Goal: Task Accomplishment & Management: Use online tool/utility

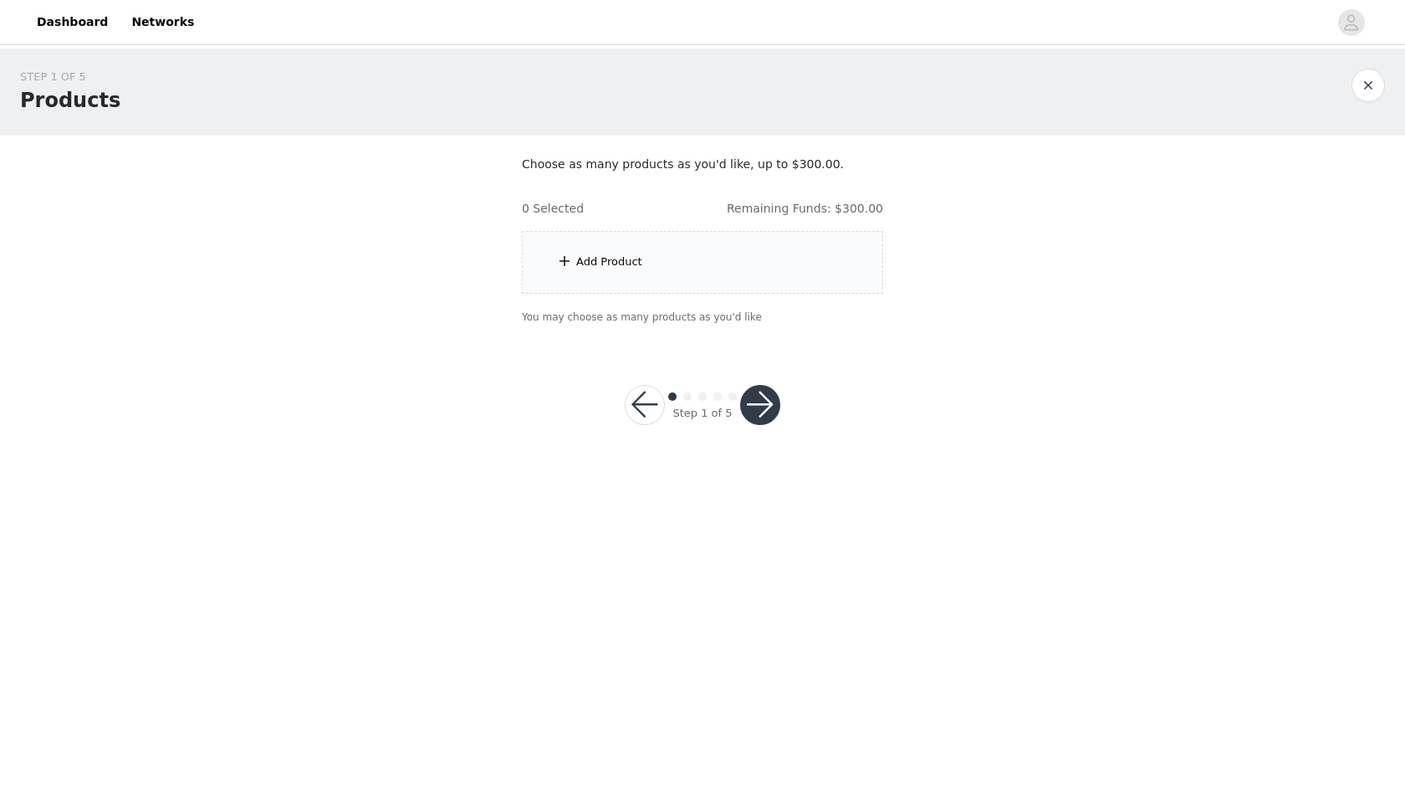
click at [663, 242] on div "Add Product" at bounding box center [702, 262] width 361 height 63
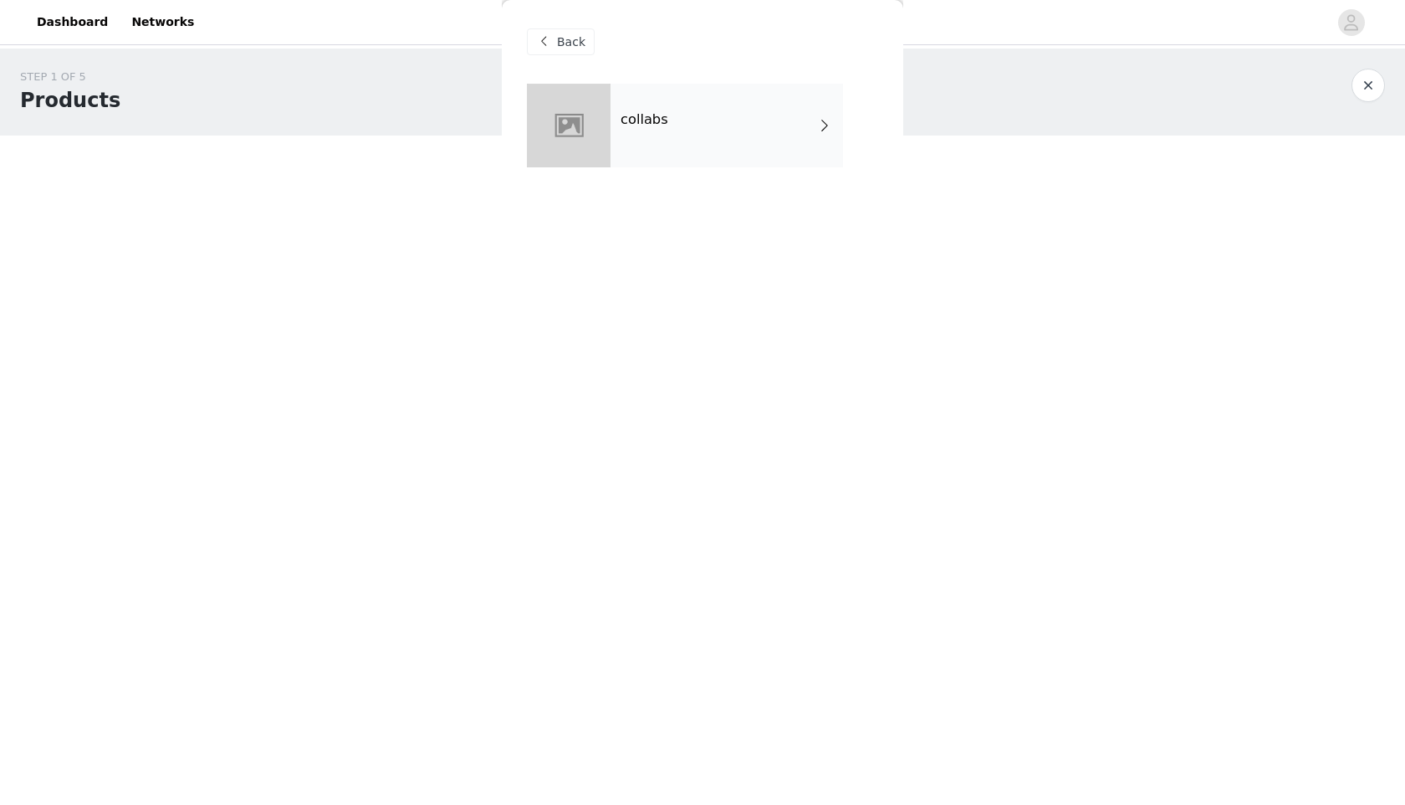
click at [679, 150] on div "collabs" at bounding box center [727, 126] width 233 height 84
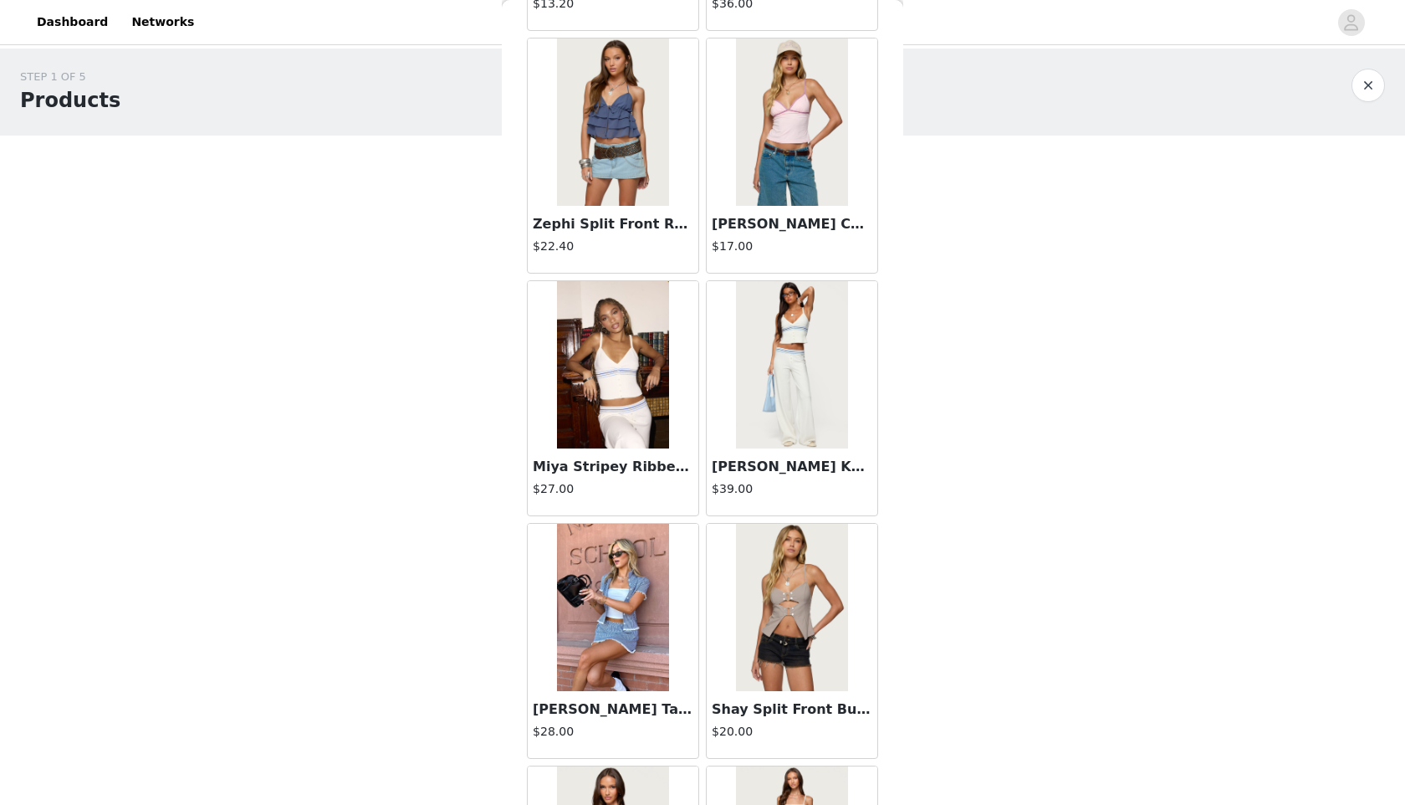
scroll to position [292, 0]
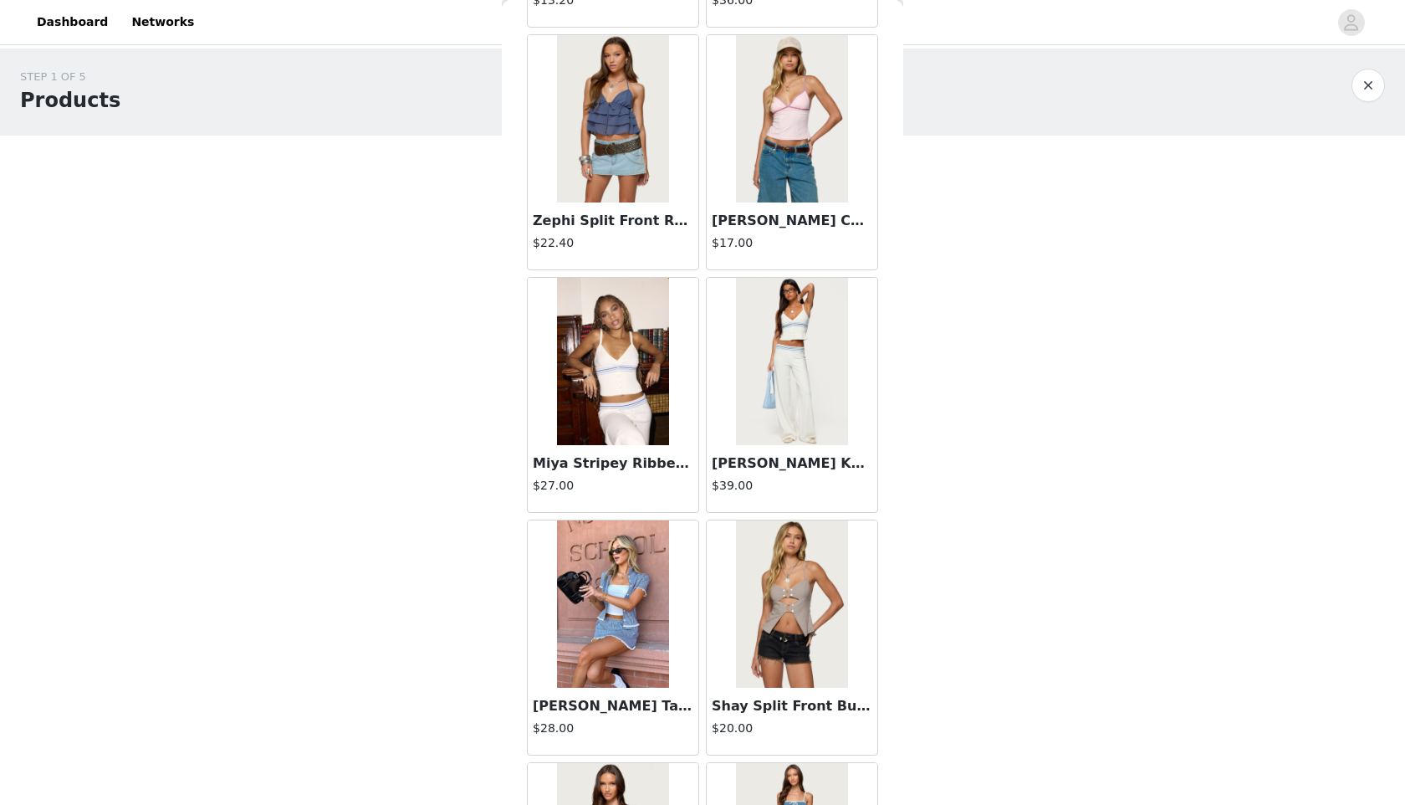
click at [782, 401] on img at bounding box center [791, 361] width 111 height 167
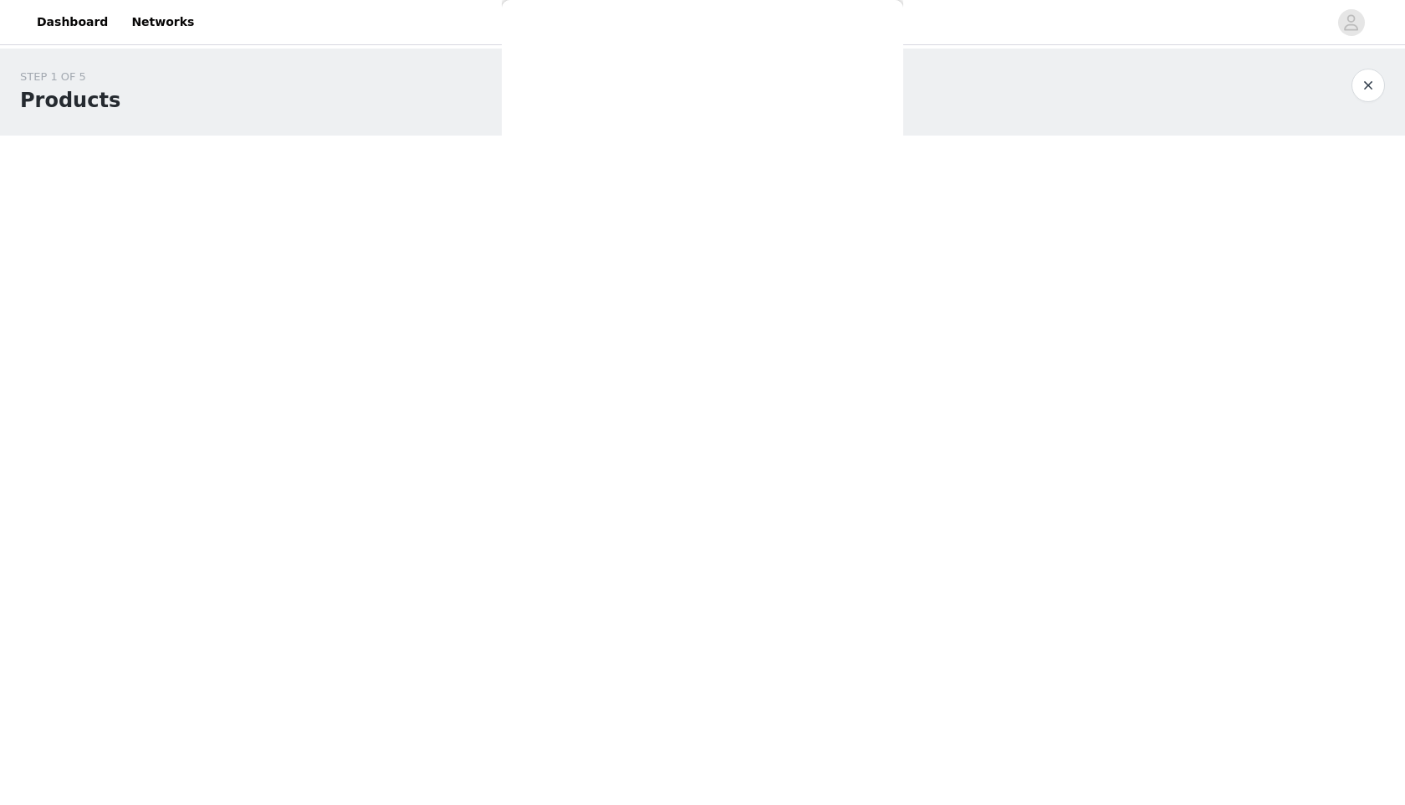
scroll to position [0, 0]
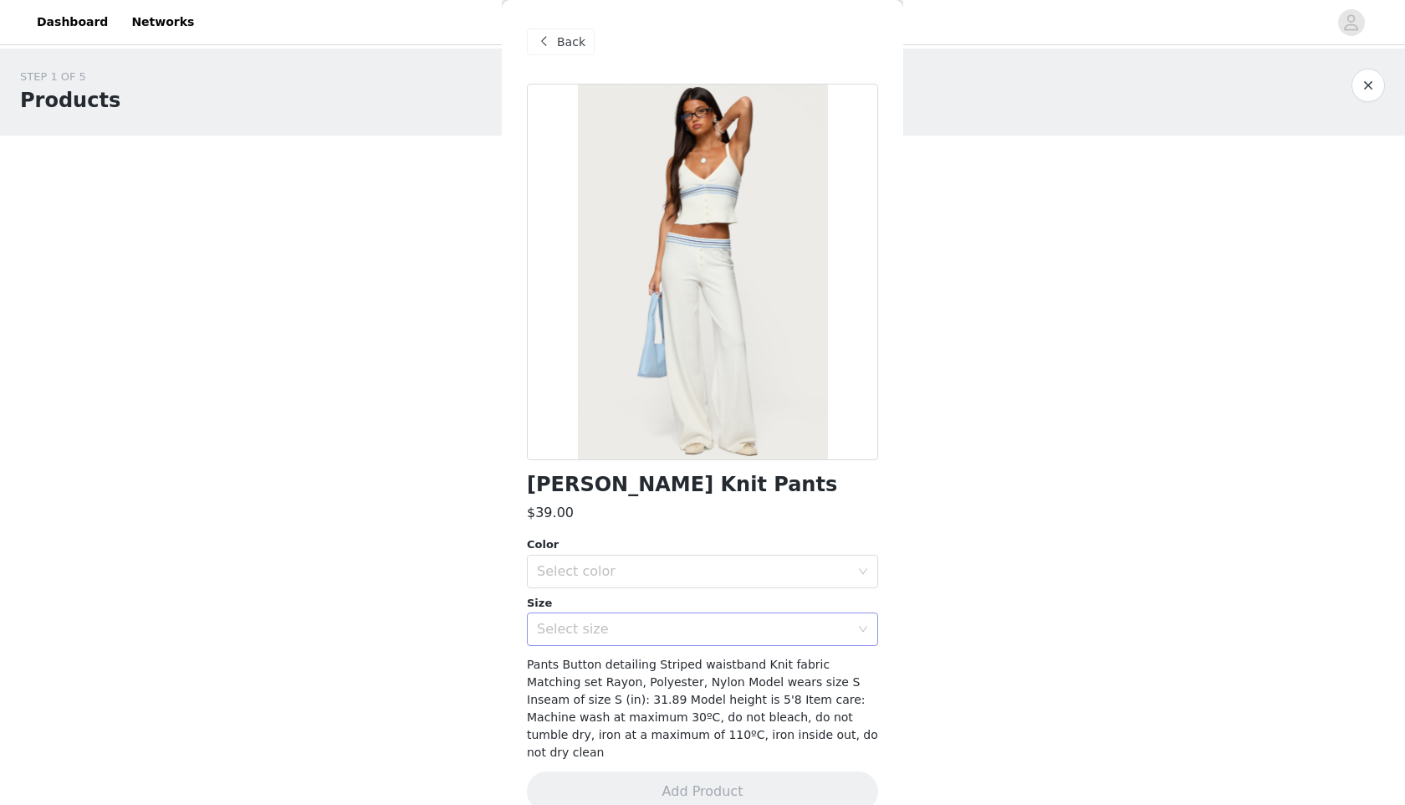
click at [661, 619] on div "Select size" at bounding box center [697, 629] width 320 height 32
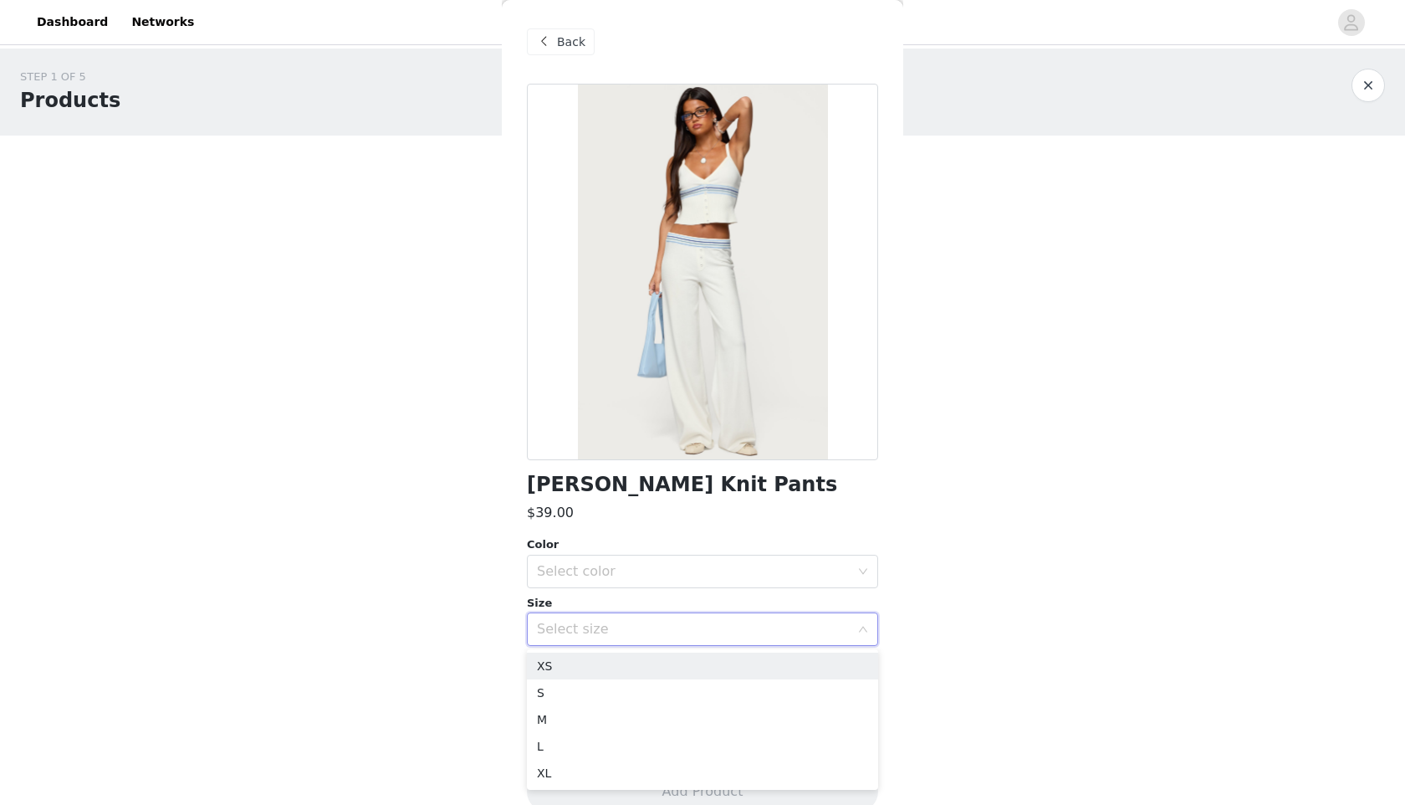
click at [1204, 484] on body "Dashboard Networks STEP 1 OF 5 Products Choose as many products as you'd like, …" at bounding box center [702, 402] width 1405 height 805
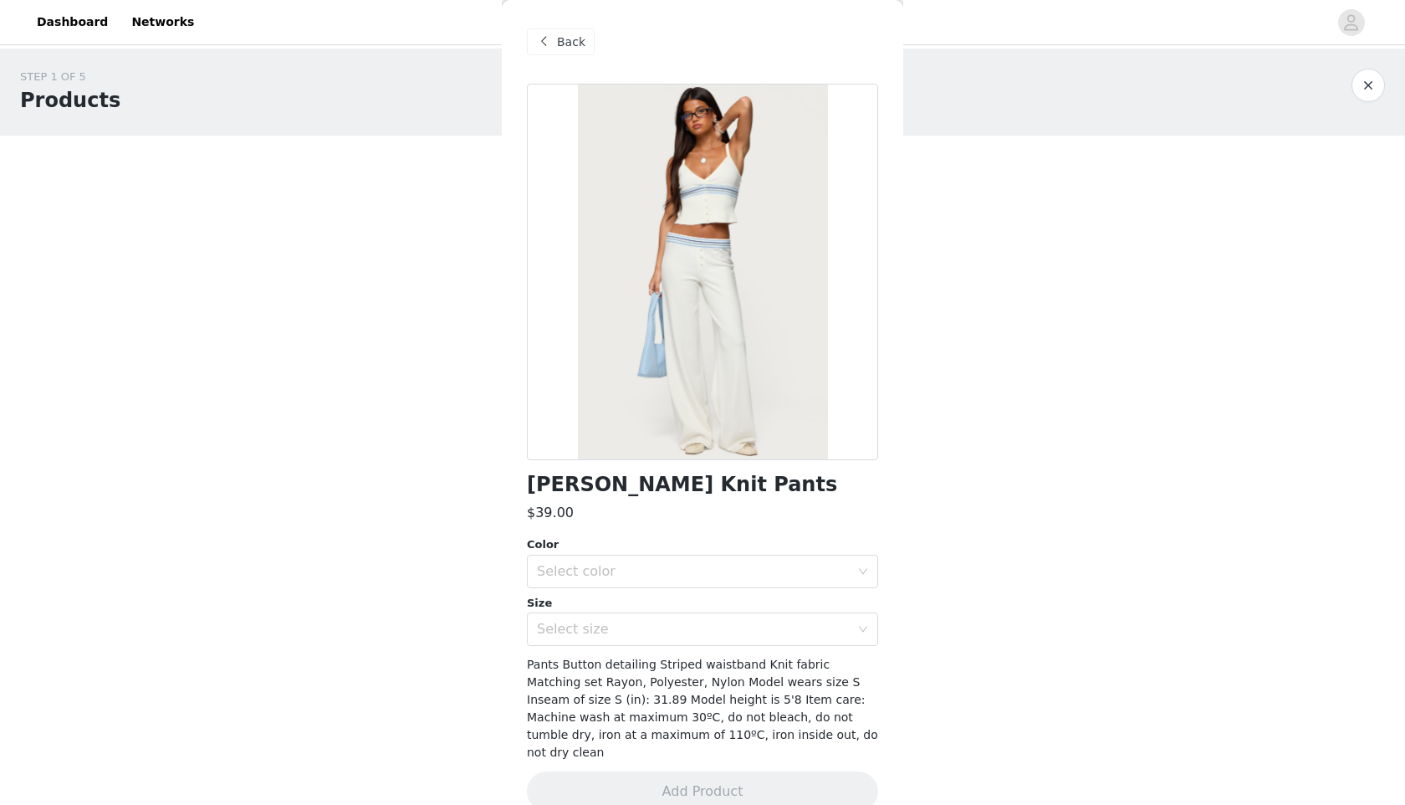
click at [544, 38] on span at bounding box center [544, 42] width 20 height 20
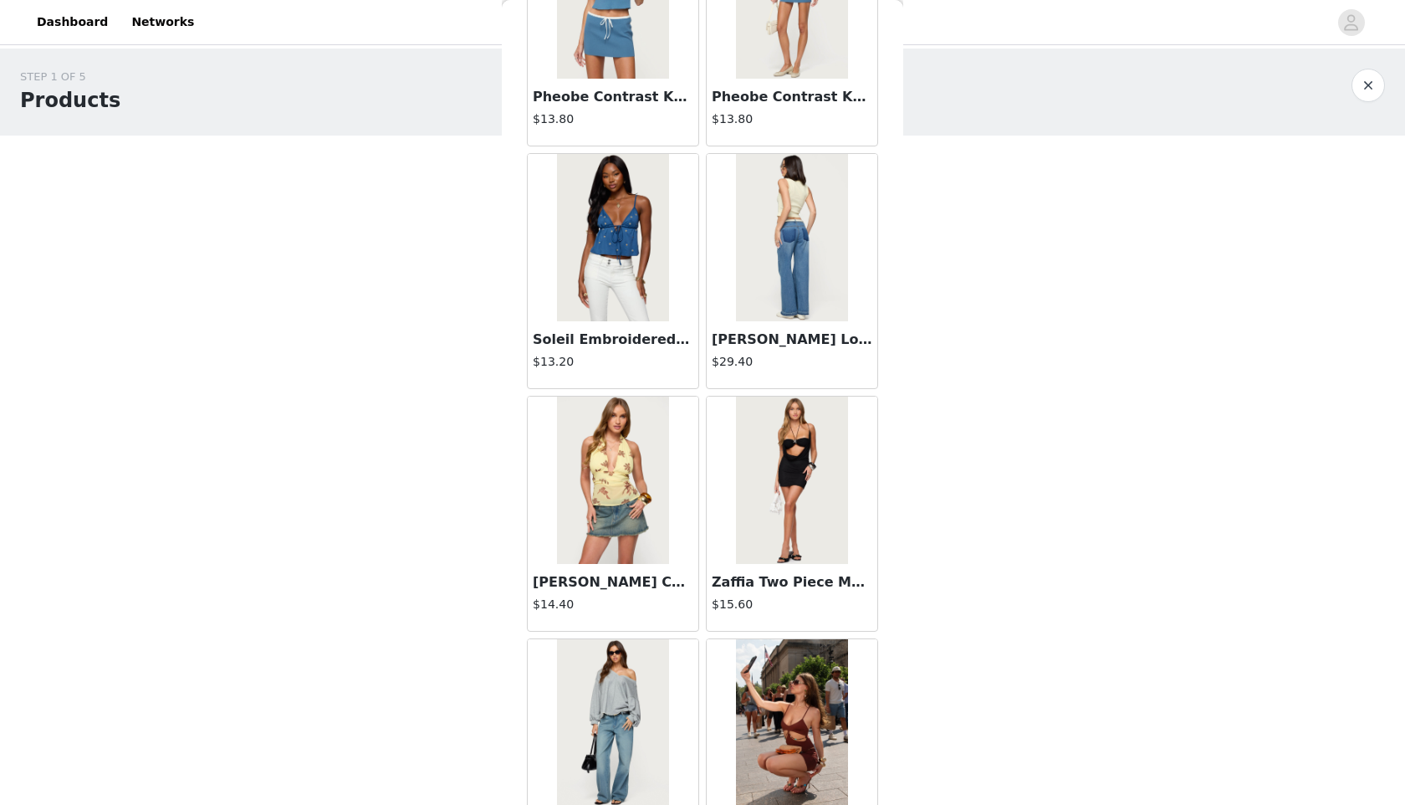
scroll to position [1147, 0]
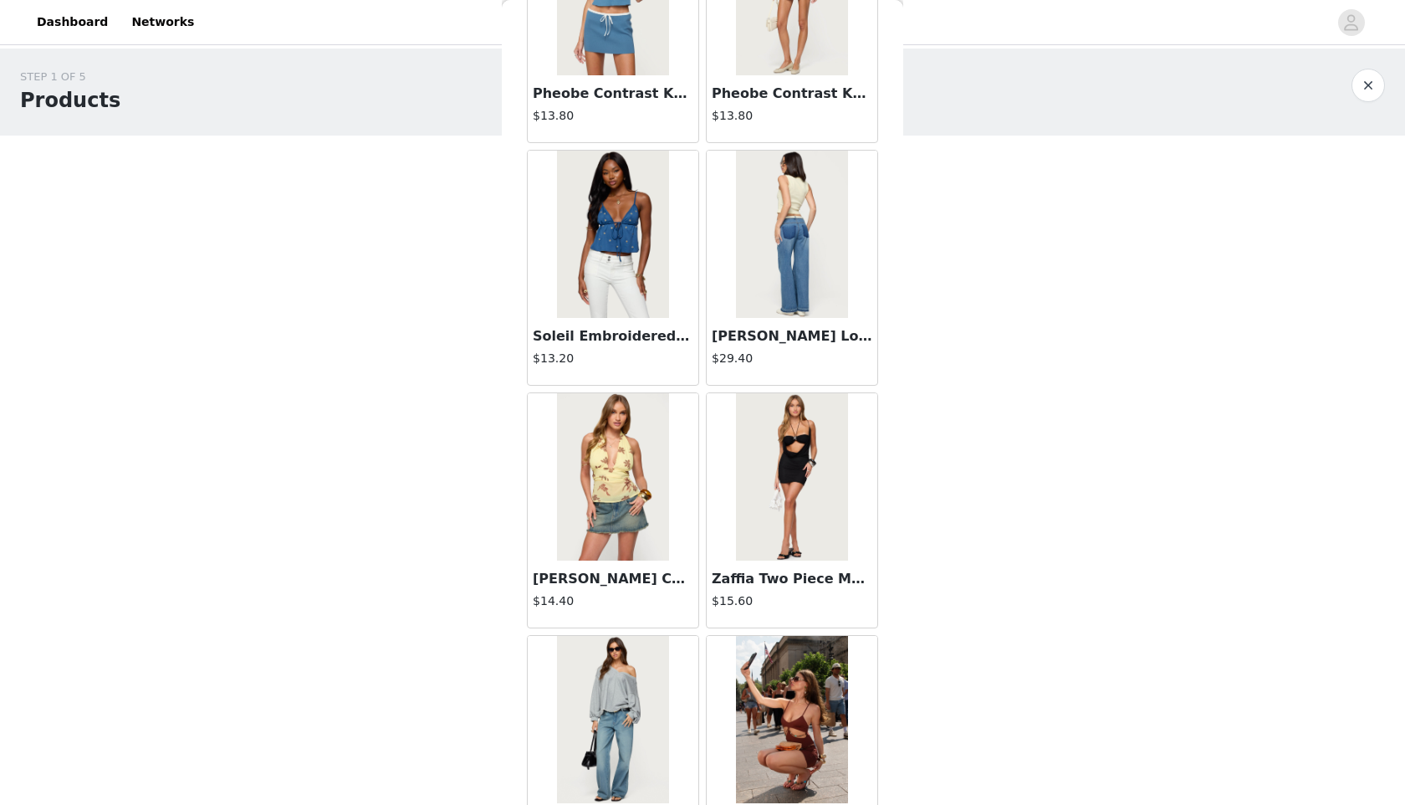
click at [801, 266] on img at bounding box center [791, 234] width 111 height 167
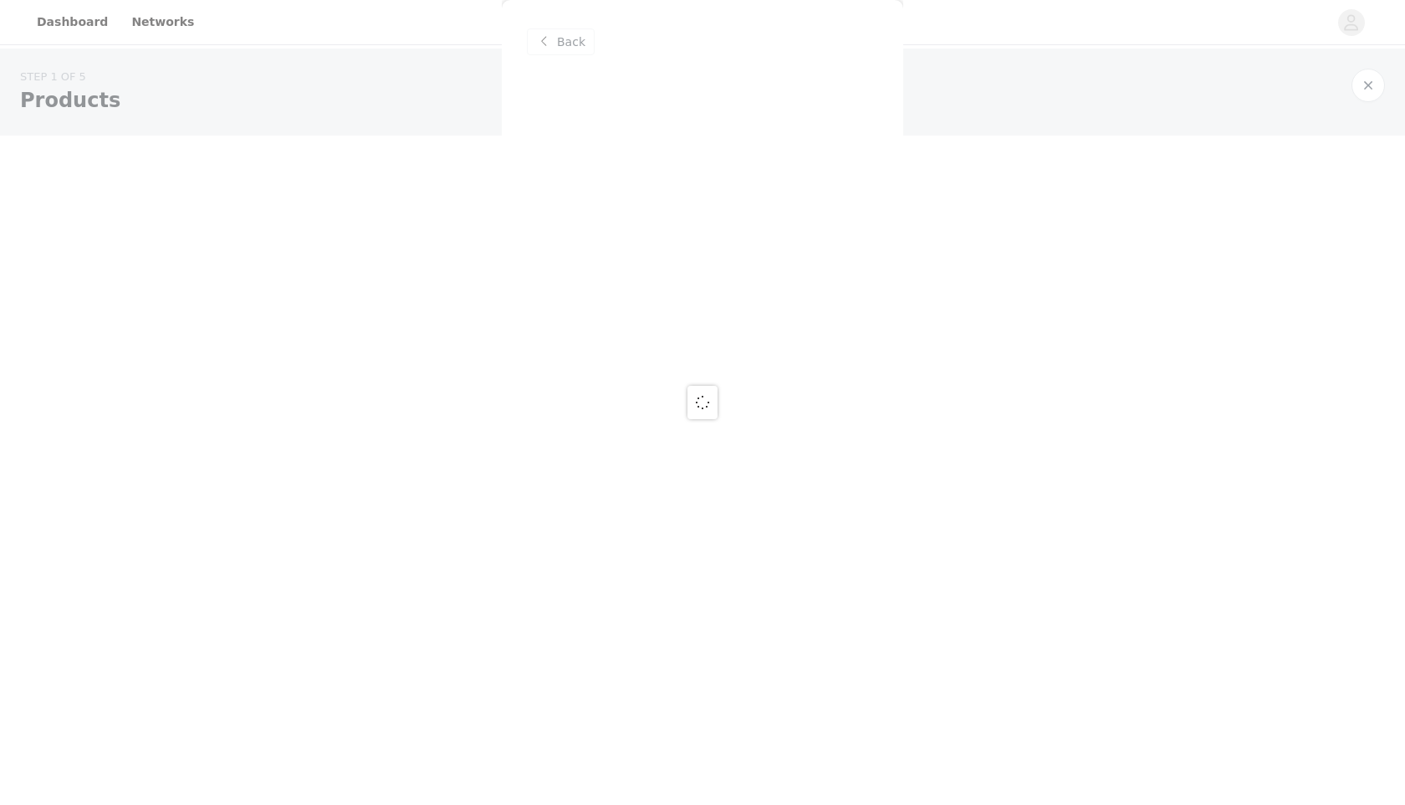
scroll to position [0, 0]
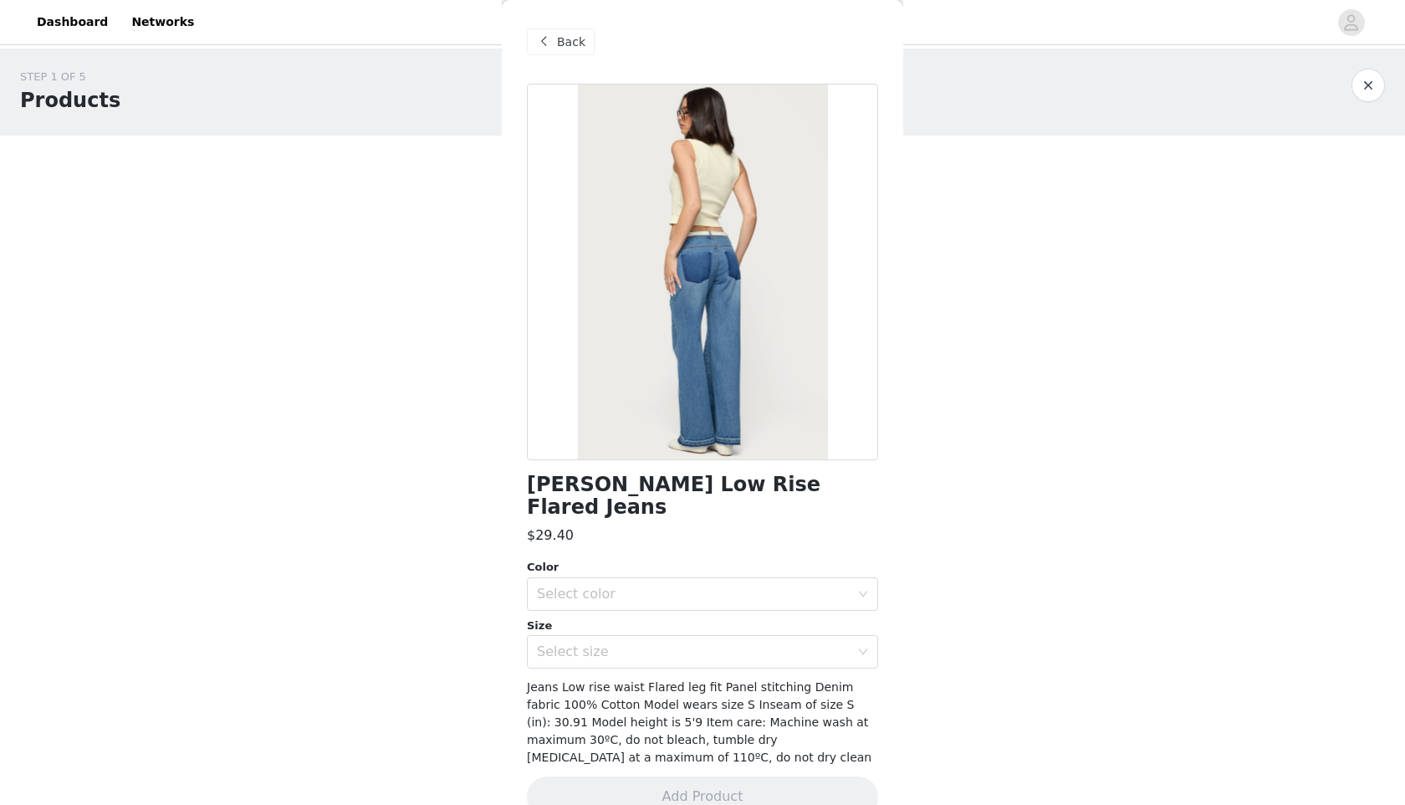
click at [568, 42] on span "Back" at bounding box center [571, 42] width 28 height 18
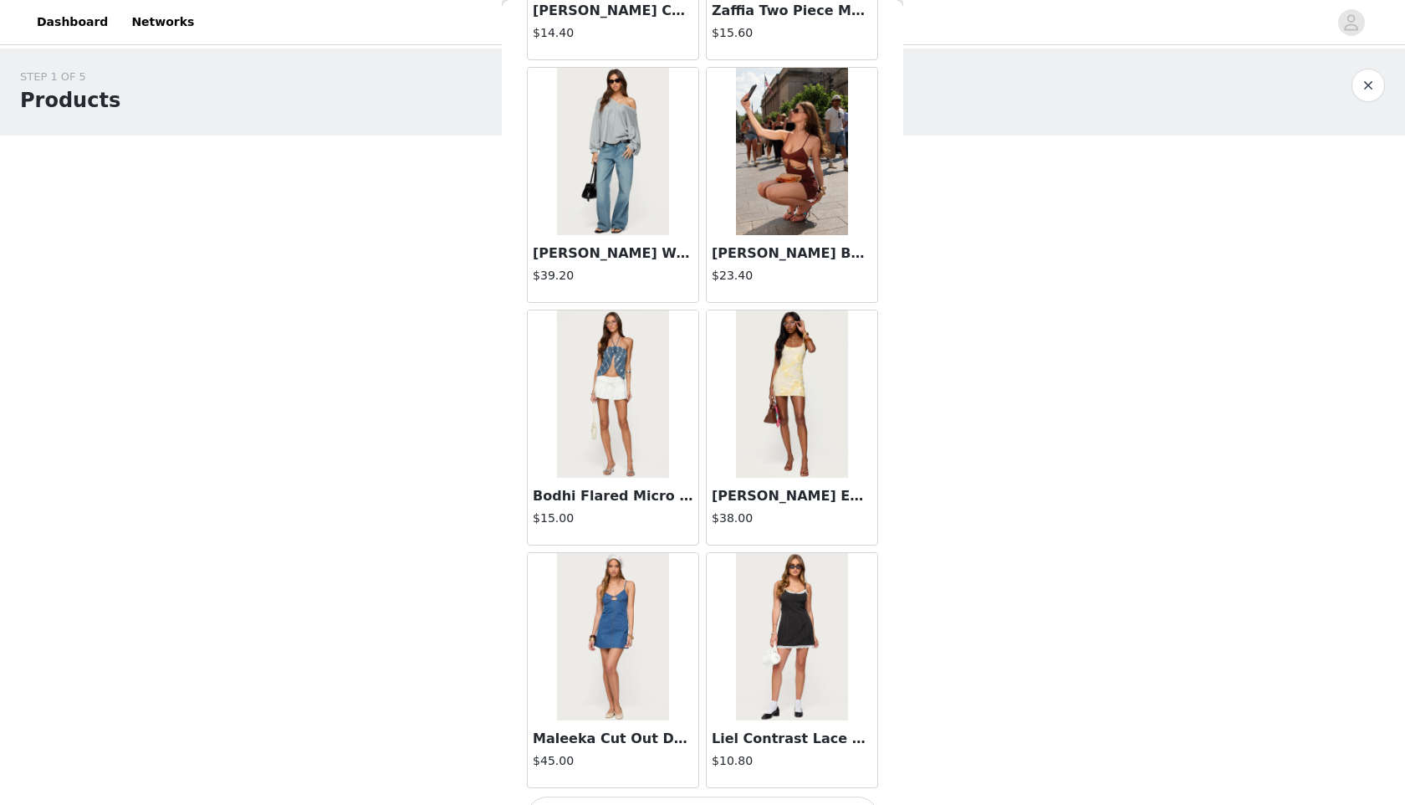
scroll to position [1755, 0]
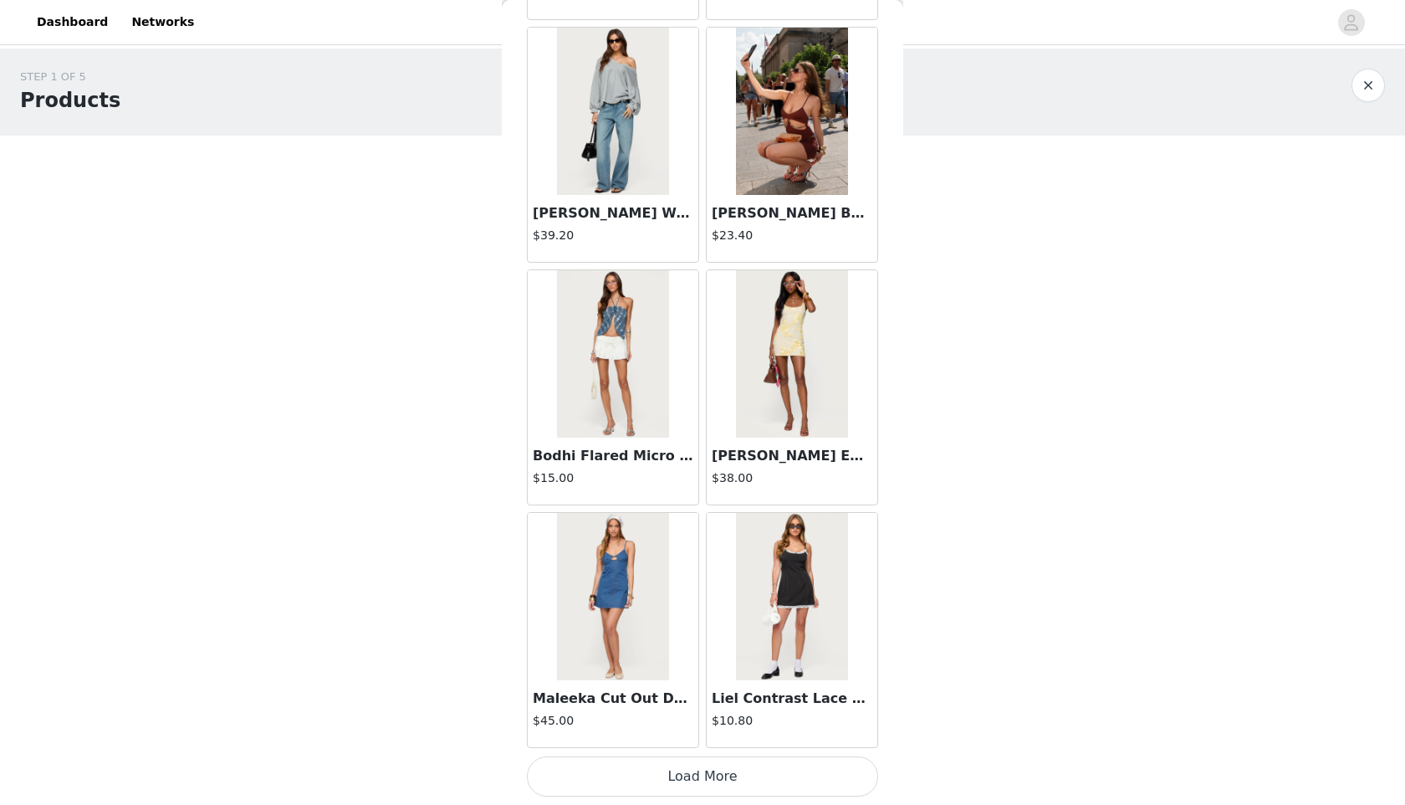
click at [770, 619] on button "Load More" at bounding box center [702, 776] width 351 height 40
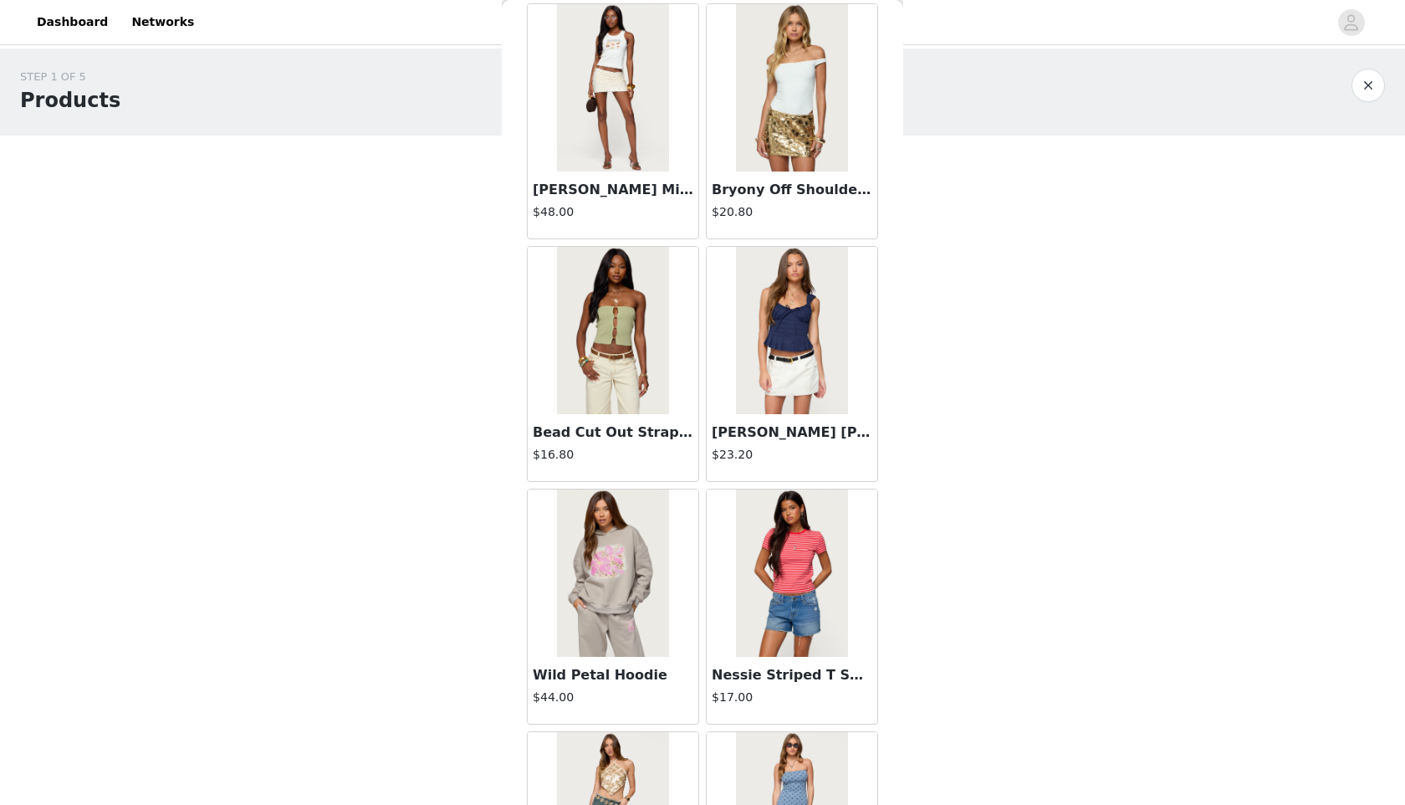
scroll to position [3789, 0]
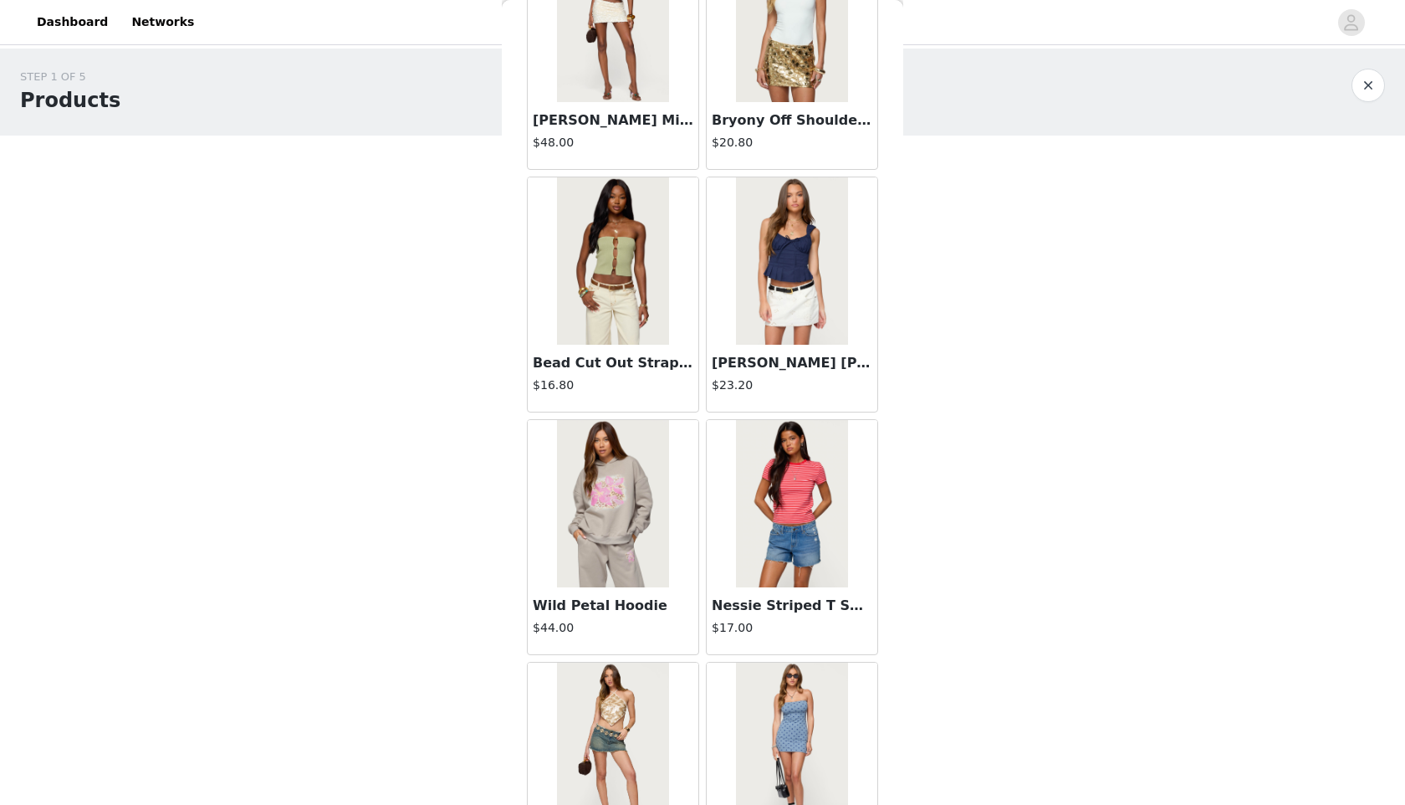
click at [750, 502] on img at bounding box center [791, 503] width 111 height 167
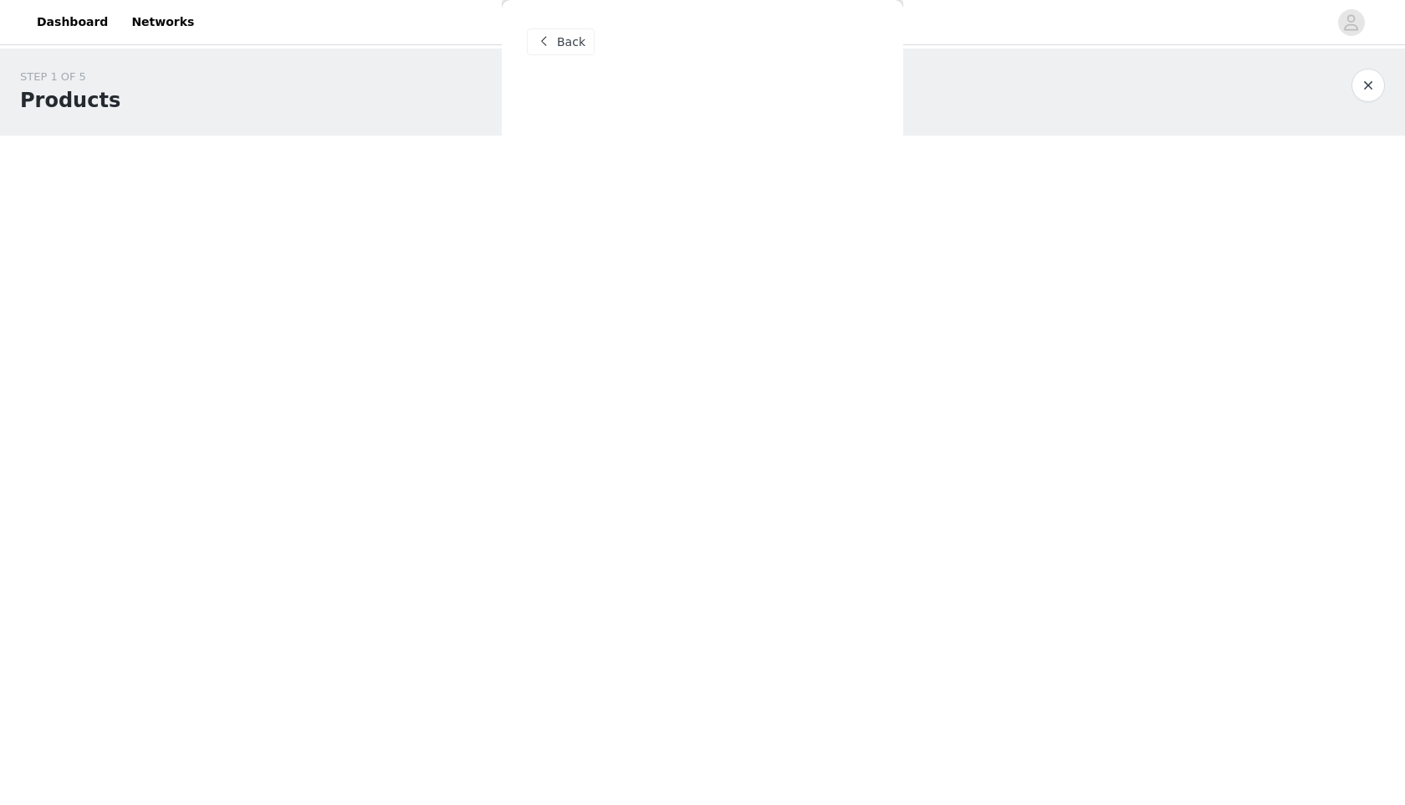
scroll to position [0, 0]
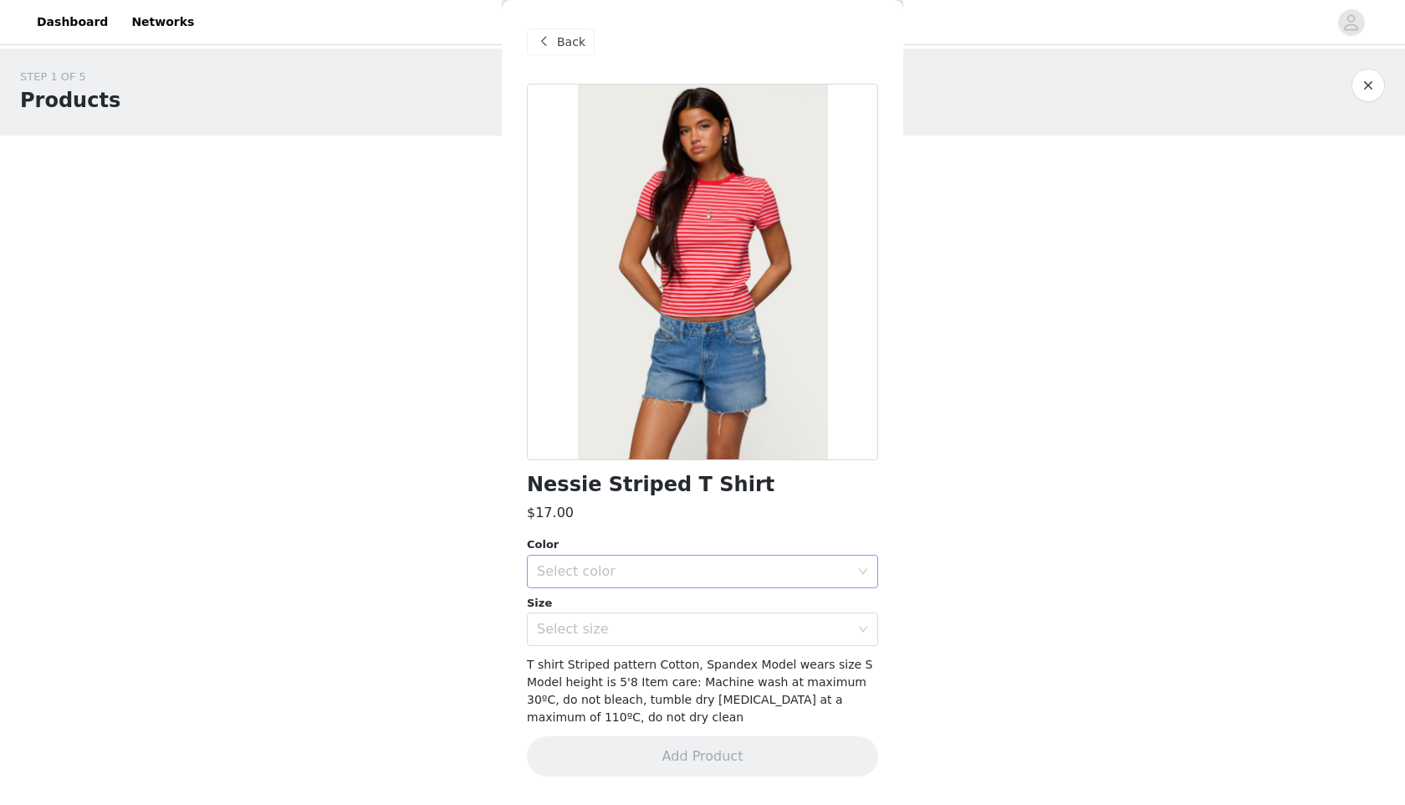
click at [647, 566] on div "Select color" at bounding box center [693, 571] width 313 height 17
click at [653, 611] on li "RED AND PINK" at bounding box center [702, 608] width 351 height 27
click at [657, 619] on div "Select size" at bounding box center [697, 629] width 320 height 32
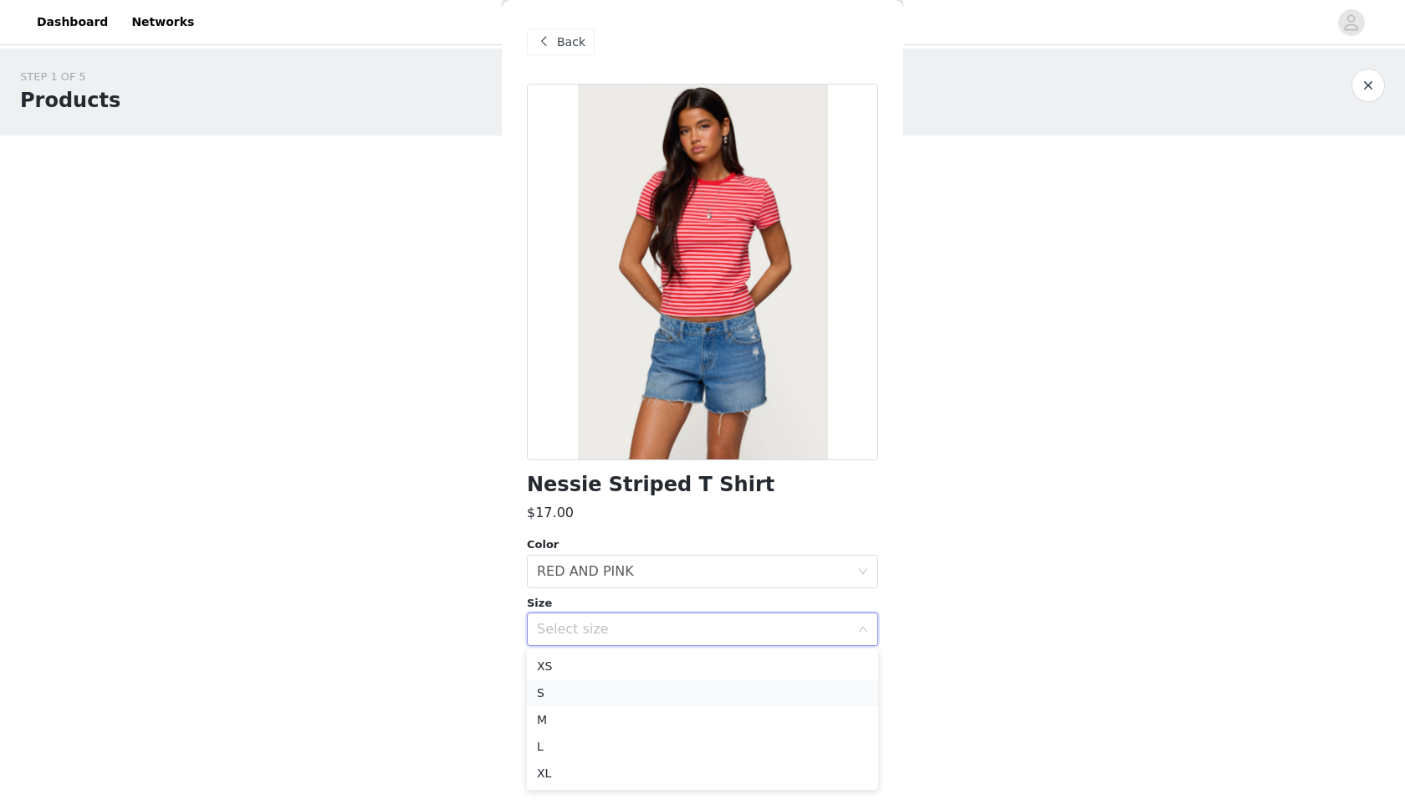
click at [657, 619] on li "S" at bounding box center [702, 692] width 351 height 27
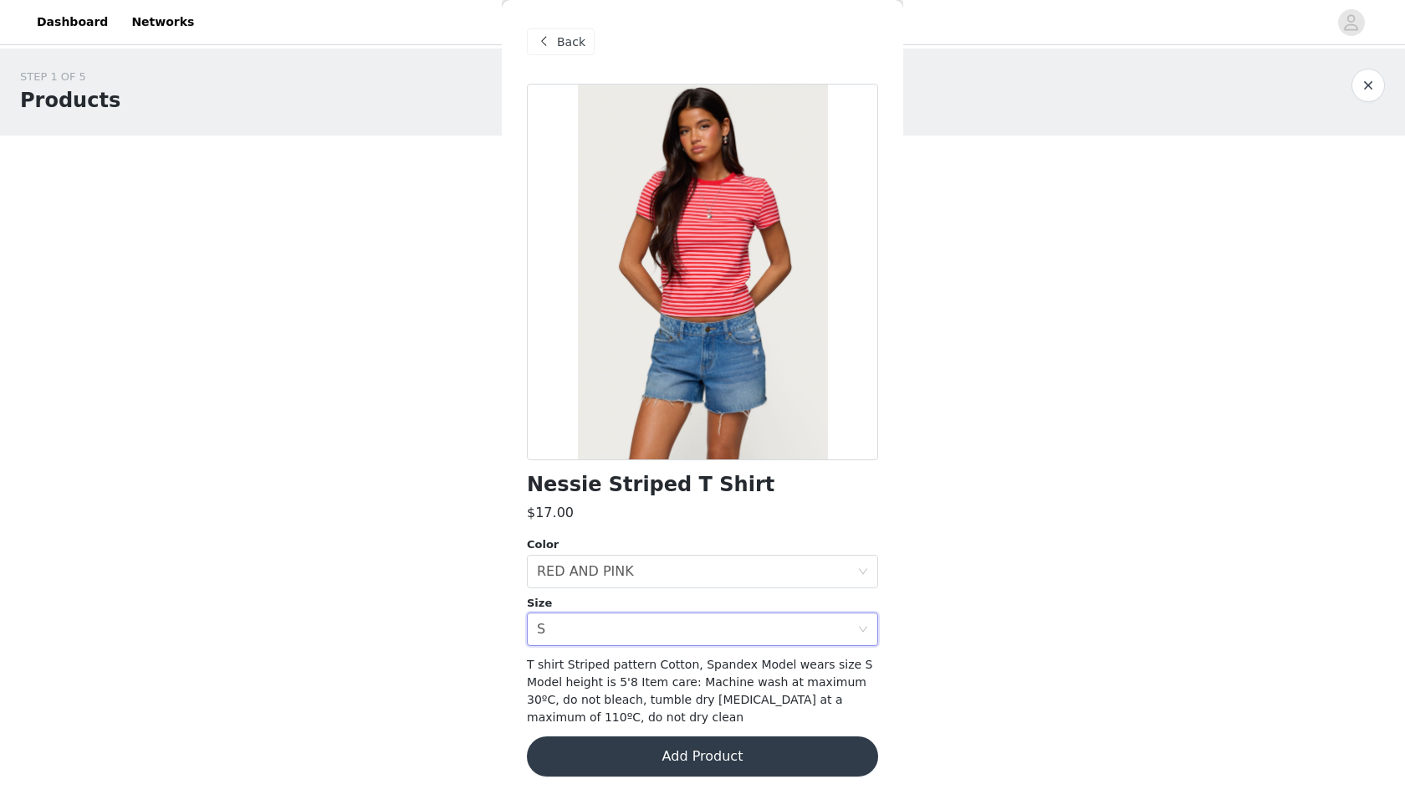
click at [689, 619] on button "Add Product" at bounding box center [702, 756] width 351 height 40
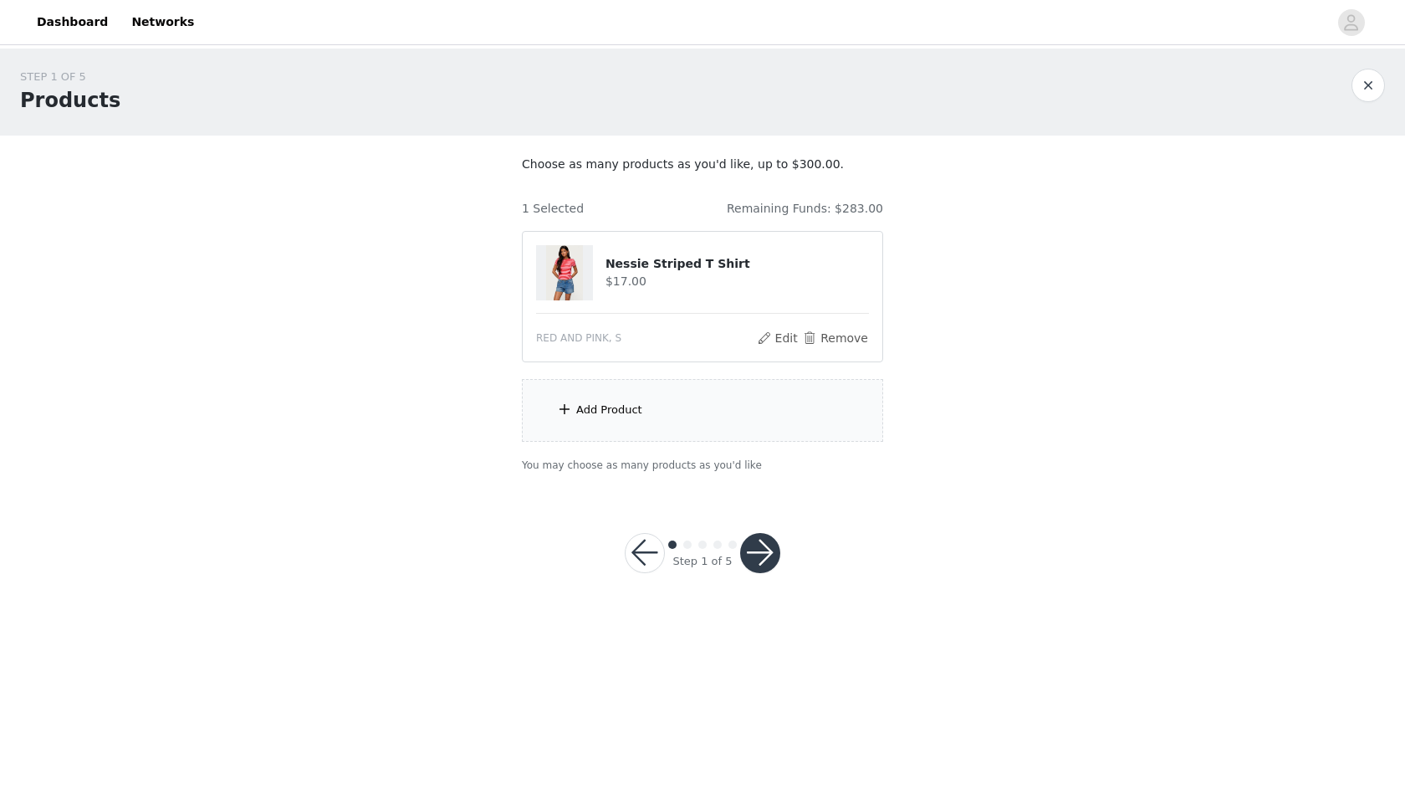
click at [601, 412] on div "Add Product" at bounding box center [609, 410] width 66 height 17
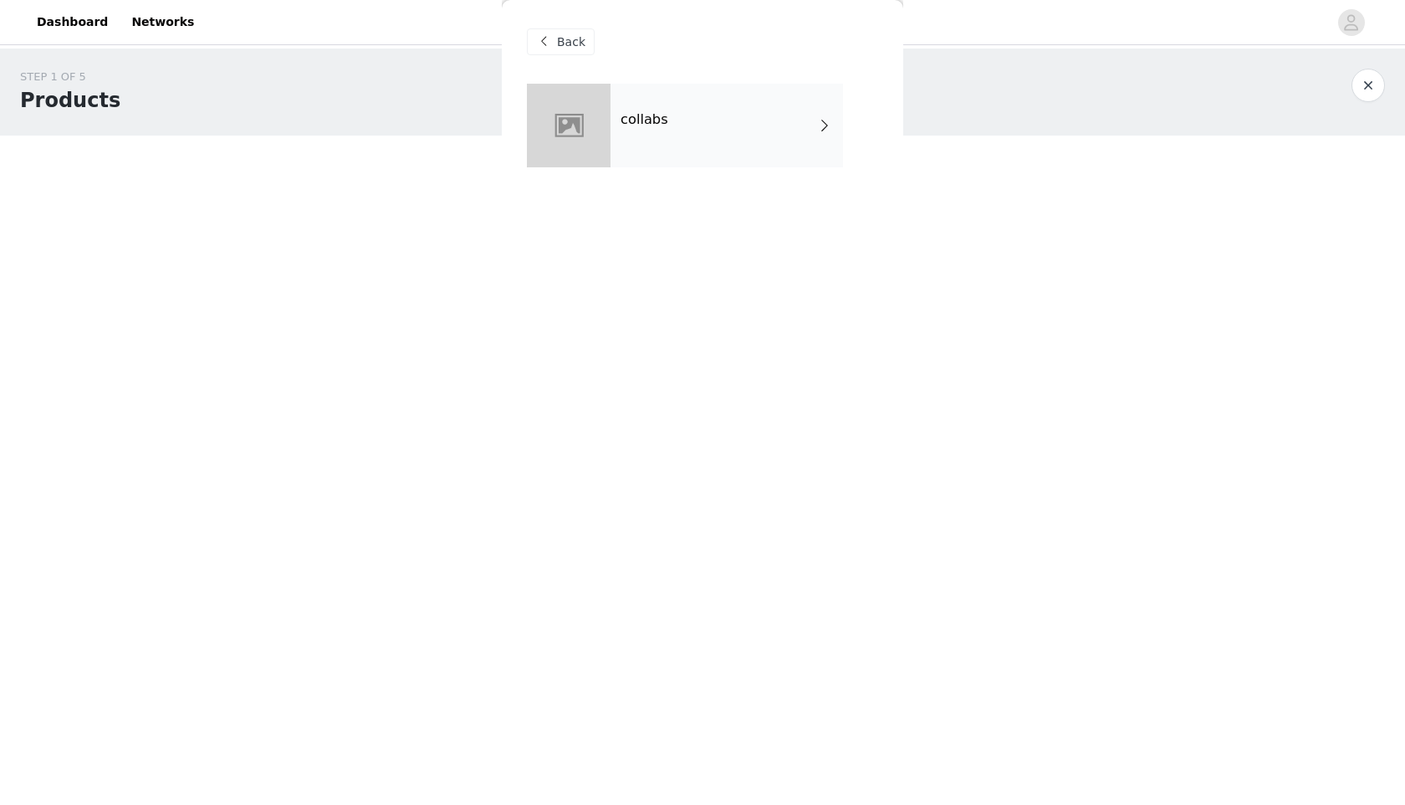
click at [641, 160] on div "collabs" at bounding box center [727, 126] width 233 height 84
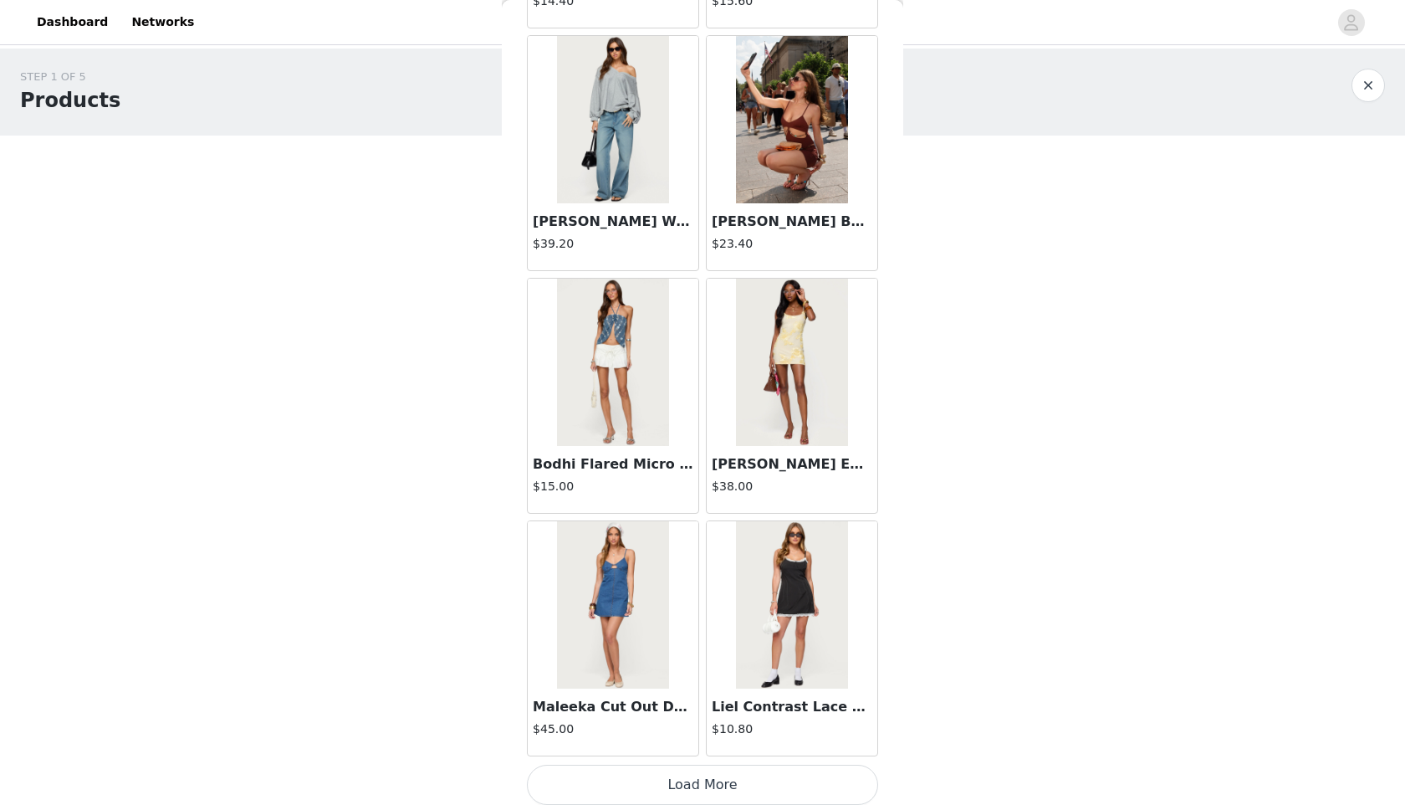
scroll to position [1755, 0]
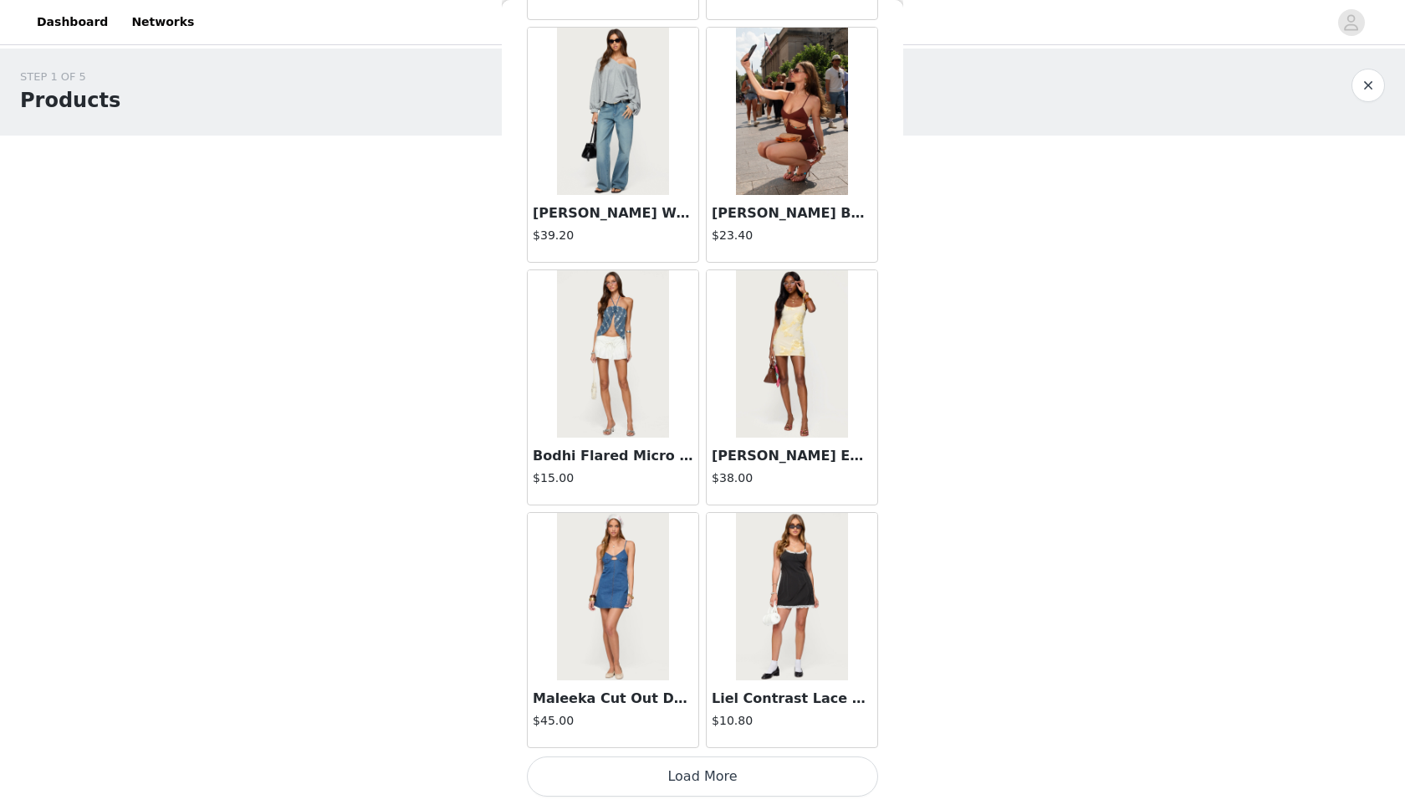
click at [653, 619] on button "Load More" at bounding box center [702, 776] width 351 height 40
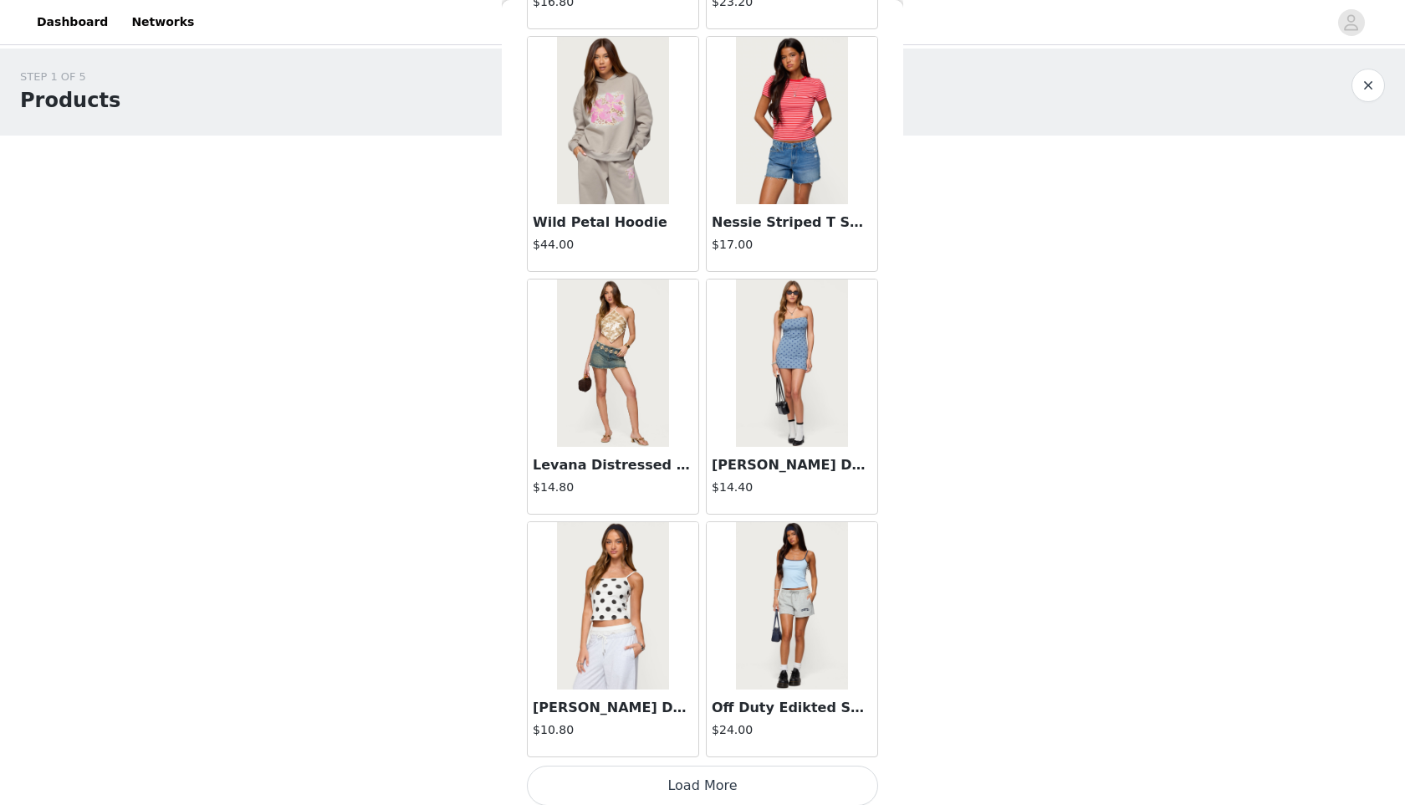
scroll to position [4181, 0]
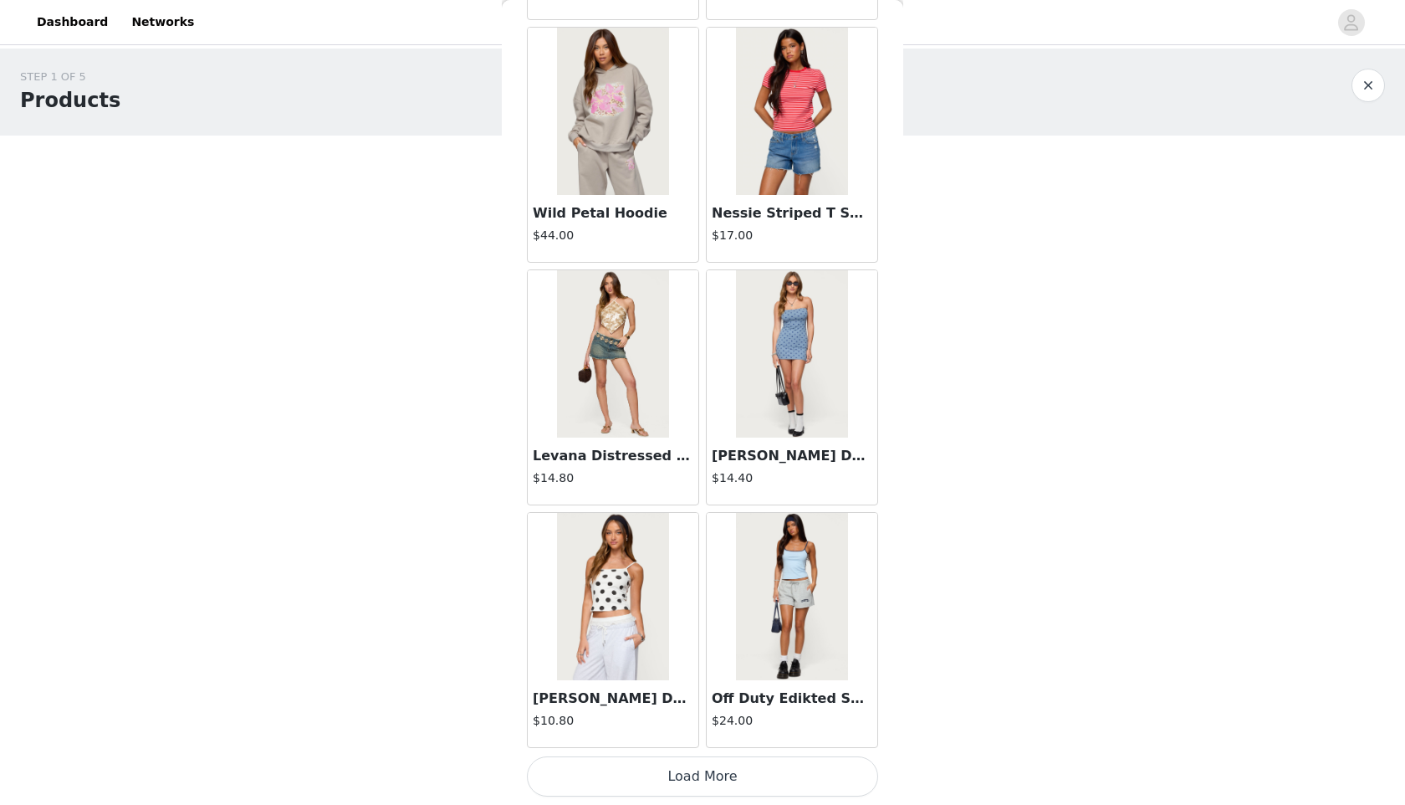
click at [685, 619] on button "Load More" at bounding box center [702, 776] width 351 height 40
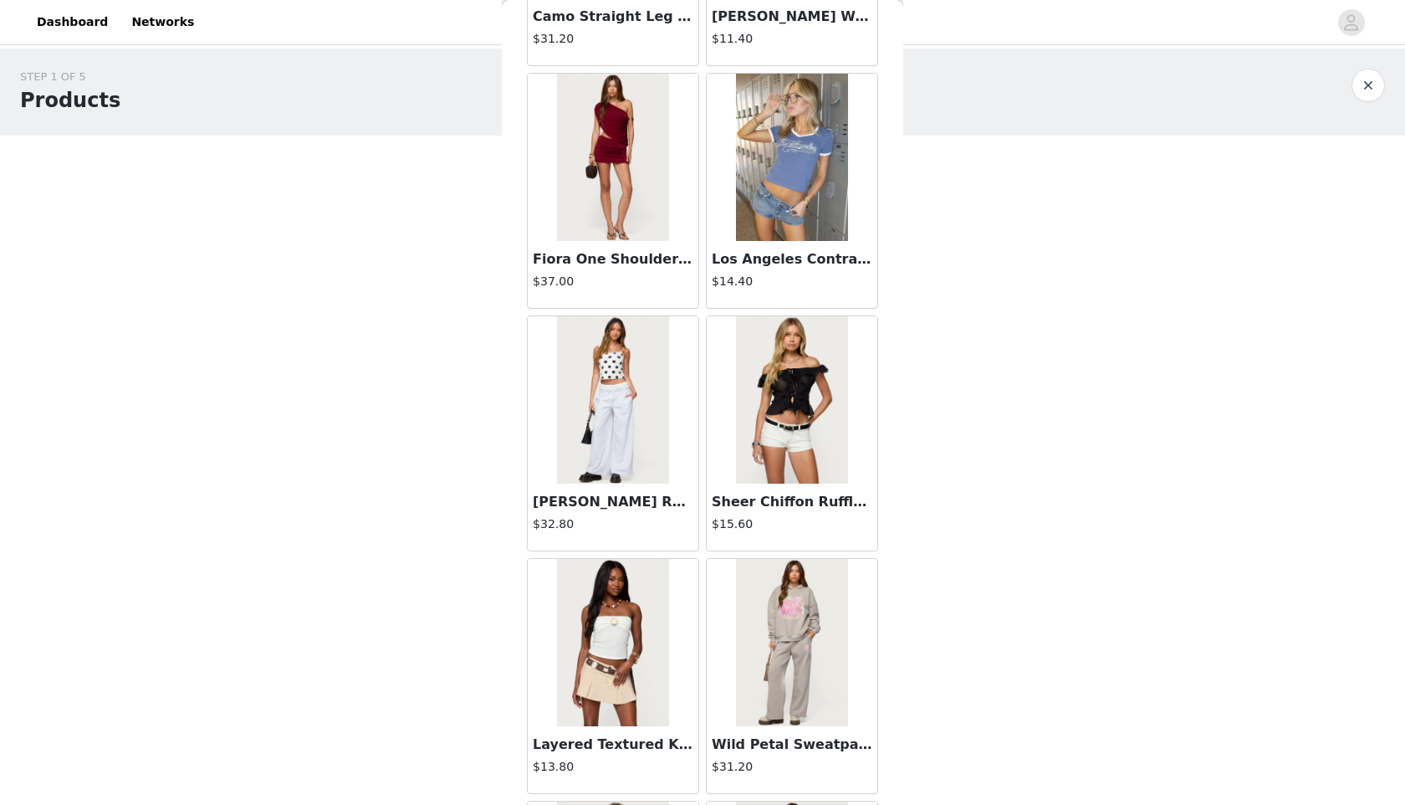
scroll to position [6244, 0]
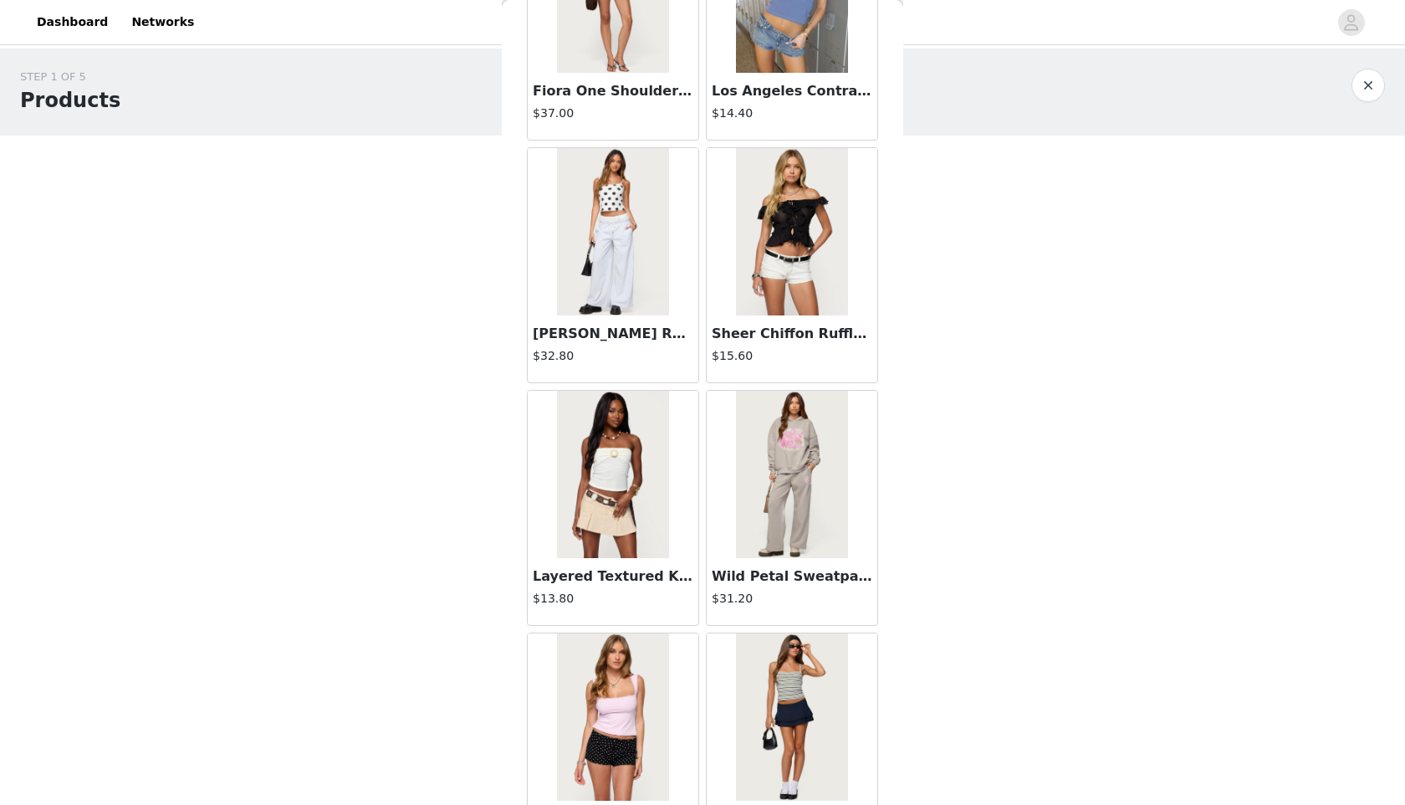
click at [629, 303] on img at bounding box center [612, 231] width 111 height 167
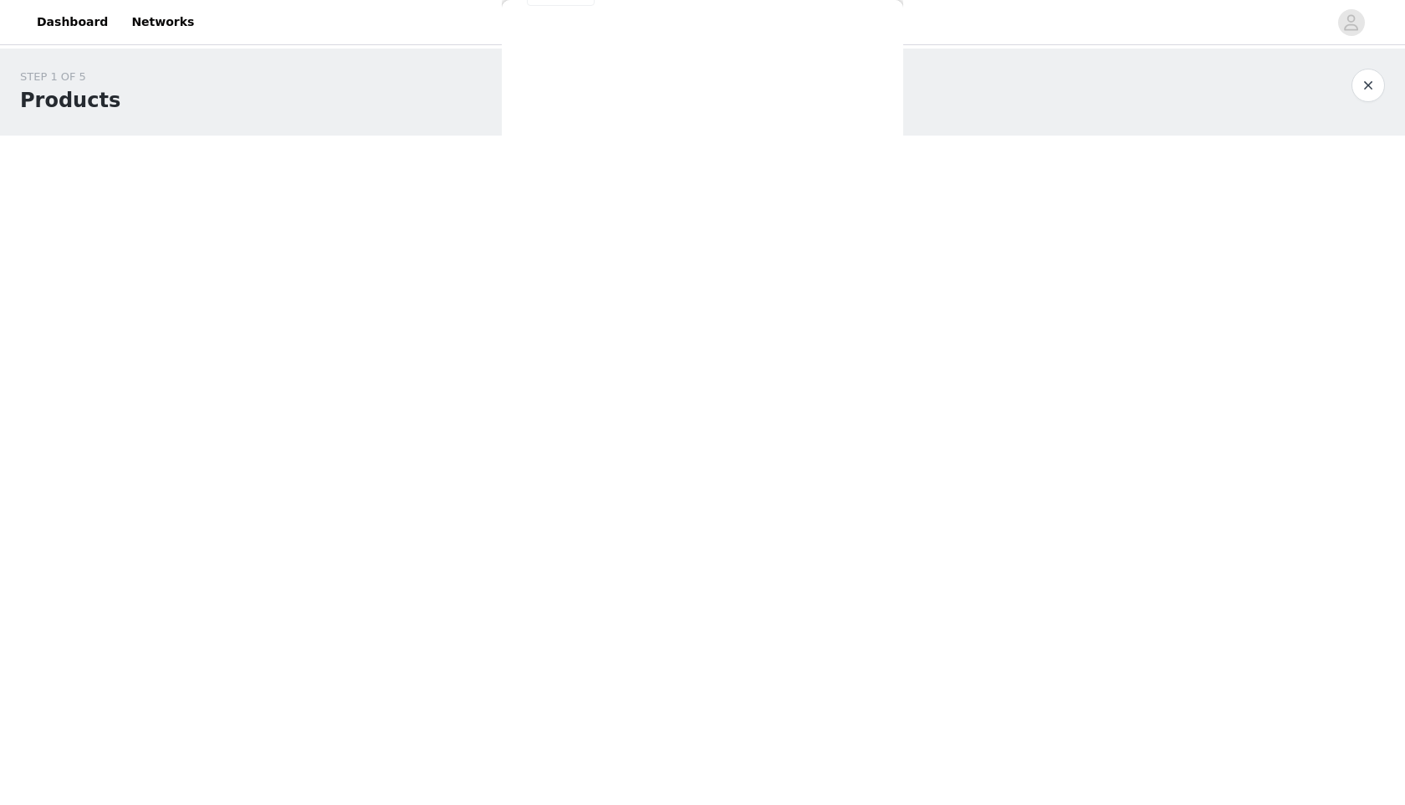
scroll to position [0, 0]
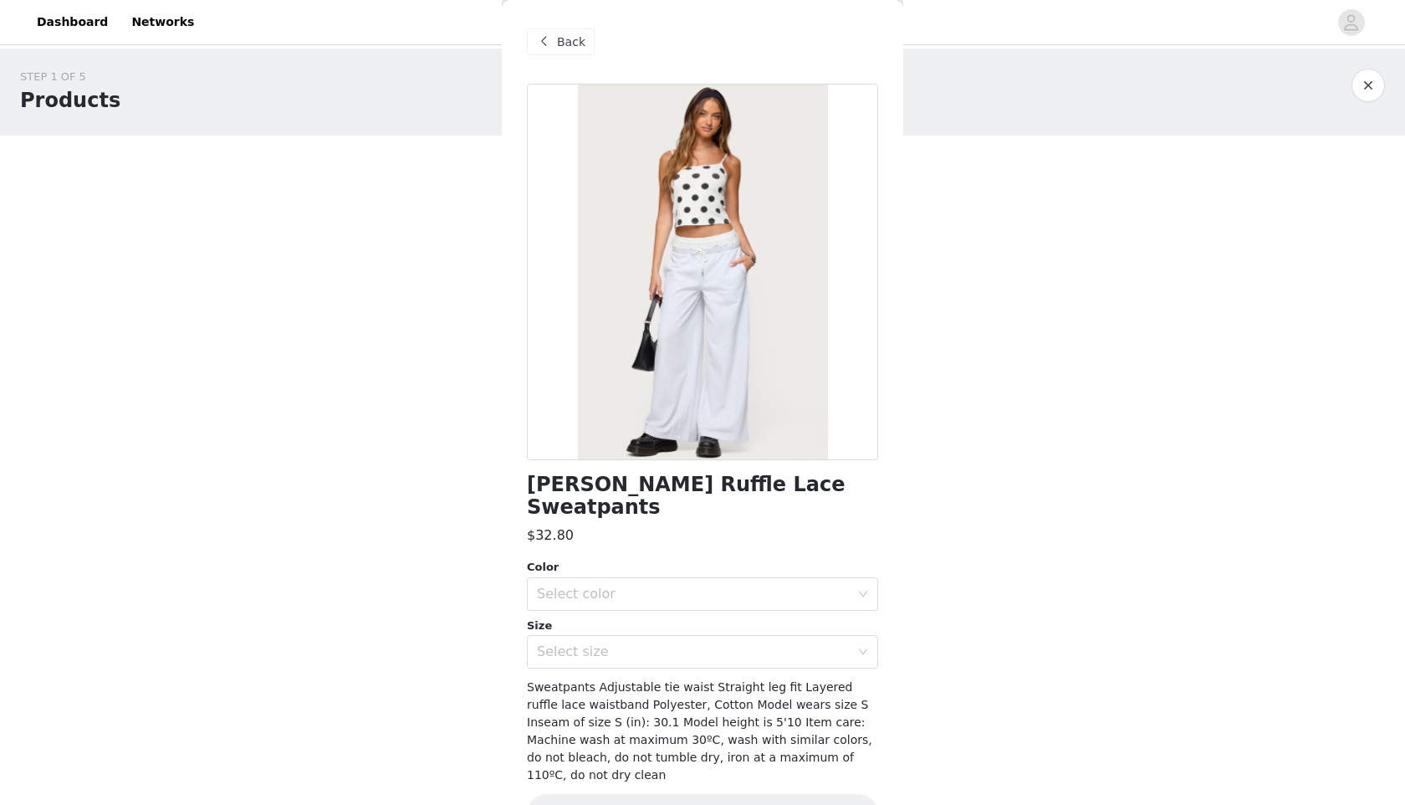
click at [569, 41] on span "Back" at bounding box center [571, 42] width 28 height 18
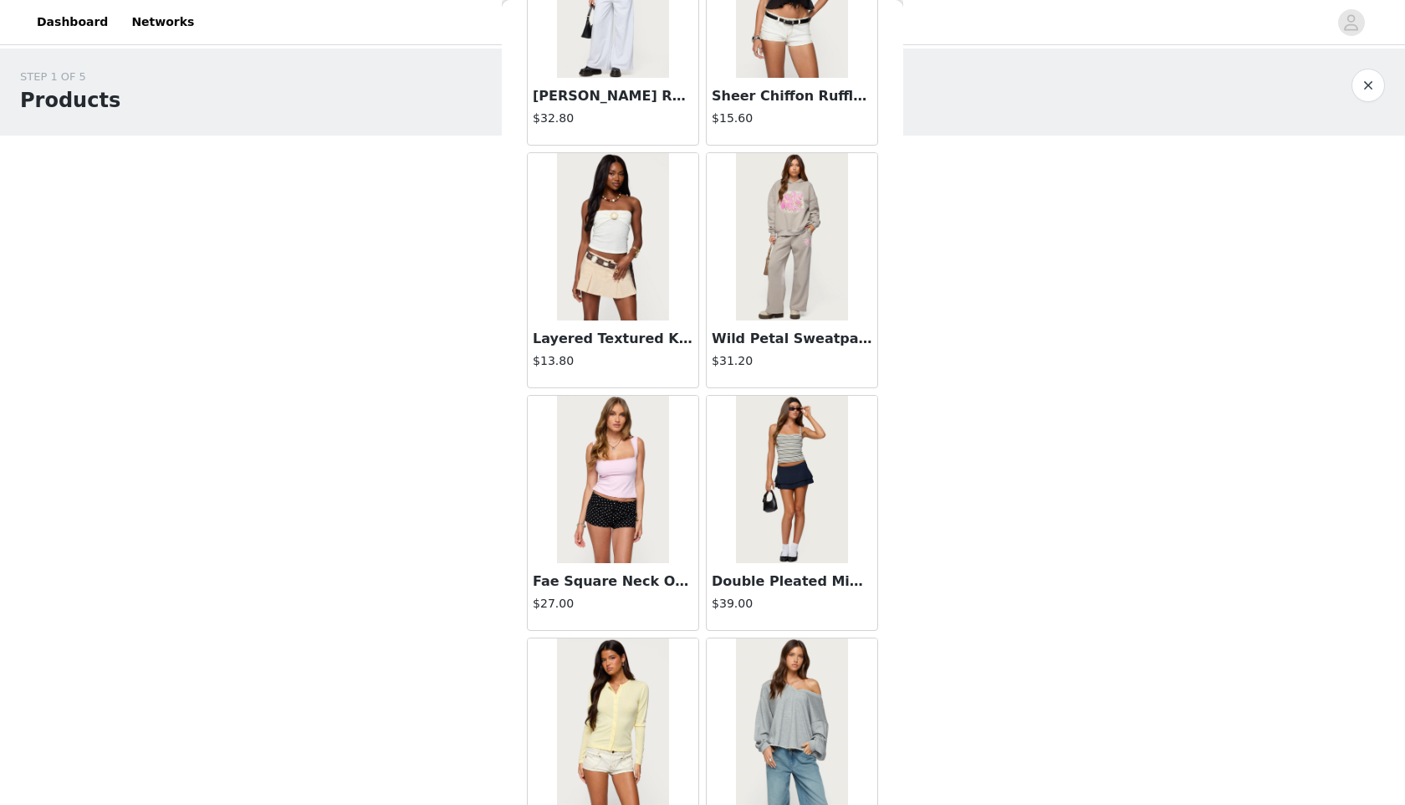
scroll to position [6607, 0]
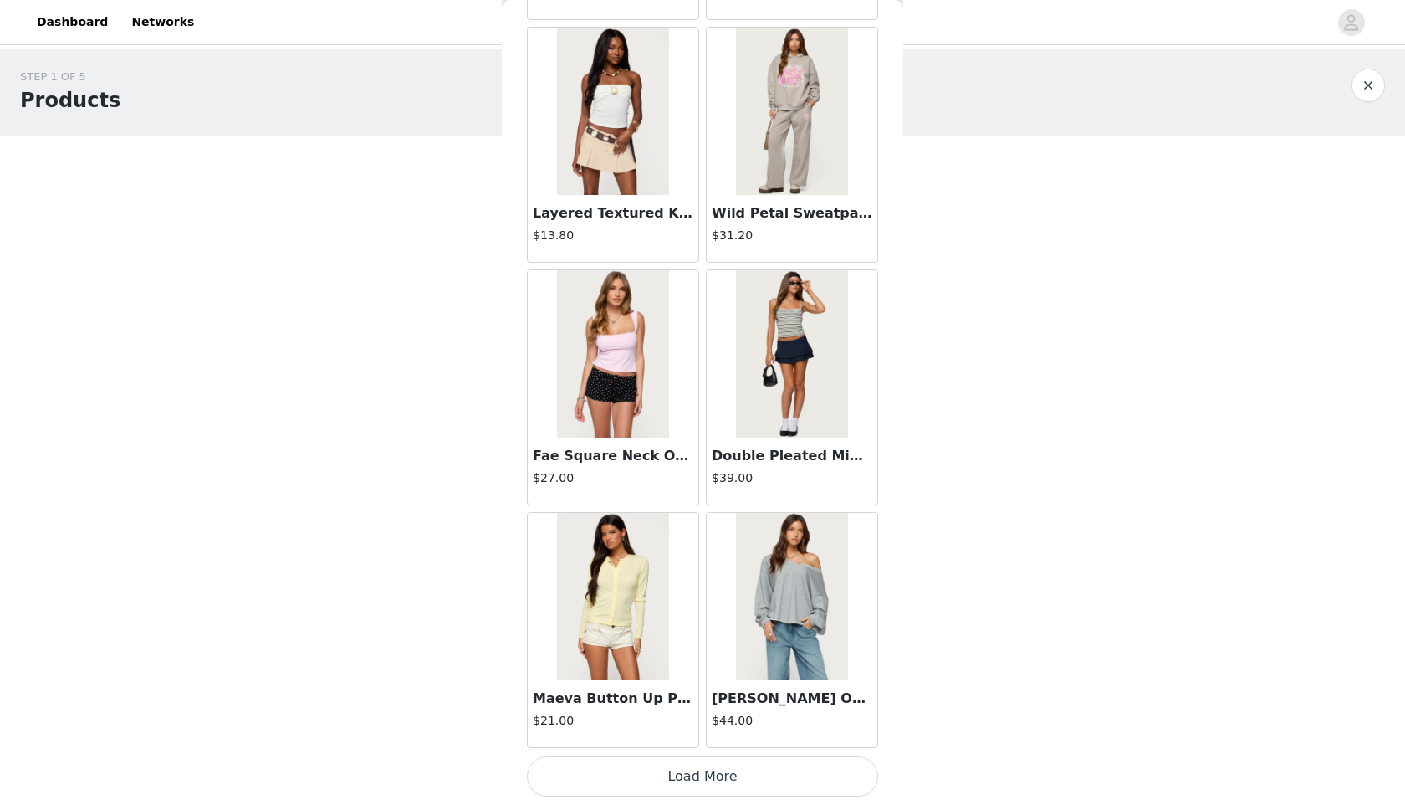
click at [647, 619] on button "Load More" at bounding box center [702, 776] width 351 height 40
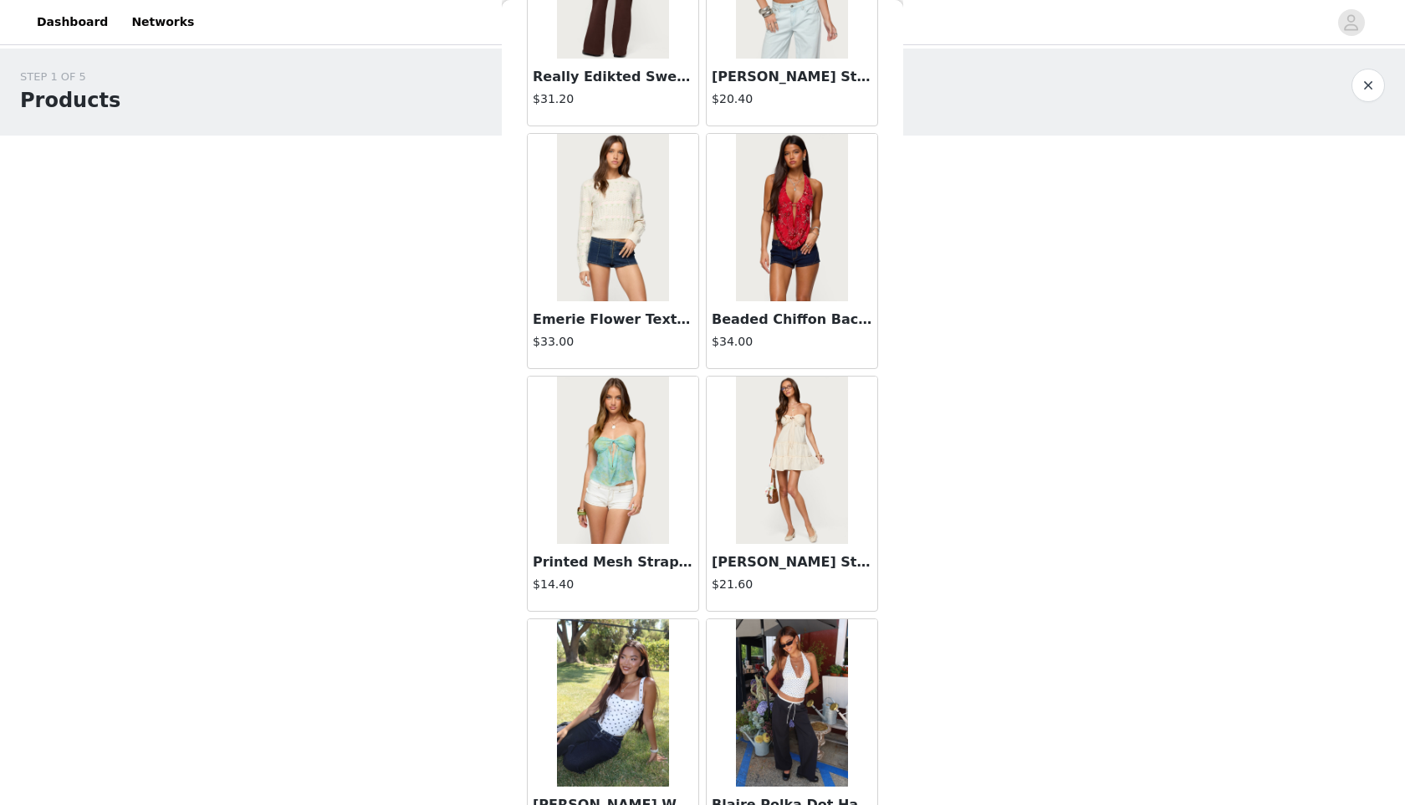
scroll to position [9033, 0]
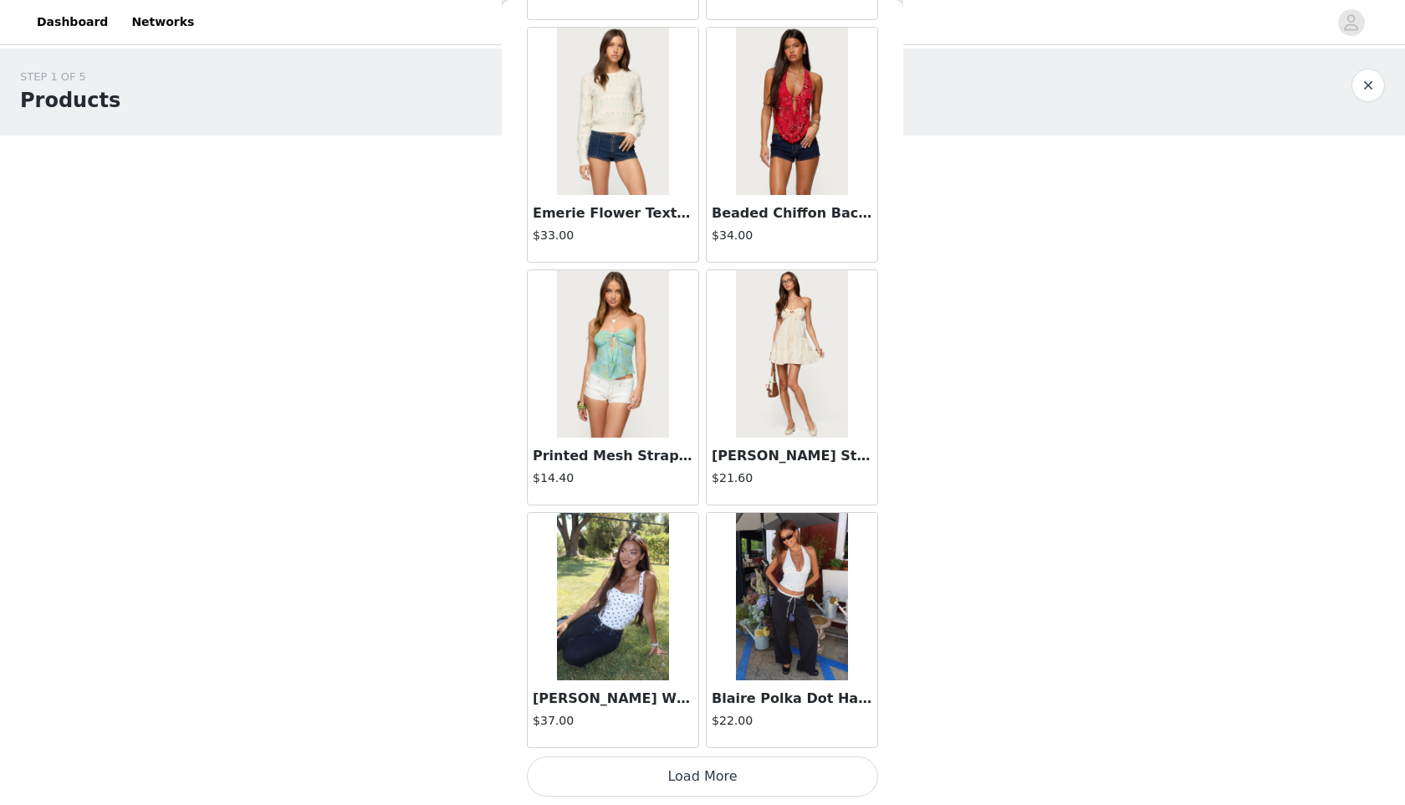
click at [766, 619] on button "Load More" at bounding box center [702, 776] width 351 height 40
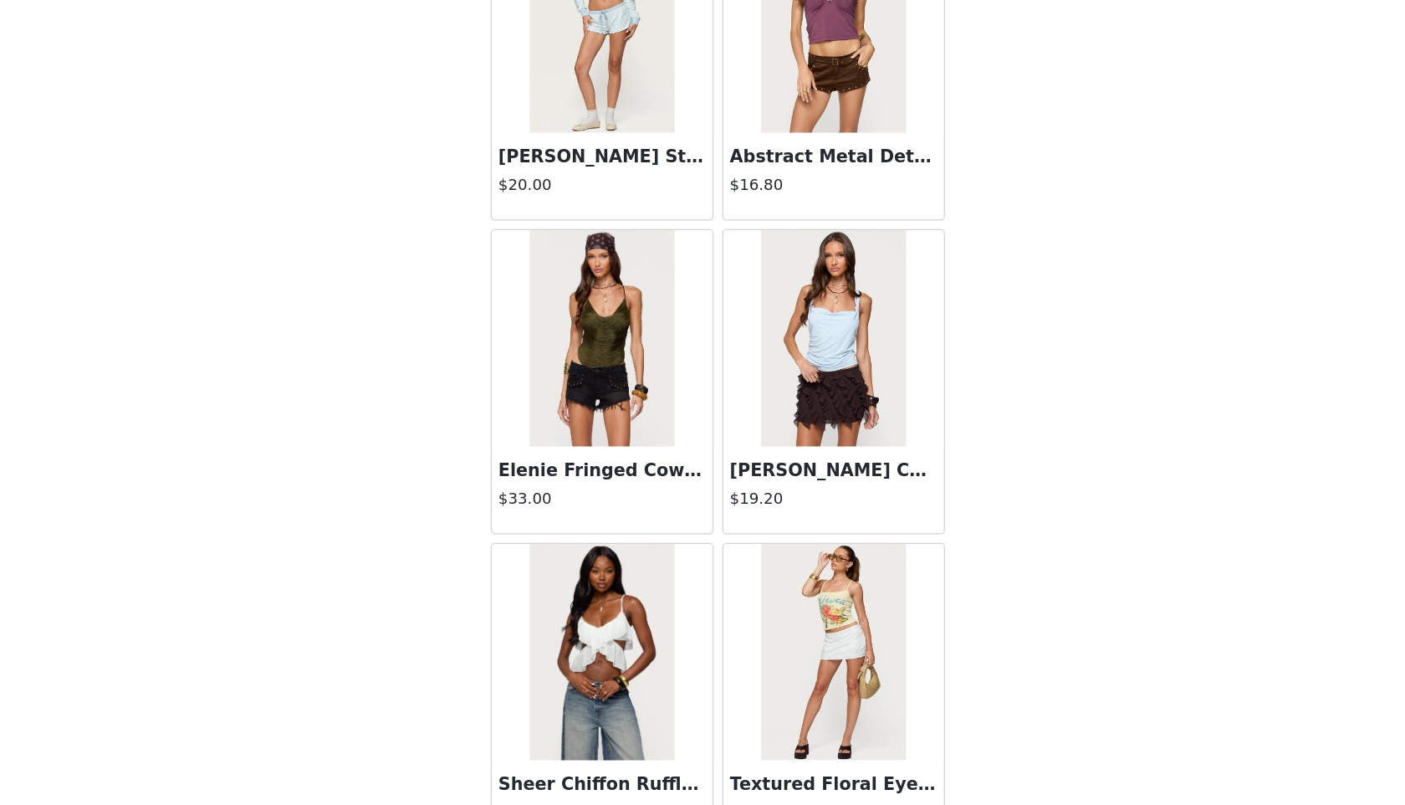
scroll to position [11459, 0]
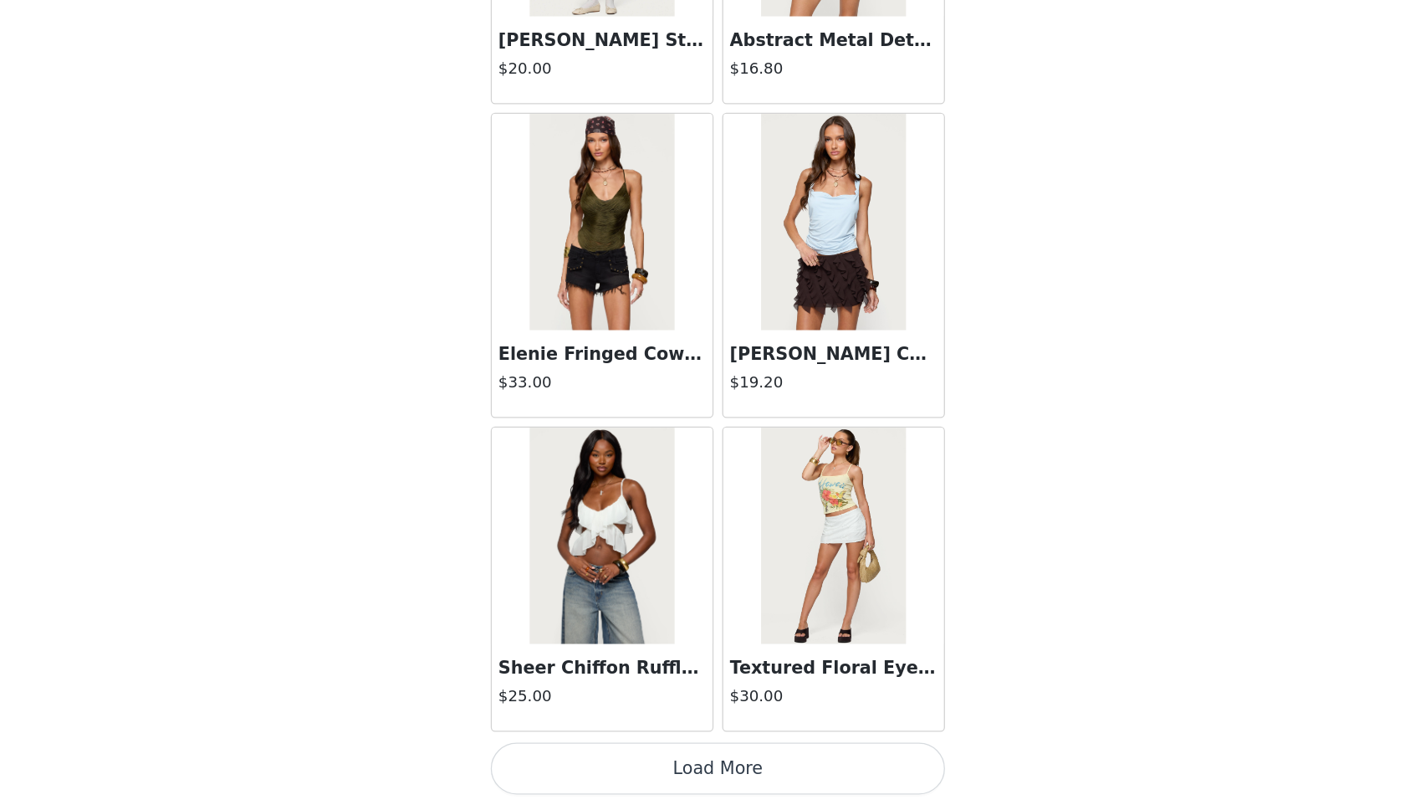
click at [719, 619] on button "Load More" at bounding box center [702, 776] width 351 height 40
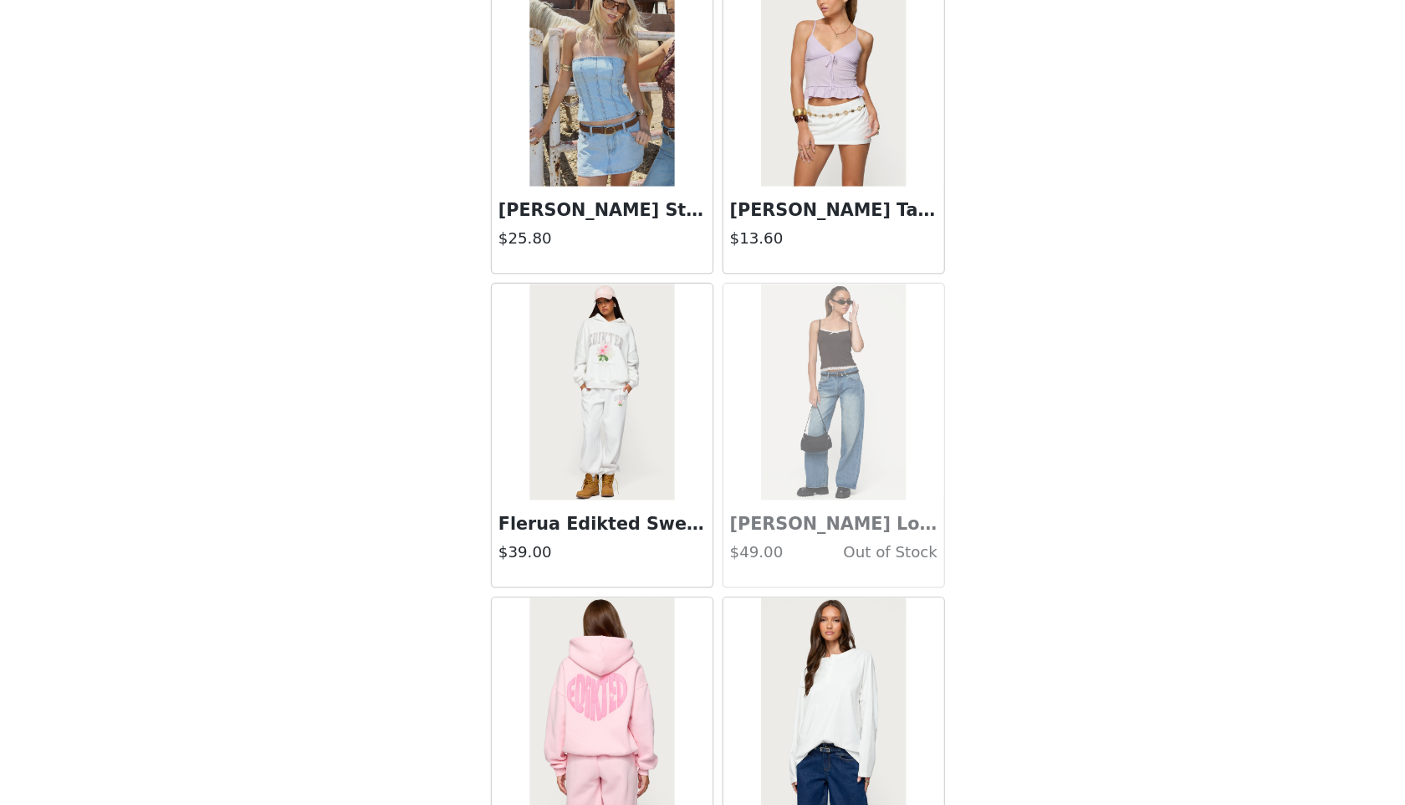
scroll to position [13885, 0]
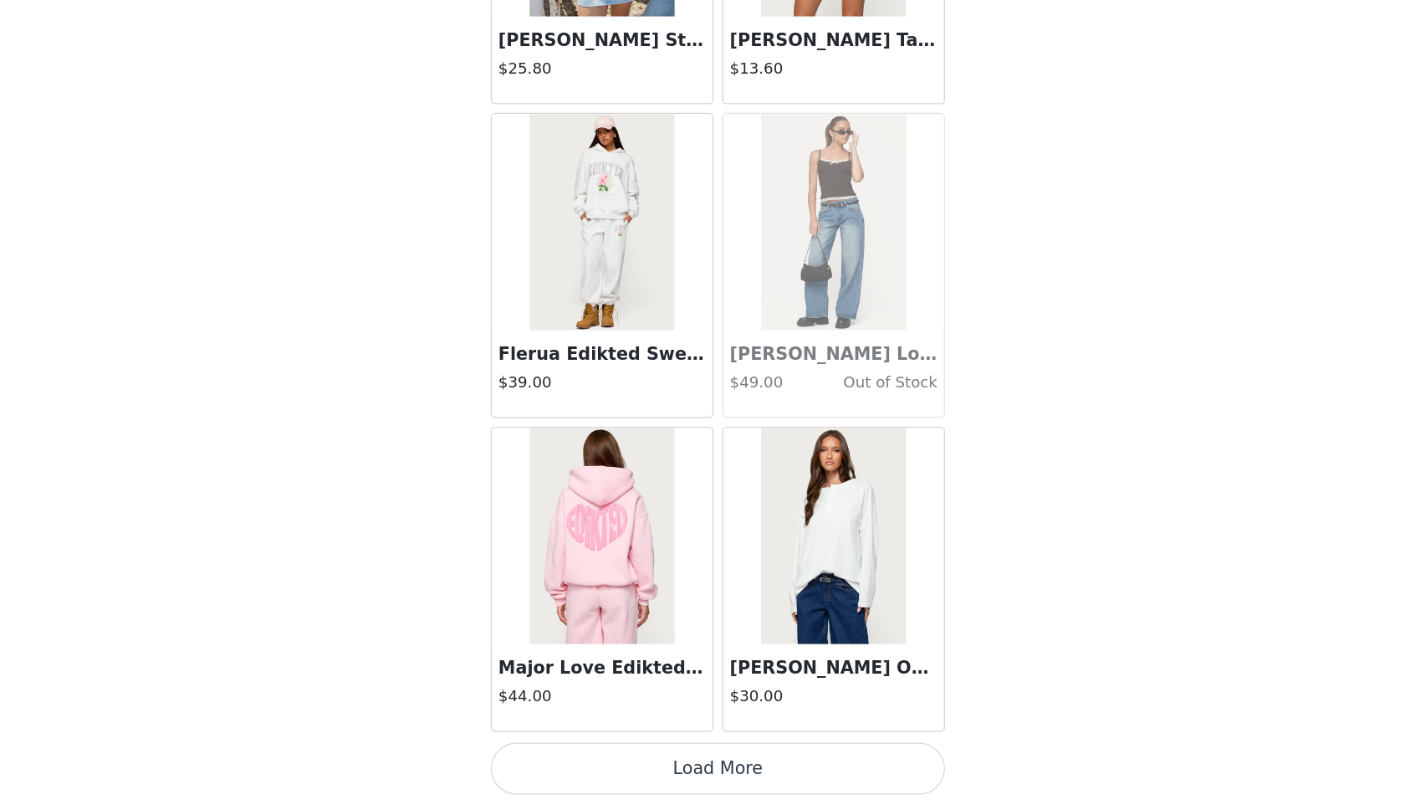
click at [759, 619] on button "Load More" at bounding box center [702, 776] width 351 height 40
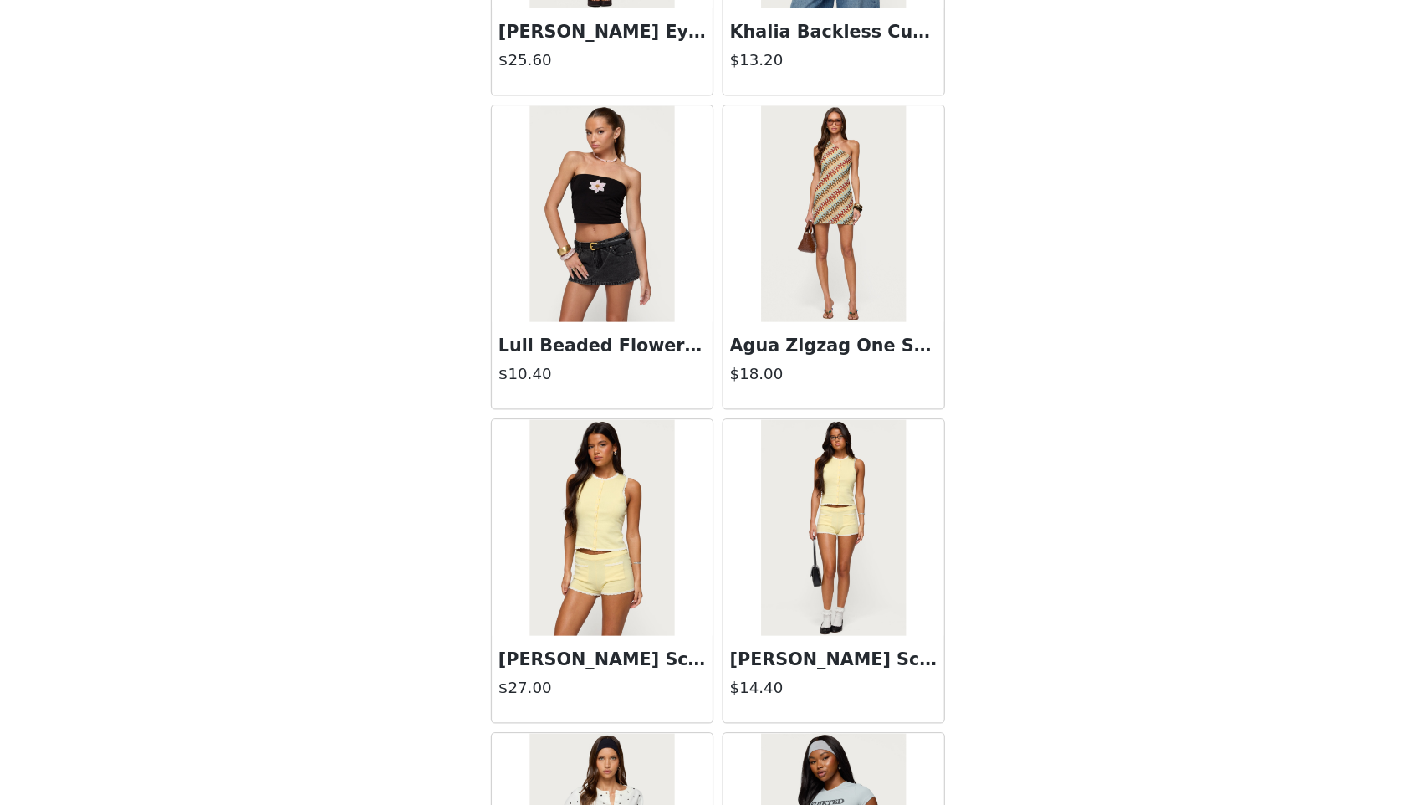
scroll to position [15396, 0]
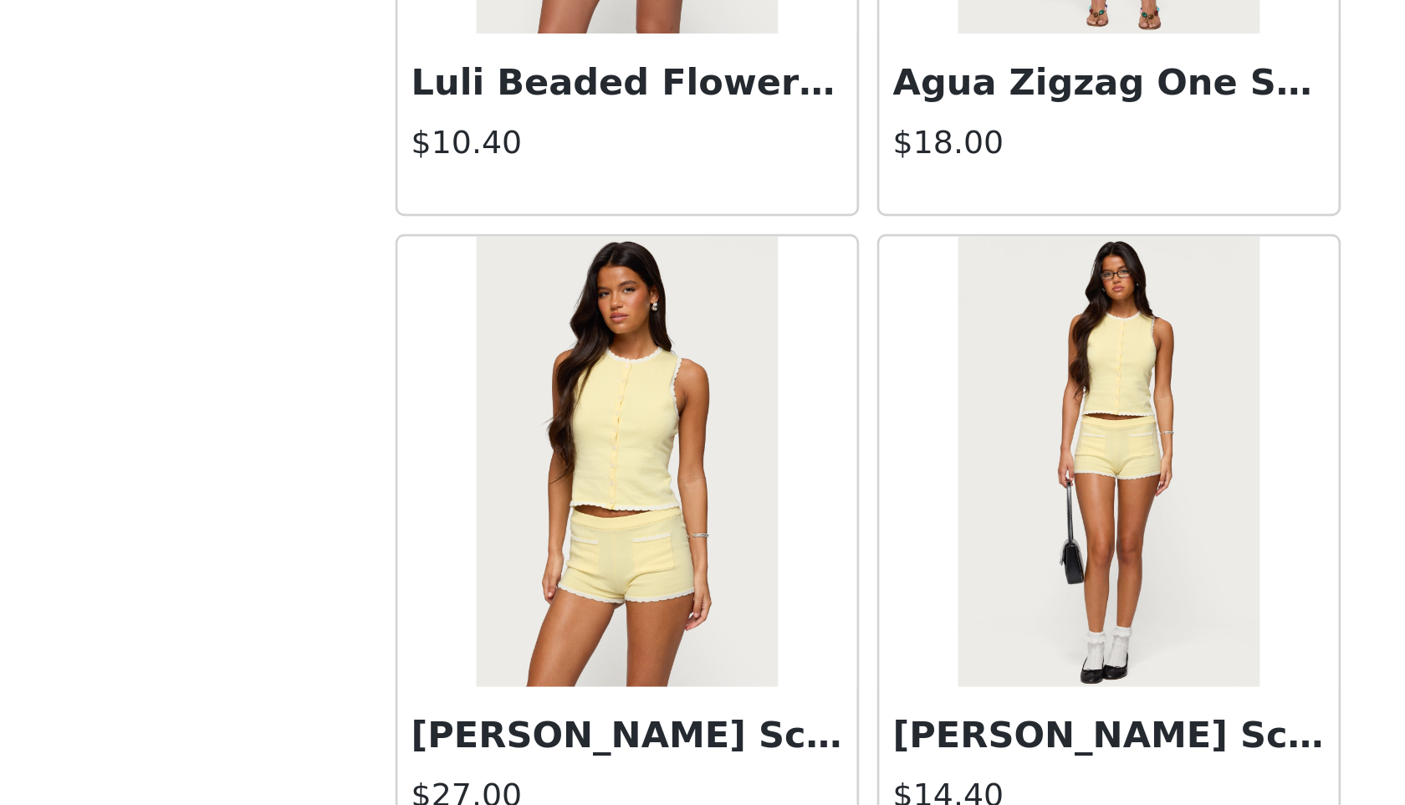
click at [593, 619] on h3 "[PERSON_NAME] Scalloped Knit Tank Top" at bounding box center [613, 643] width 161 height 20
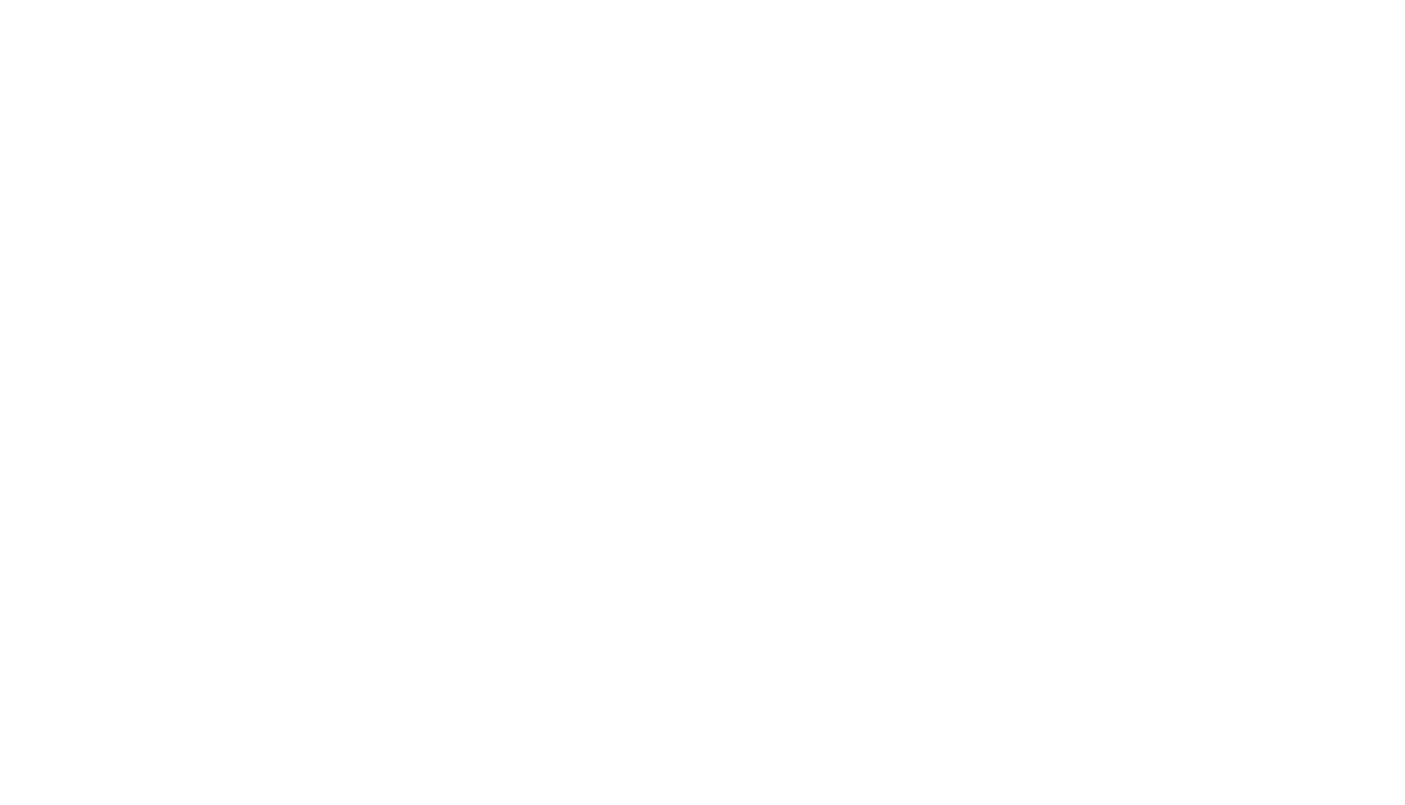
scroll to position [0, 0]
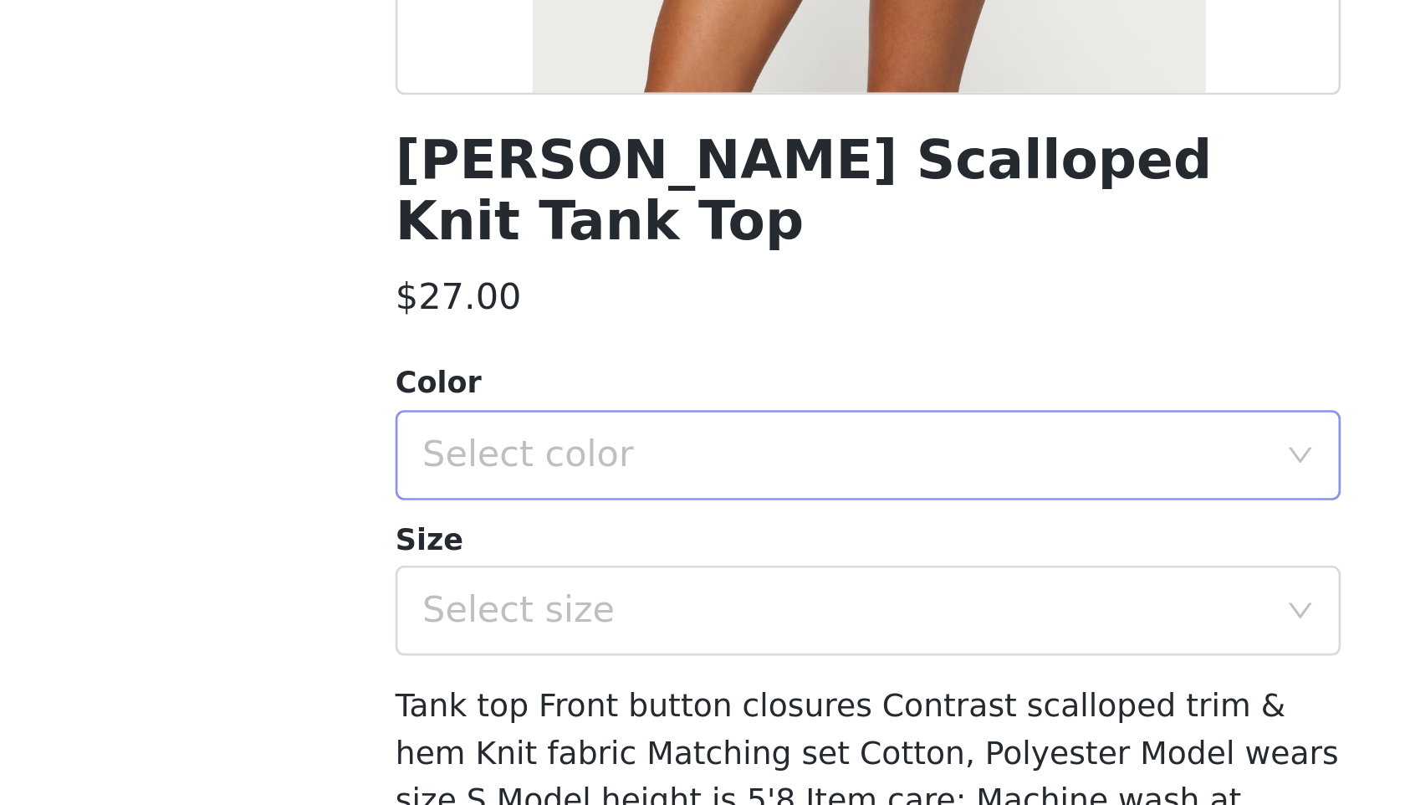
click at [597, 579] on div "Select color" at bounding box center [697, 594] width 320 height 32
click at [597, 599] on li "YELLOW" at bounding box center [702, 608] width 351 height 27
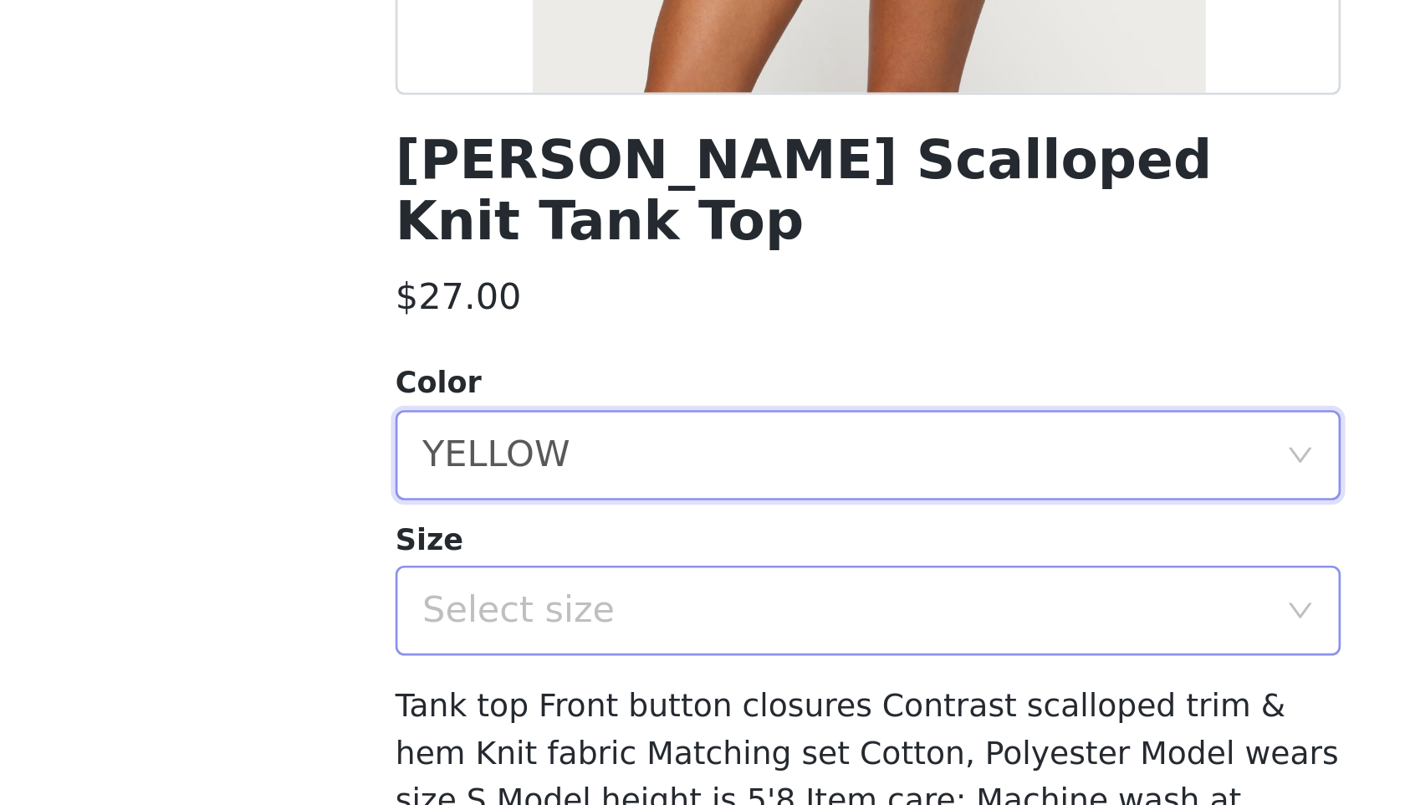
click at [597, 619] on div "Select size" at bounding box center [693, 651] width 313 height 17
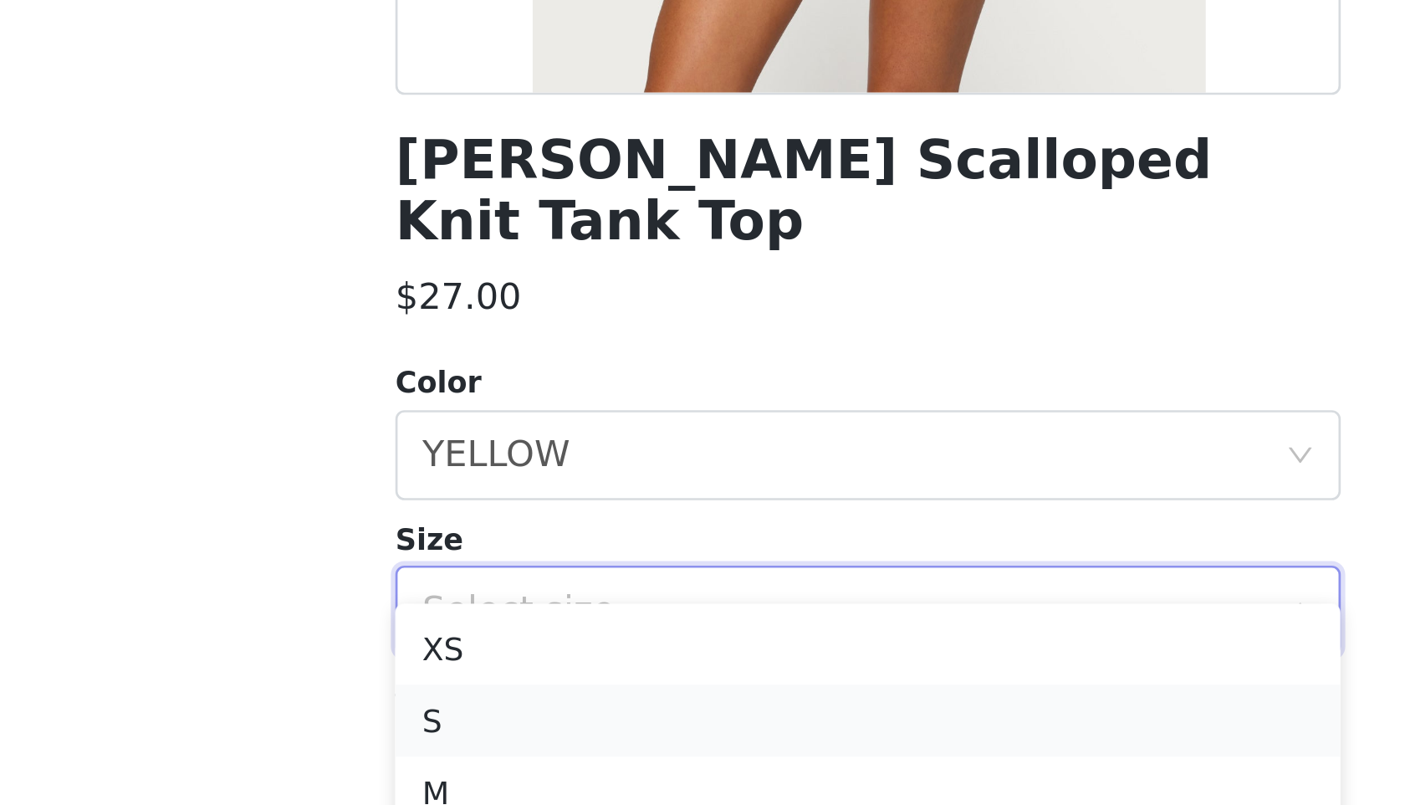
click at [596, 619] on li "S" at bounding box center [702, 692] width 351 height 27
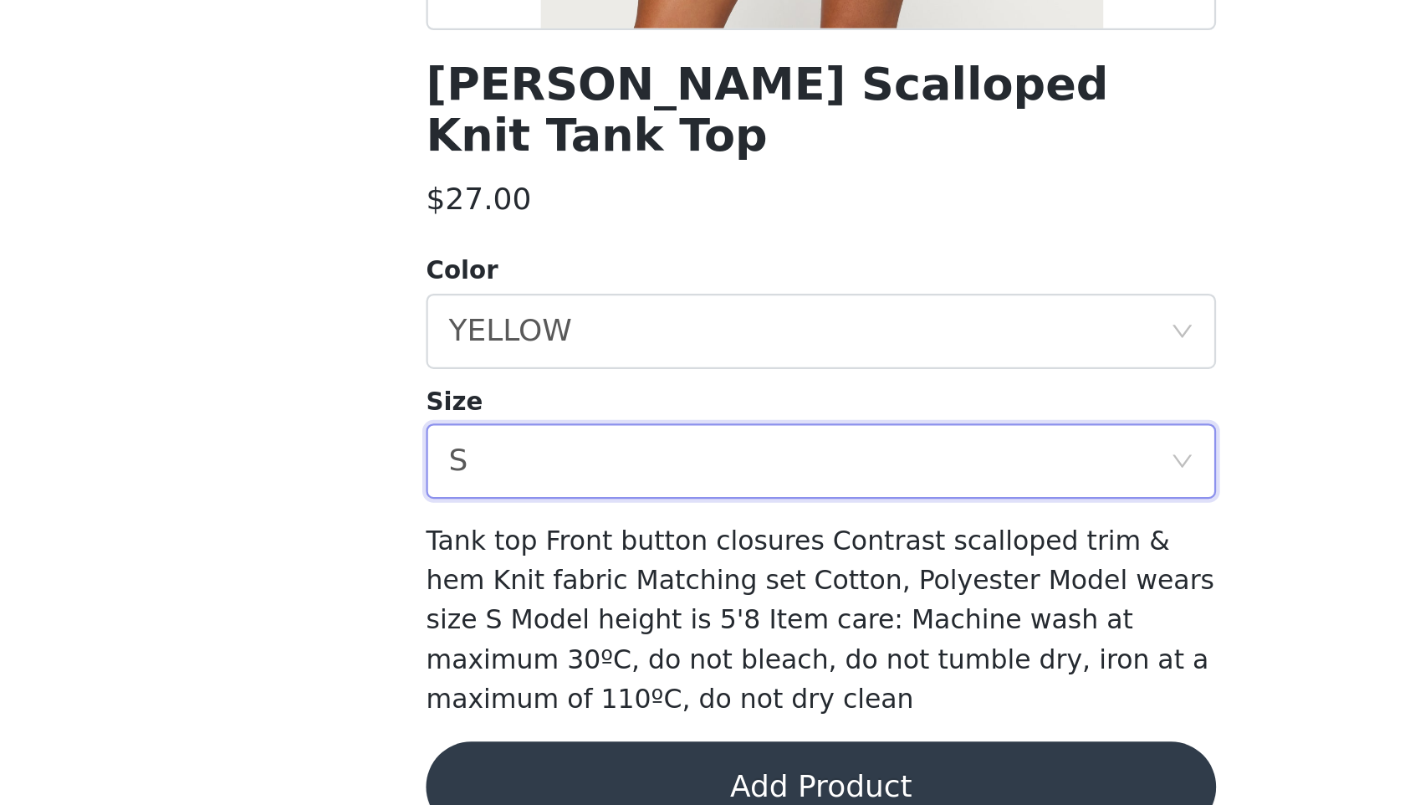
click at [613, 619] on button "Add Product" at bounding box center [702, 796] width 351 height 40
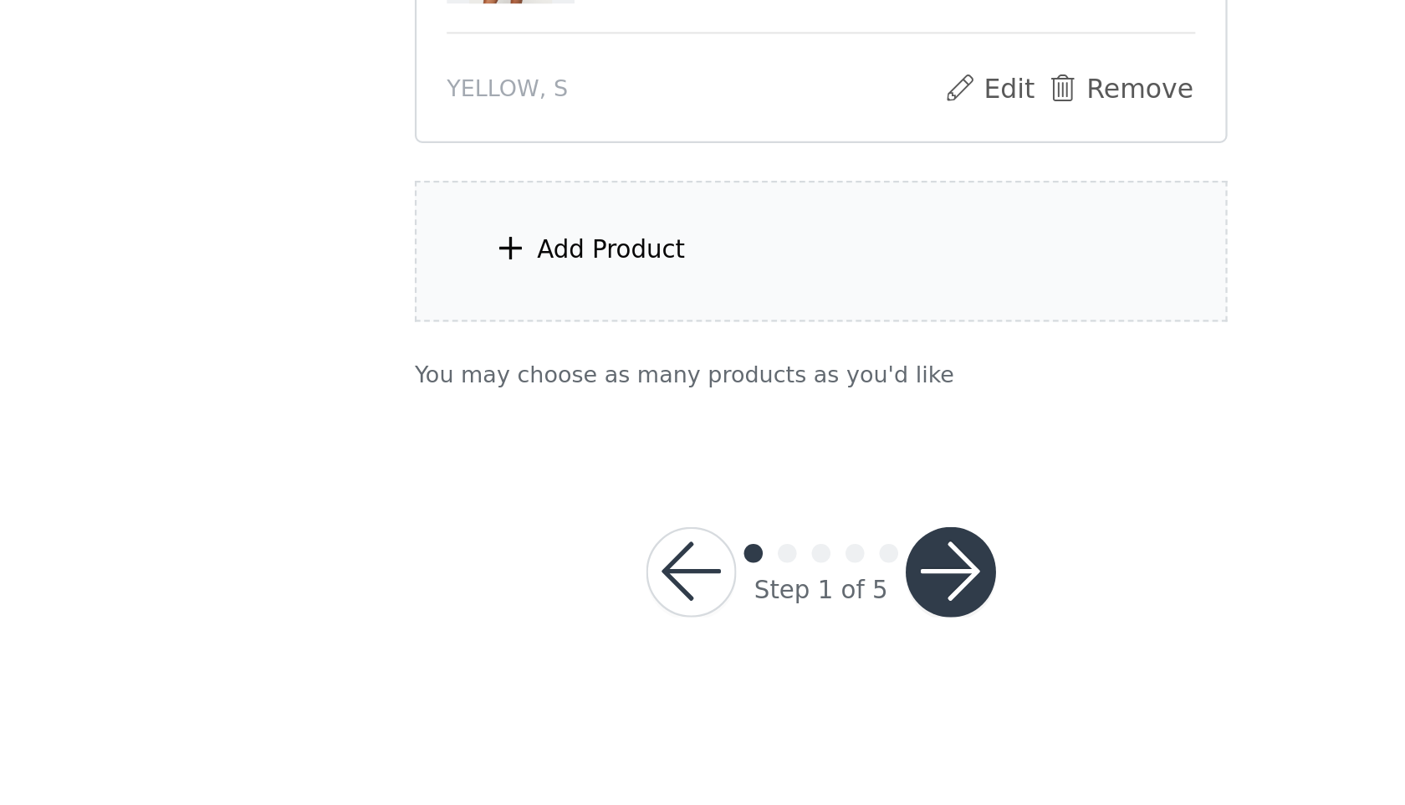
click at [601, 579] on div "Add Product" at bounding box center [702, 558] width 361 height 63
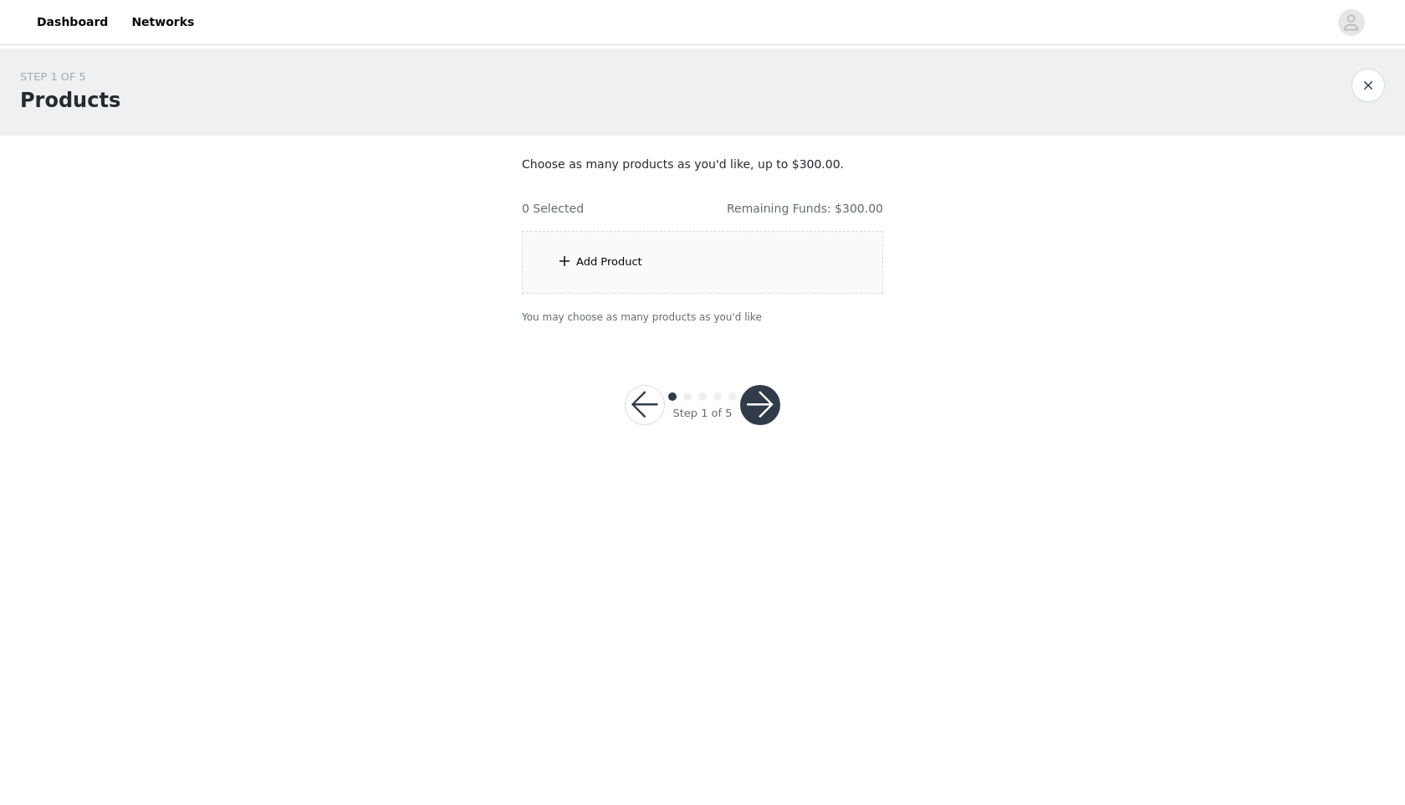
click at [588, 269] on div "Add Product" at bounding box center [609, 261] width 66 height 17
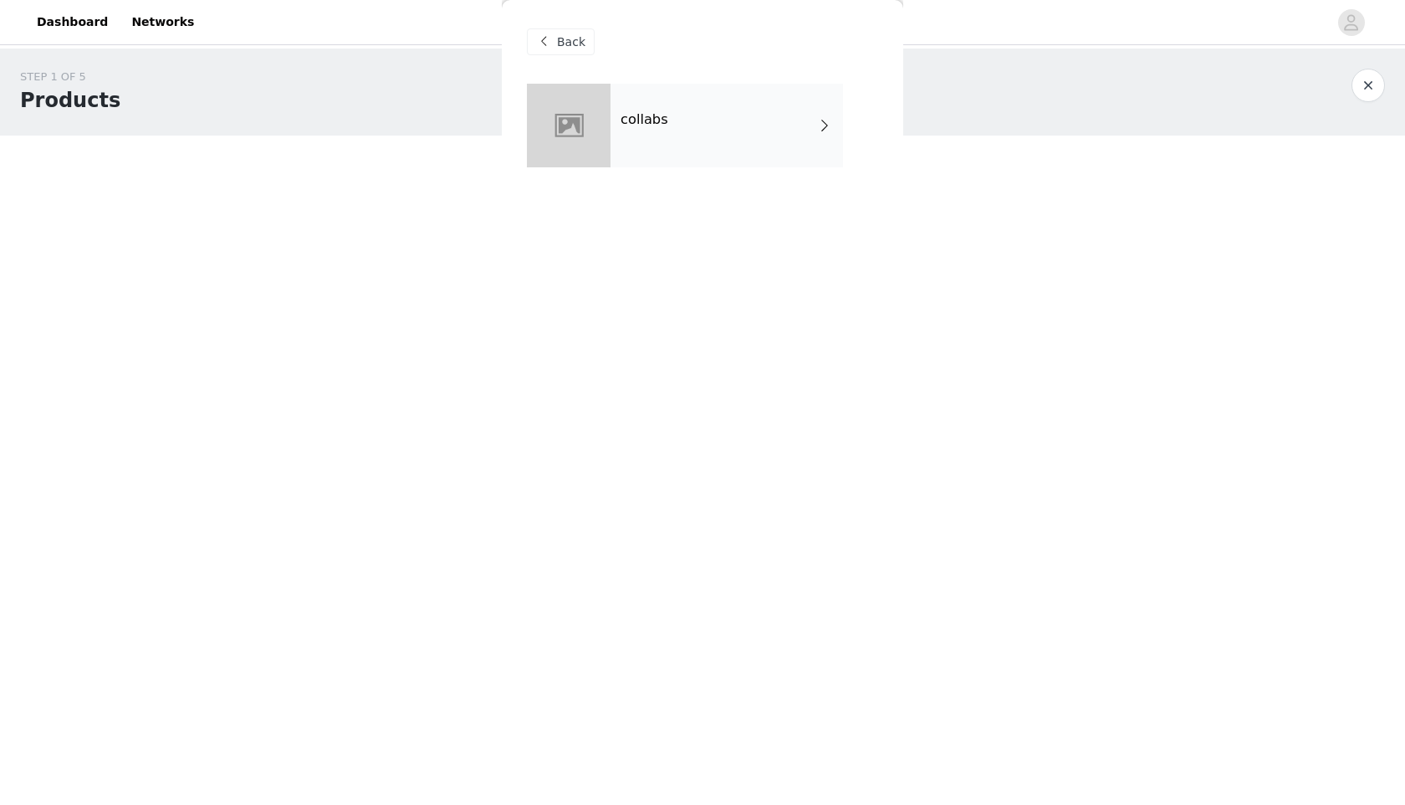
click at [576, 142] on div at bounding box center [569, 126] width 84 height 84
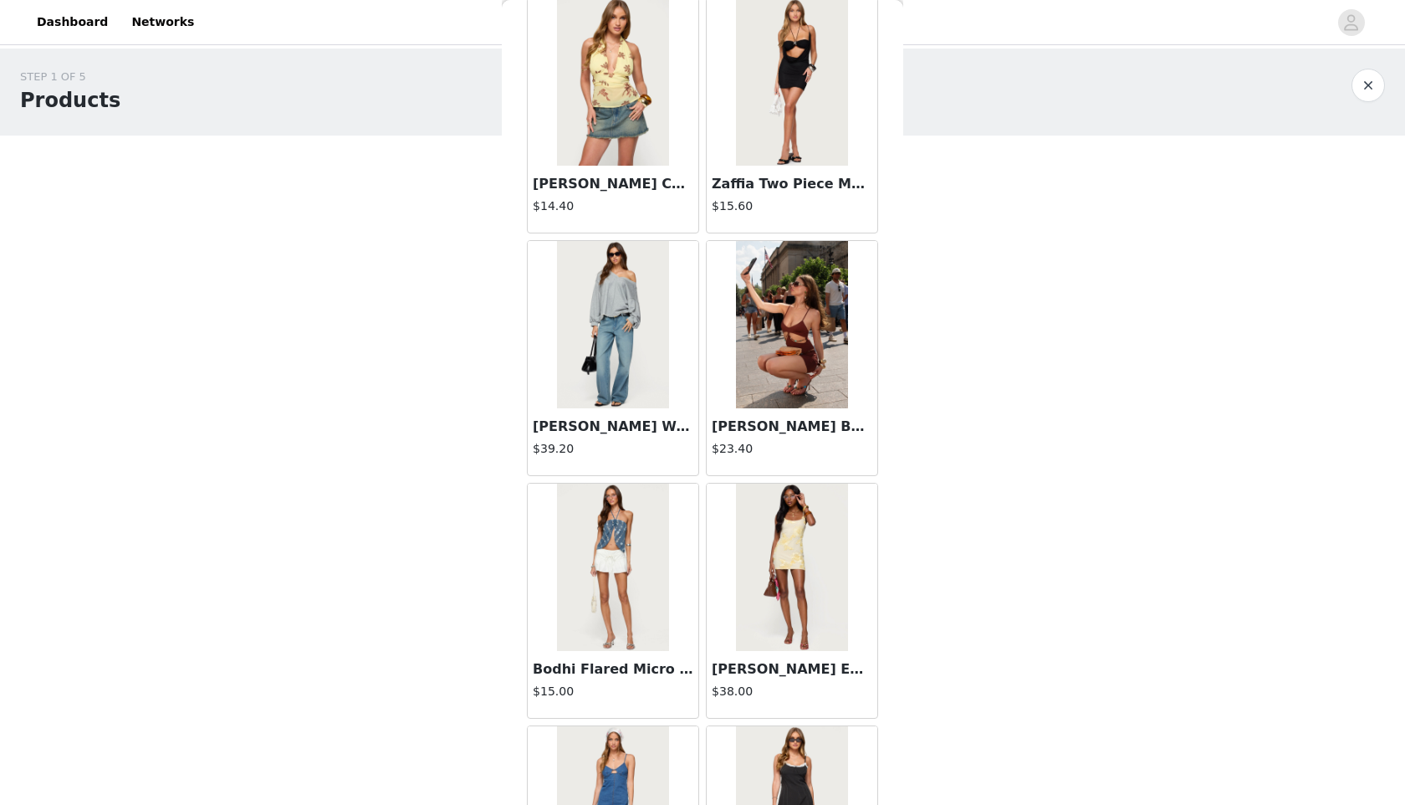
scroll to position [1755, 0]
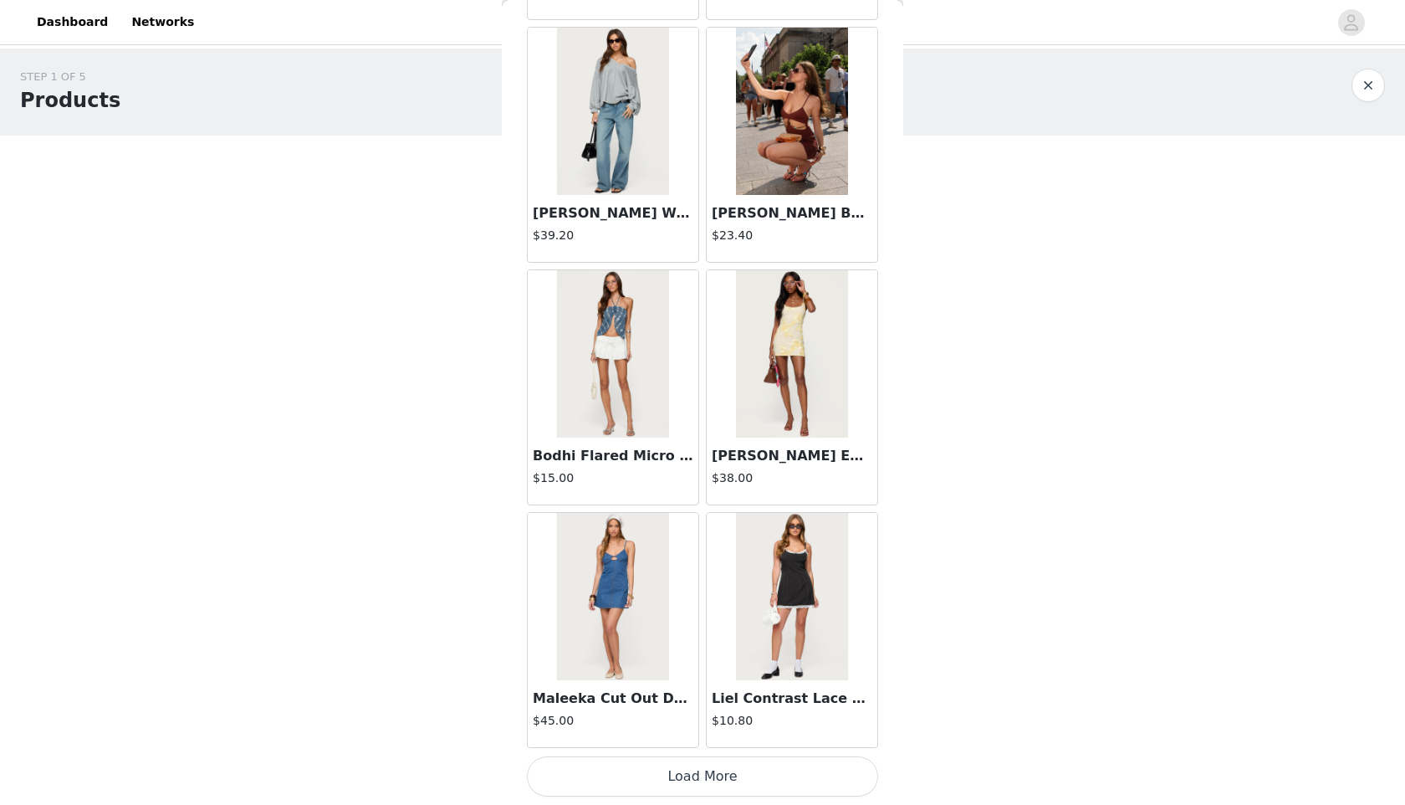
click at [666, 786] on button "Load More" at bounding box center [702, 776] width 351 height 40
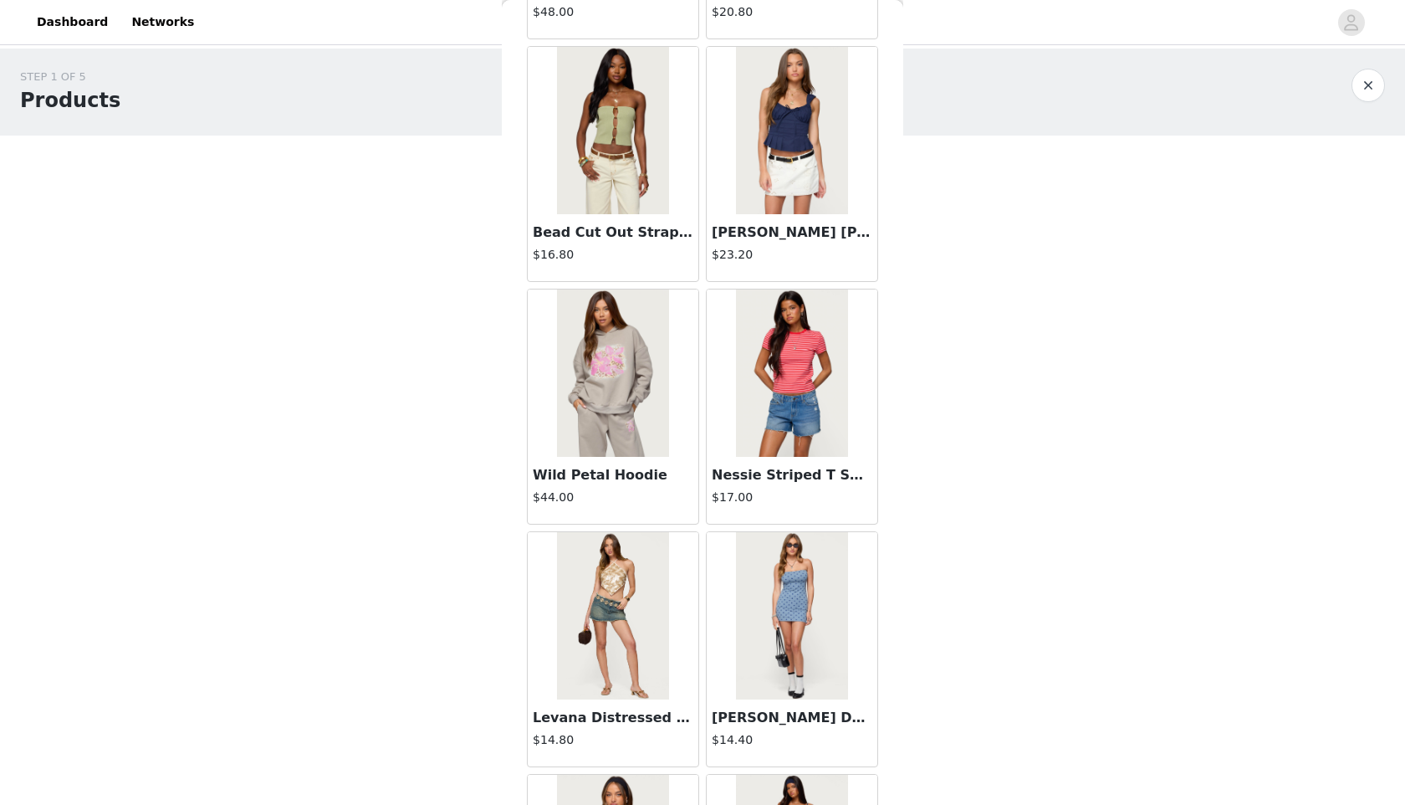
scroll to position [3947, 0]
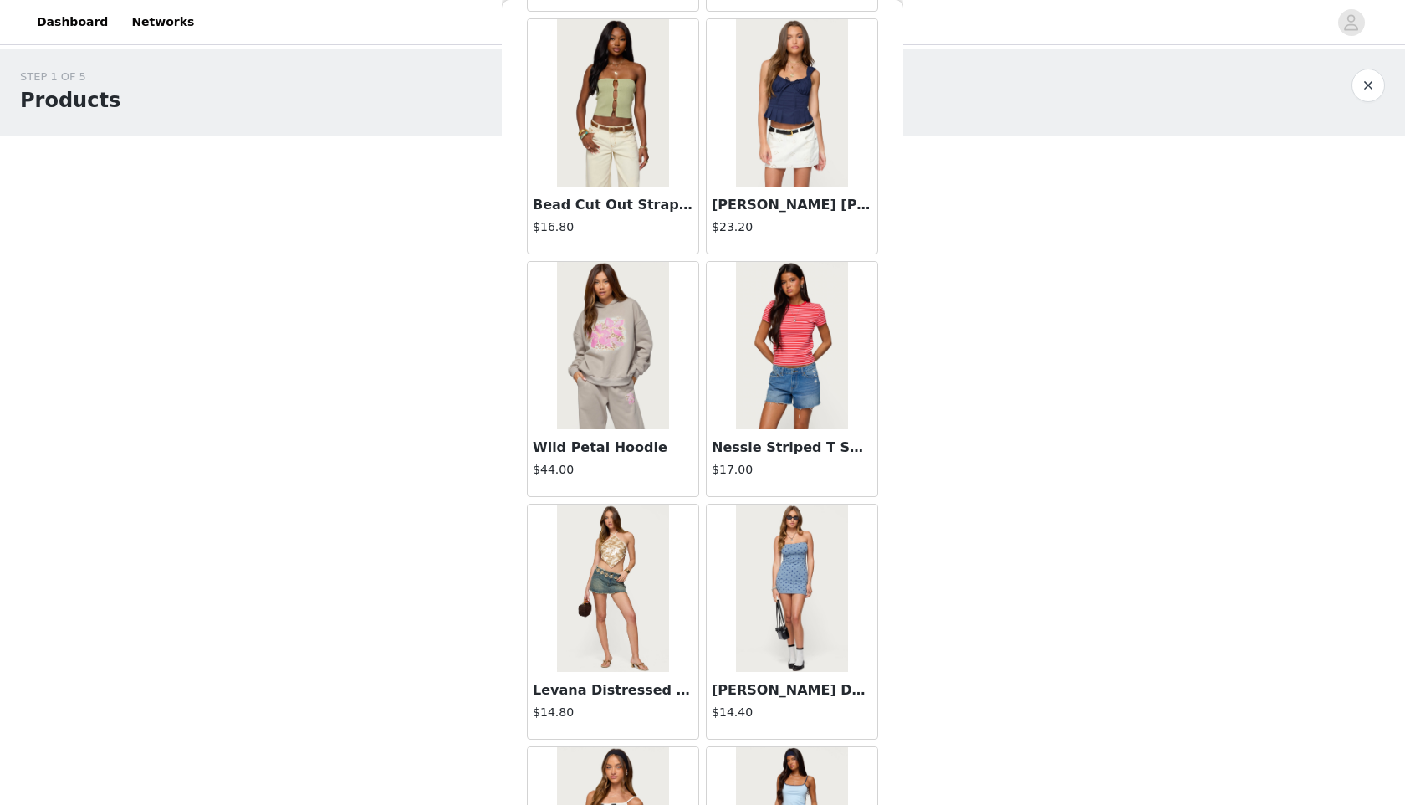
click at [771, 390] on img at bounding box center [791, 345] width 111 height 167
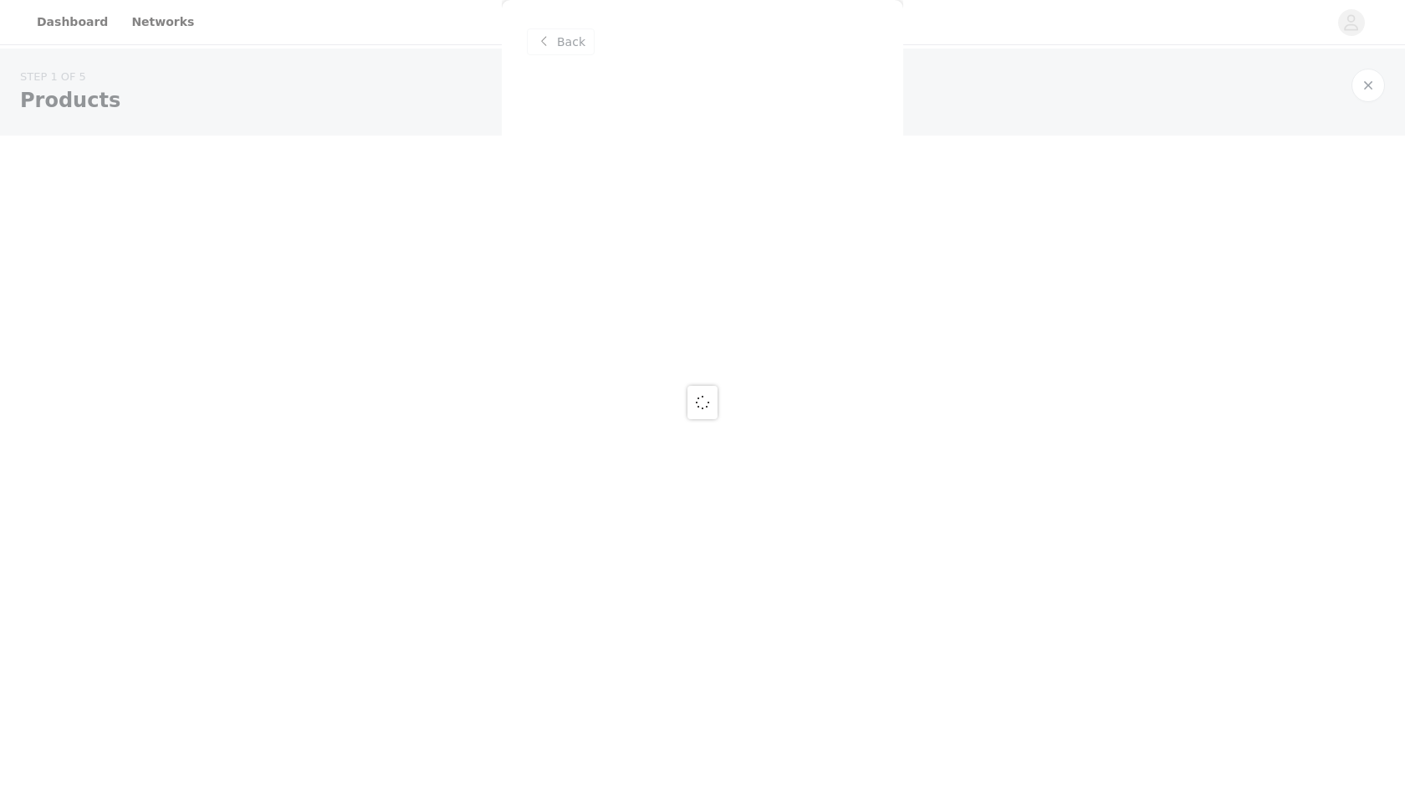
scroll to position [0, 0]
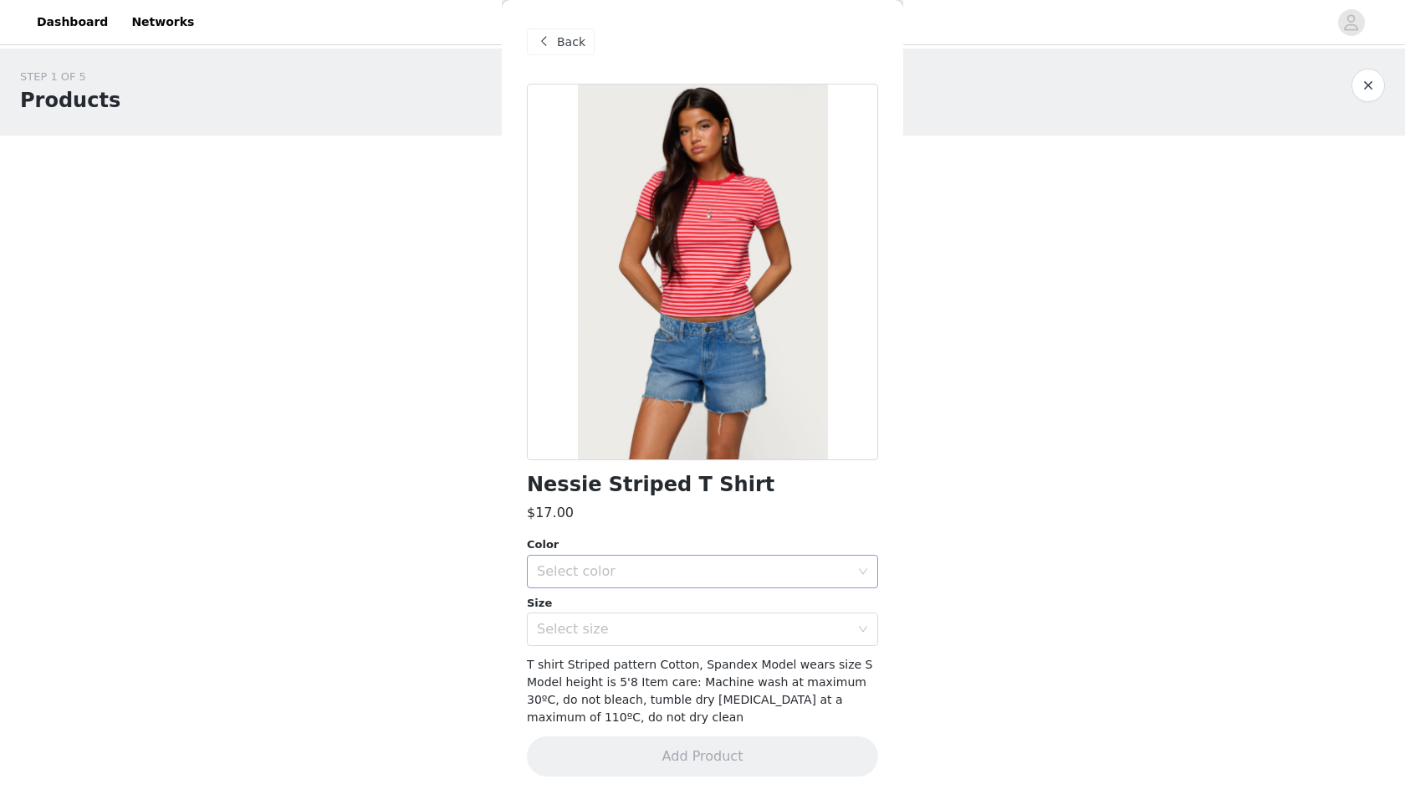
click at [635, 560] on div "Select color" at bounding box center [697, 571] width 320 height 32
click at [640, 613] on li "RED AND PINK" at bounding box center [702, 608] width 351 height 27
click at [640, 639] on div "Select size" at bounding box center [697, 629] width 320 height 32
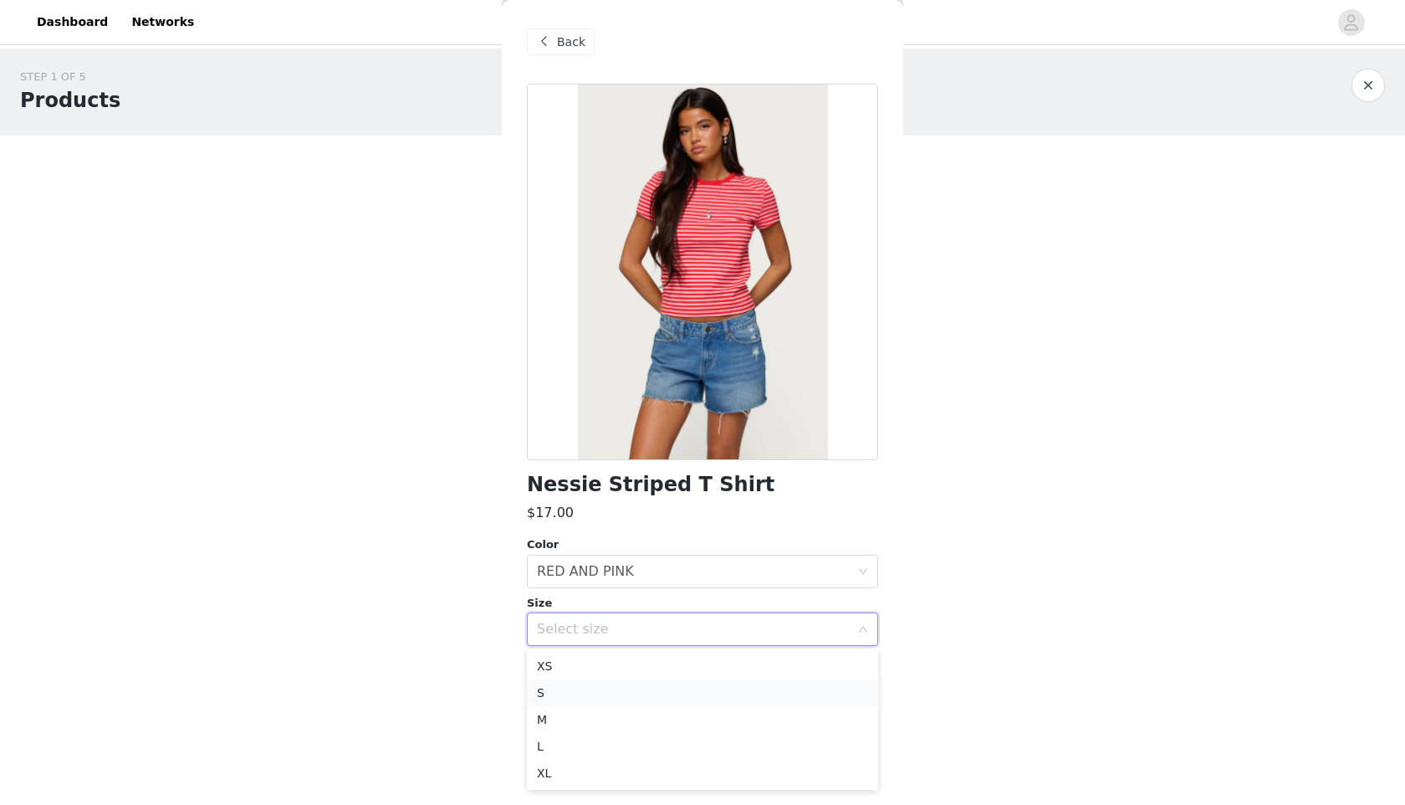
click at [636, 693] on li "S" at bounding box center [702, 692] width 351 height 27
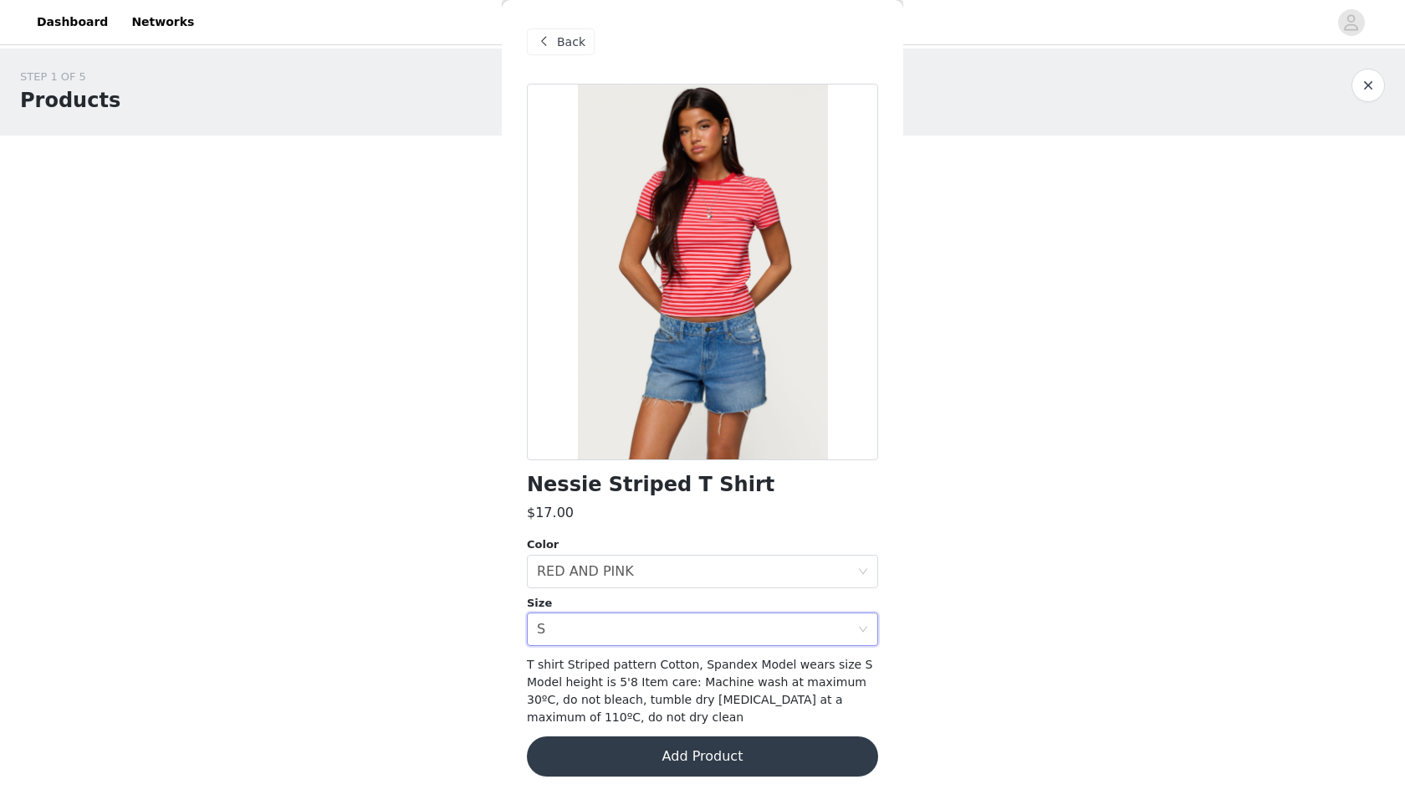
click at [660, 758] on button "Add Product" at bounding box center [702, 756] width 351 height 40
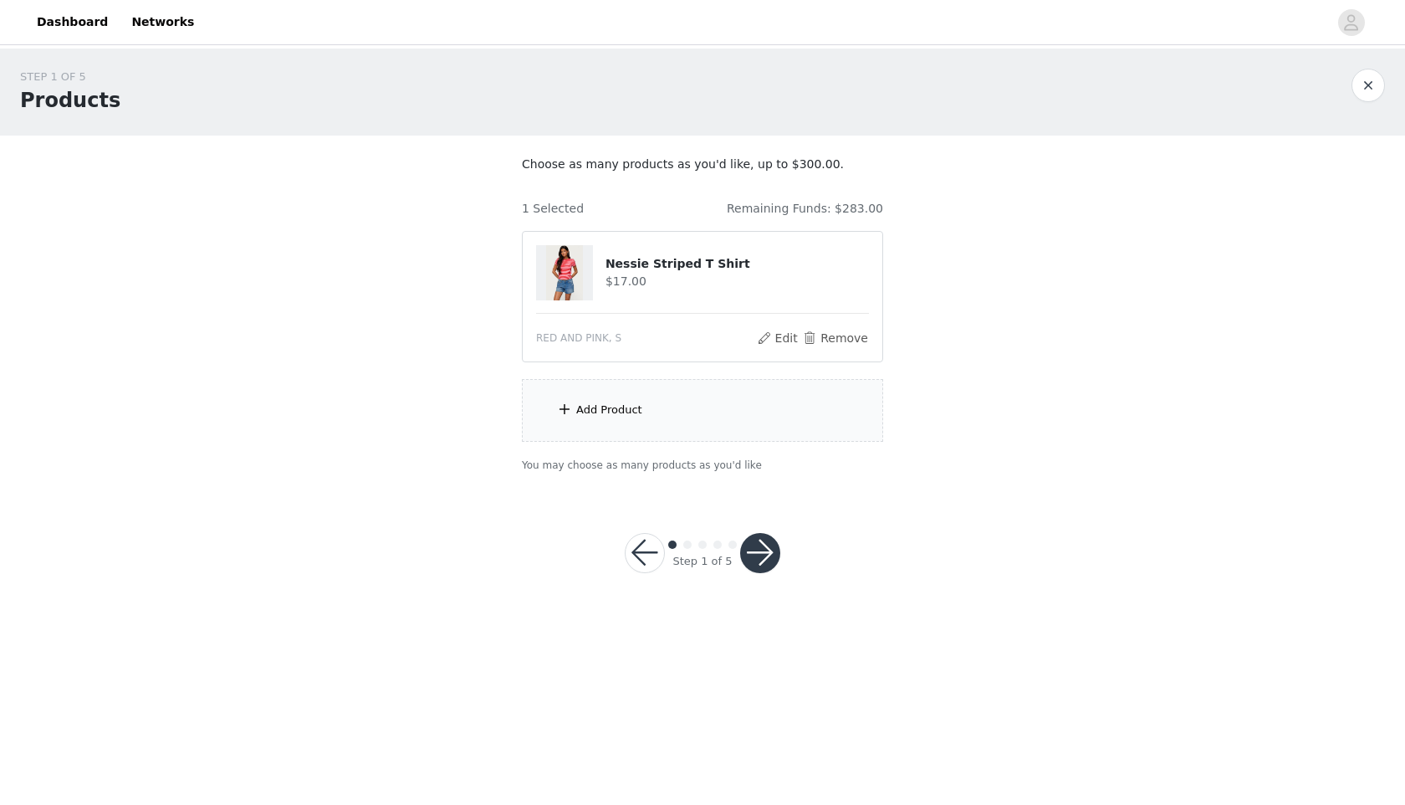
click at [674, 419] on div "Add Product" at bounding box center [702, 410] width 361 height 63
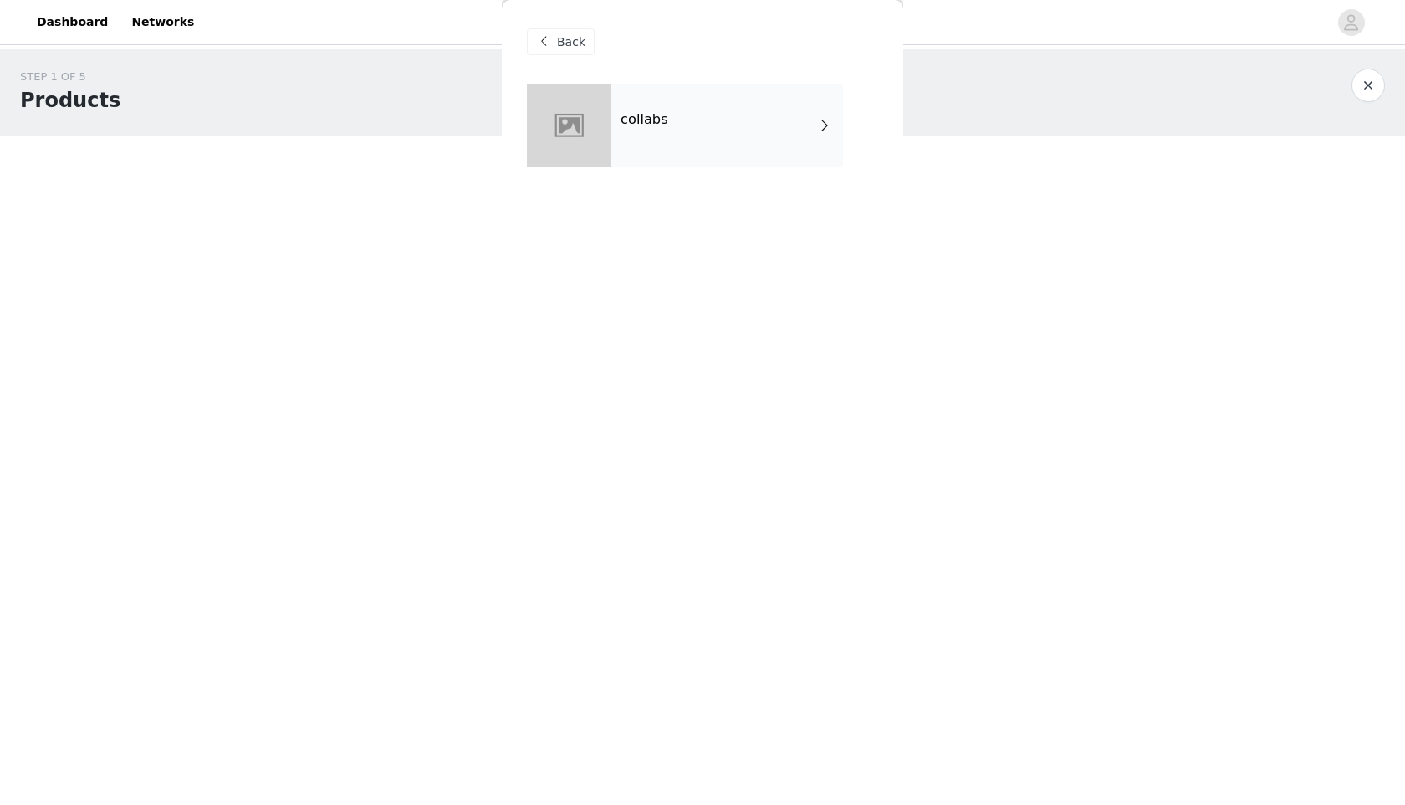
click at [696, 124] on div "collabs" at bounding box center [727, 126] width 233 height 84
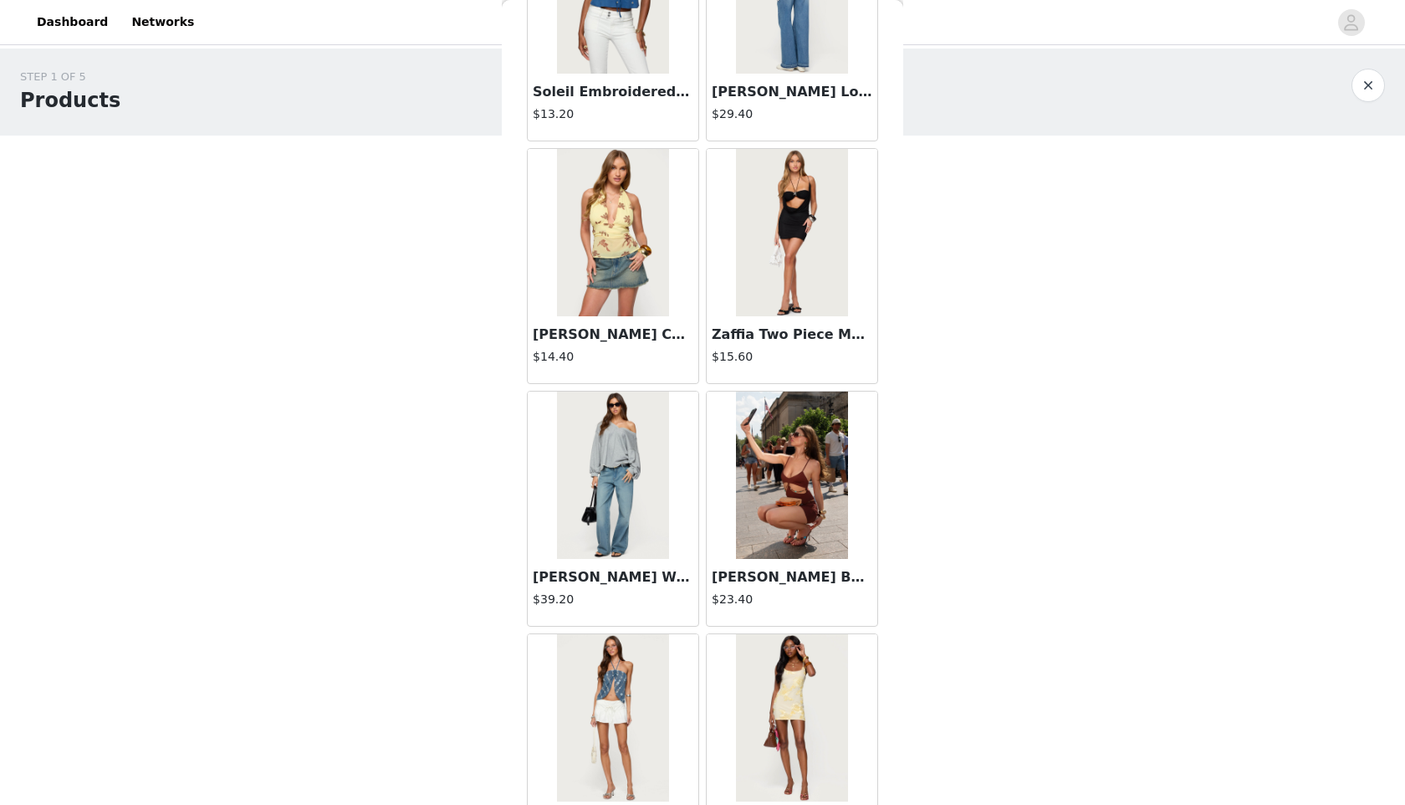
scroll to position [1755, 0]
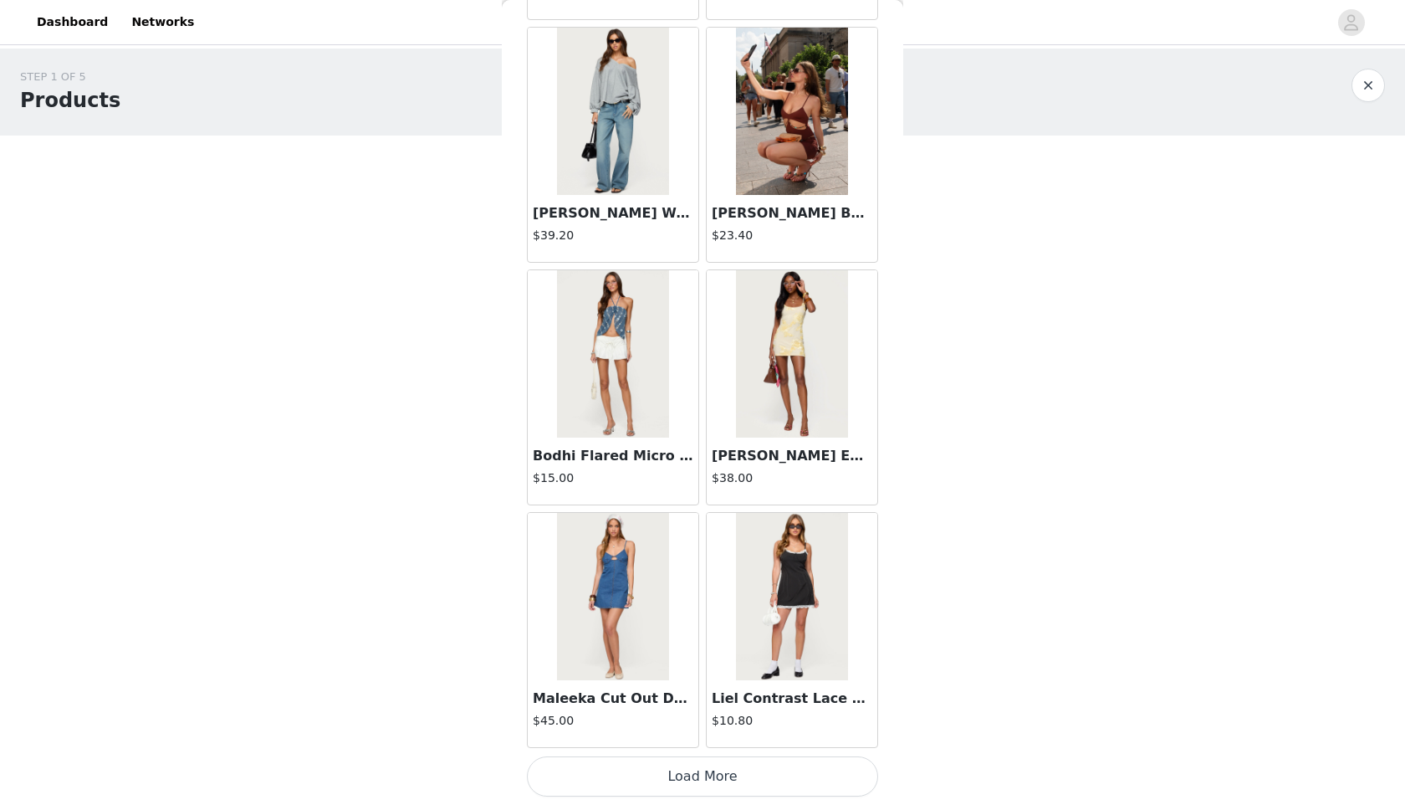
click at [554, 765] on button "Load More" at bounding box center [702, 776] width 351 height 40
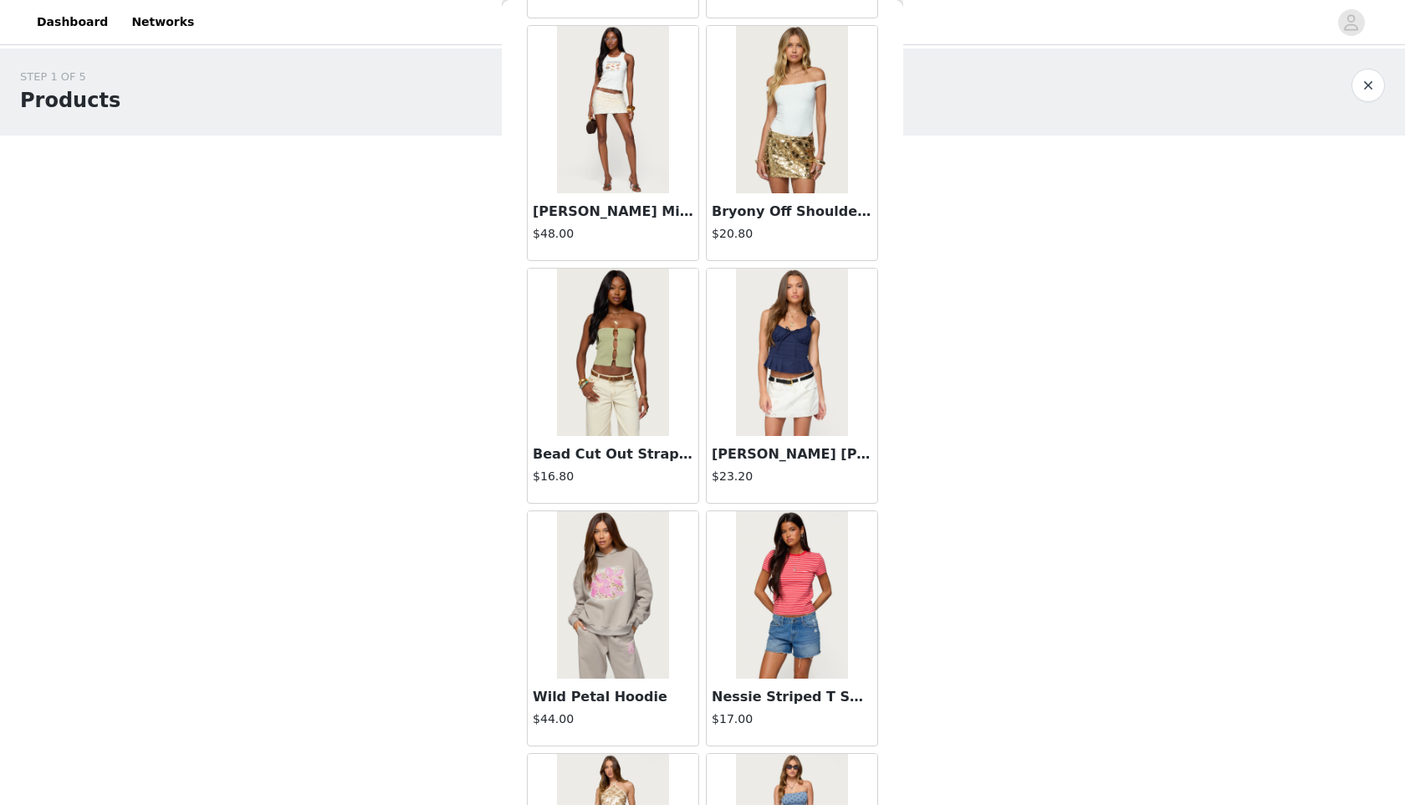
scroll to position [3696, 0]
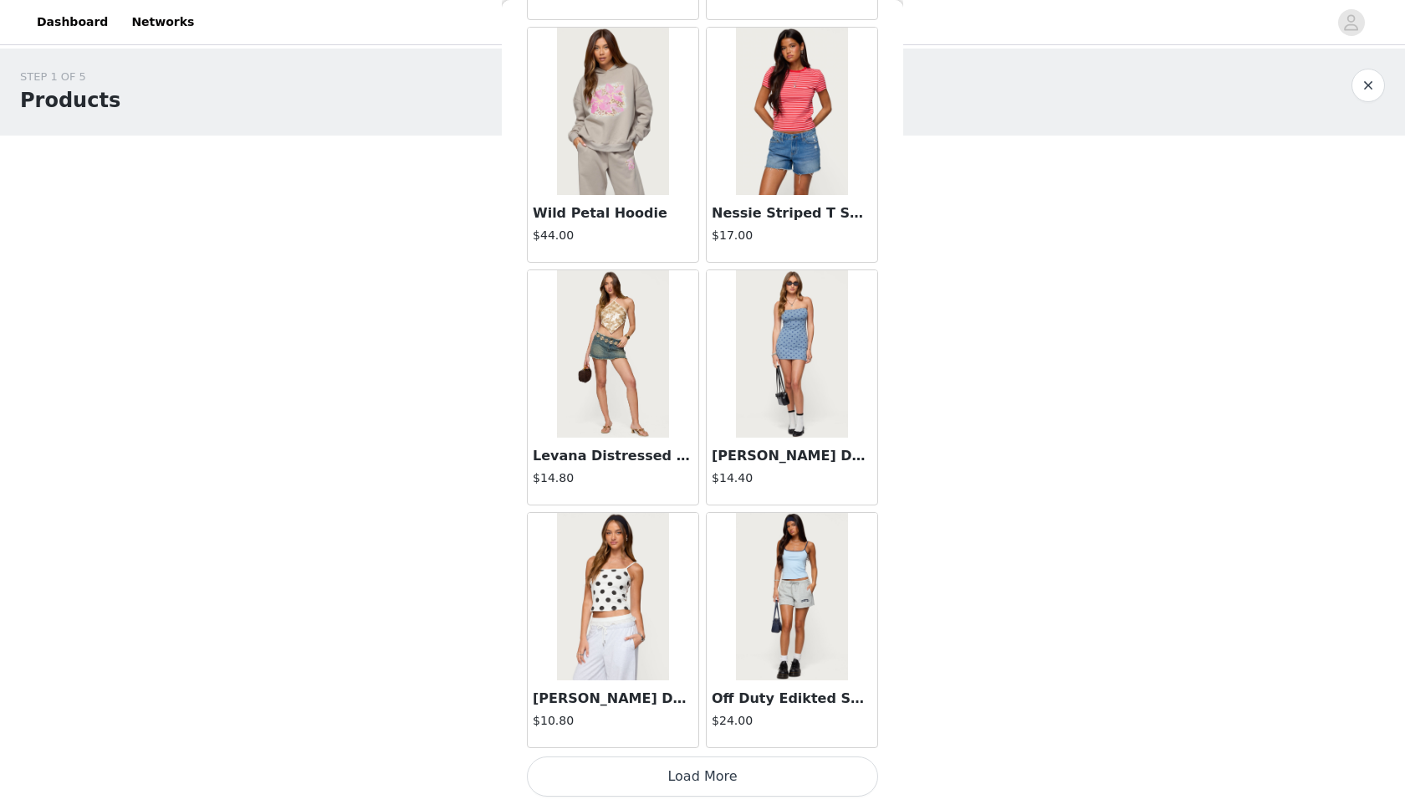
click at [682, 775] on button "Load More" at bounding box center [702, 776] width 351 height 40
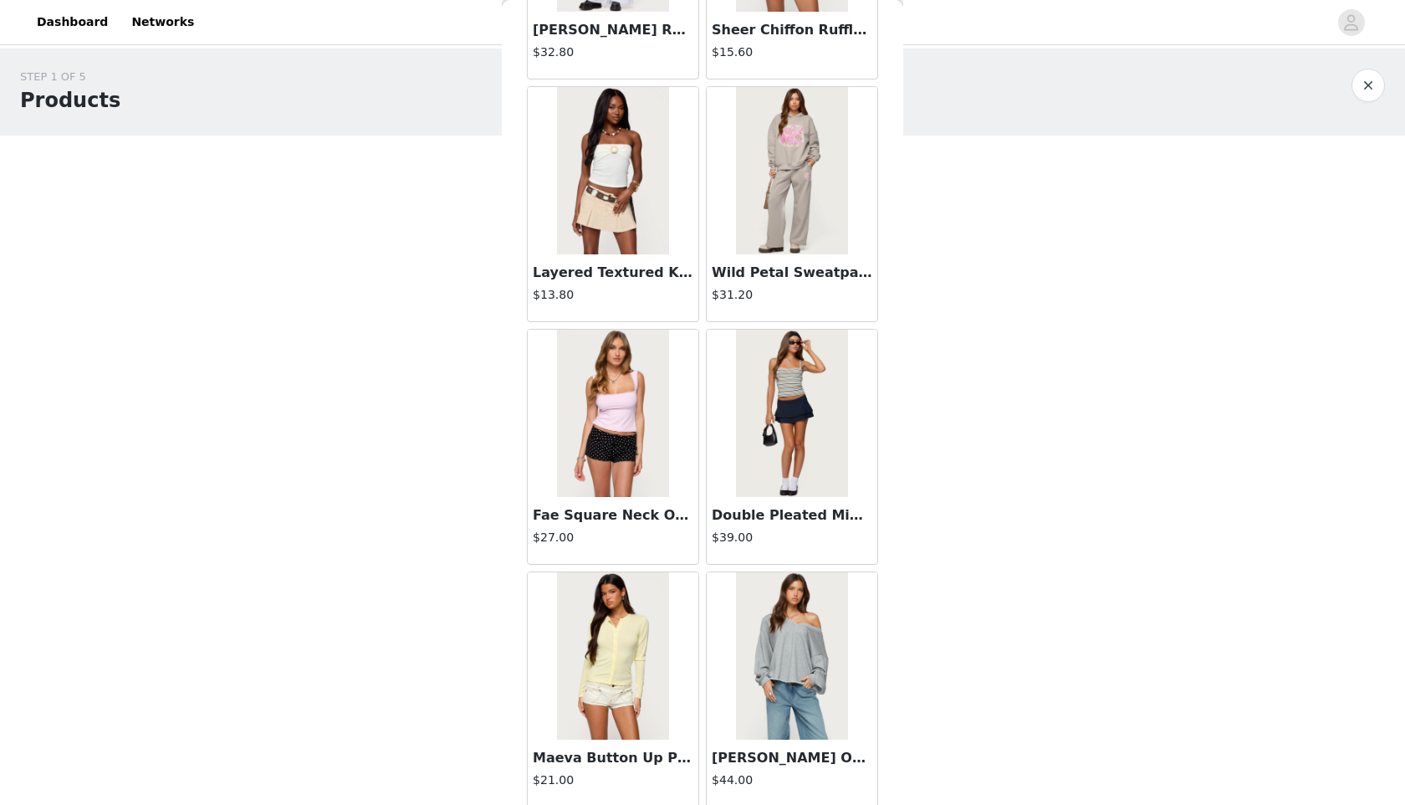
scroll to position [6607, 0]
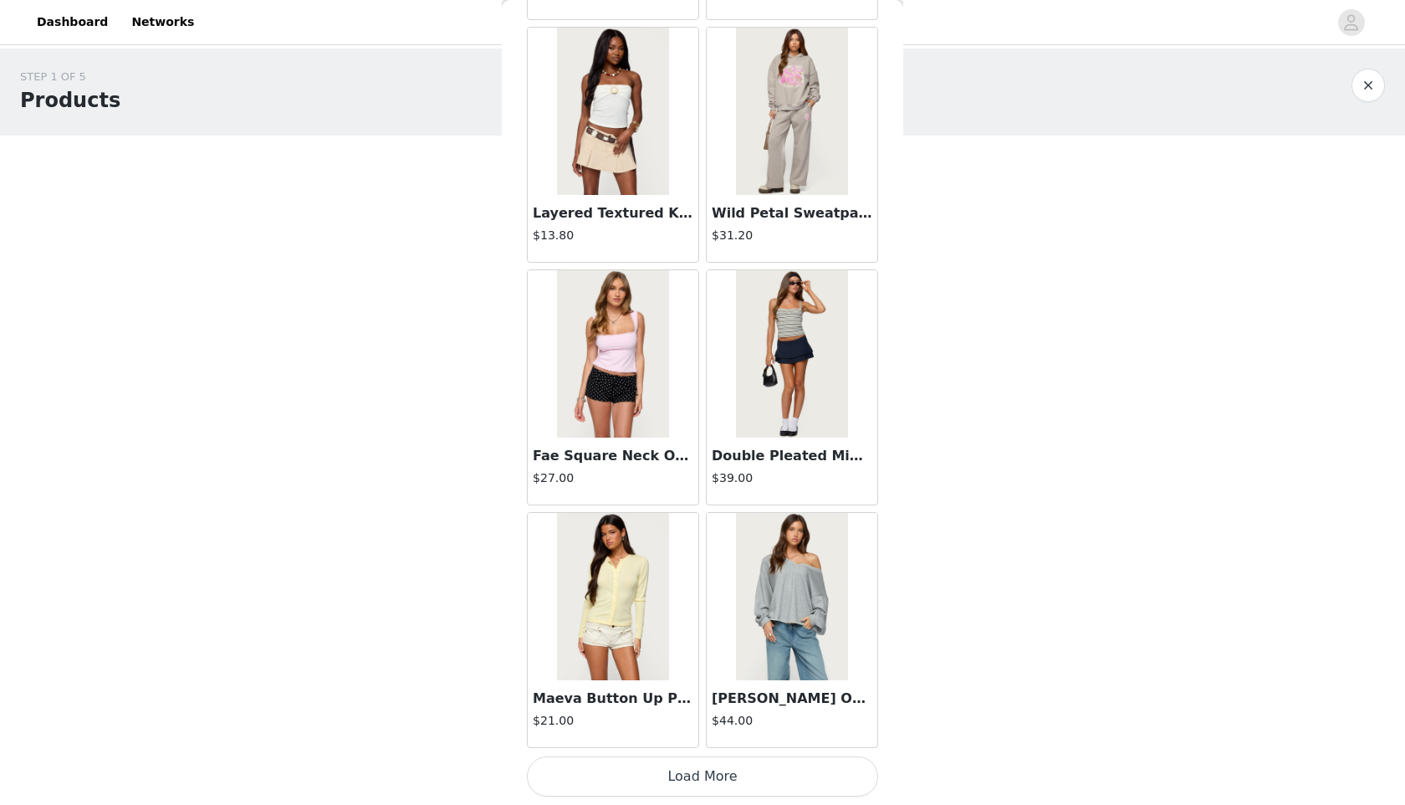
click at [600, 767] on button "Load More" at bounding box center [702, 776] width 351 height 40
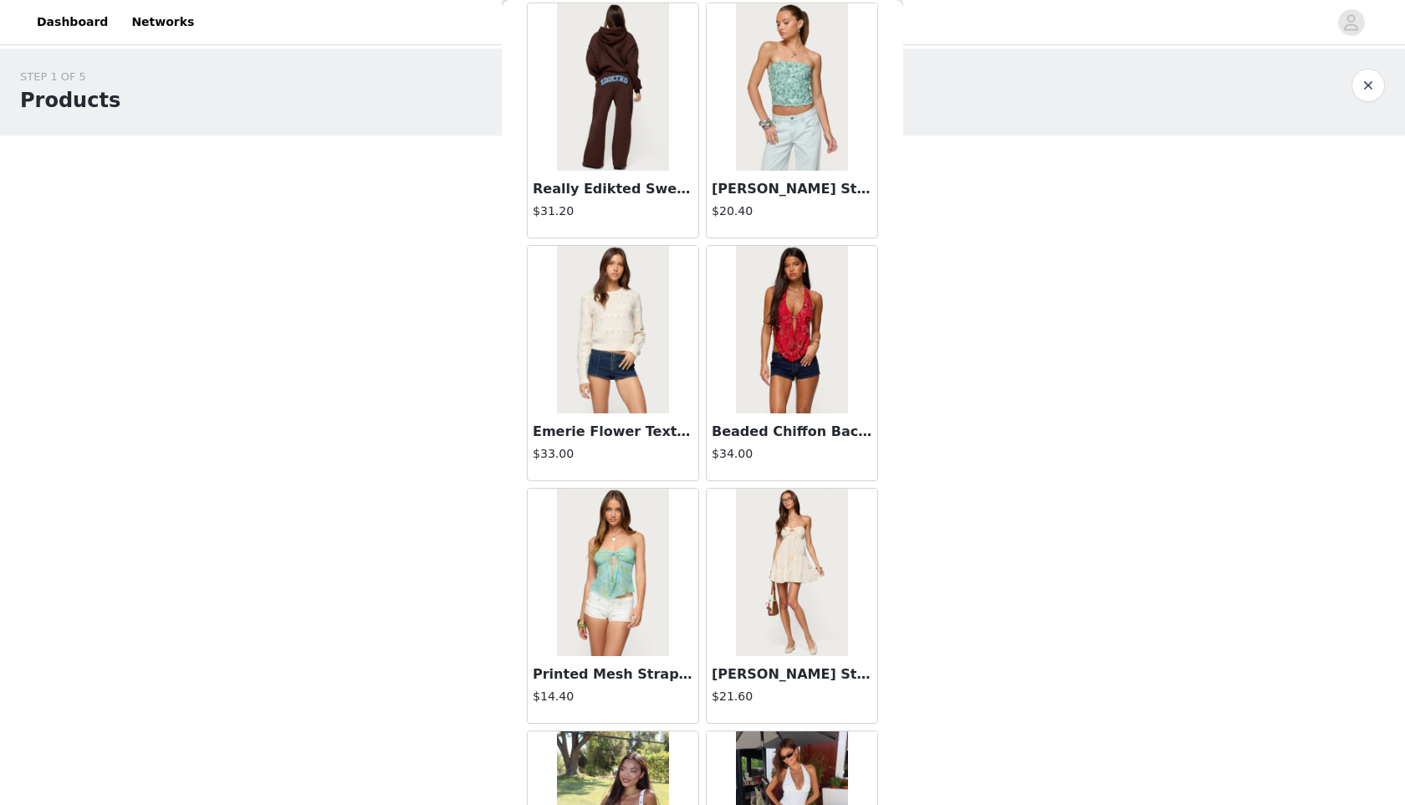
scroll to position [9033, 0]
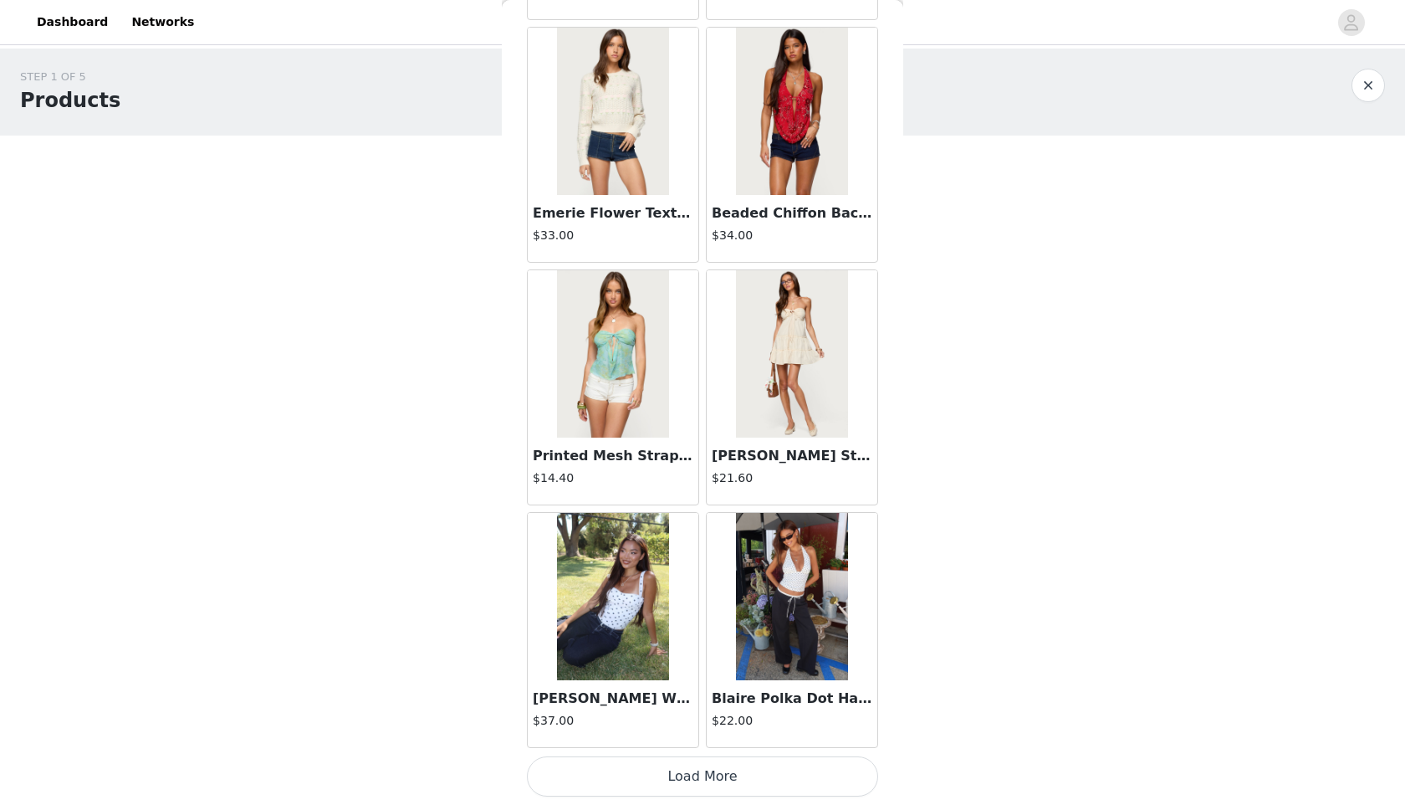
click at [714, 789] on button "Load More" at bounding box center [702, 776] width 351 height 40
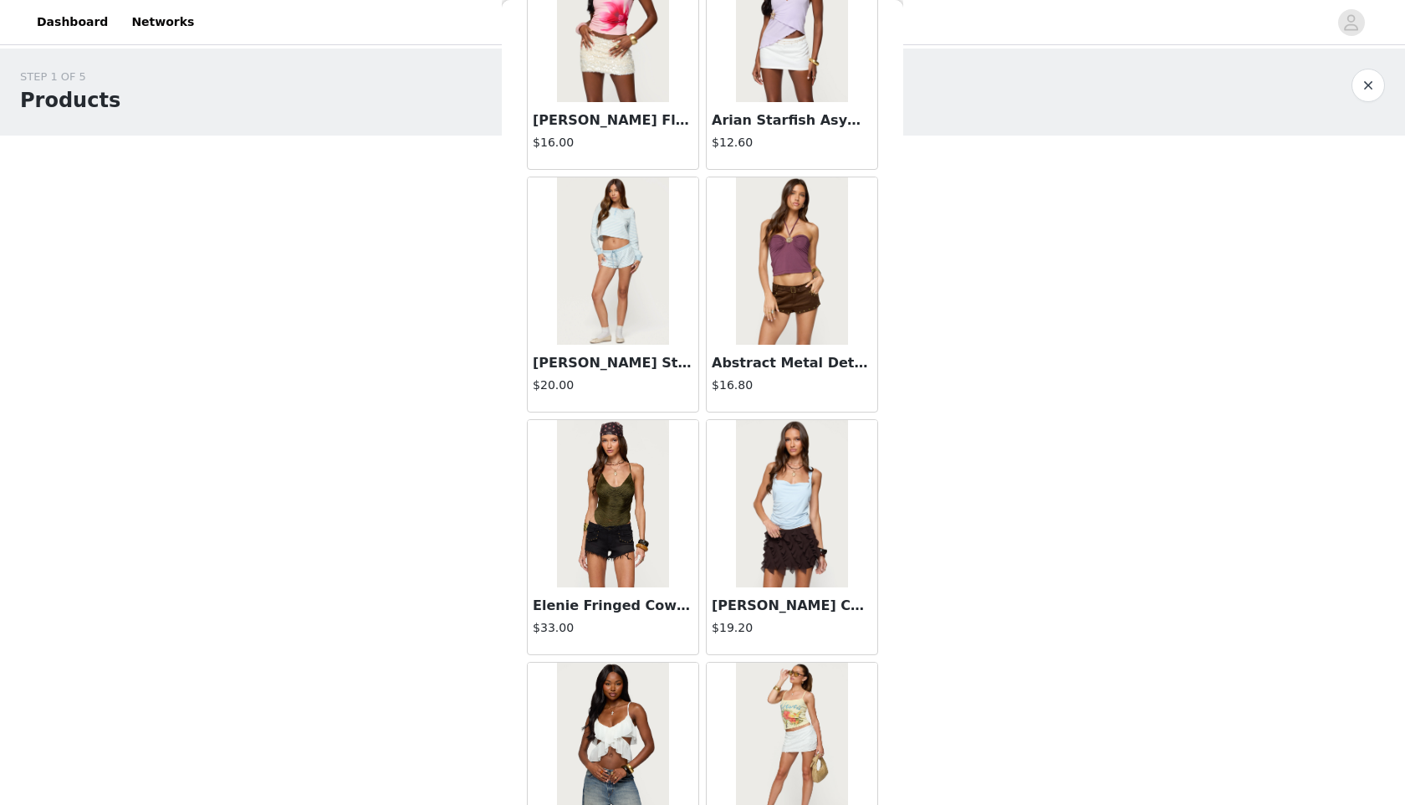
scroll to position [11459, 0]
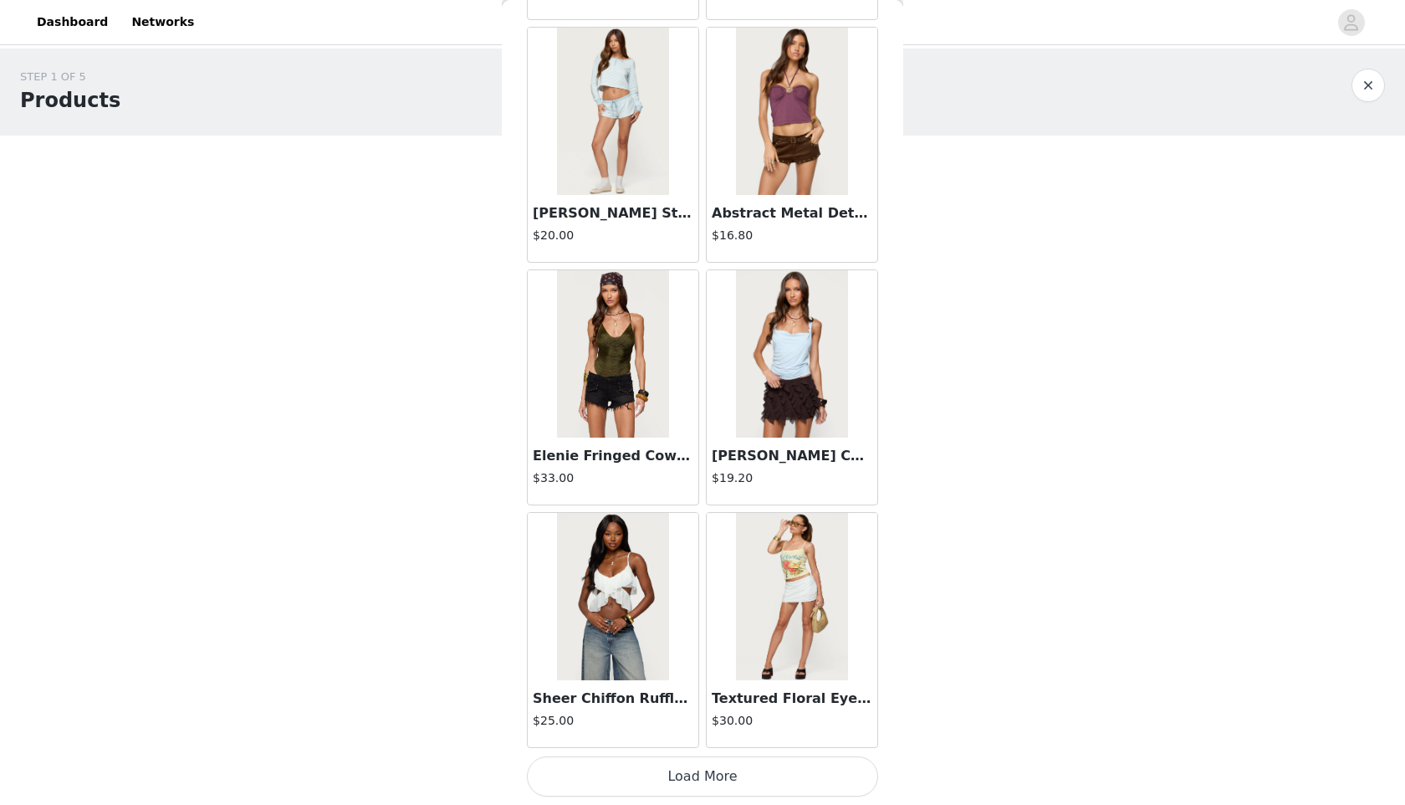
click at [678, 776] on button "Load More" at bounding box center [702, 776] width 351 height 40
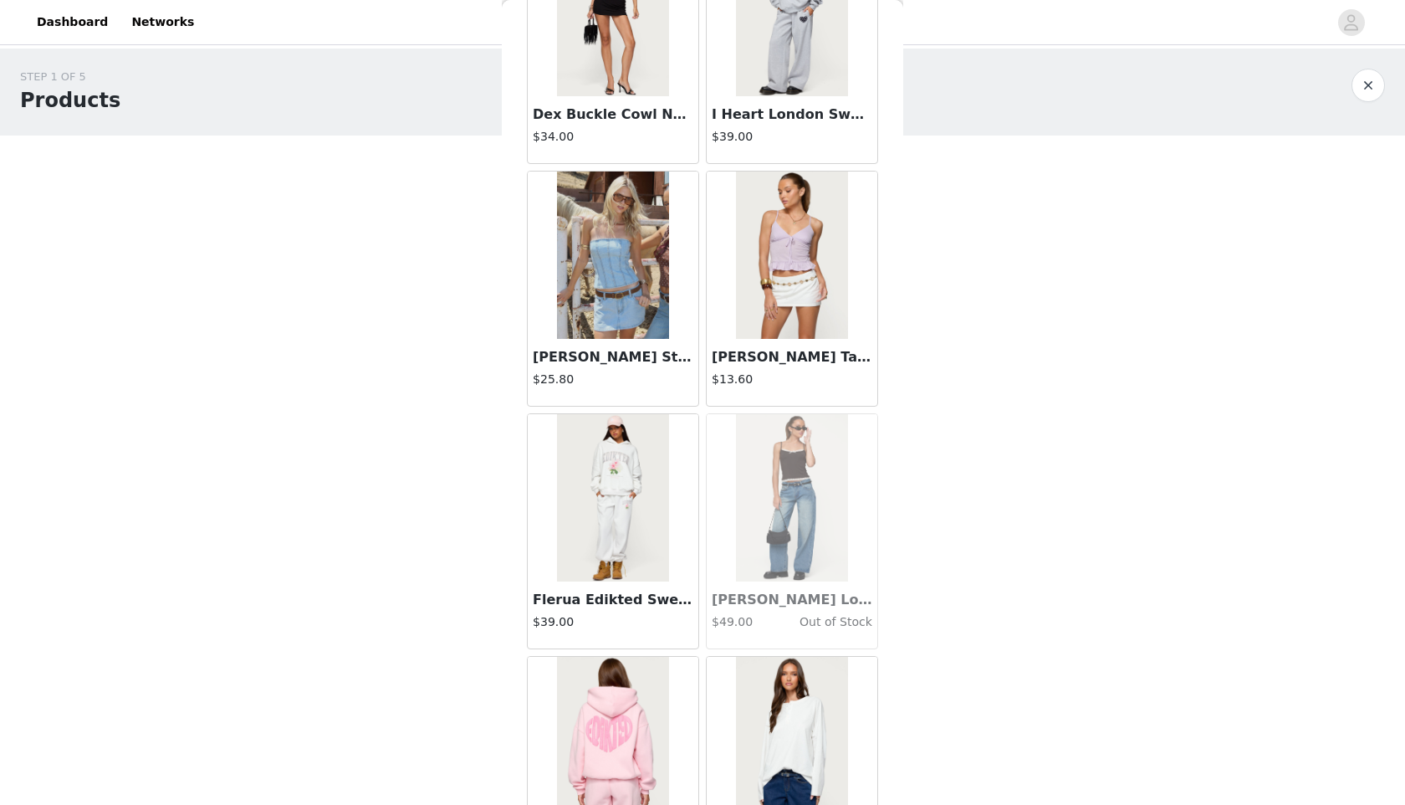
scroll to position [13885, 0]
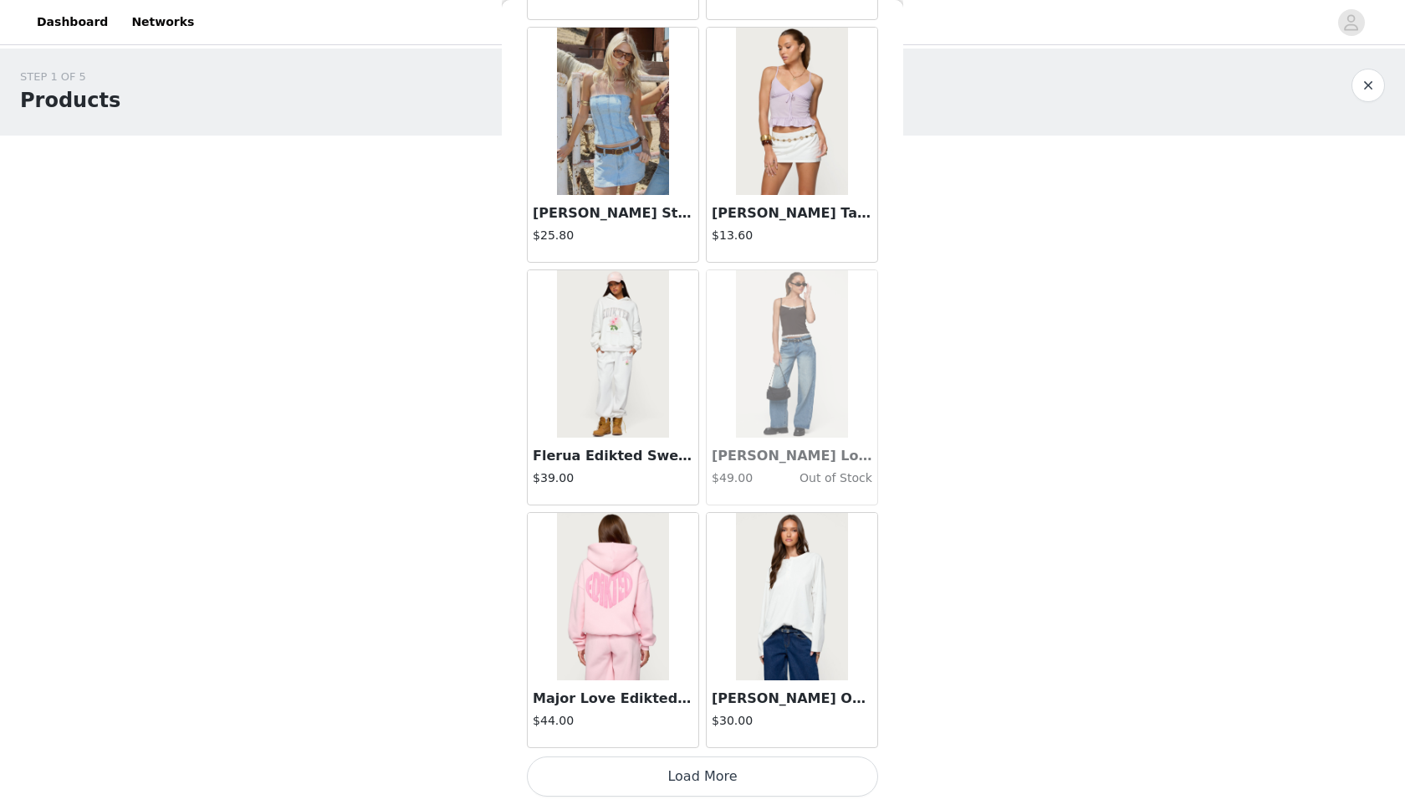
click at [678, 780] on button "Load More" at bounding box center [702, 776] width 351 height 40
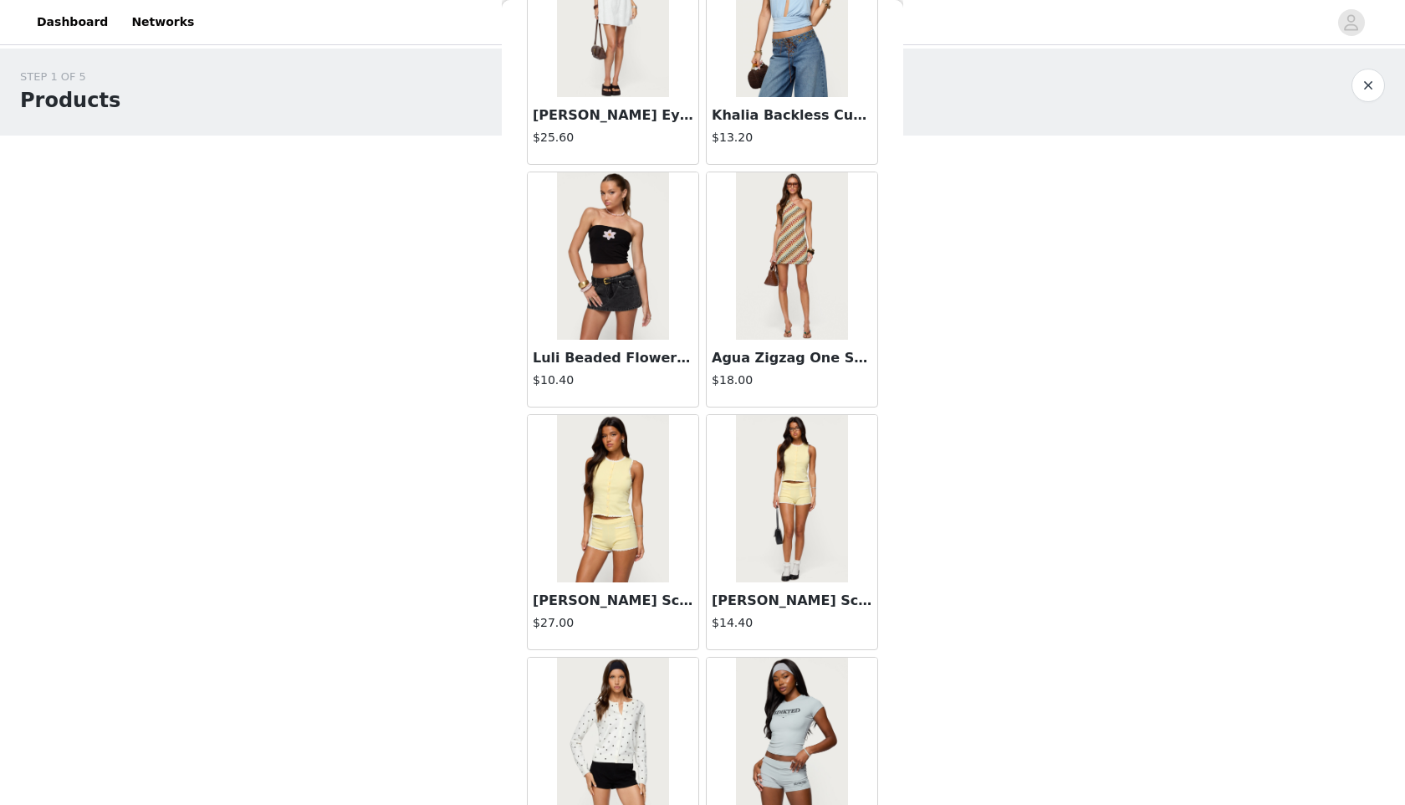
scroll to position [15686, 0]
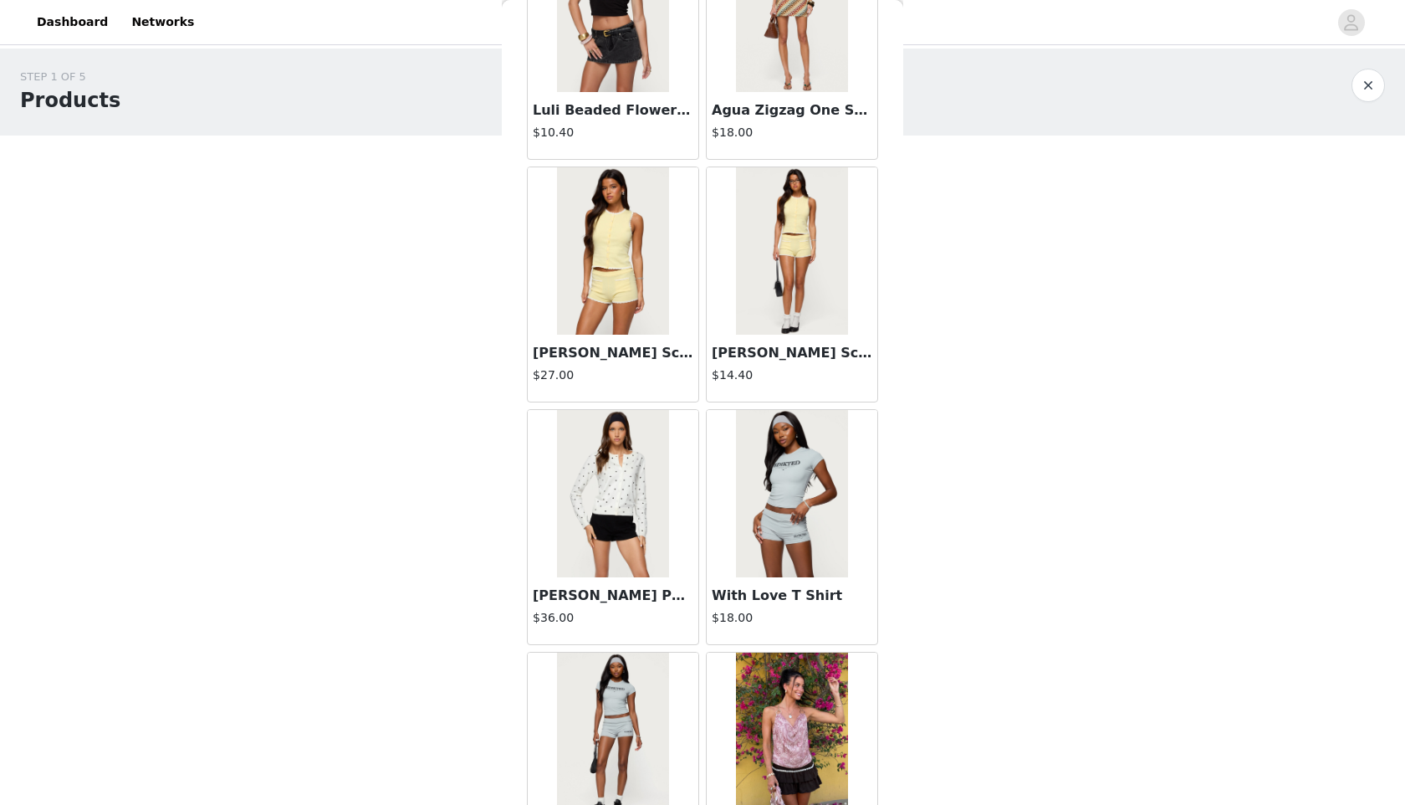
click at [633, 191] on img at bounding box center [612, 250] width 111 height 167
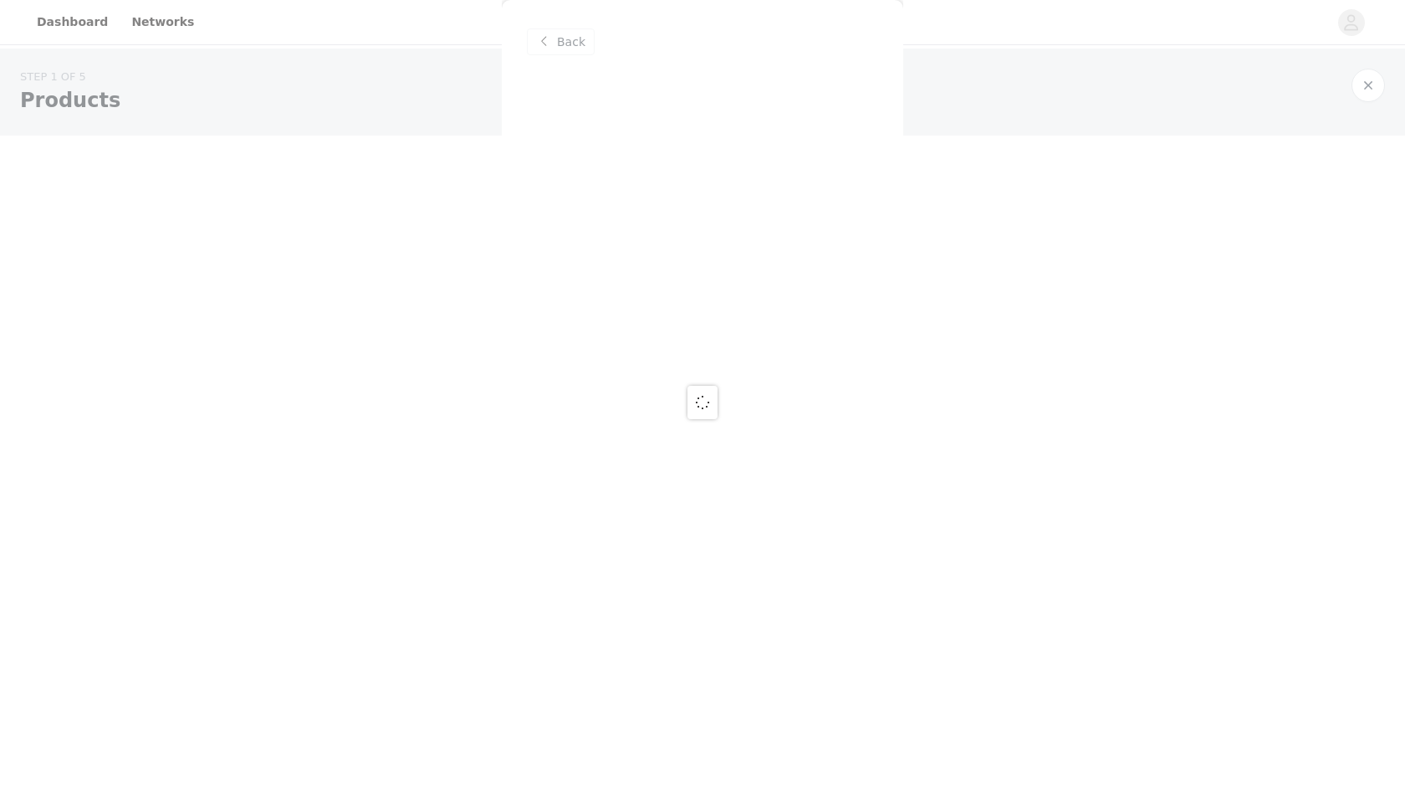
scroll to position [0, 0]
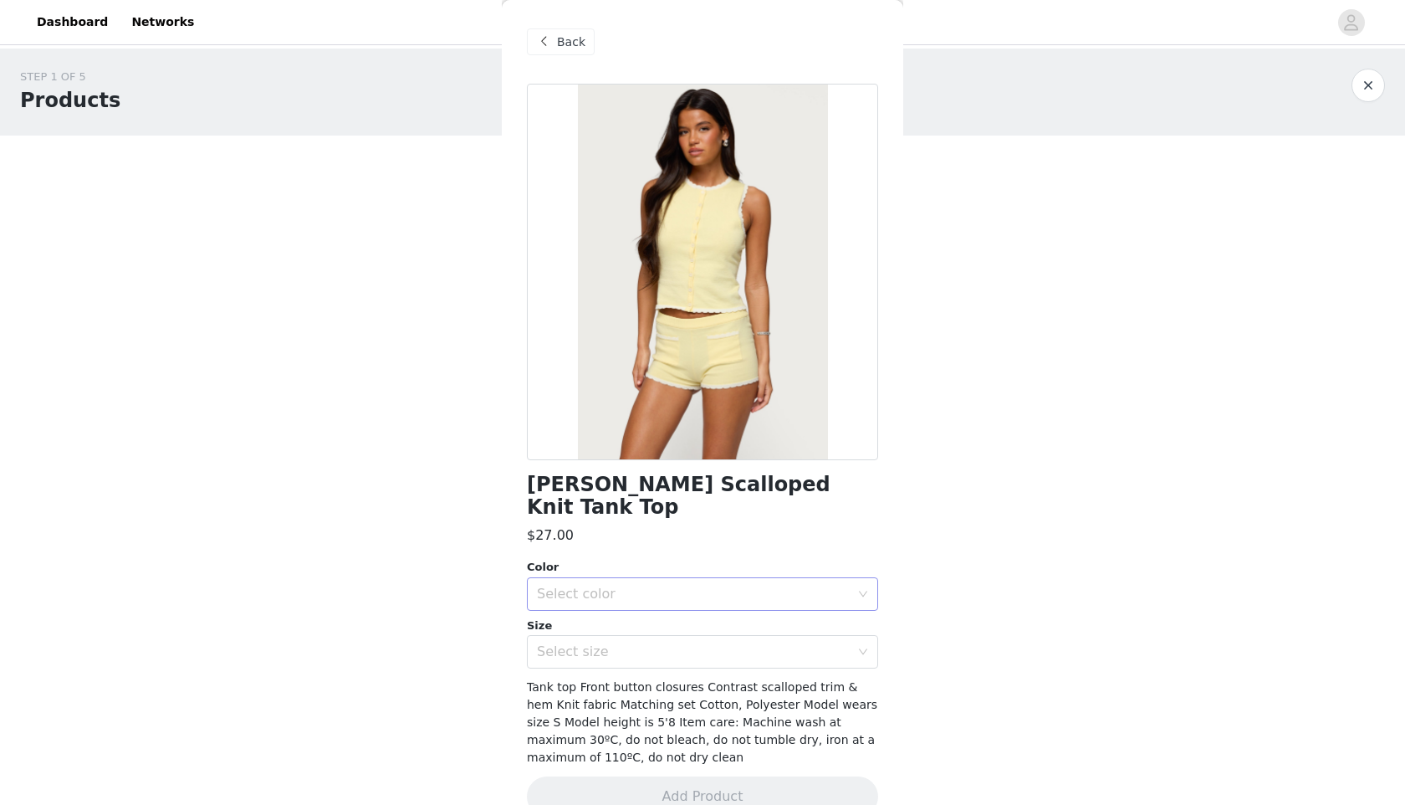
click at [674, 586] on div "Select color" at bounding box center [693, 594] width 313 height 17
click at [675, 601] on li "YELLOW" at bounding box center [702, 608] width 351 height 27
click at [678, 643] on div "Select size" at bounding box center [693, 651] width 313 height 17
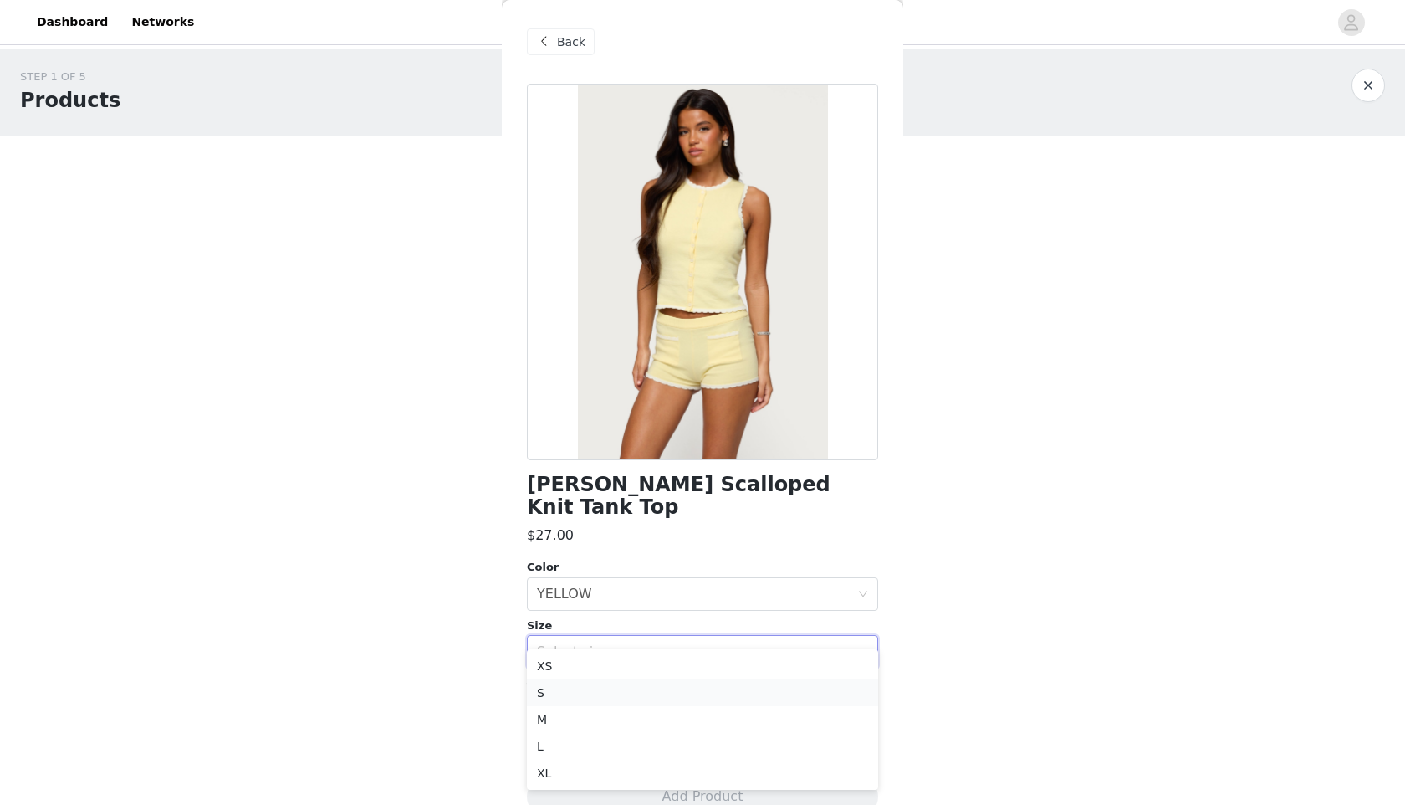
click at [679, 692] on li "S" at bounding box center [702, 692] width 351 height 27
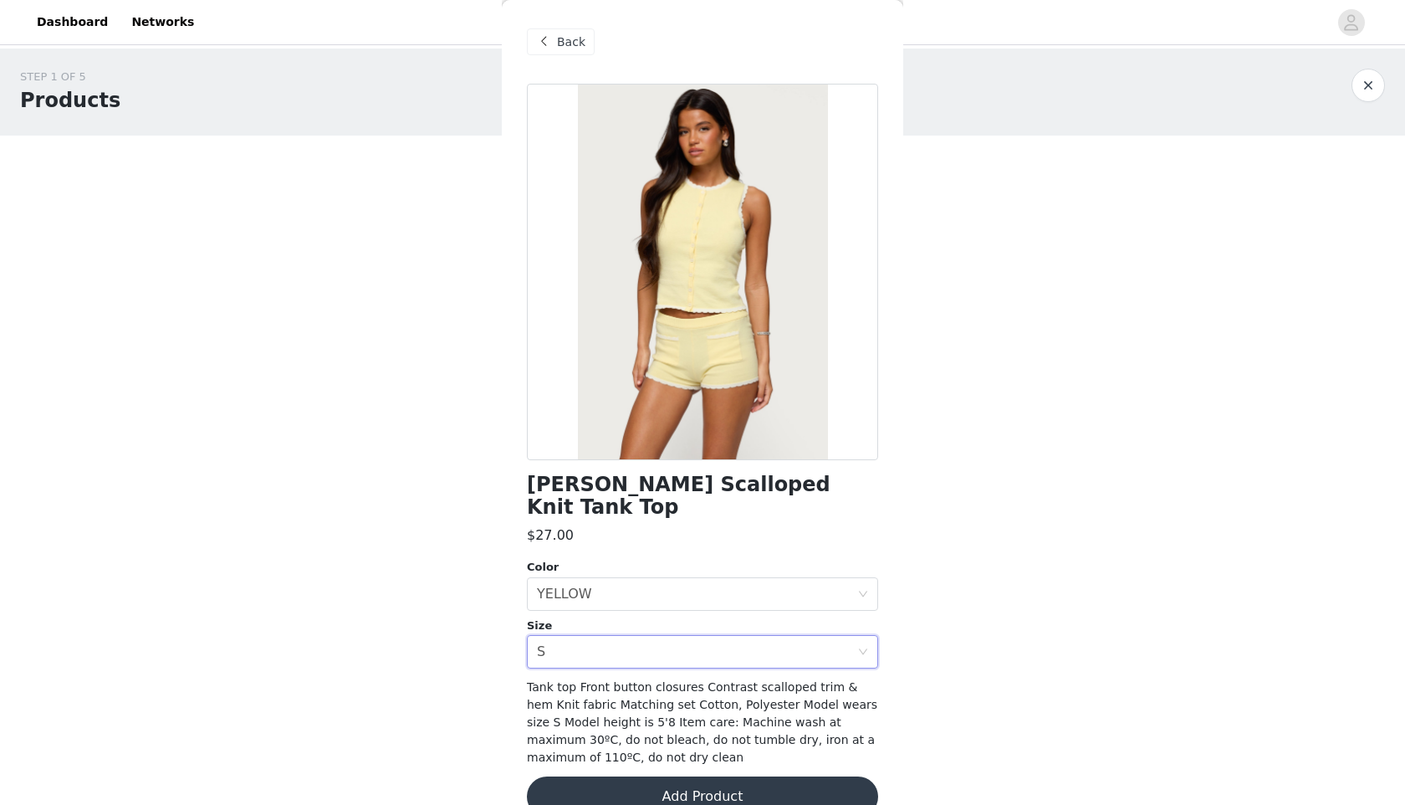
click at [685, 776] on button "Add Product" at bounding box center [702, 796] width 351 height 40
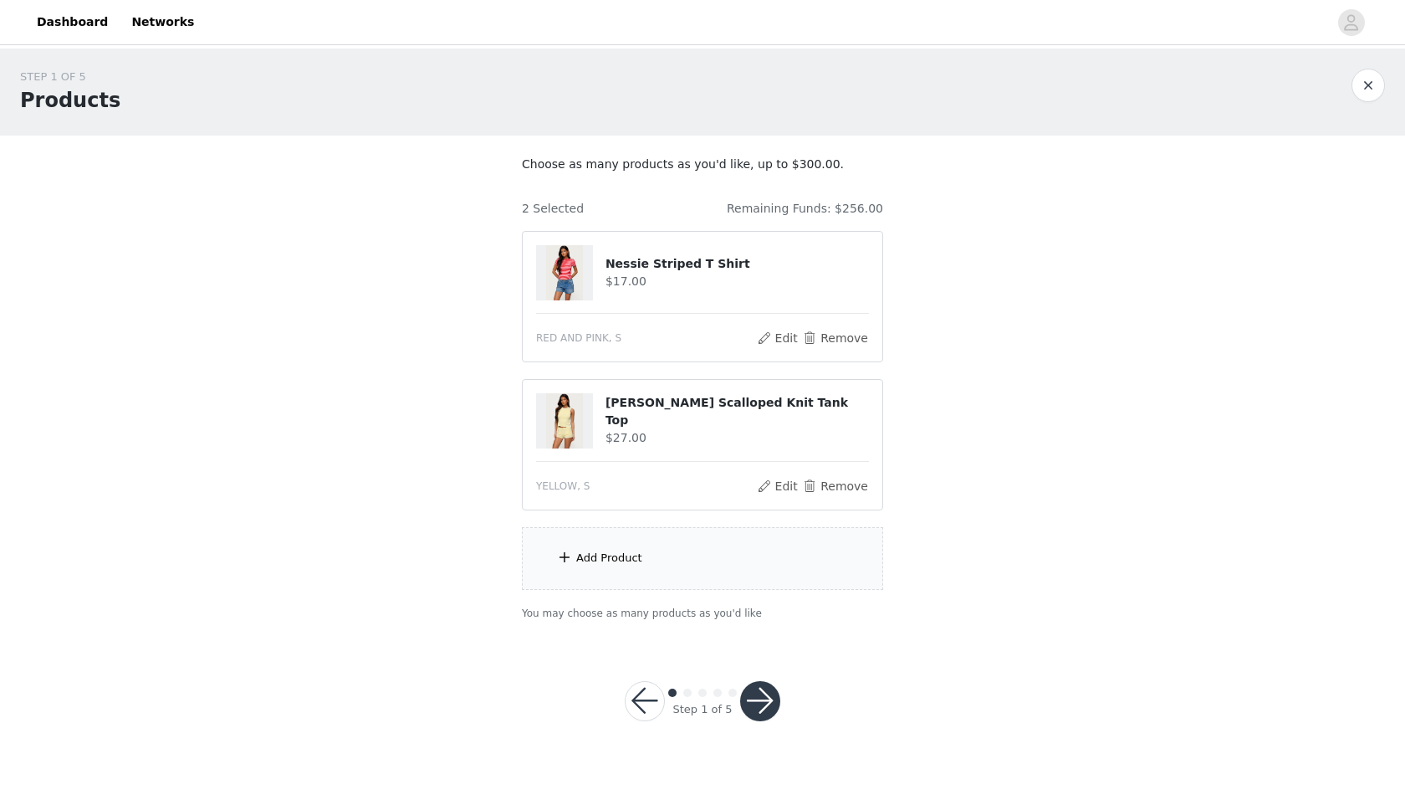
click at [659, 574] on div "Add Product" at bounding box center [702, 558] width 361 height 63
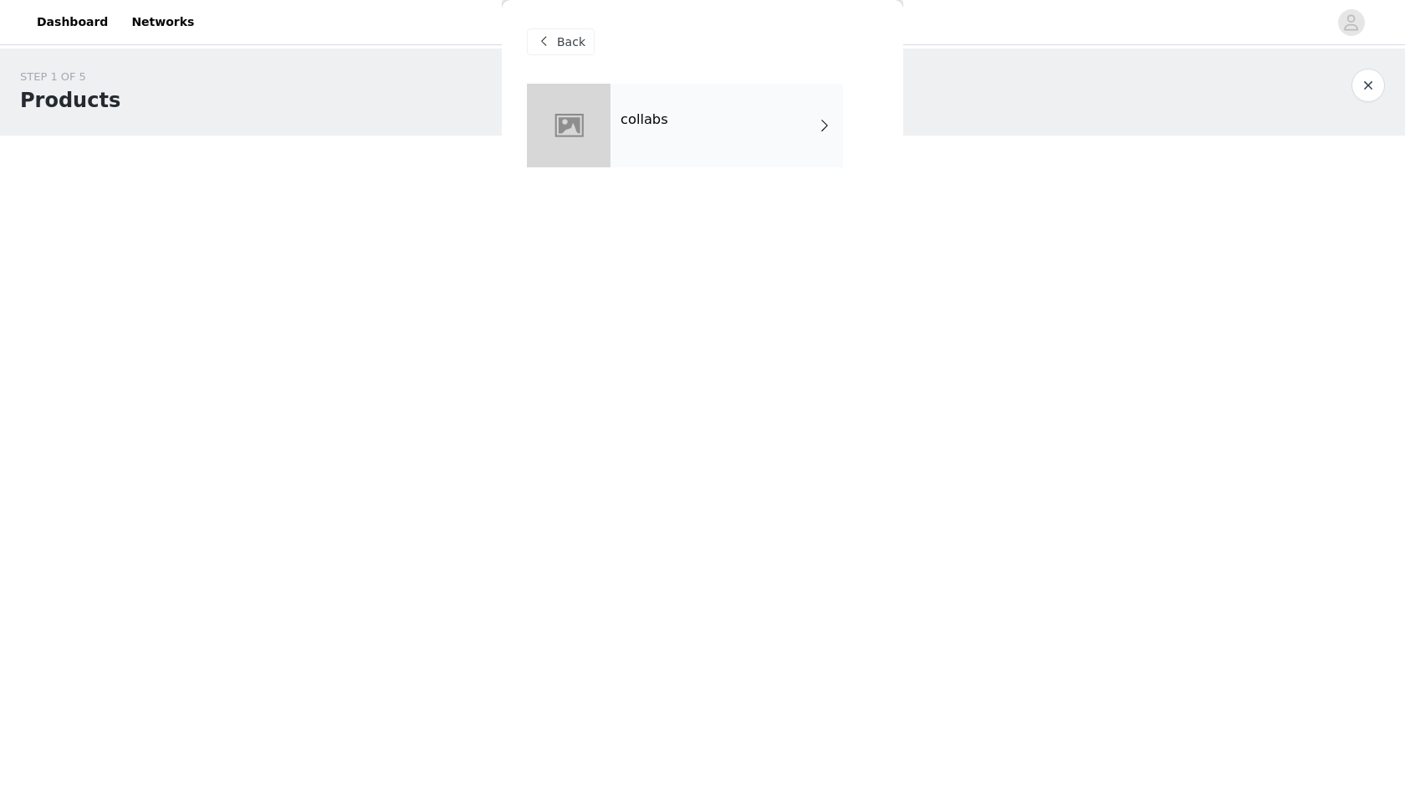
click at [671, 111] on div "collabs" at bounding box center [727, 126] width 233 height 84
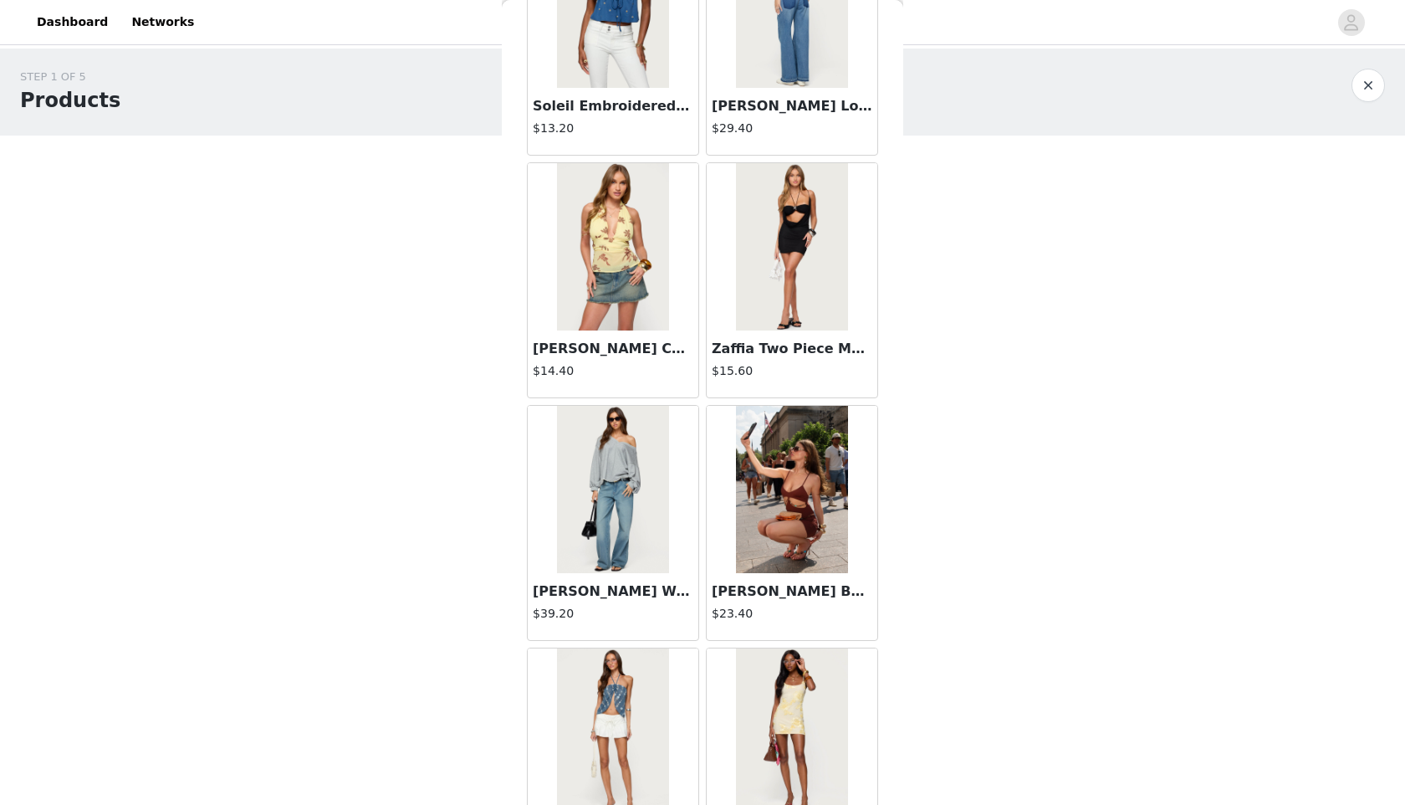
scroll to position [1755, 0]
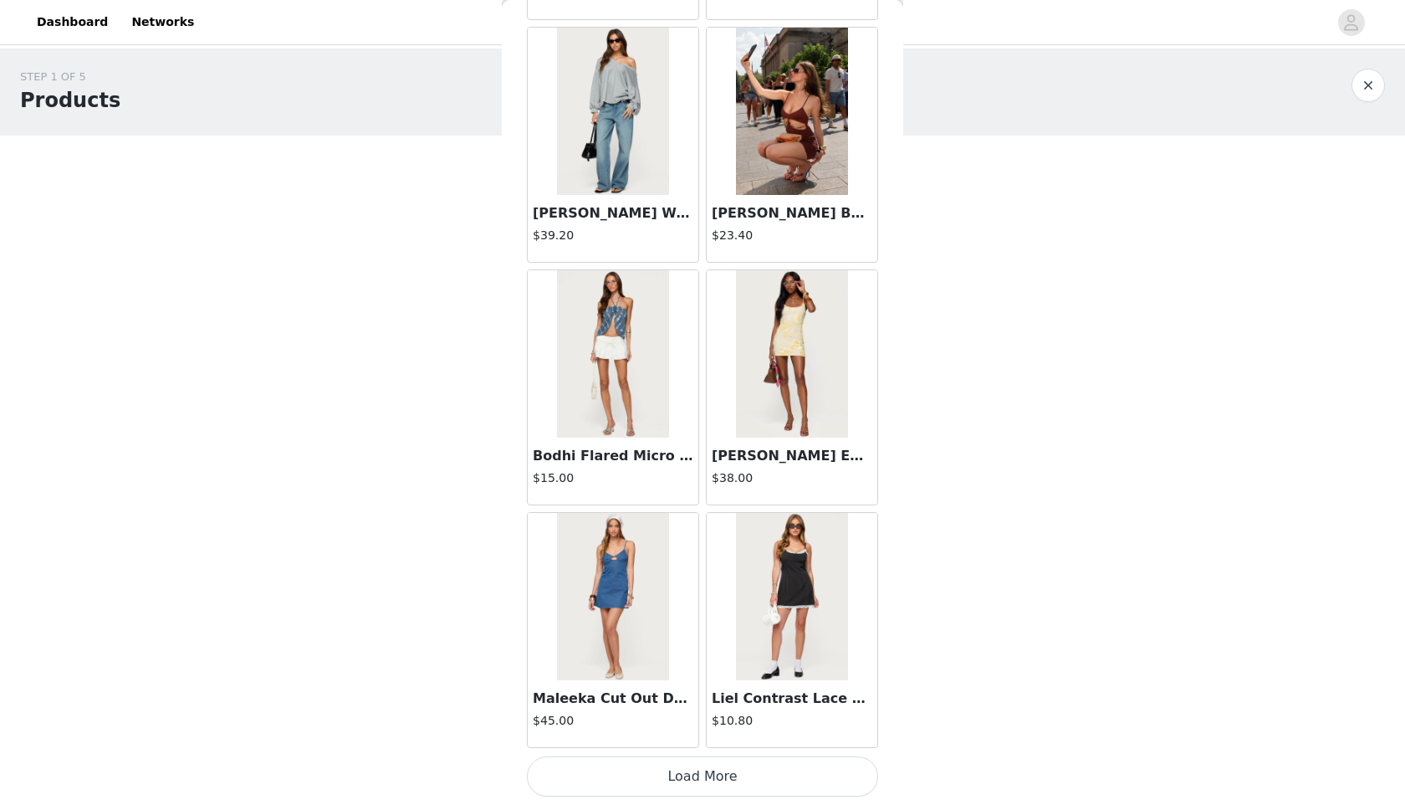
click at [592, 781] on button "Load More" at bounding box center [702, 776] width 351 height 40
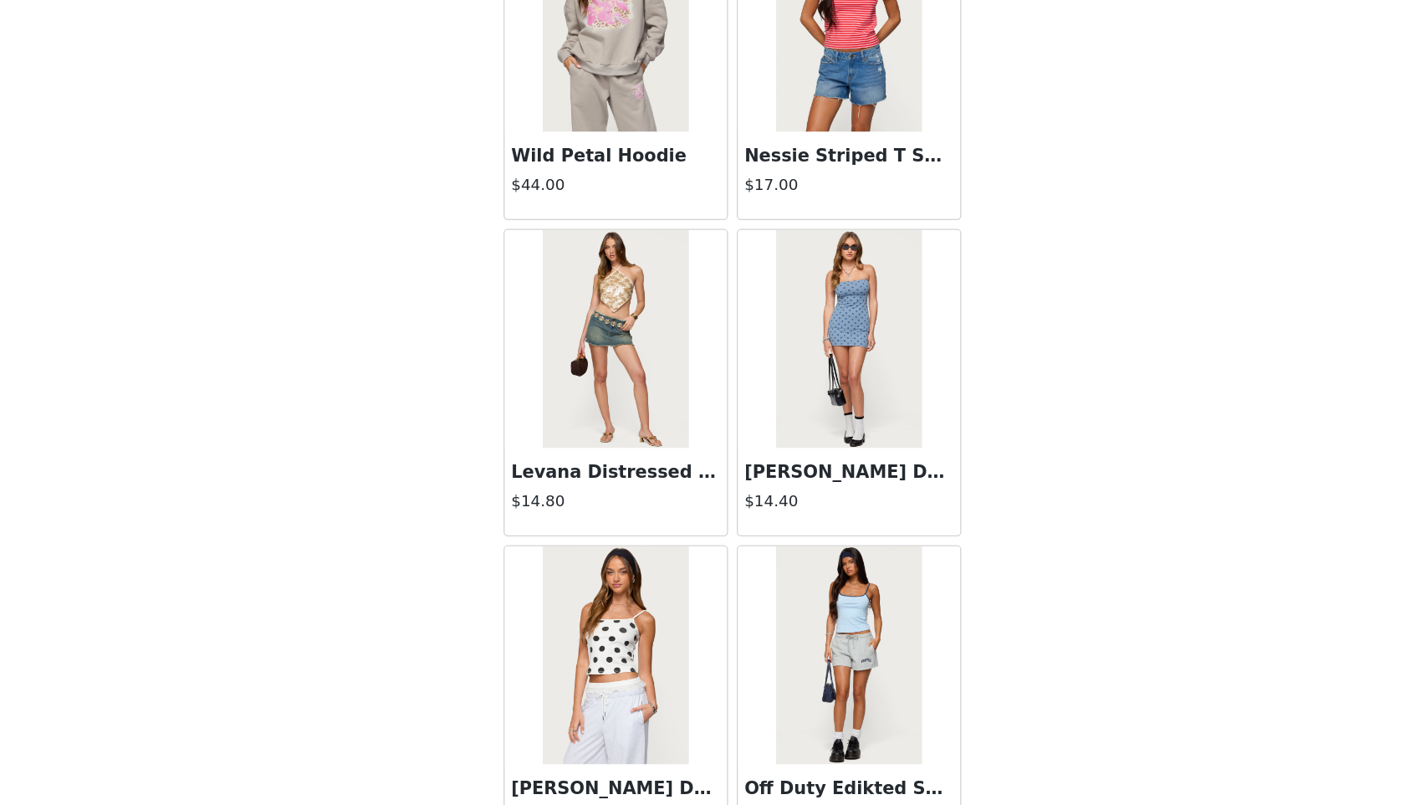
scroll to position [4181, 0]
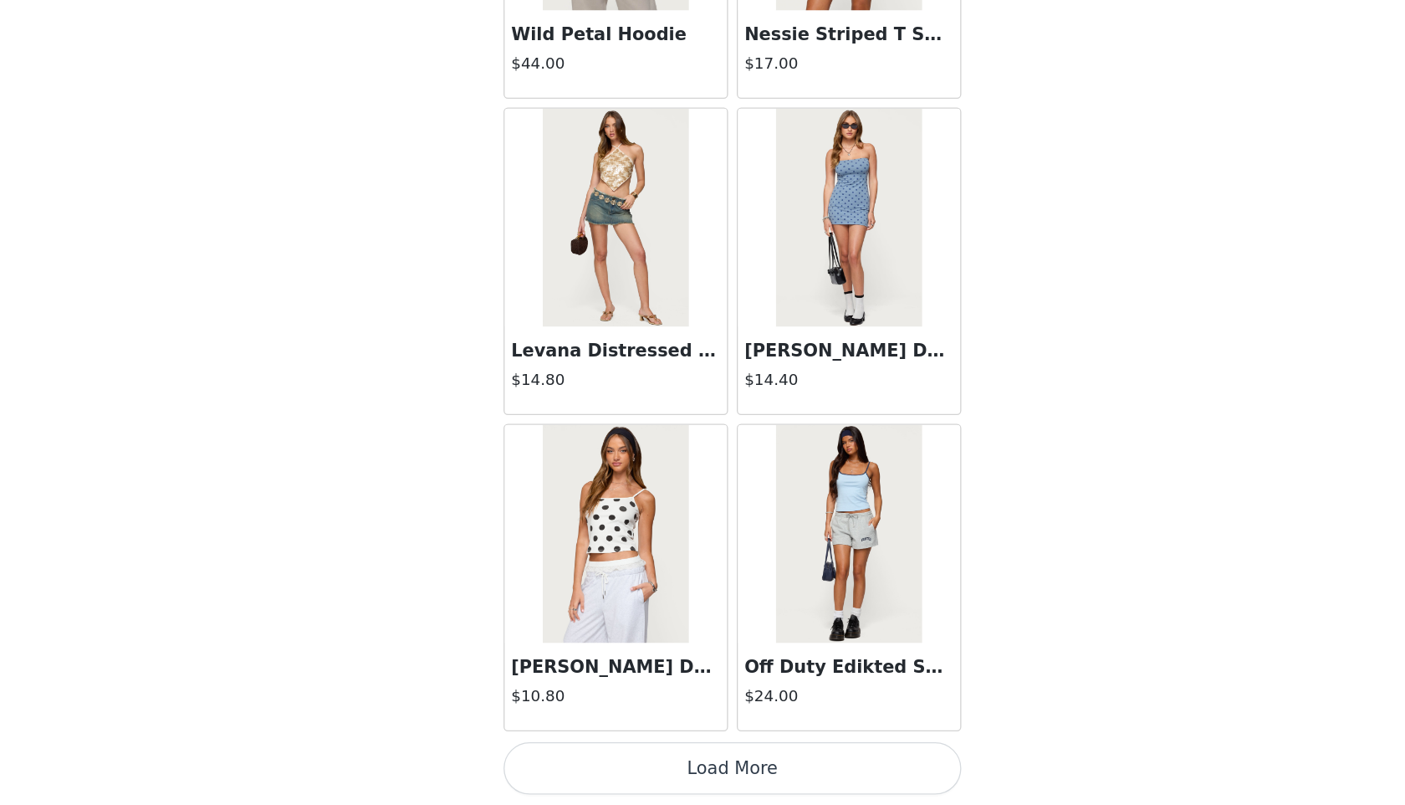
click at [608, 795] on button "Load More" at bounding box center [702, 776] width 351 height 40
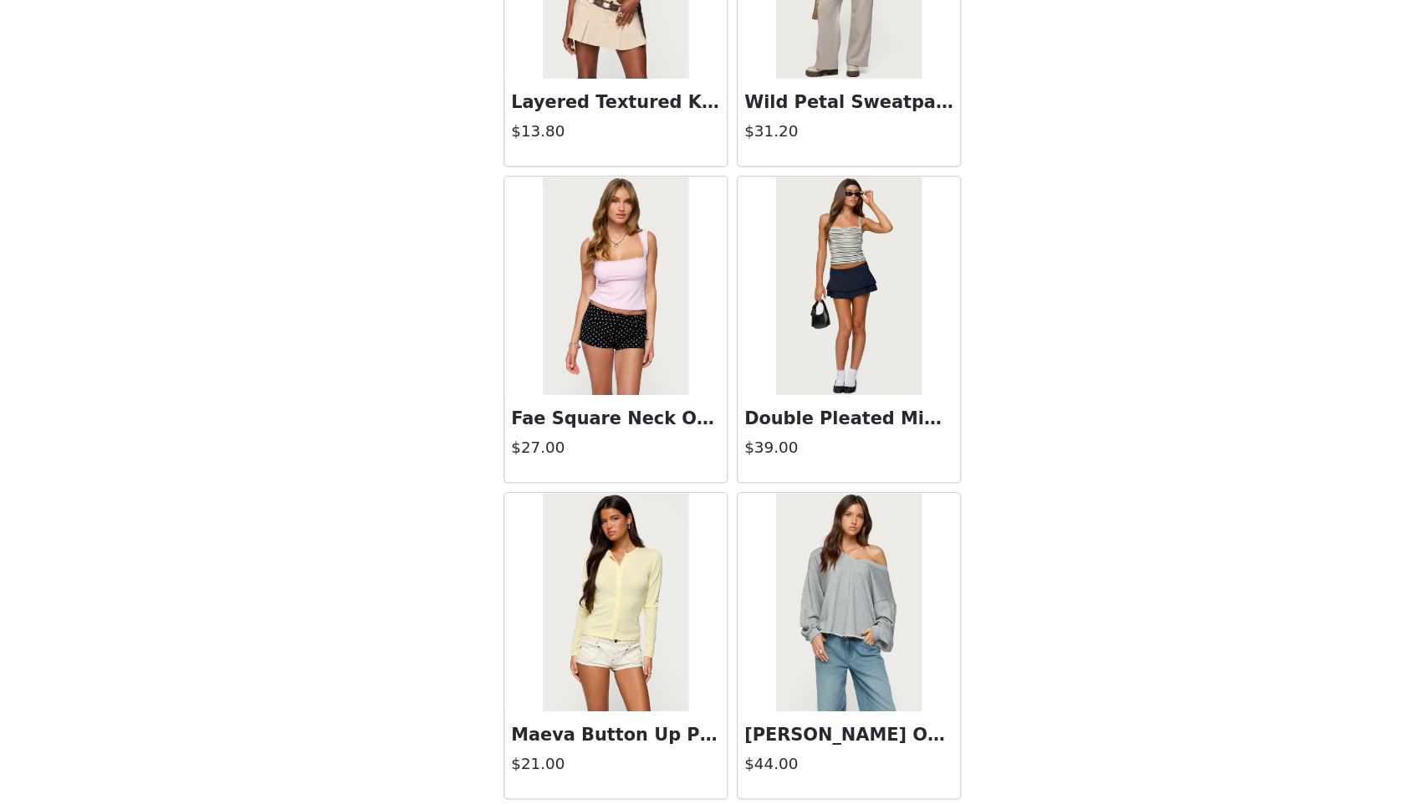
scroll to position [6607, 0]
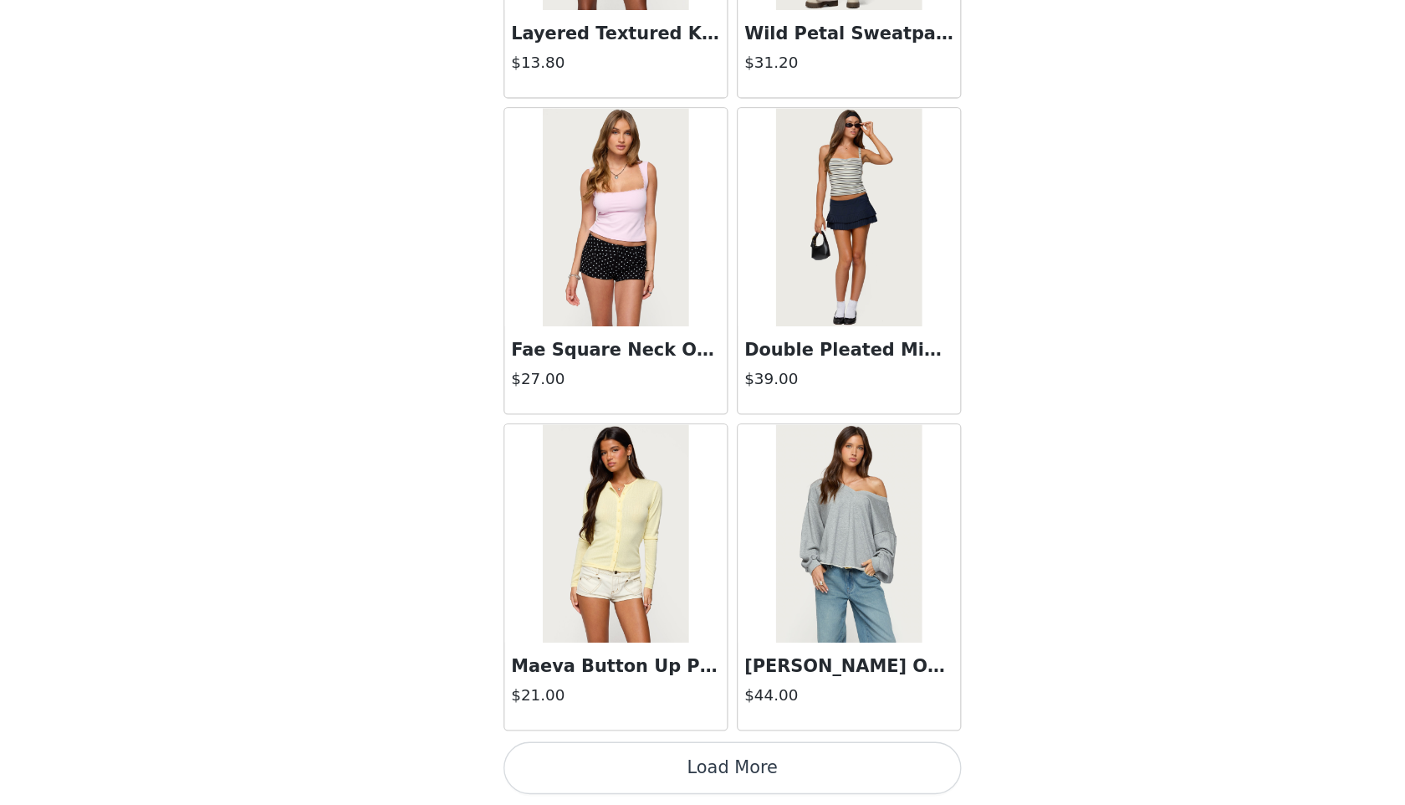
click at [630, 768] on button "Load More" at bounding box center [702, 776] width 351 height 40
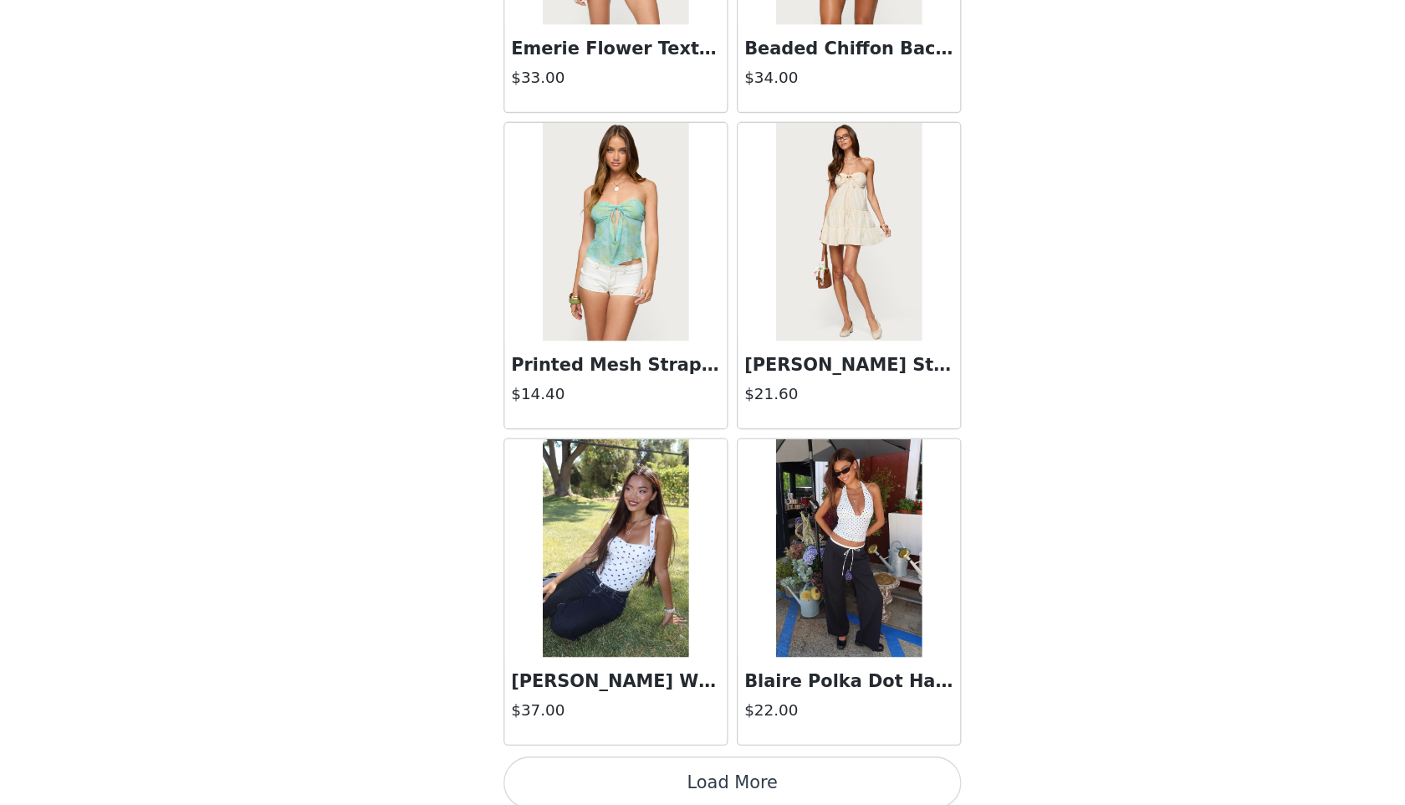
scroll to position [9033, 0]
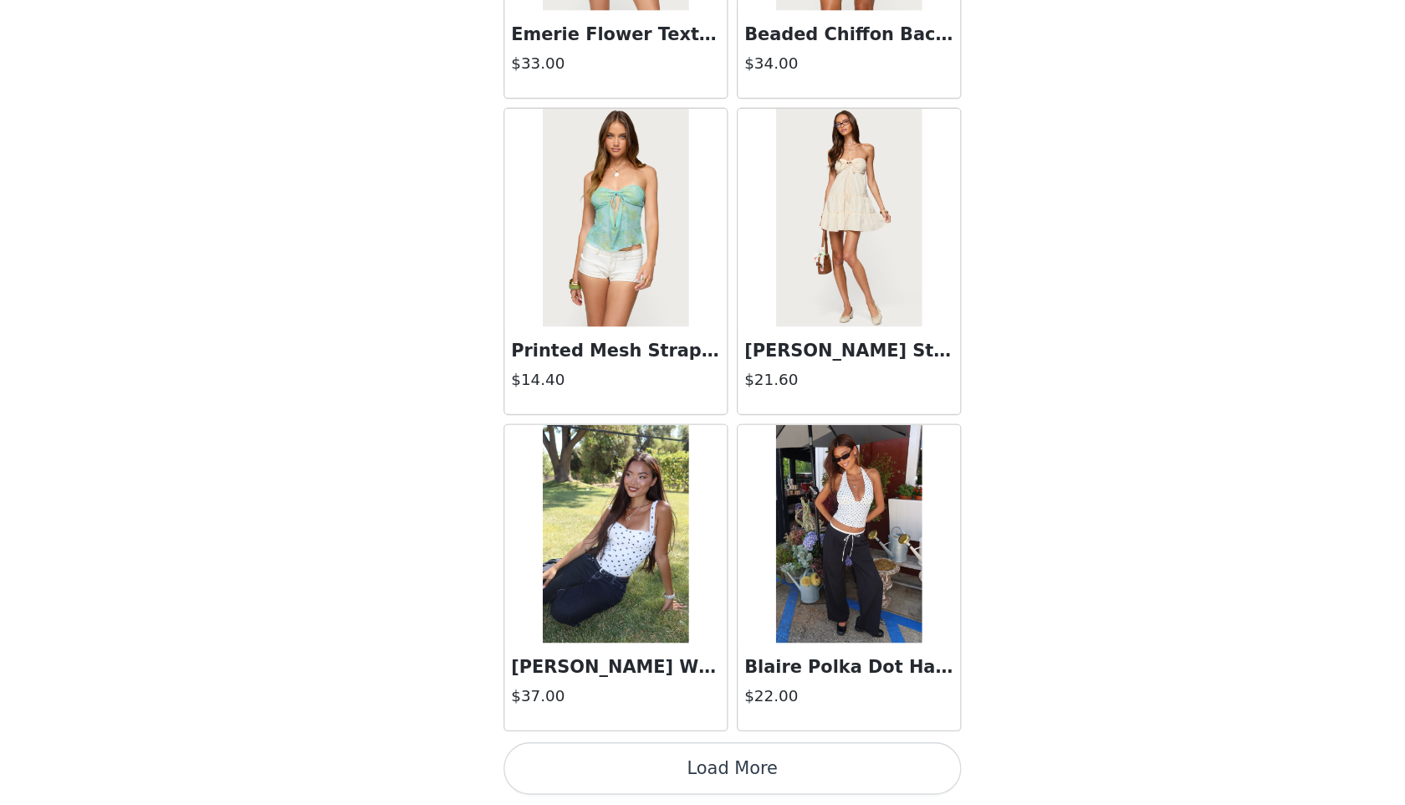
click at [632, 773] on button "Load More" at bounding box center [702, 776] width 351 height 40
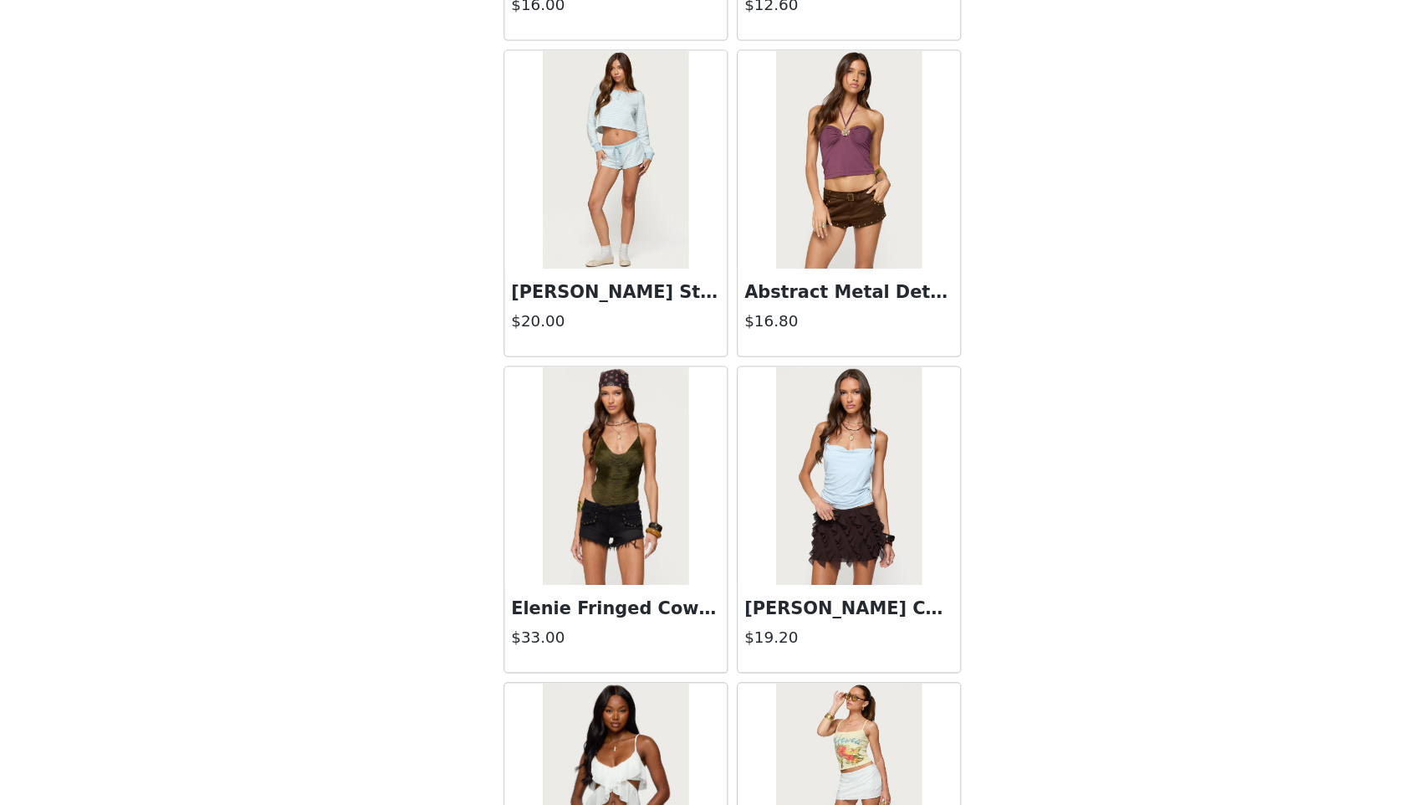
scroll to position [11459, 0]
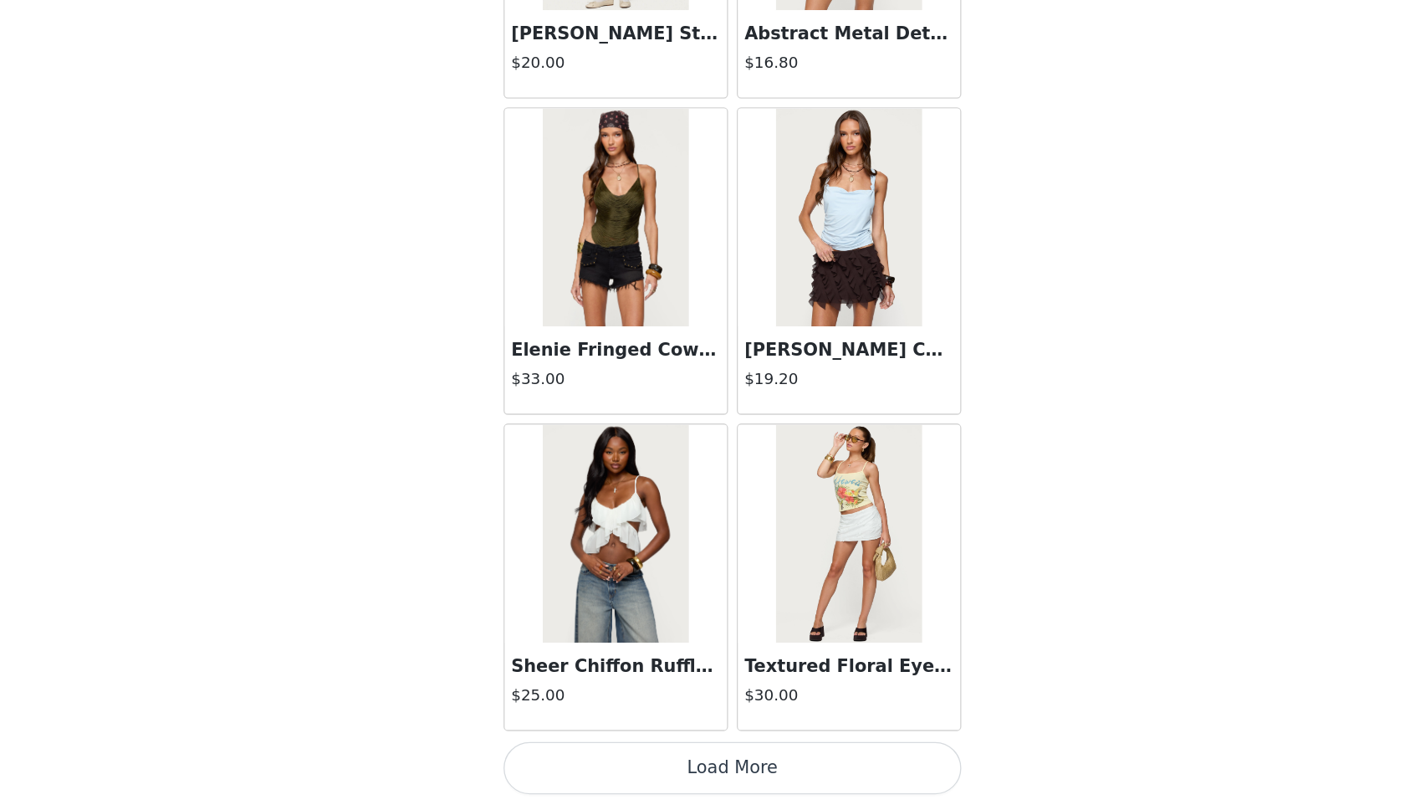
click at [669, 766] on button "Load More" at bounding box center [702, 776] width 351 height 40
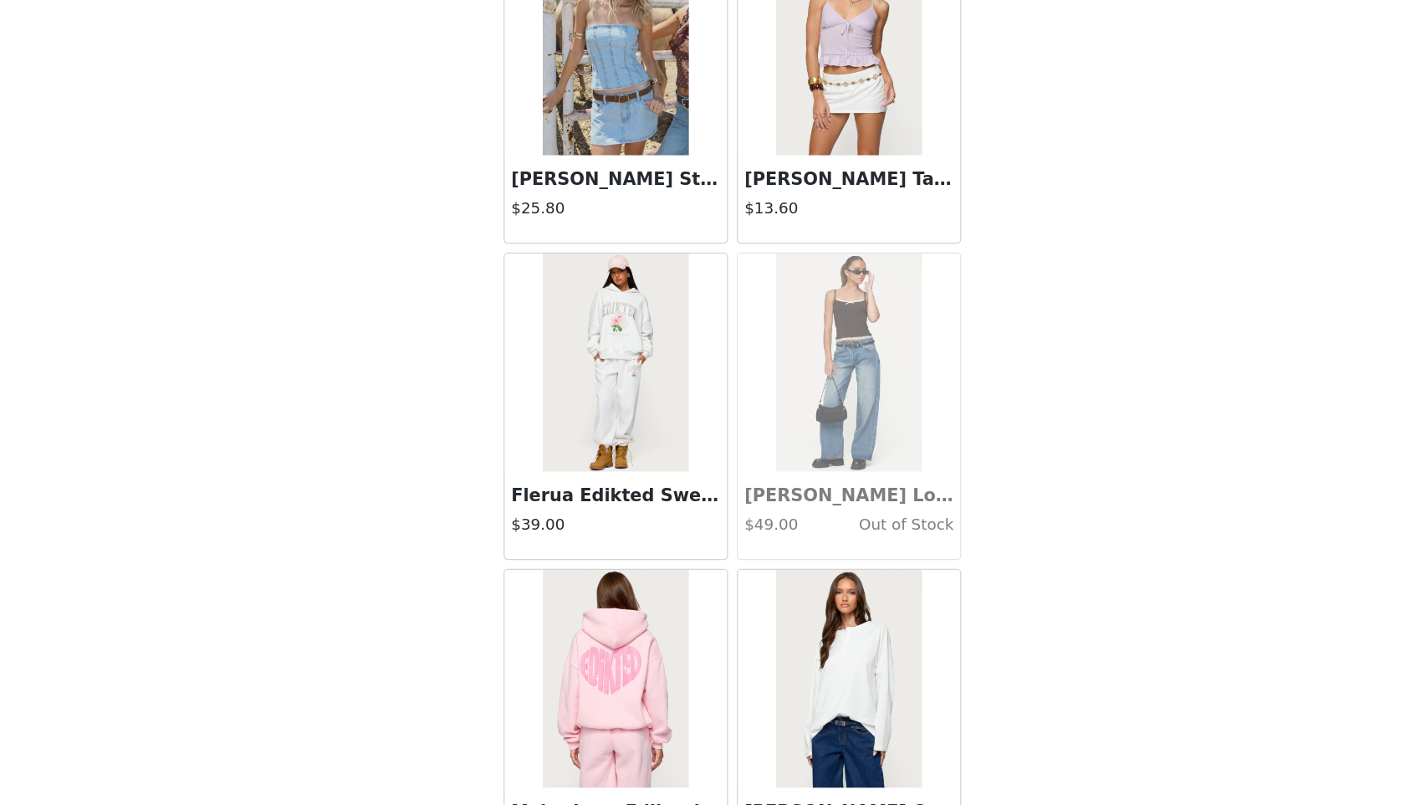
scroll to position [13885, 0]
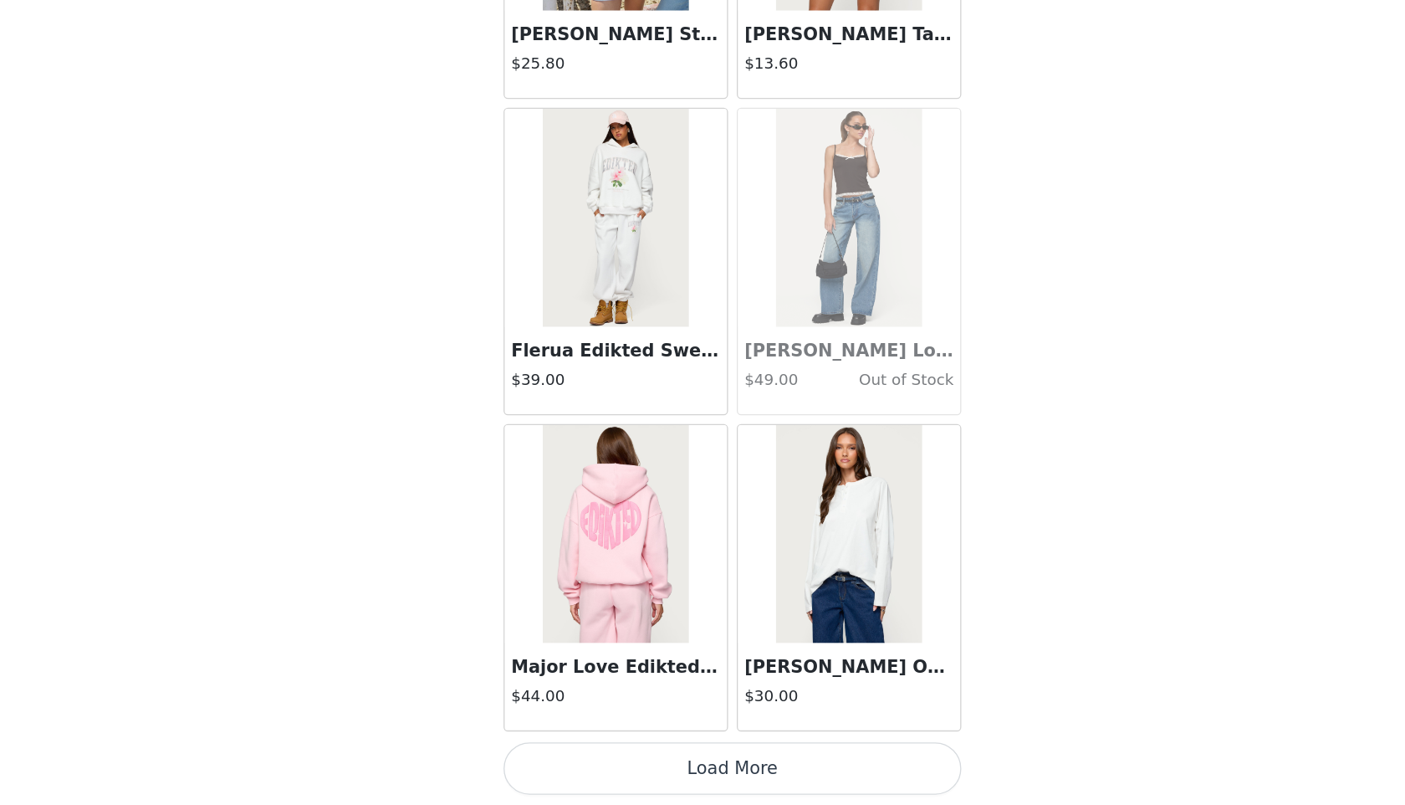
click at [667, 781] on button "Load More" at bounding box center [702, 776] width 351 height 40
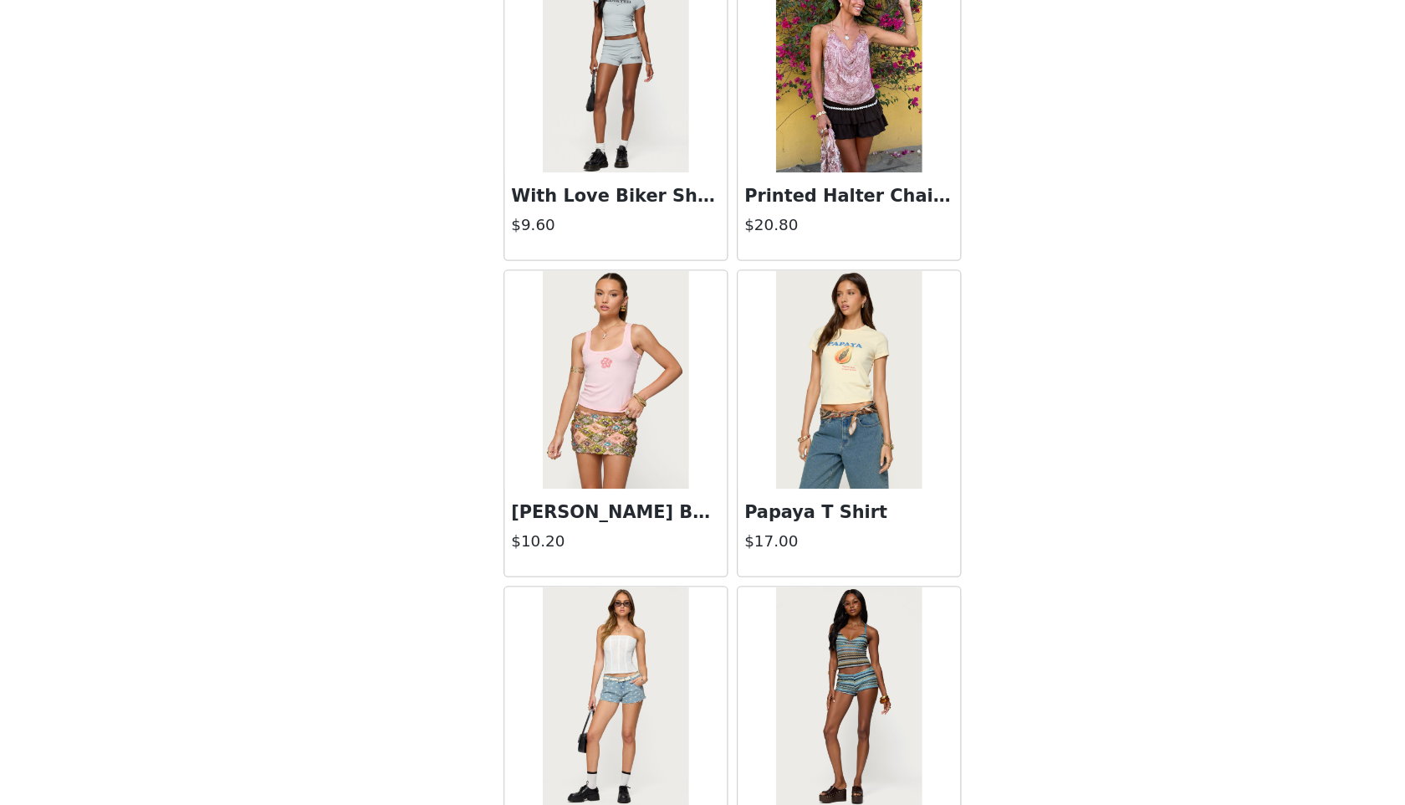
scroll to position [16311, 0]
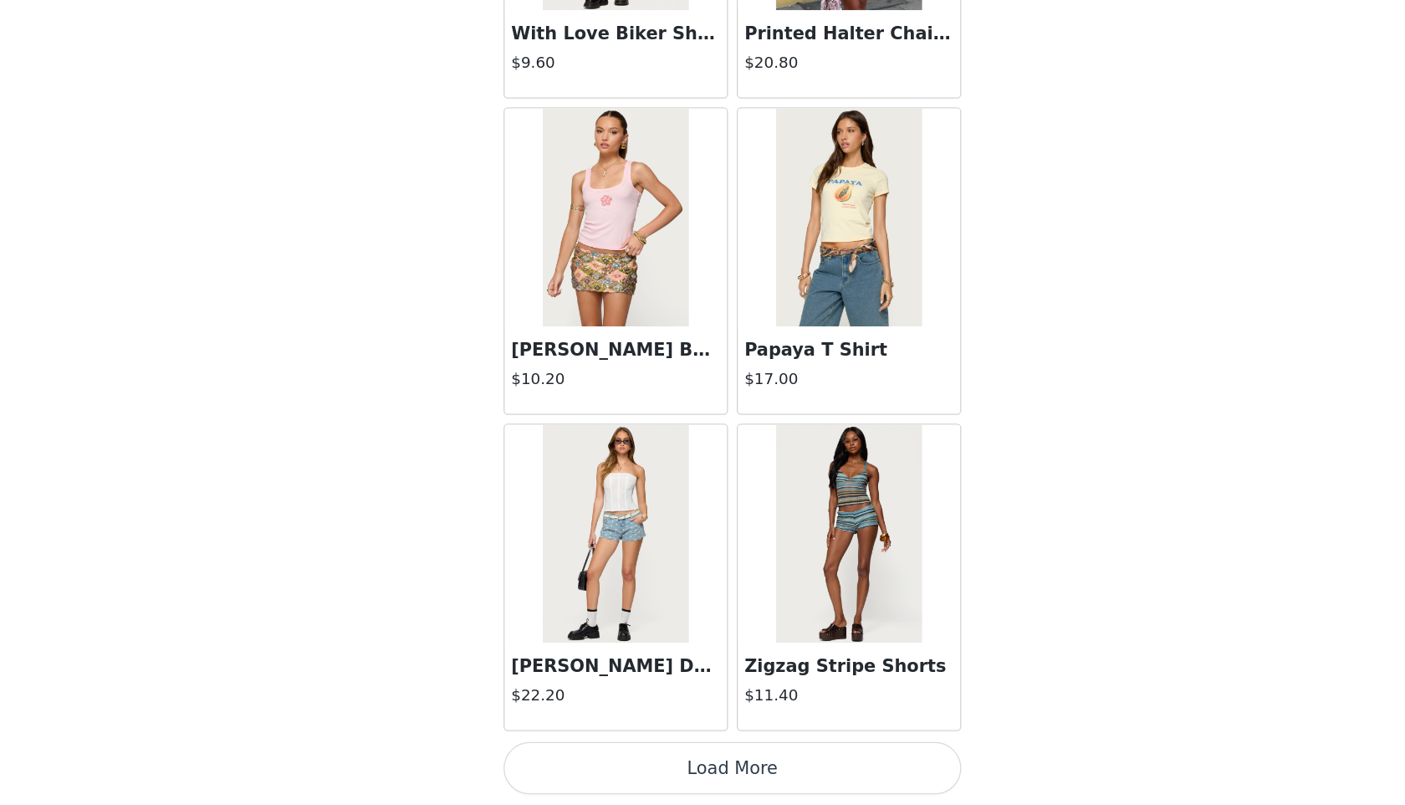
click at [745, 775] on button "Load More" at bounding box center [702, 776] width 351 height 40
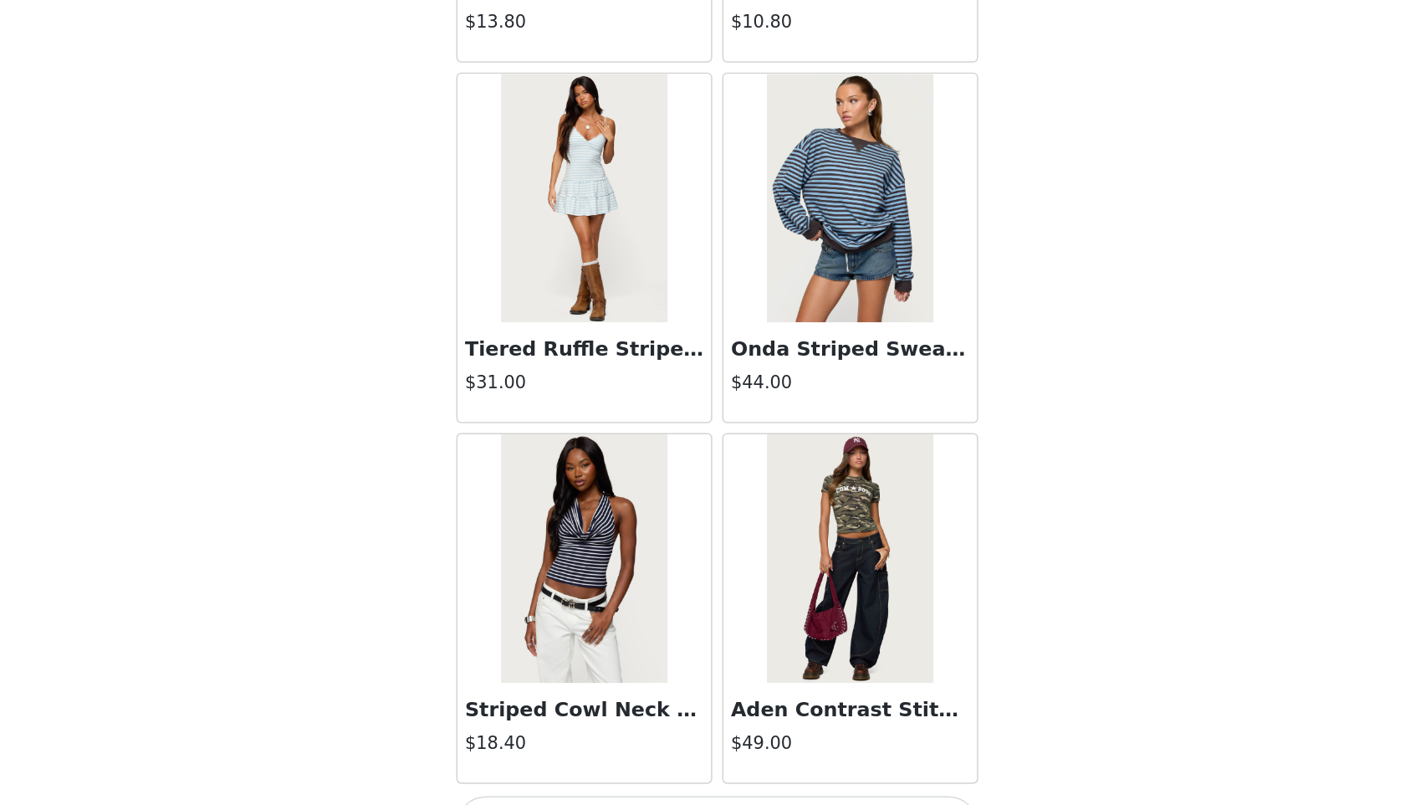
scroll to position [0, 0]
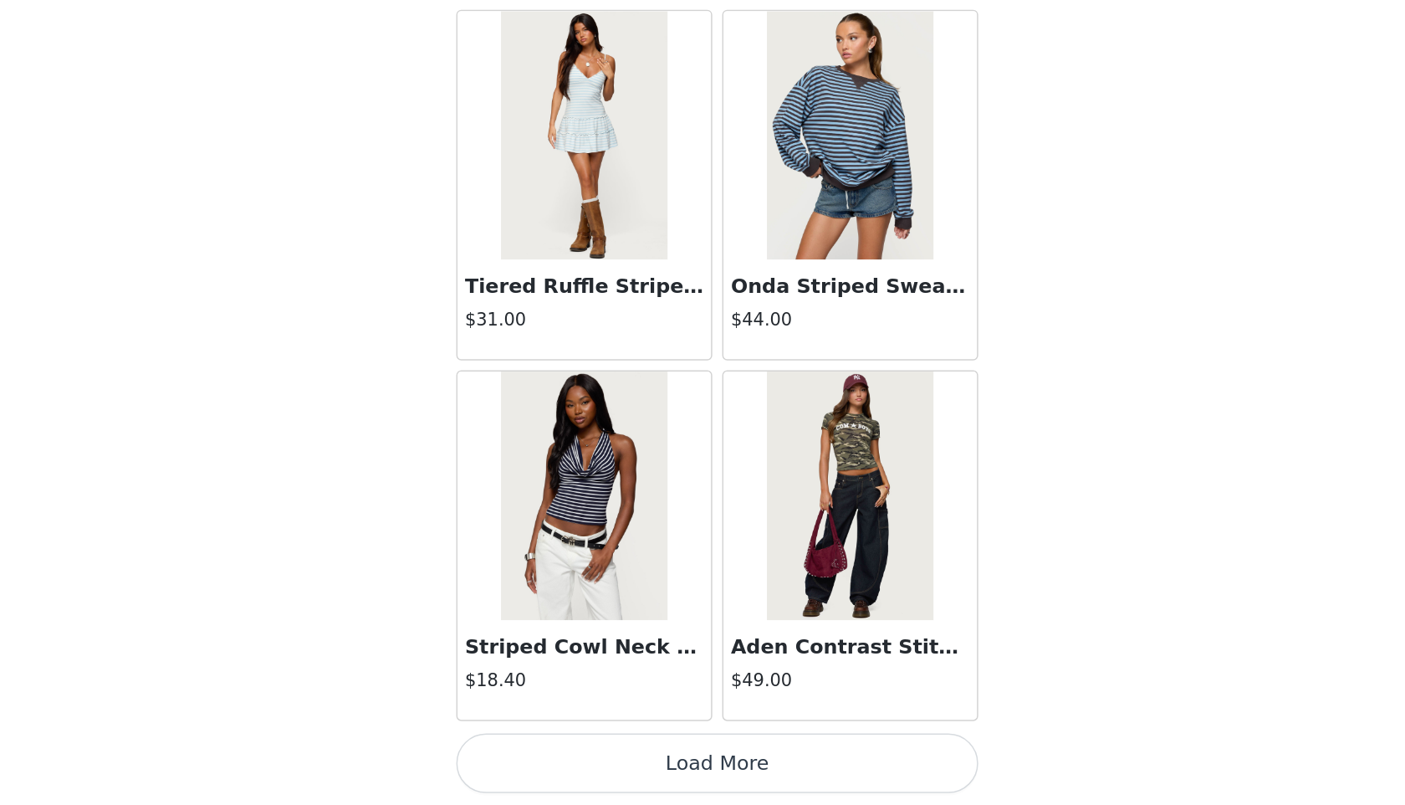
click at [706, 764] on button "Load More" at bounding box center [702, 776] width 351 height 40
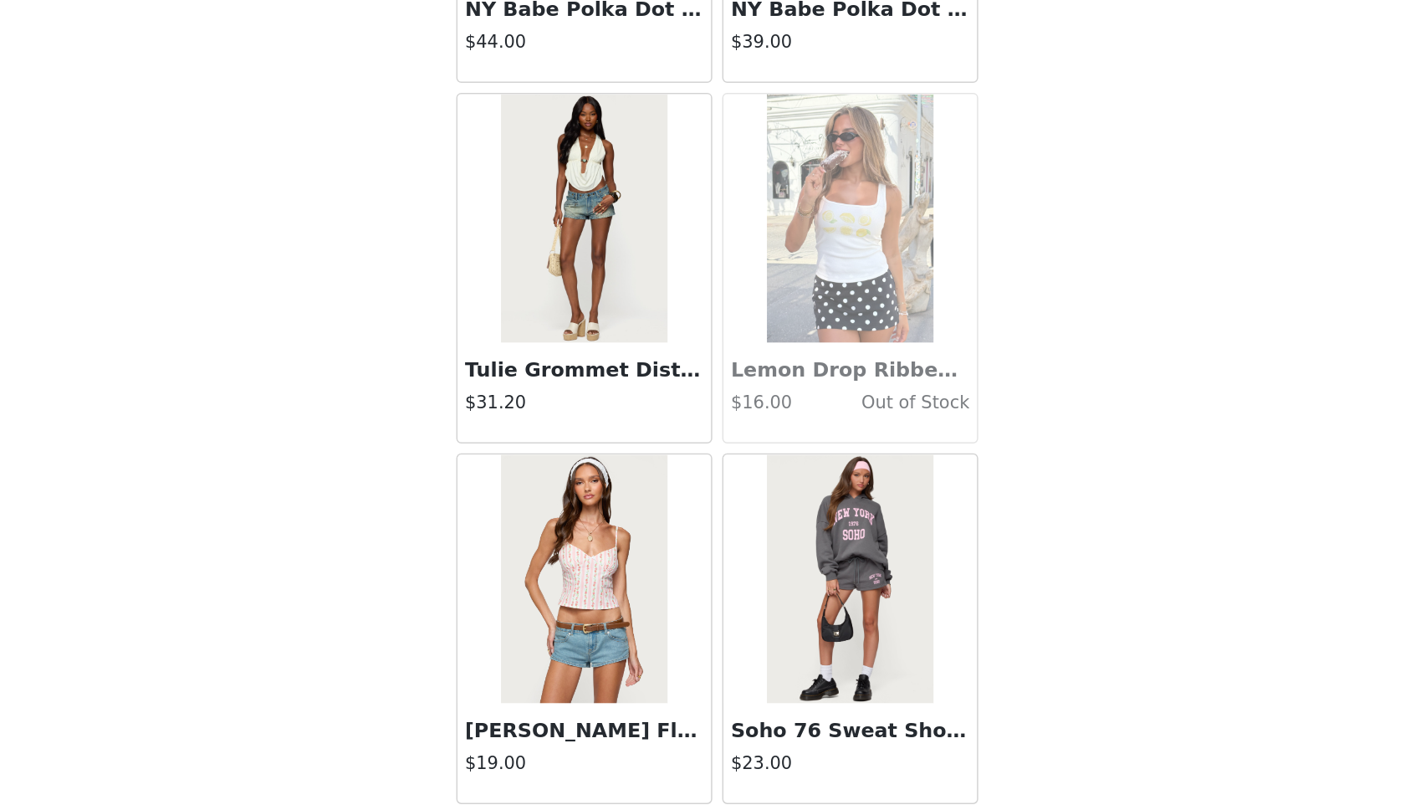
scroll to position [21163, 0]
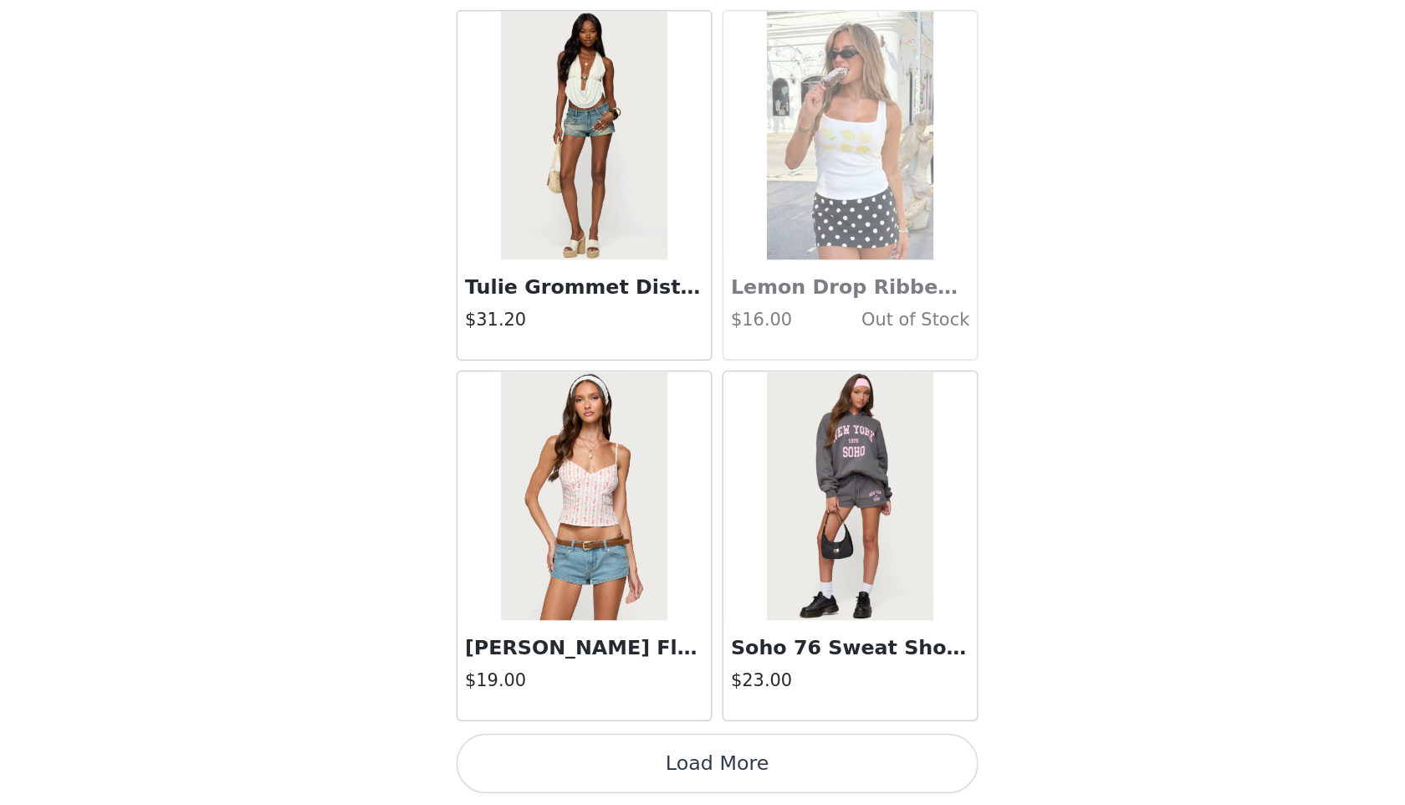
click at [674, 776] on button "Load More" at bounding box center [702, 776] width 351 height 40
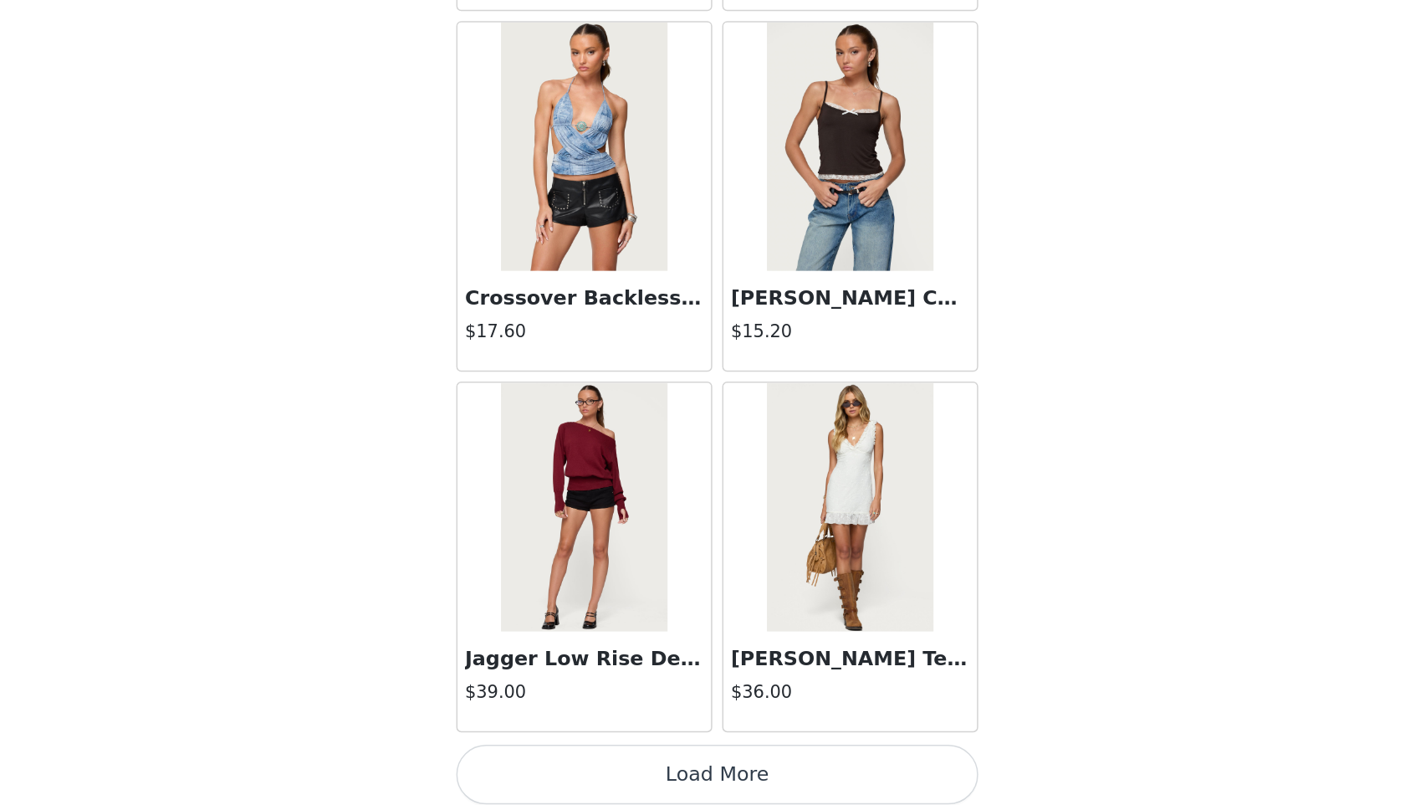
scroll to position [23589, 0]
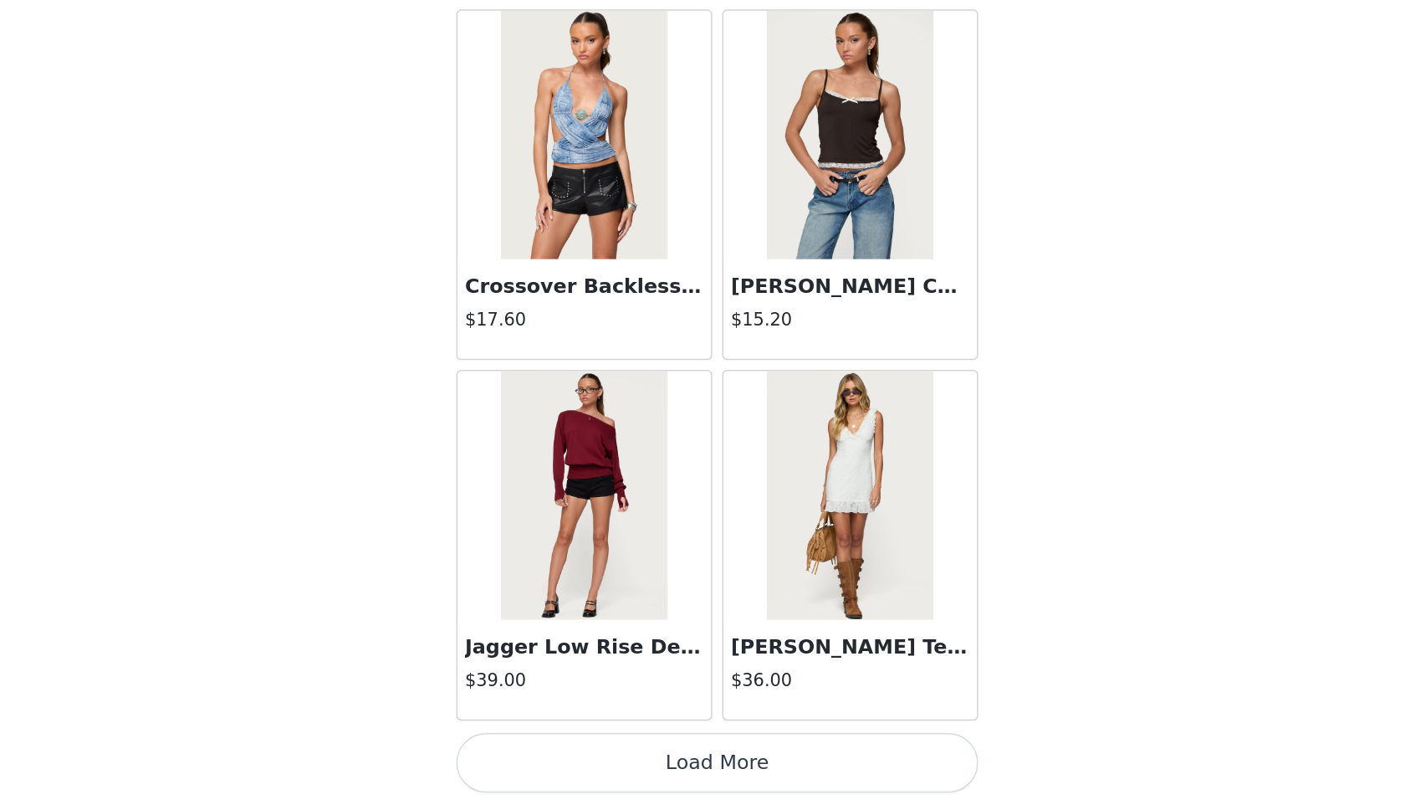
click at [638, 765] on button "Load More" at bounding box center [702, 776] width 351 height 40
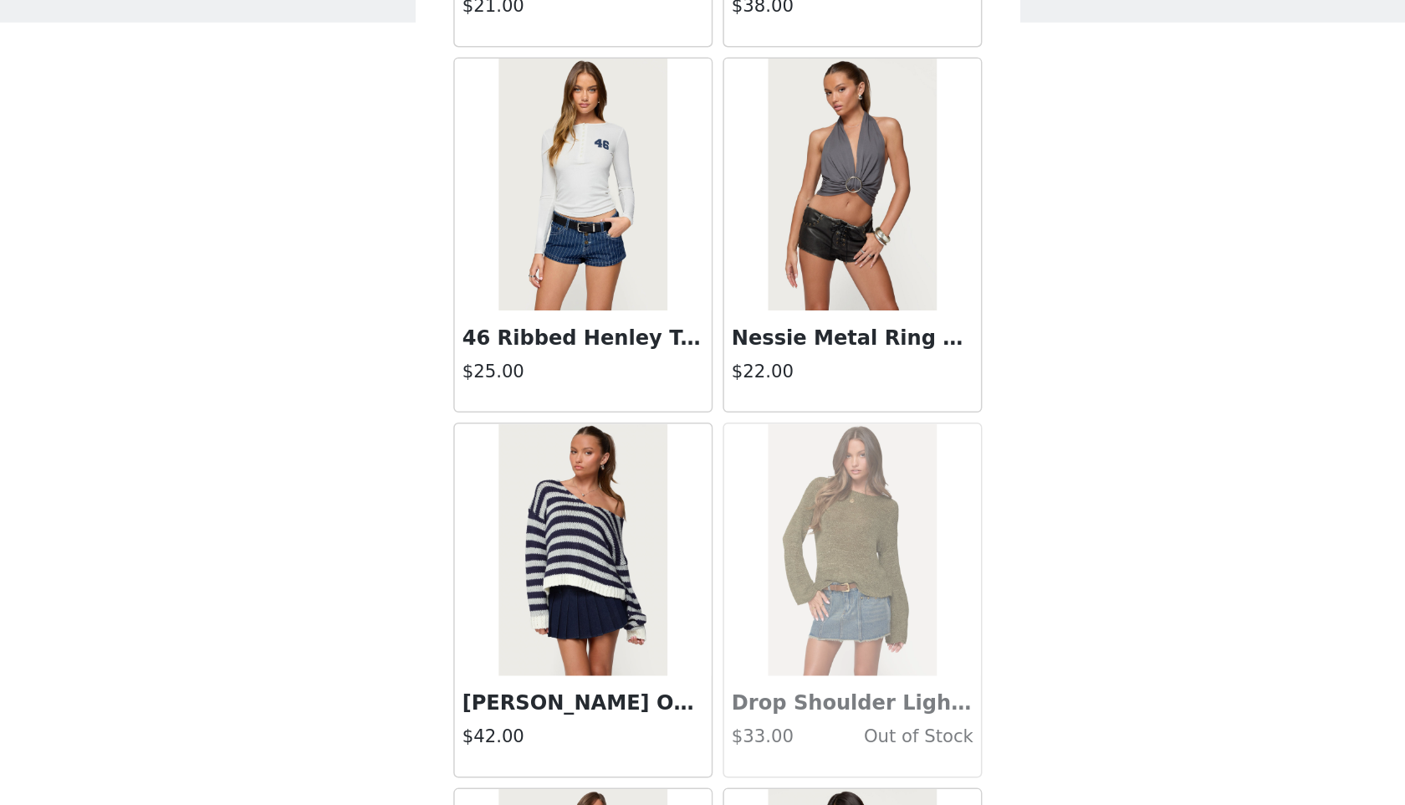
scroll to position [0, 0]
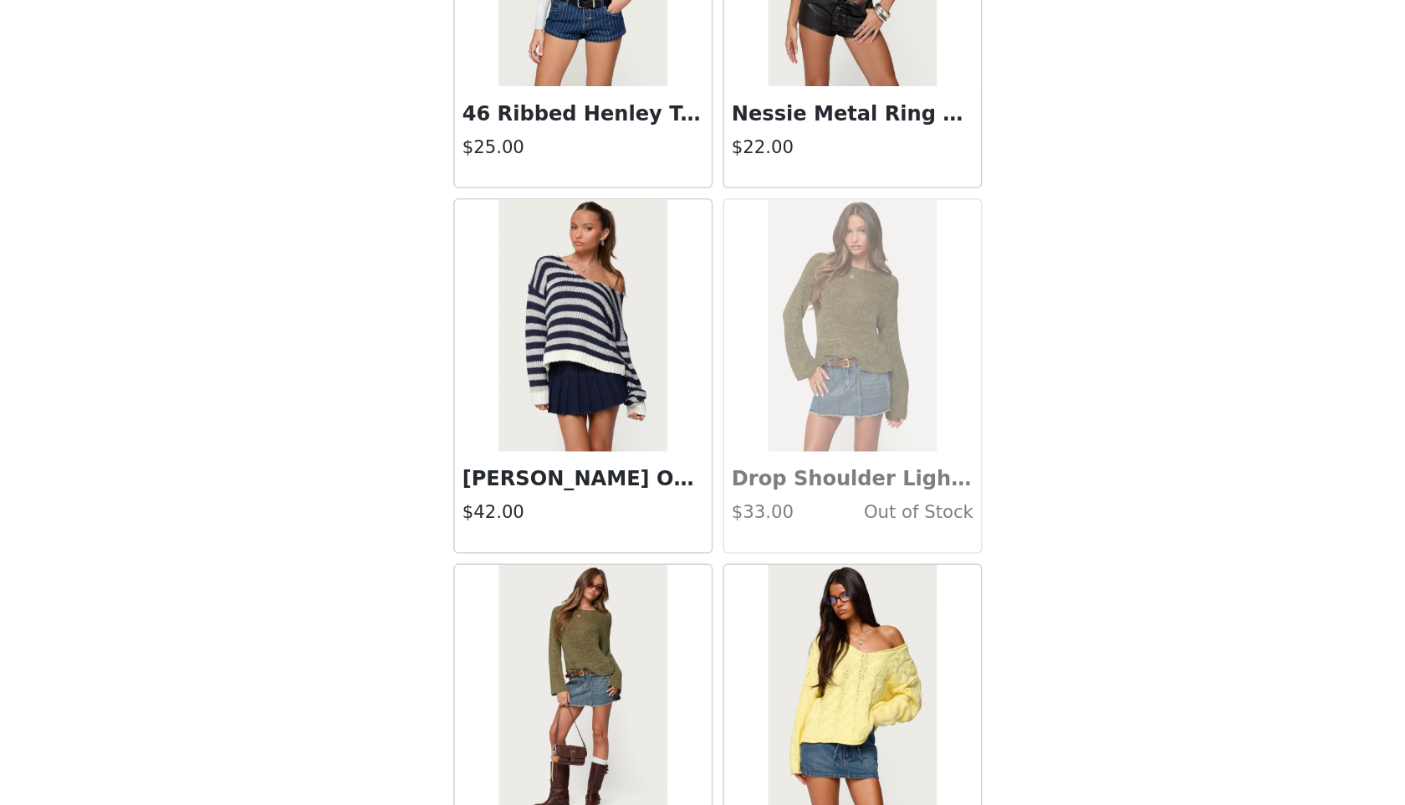
click at [632, 537] on img at bounding box center [612, 485] width 111 height 167
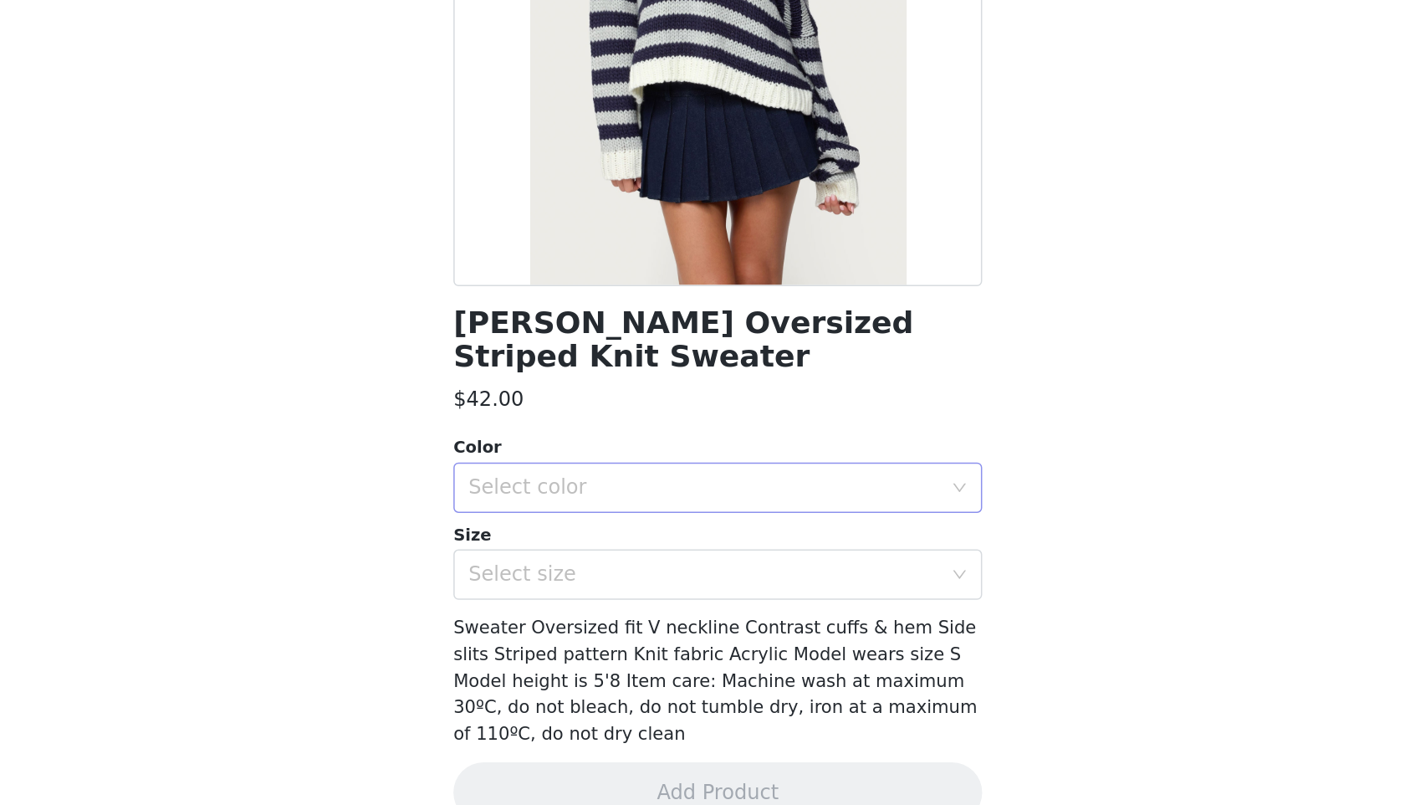
click at [636, 581] on div "Select color" at bounding box center [697, 594] width 320 height 32
click at [631, 629] on li "NAVY" at bounding box center [702, 630] width 351 height 27
click at [632, 663] on div "Select size" at bounding box center [697, 652] width 320 height 32
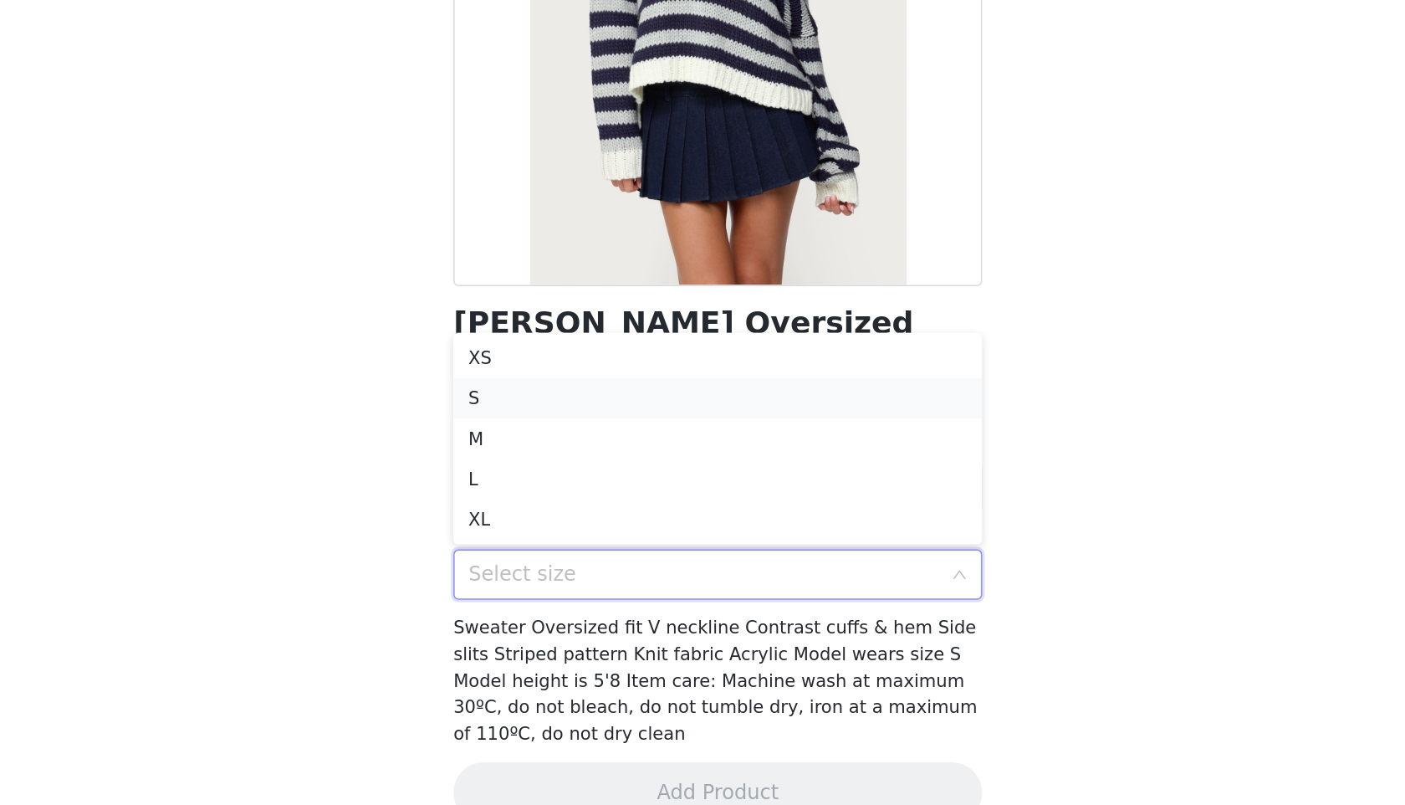
click at [648, 535] on li "S" at bounding box center [702, 534] width 351 height 27
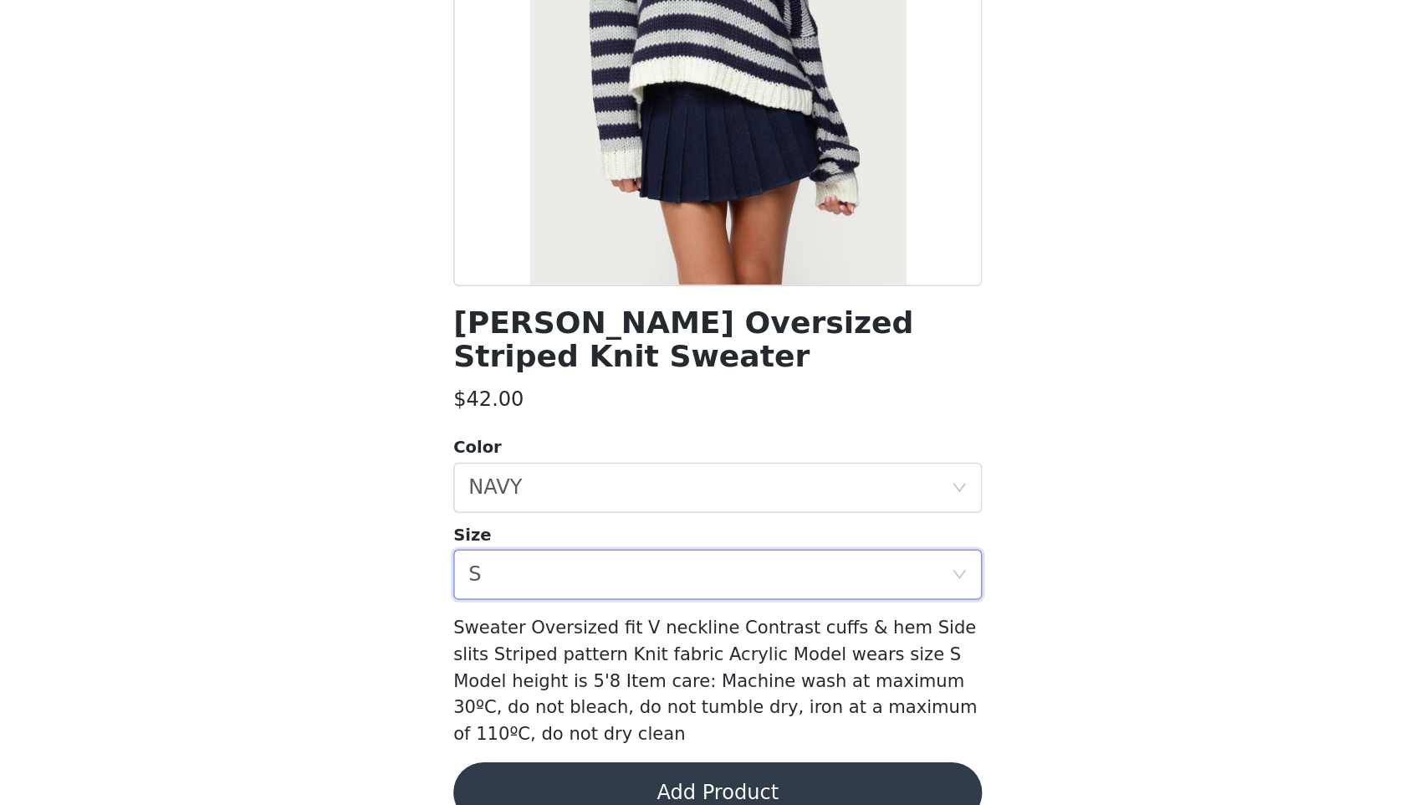
click at [621, 784] on button "Add Product" at bounding box center [702, 796] width 351 height 40
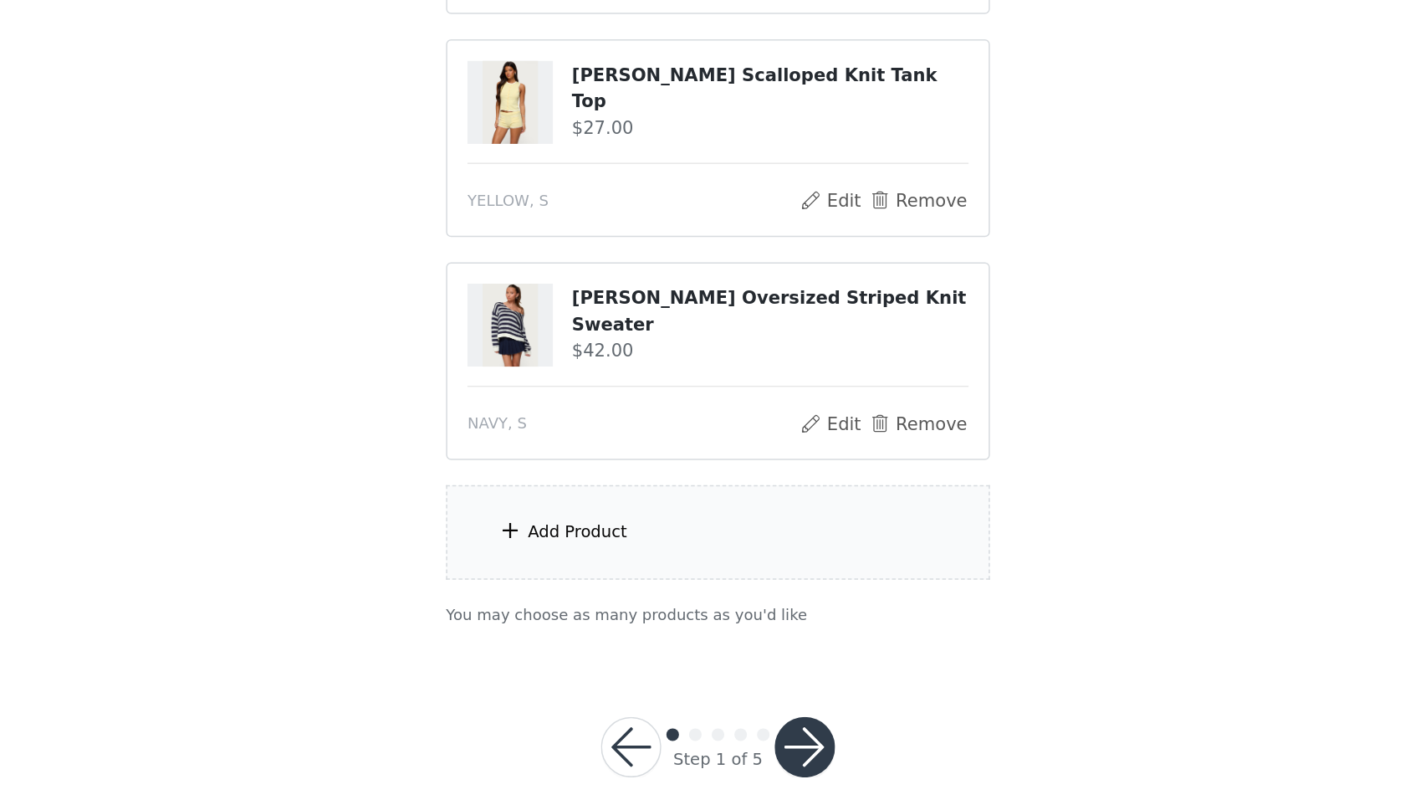
scroll to position [84, 0]
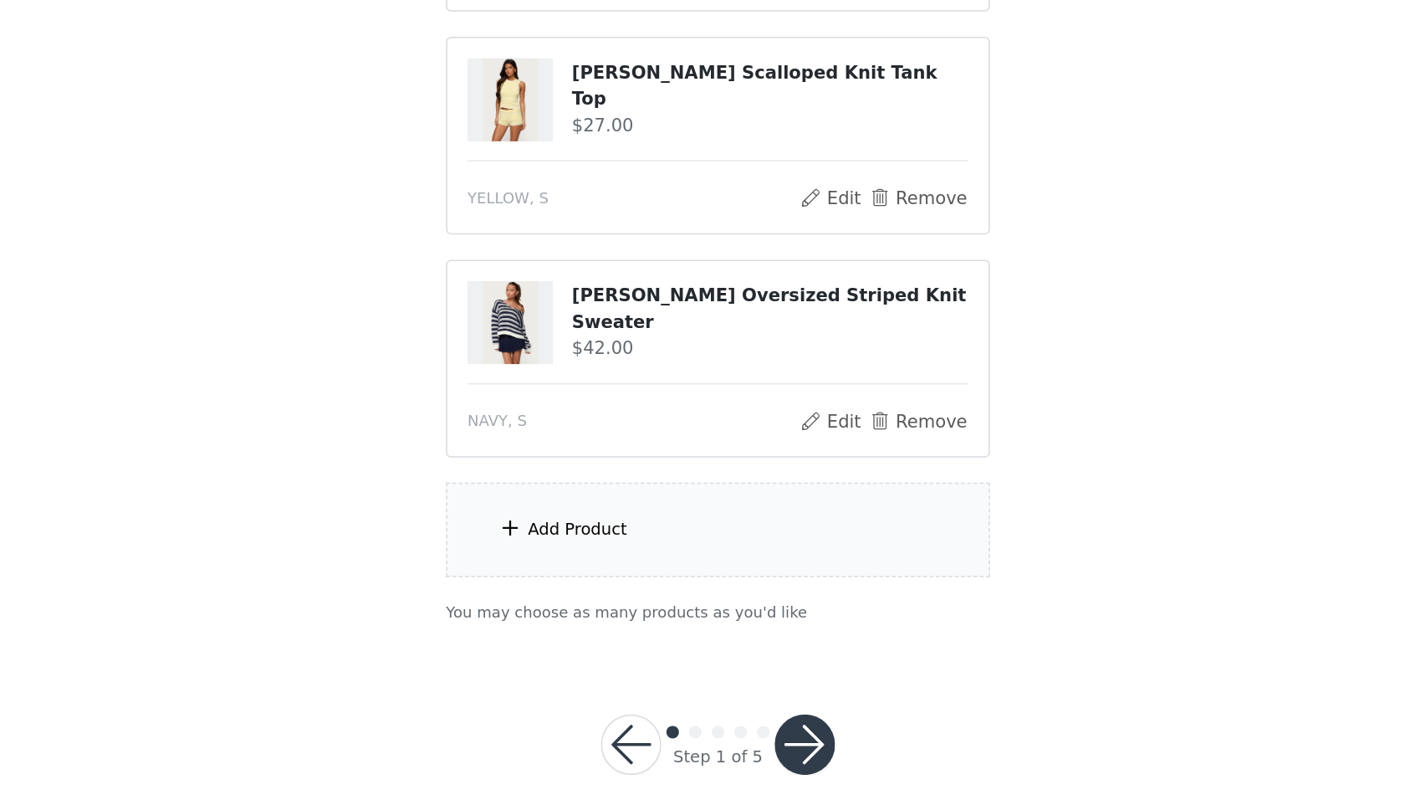
click at [622, 599] on div "Add Product" at bounding box center [702, 622] width 361 height 63
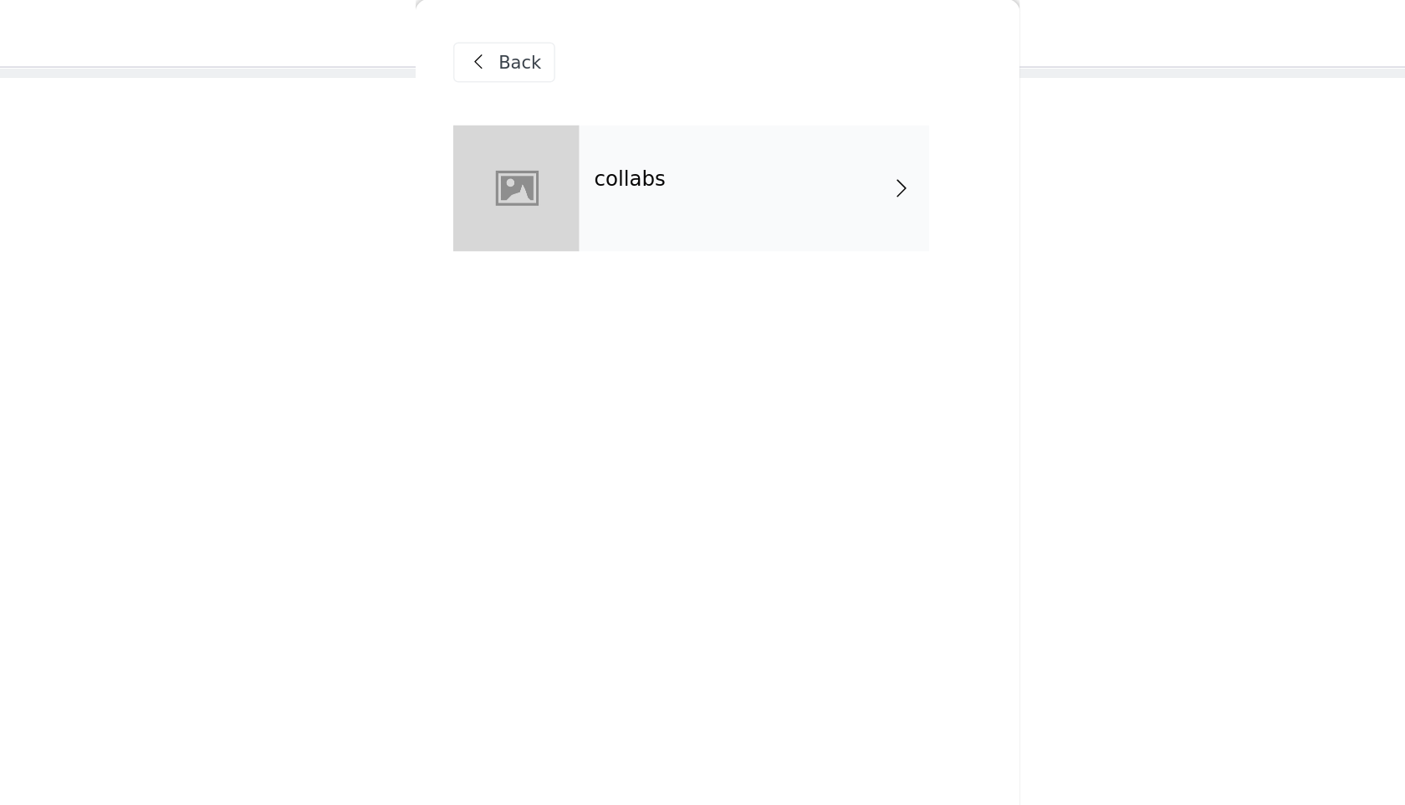
scroll to position [0, 0]
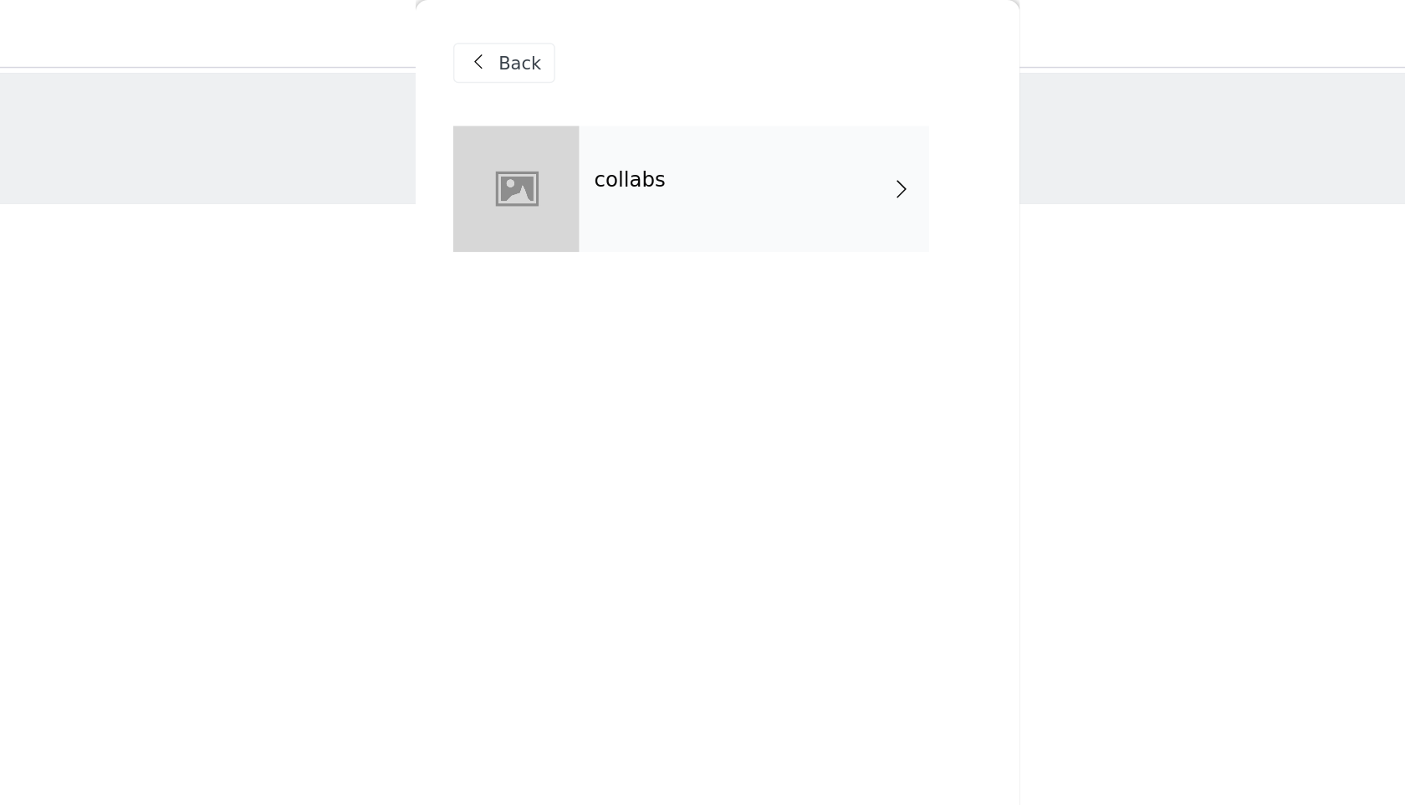
click at [679, 135] on div "collabs" at bounding box center [727, 126] width 233 height 84
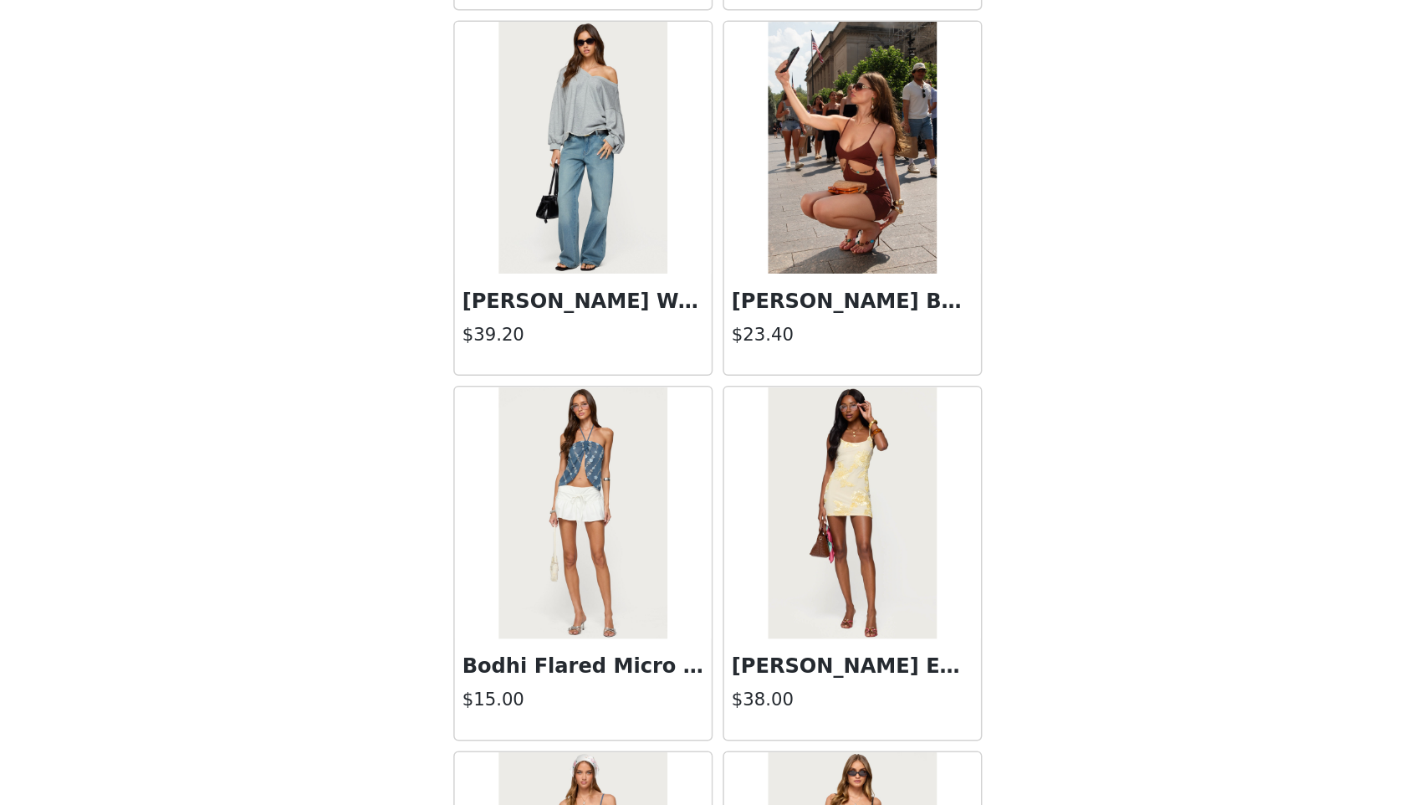
scroll to position [1755, 0]
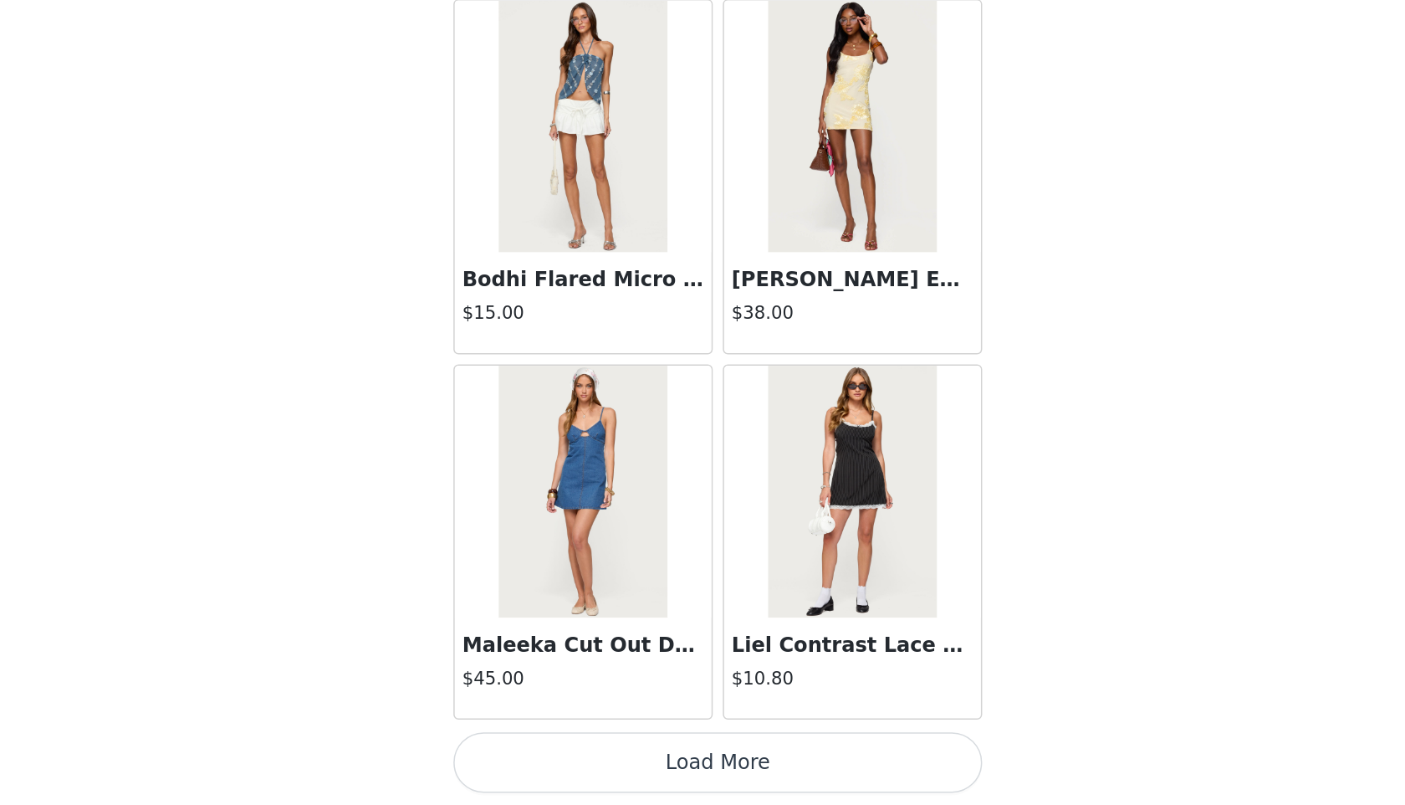
click at [716, 781] on button "Load More" at bounding box center [702, 776] width 351 height 40
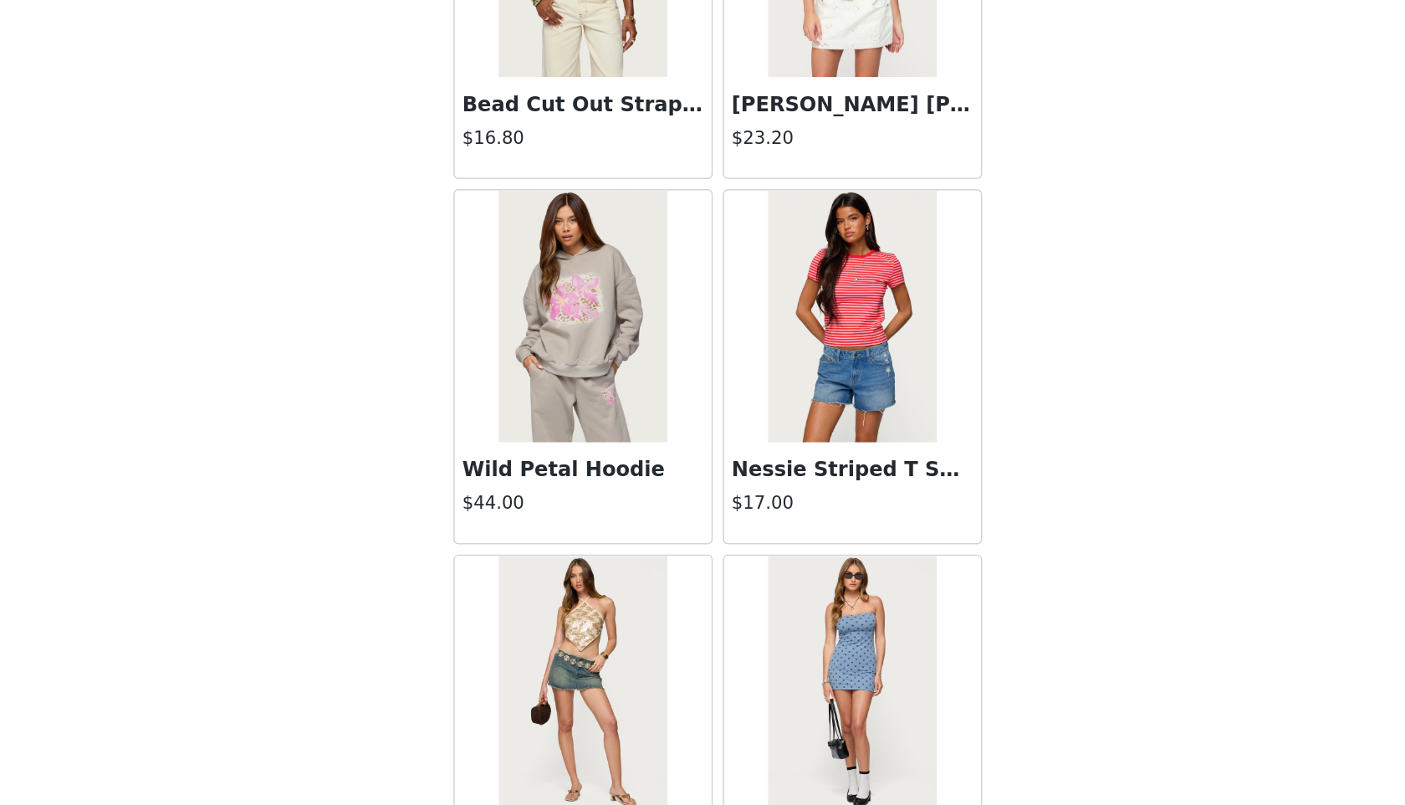
scroll to position [4181, 0]
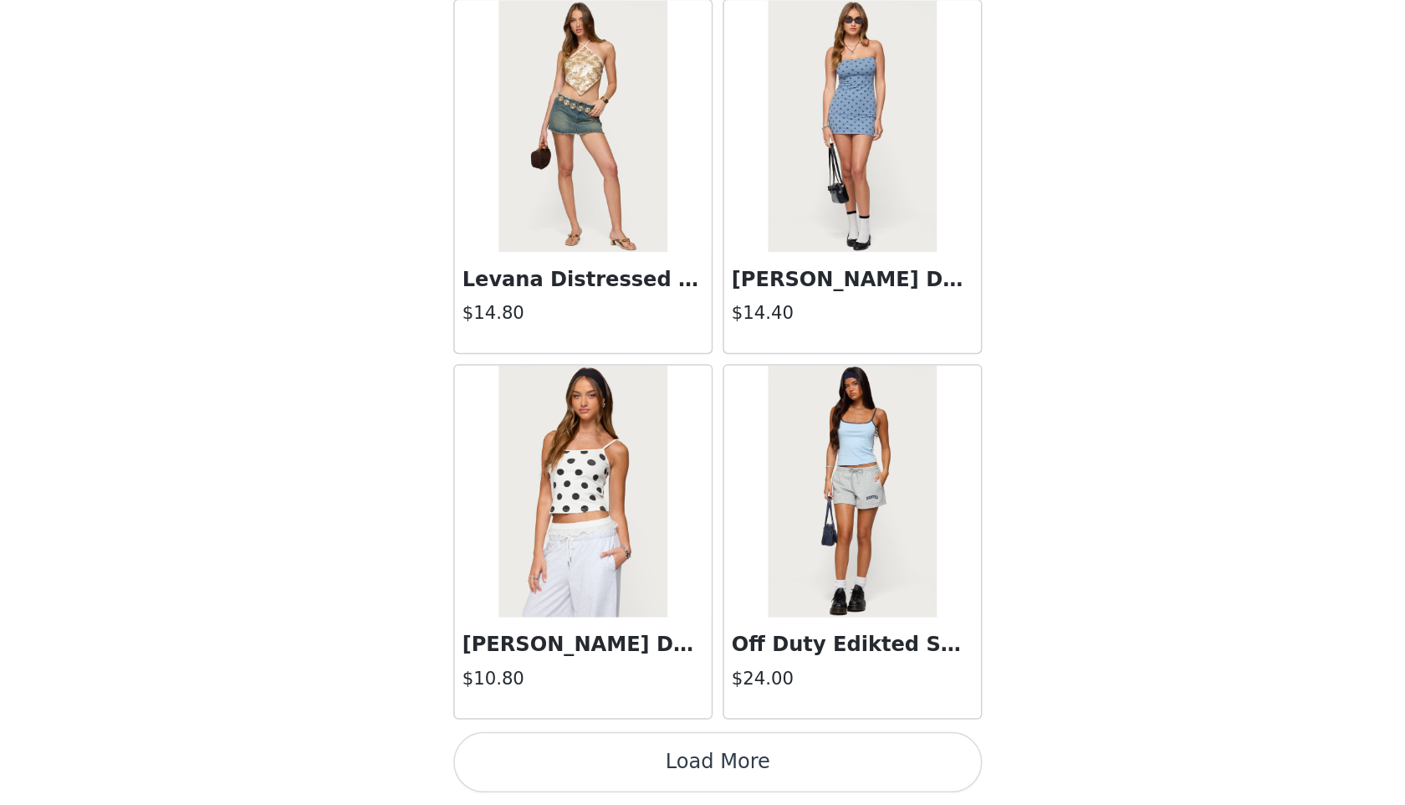
click at [706, 775] on button "Load More" at bounding box center [702, 776] width 351 height 40
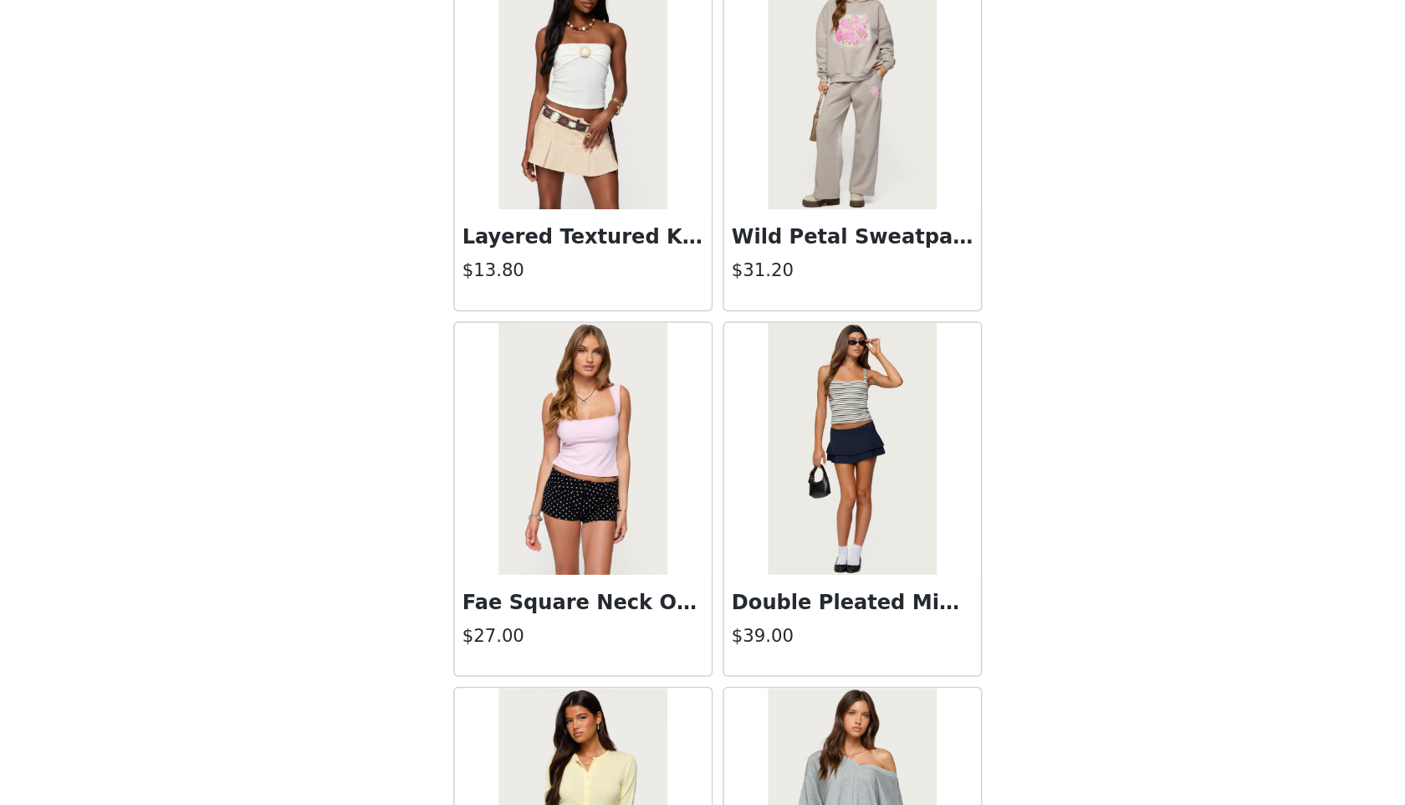
scroll to position [6607, 0]
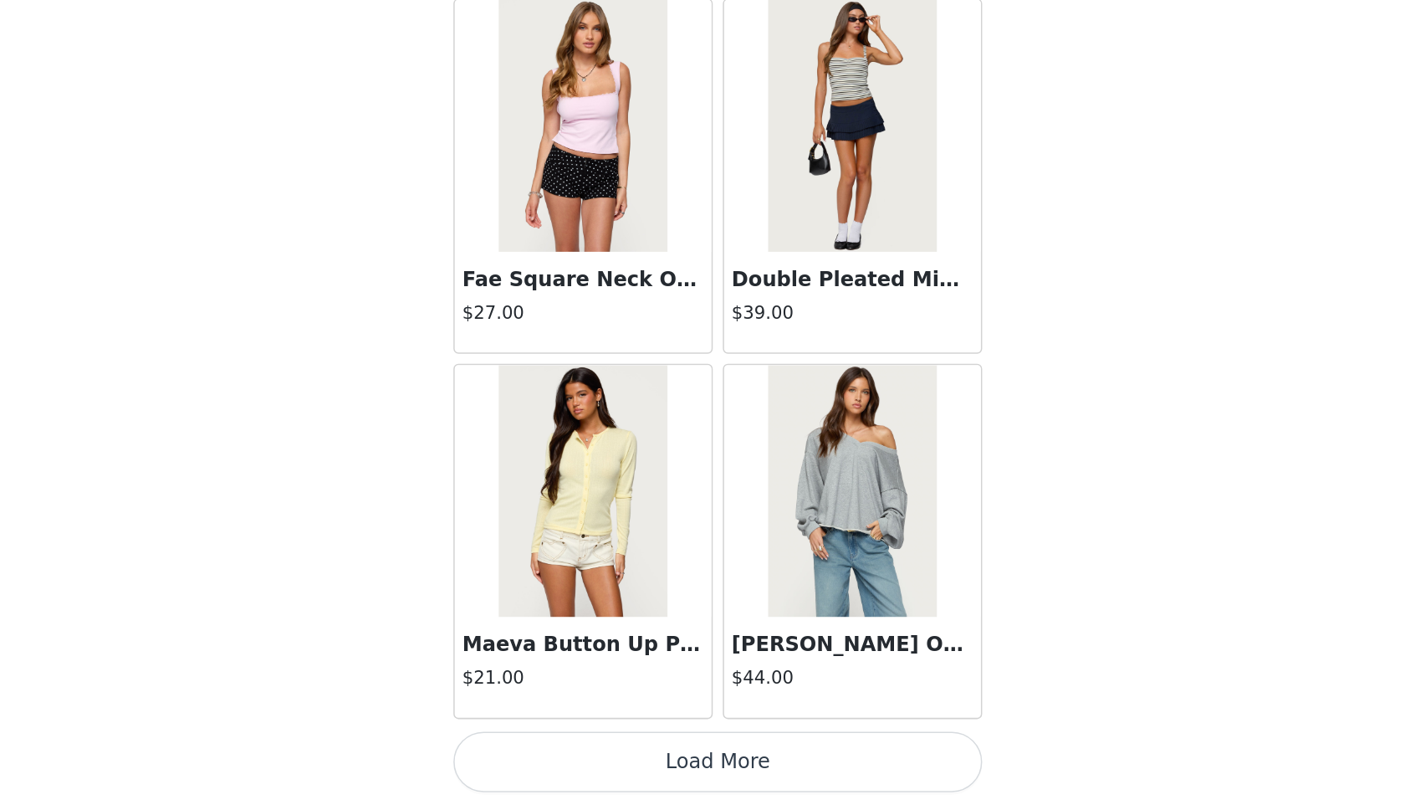
click at [709, 776] on button "Load More" at bounding box center [702, 776] width 351 height 40
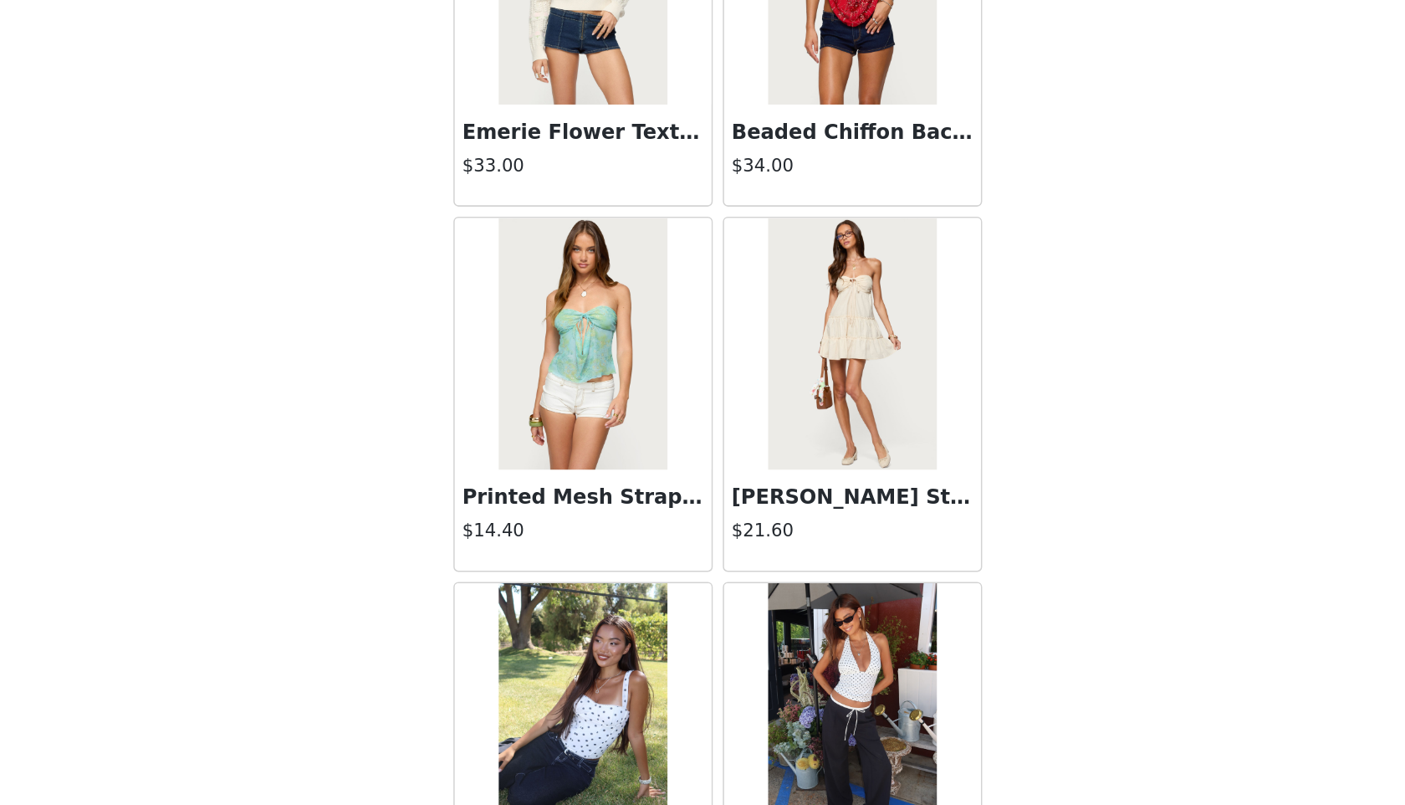
scroll to position [9033, 0]
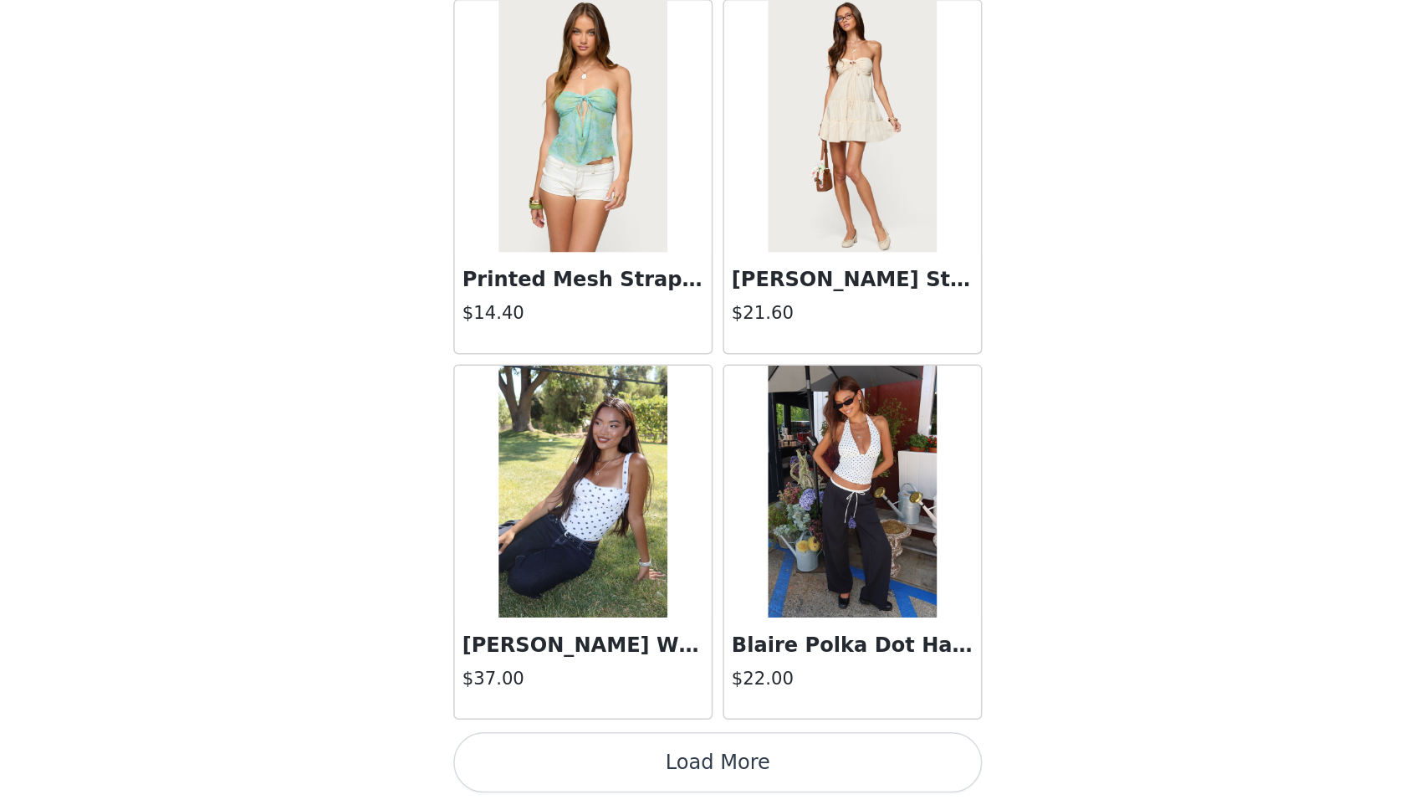
click at [725, 782] on button "Load More" at bounding box center [702, 776] width 351 height 40
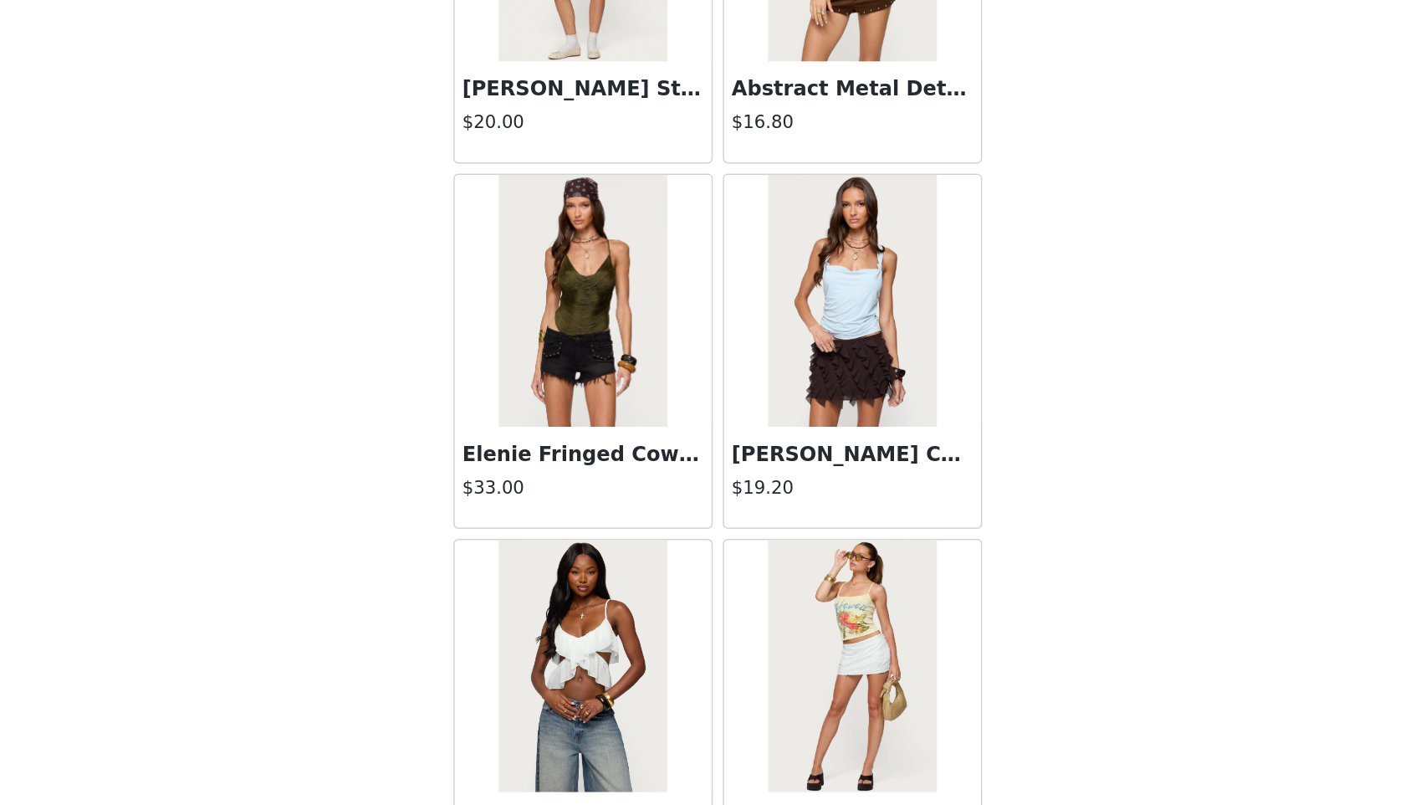
scroll to position [11459, 0]
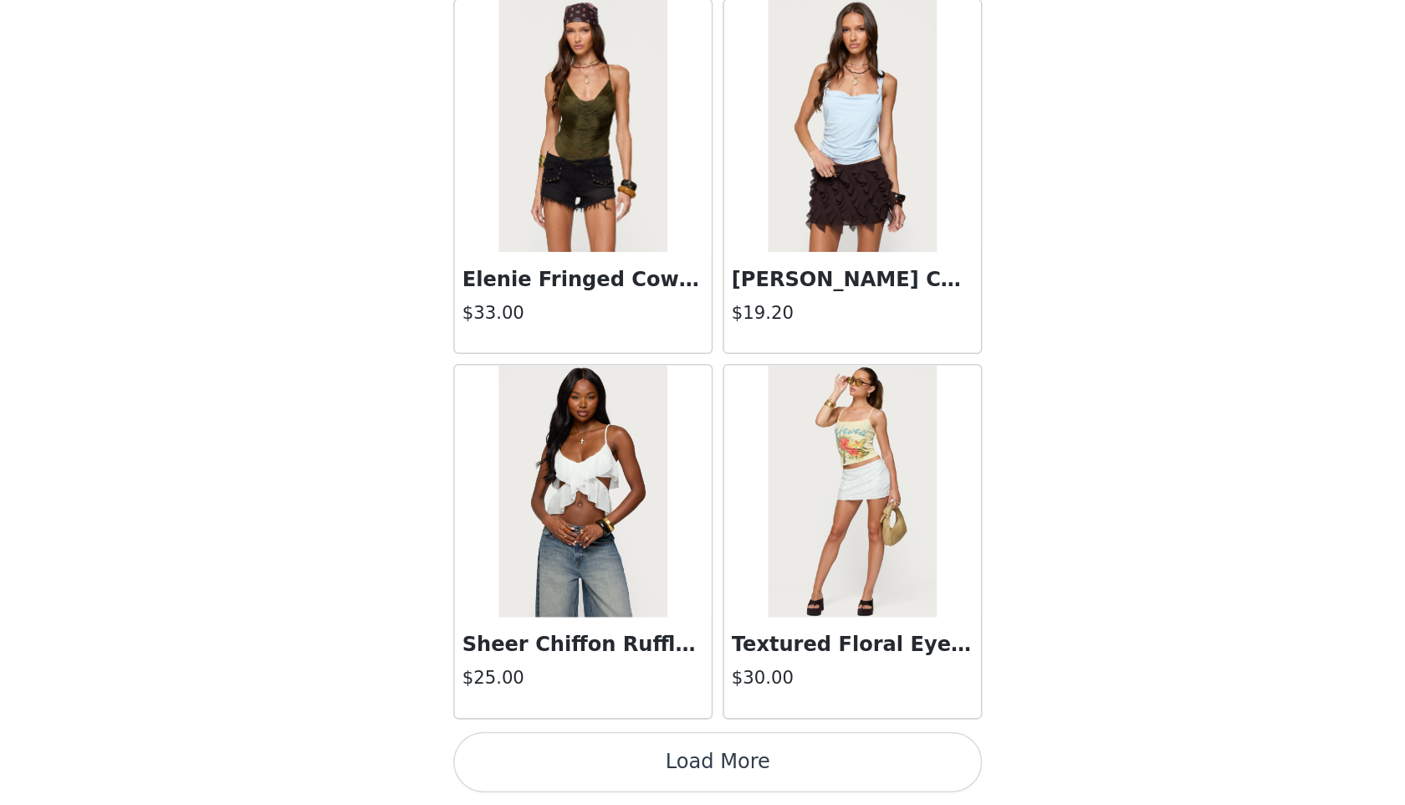
click at [759, 769] on button "Load More" at bounding box center [702, 776] width 351 height 40
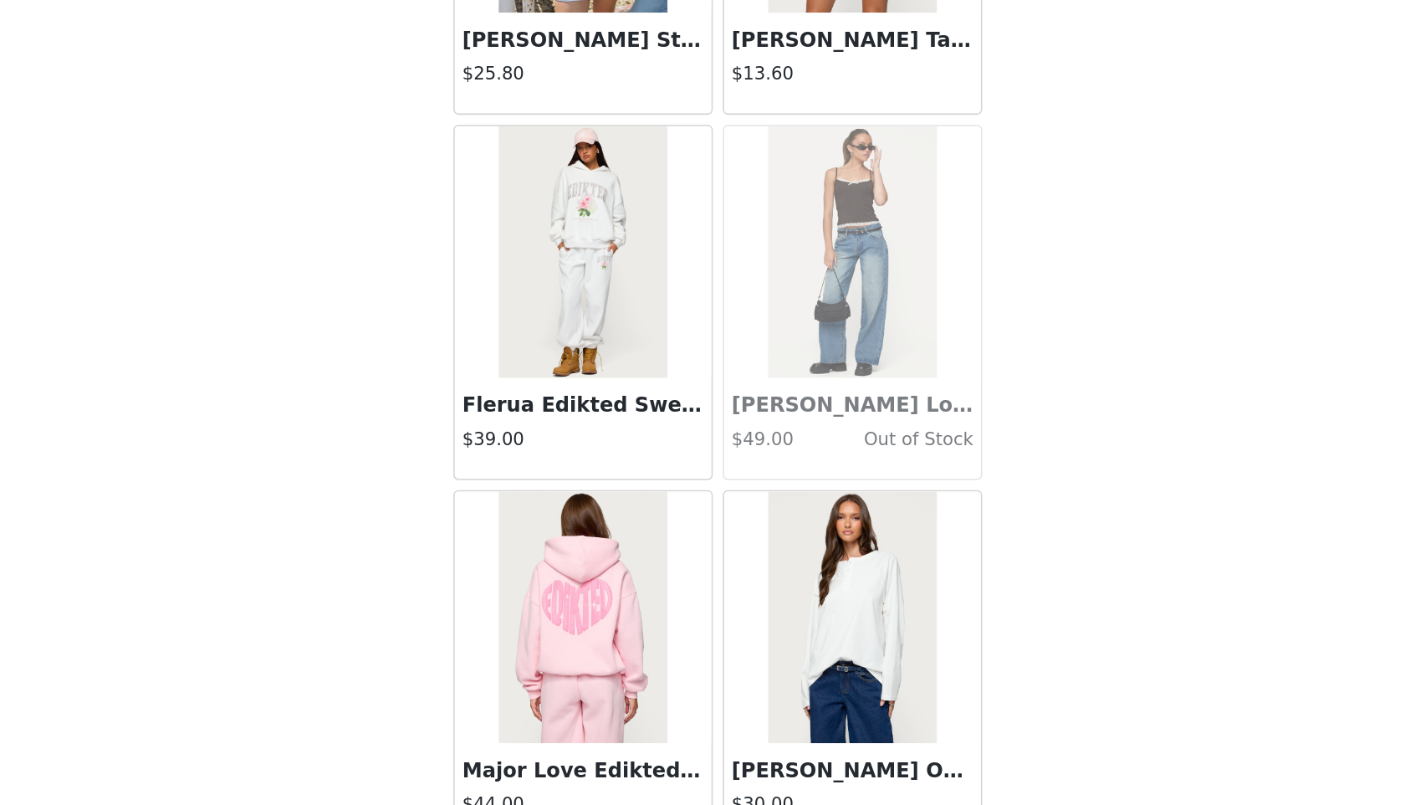
scroll to position [13885, 0]
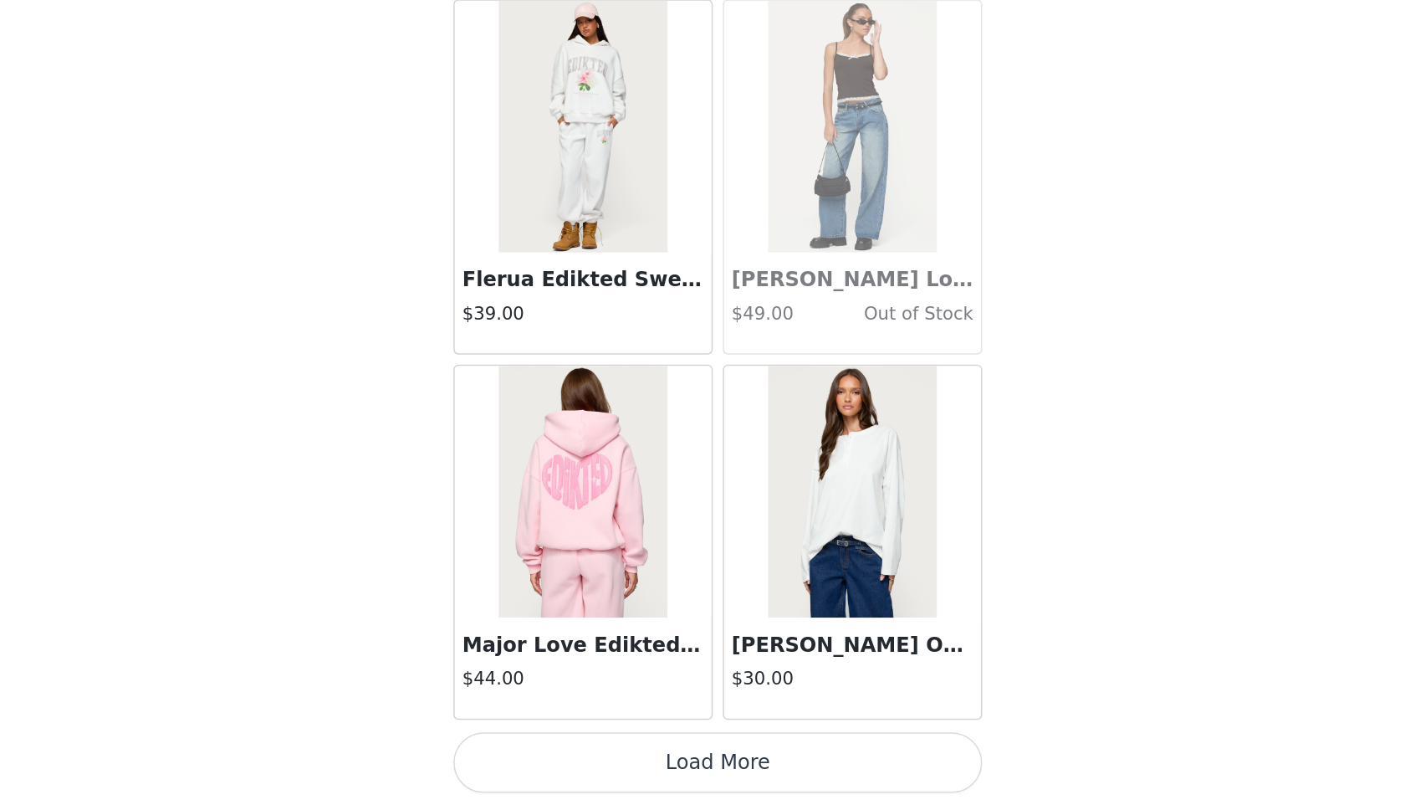
click at [768, 775] on button "Load More" at bounding box center [702, 776] width 351 height 40
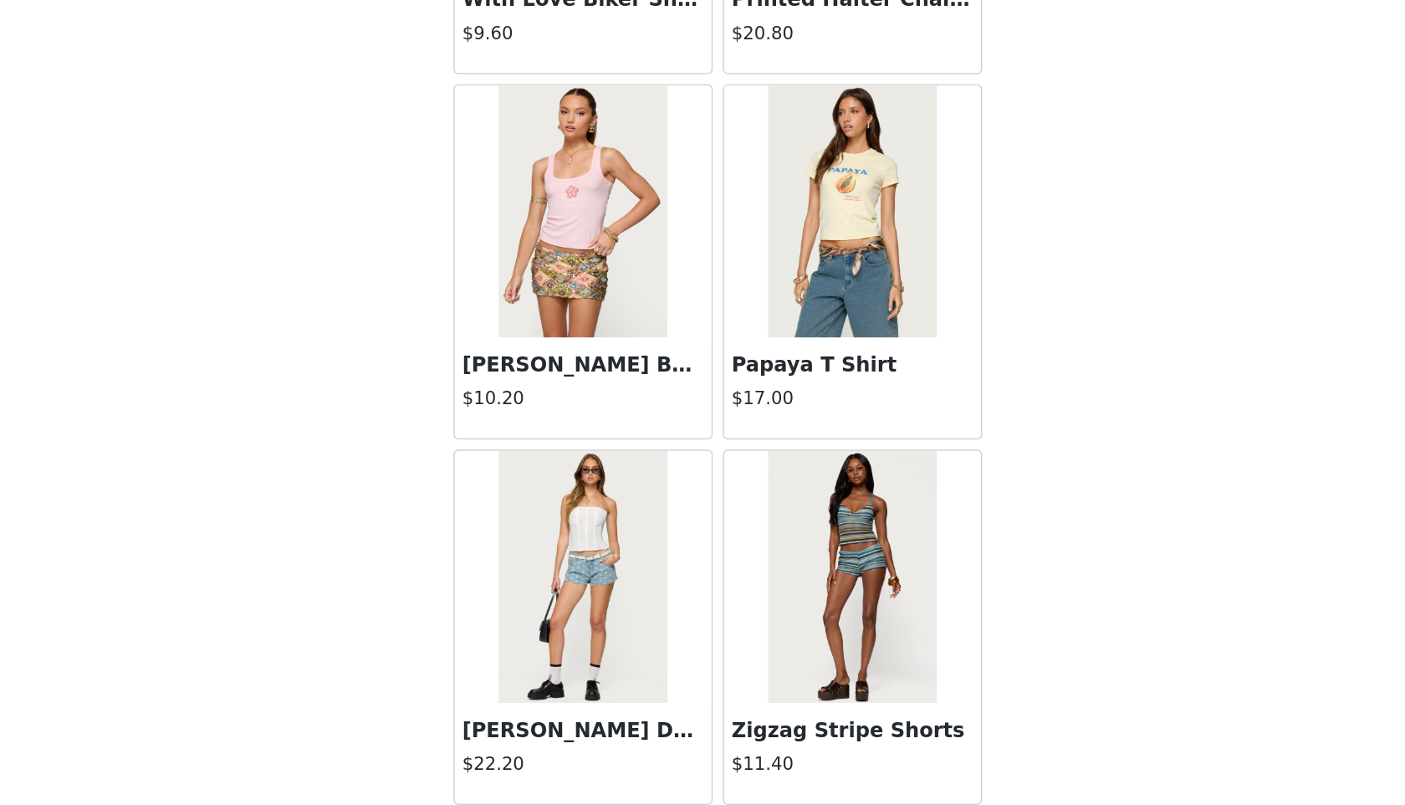
scroll to position [16311, 0]
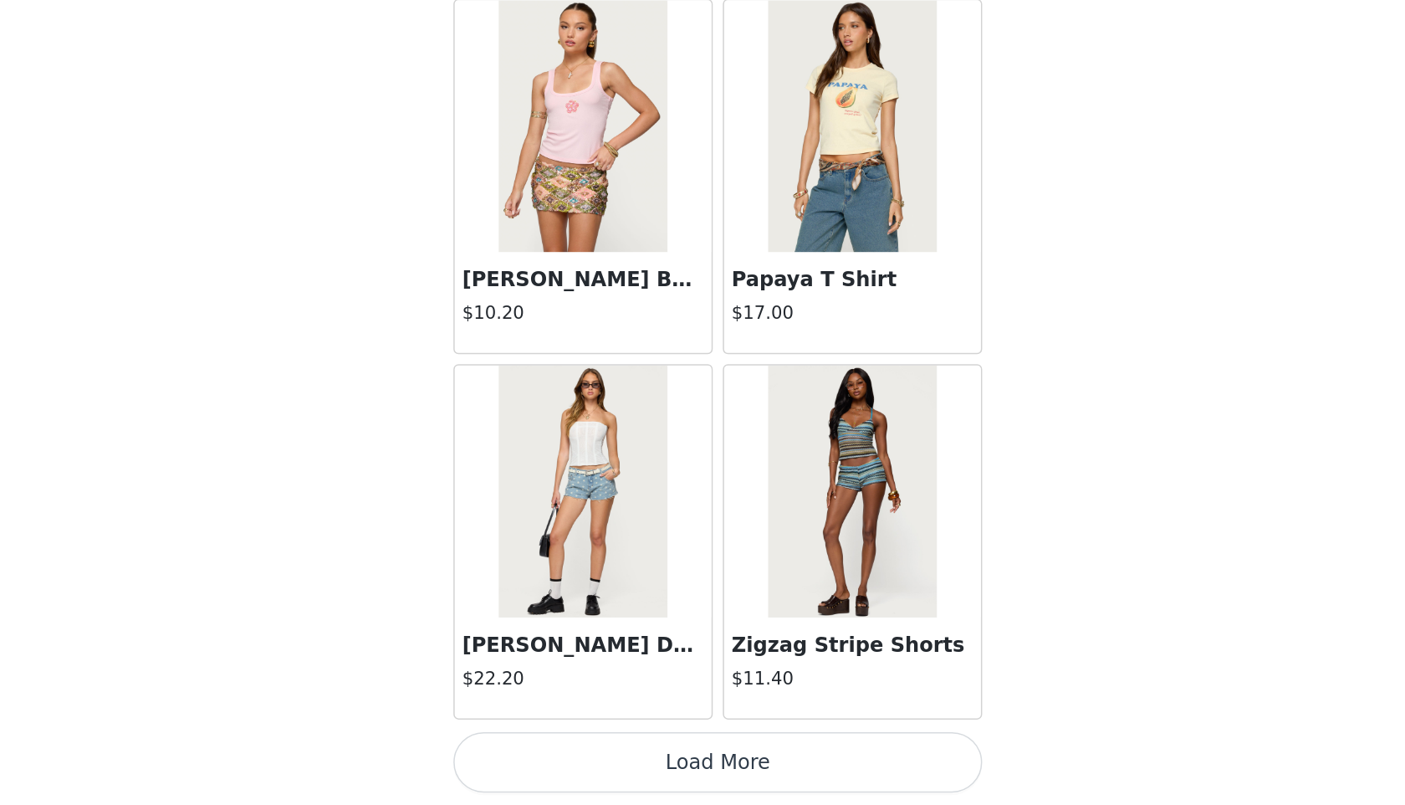
click at [819, 787] on button "Load More" at bounding box center [702, 776] width 351 height 40
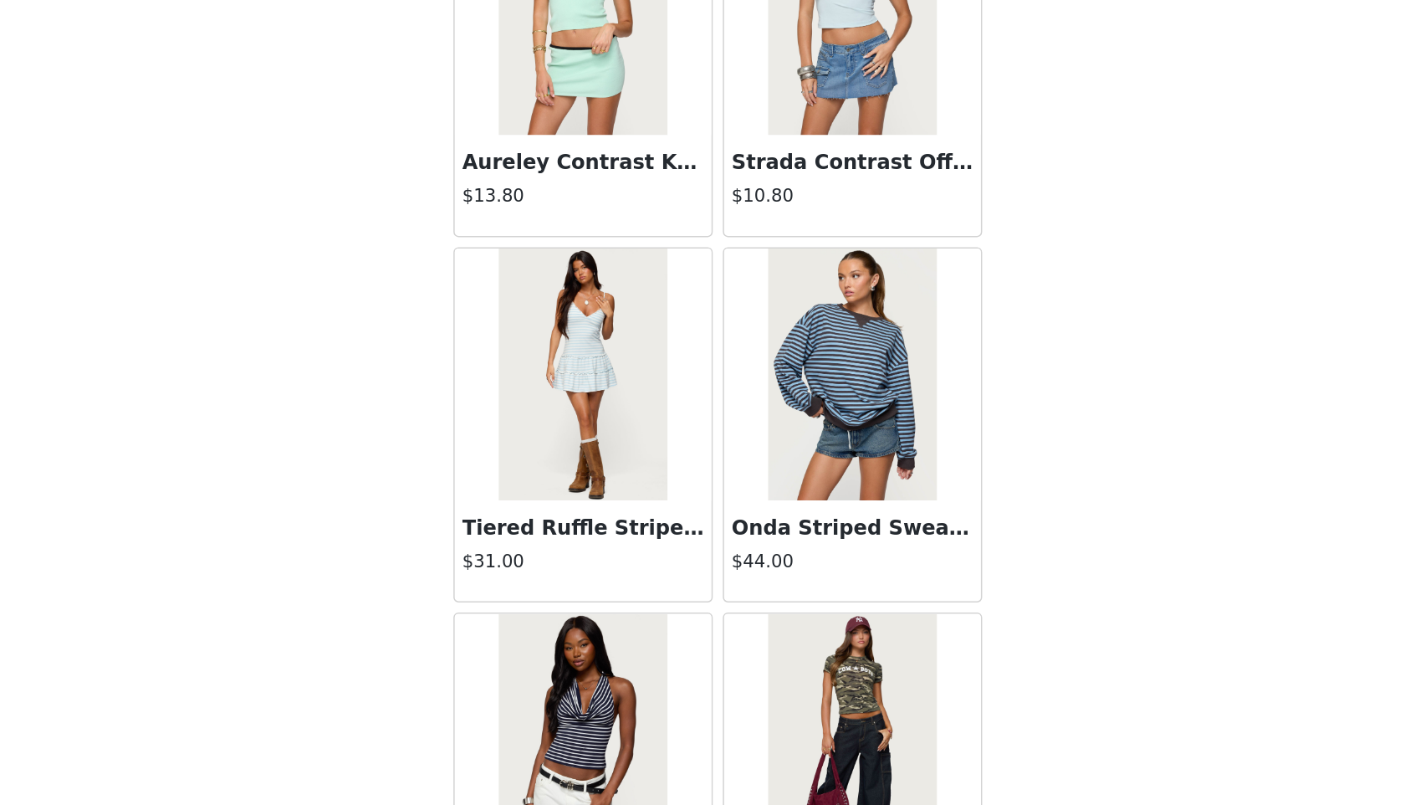
scroll to position [18737, 0]
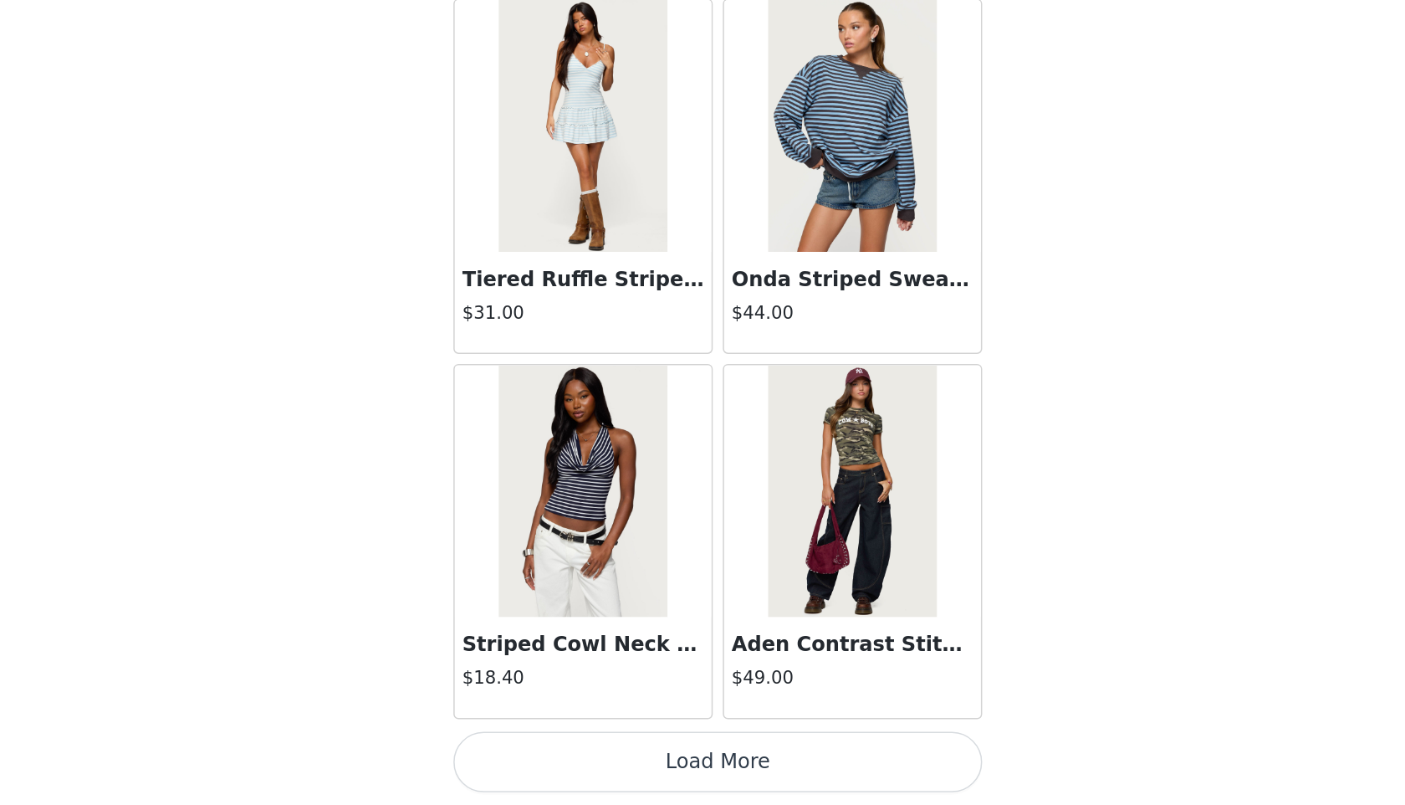
click at [776, 772] on button "Load More" at bounding box center [702, 776] width 351 height 40
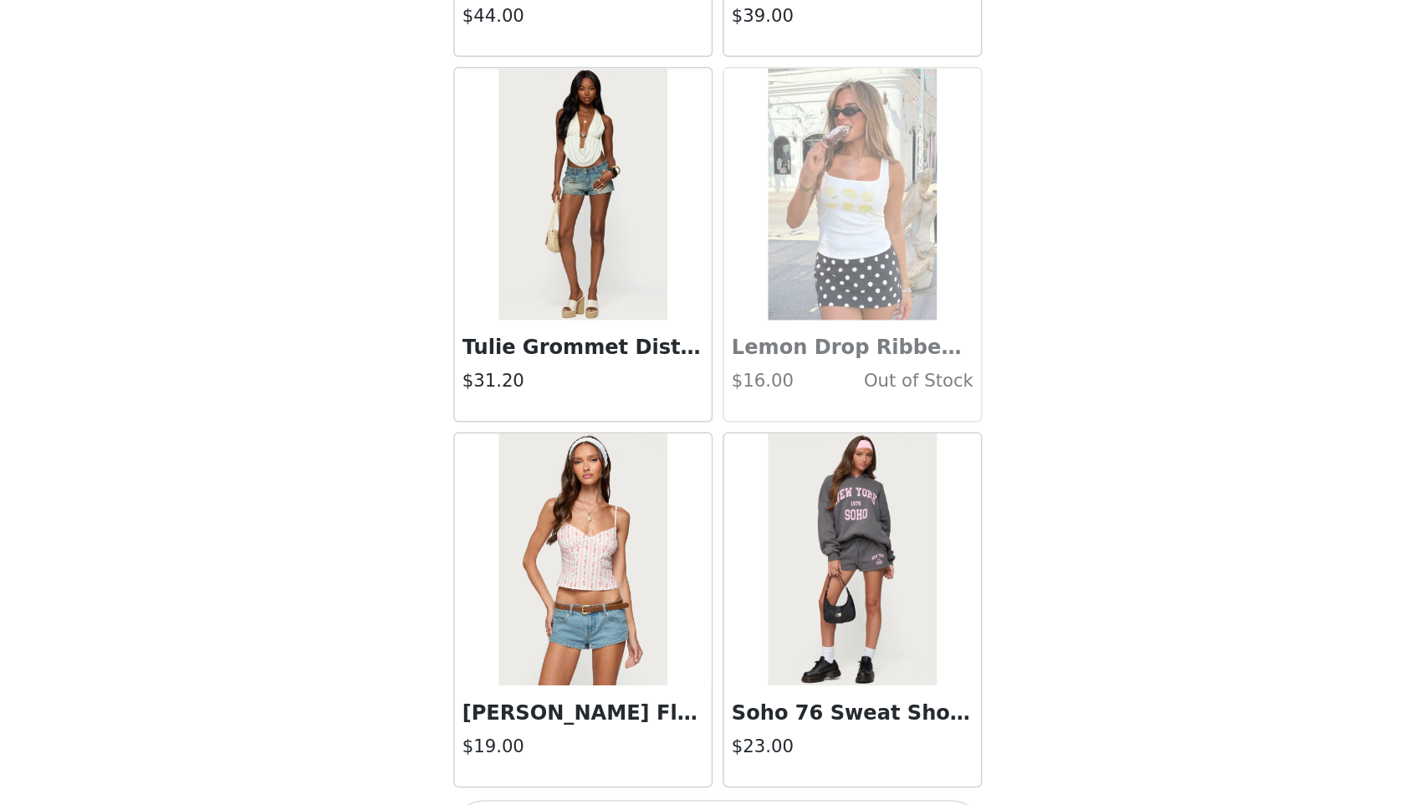
scroll to position [21163, 0]
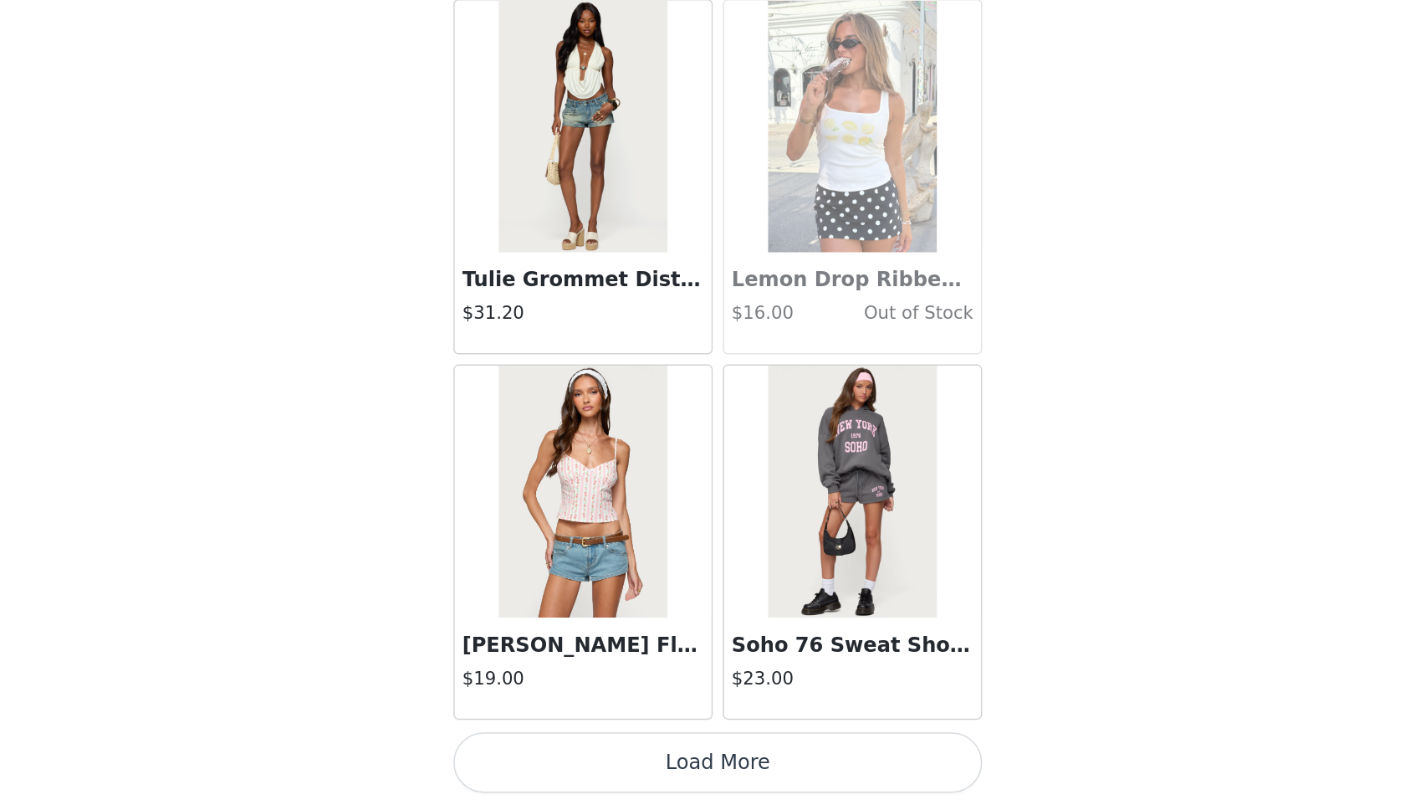
click at [775, 761] on button "Load More" at bounding box center [702, 776] width 351 height 40
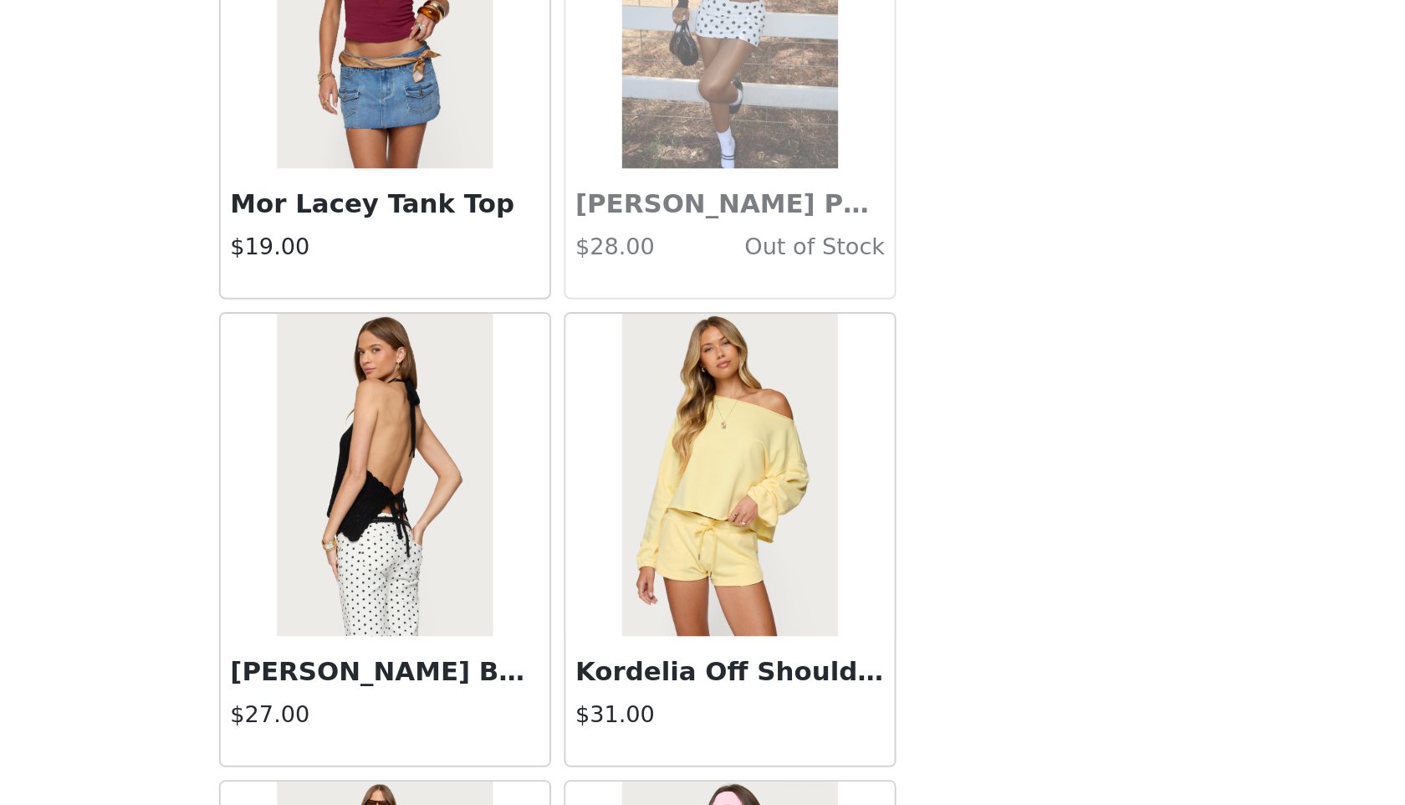
scroll to position [105, 0]
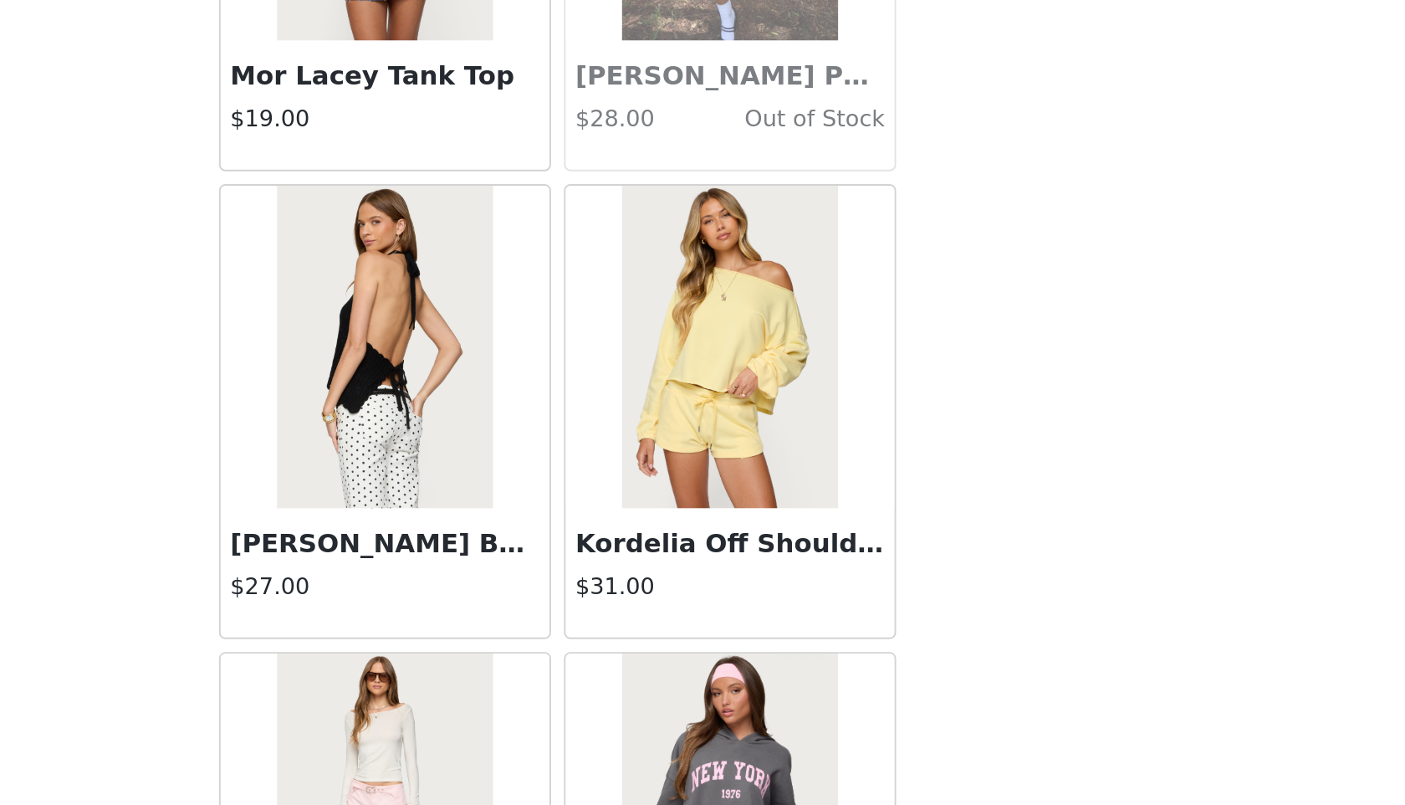
click at [1142, 550] on div "STEP 1 OF 5 Products Choose as many products as you'd like, up to $300.00. 3 Se…" at bounding box center [702, 314] width 1405 height 740
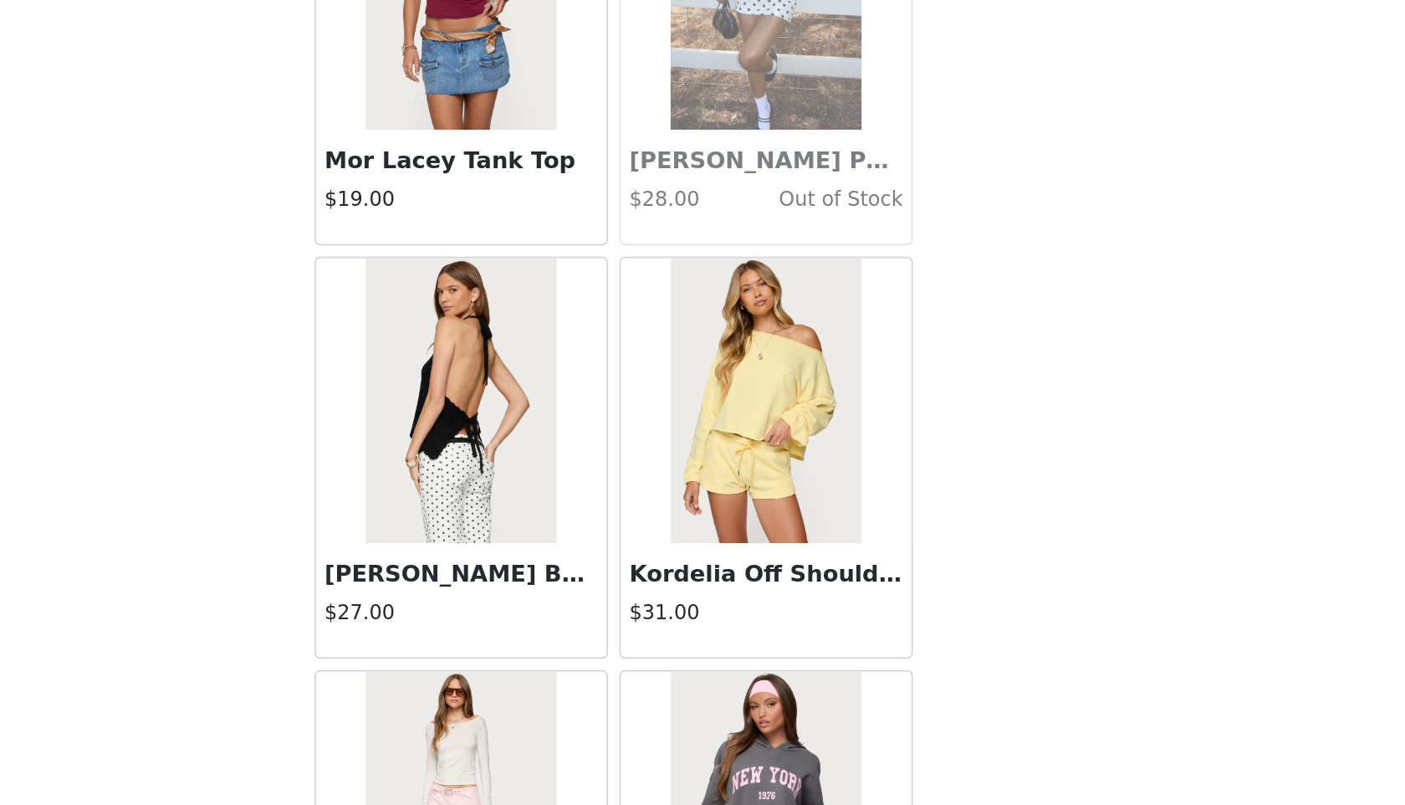
click at [963, 653] on div "STEP 1 OF 5 Products Choose as many products as you'd like, up to $300.00. 3 Se…" at bounding box center [702, 314] width 1405 height 740
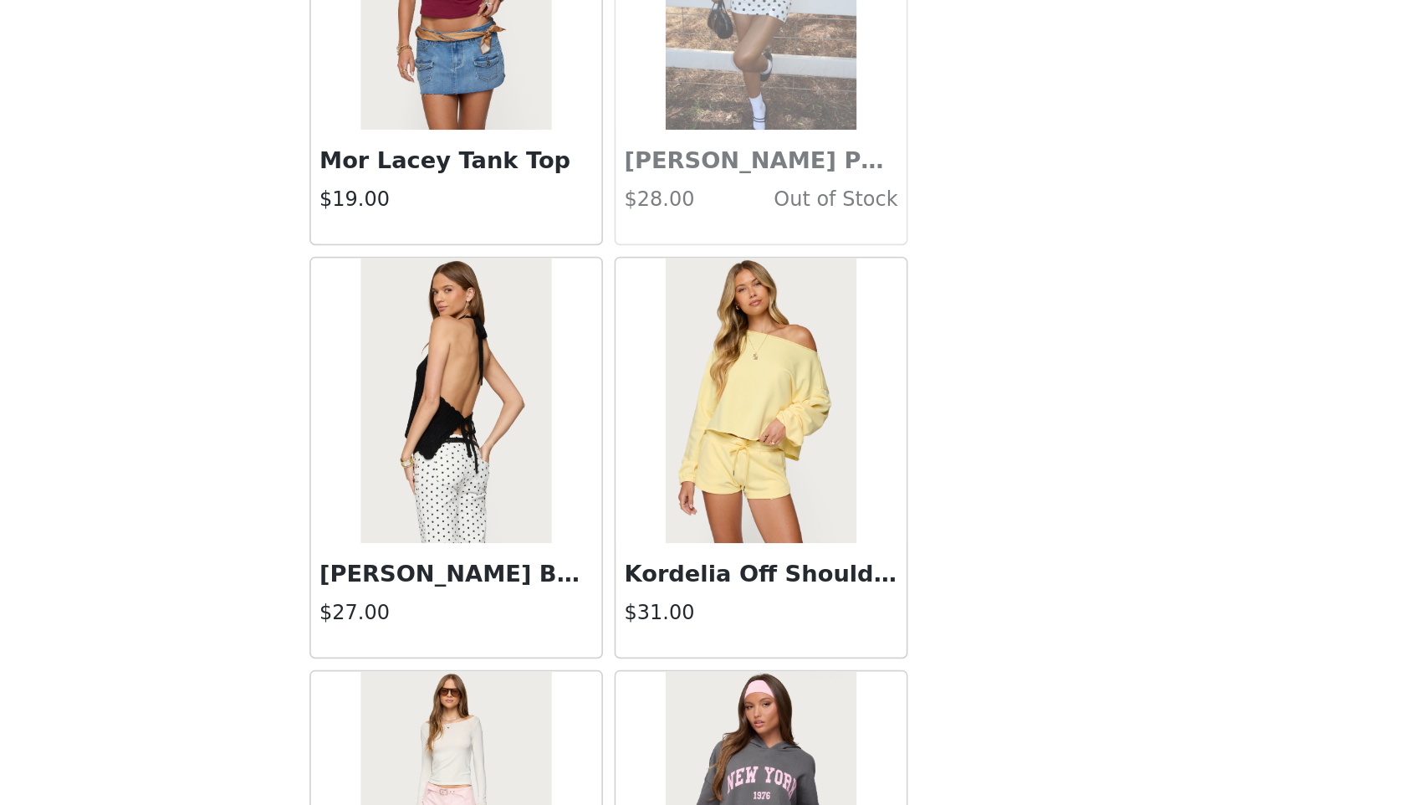
click at [789, 694] on h4 "$31.00" at bounding box center [792, 692] width 161 height 18
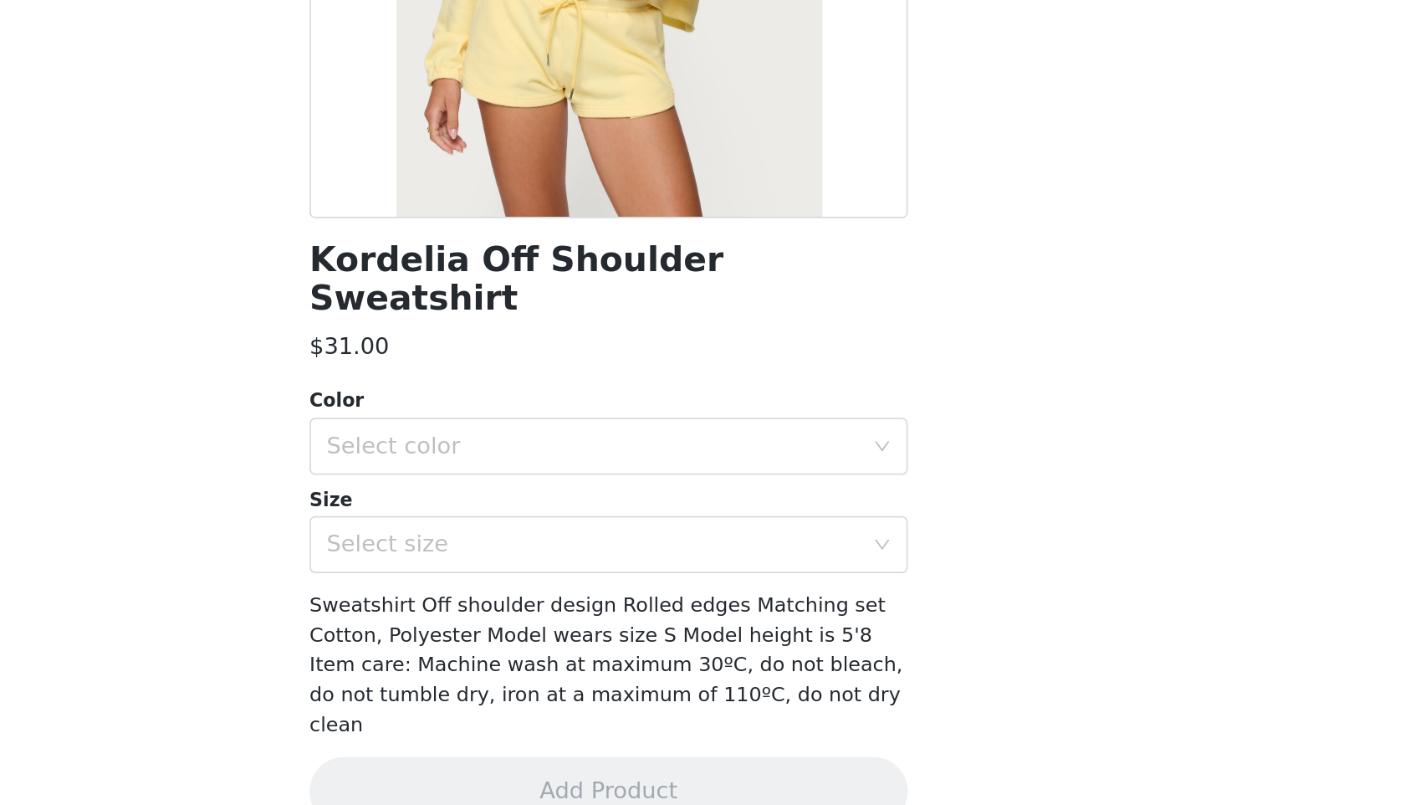
scroll to position [0, 0]
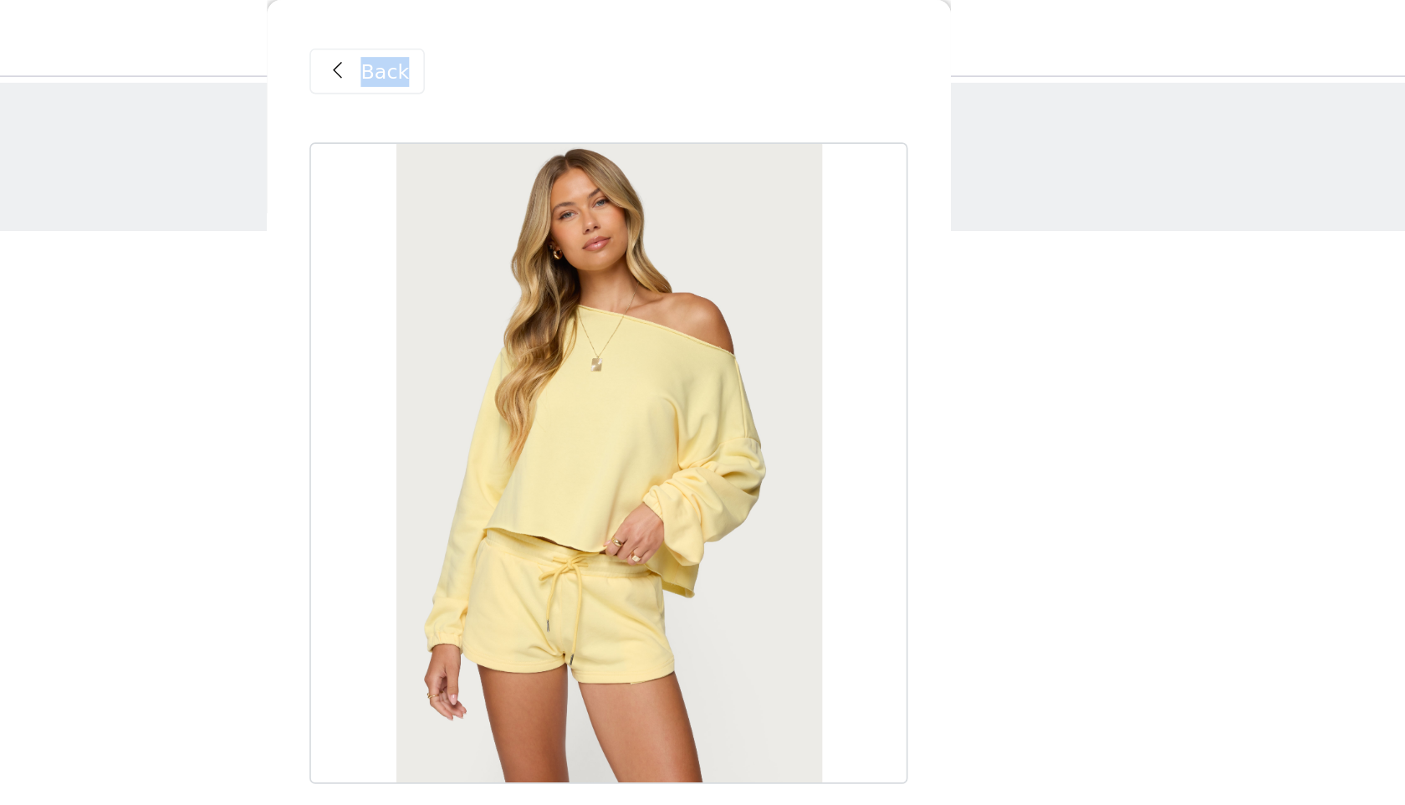
drag, startPoint x: 519, startPoint y: 154, endPoint x: 500, endPoint y: 171, distance: 25.4
click at [500, 172] on div "STEP 1 OF 5 Products Choose as many products as you'd like, up to $300.00. 3 Se…" at bounding box center [702, 419] width 1405 height 740
click at [568, 37] on span "Back" at bounding box center [571, 42] width 28 height 18
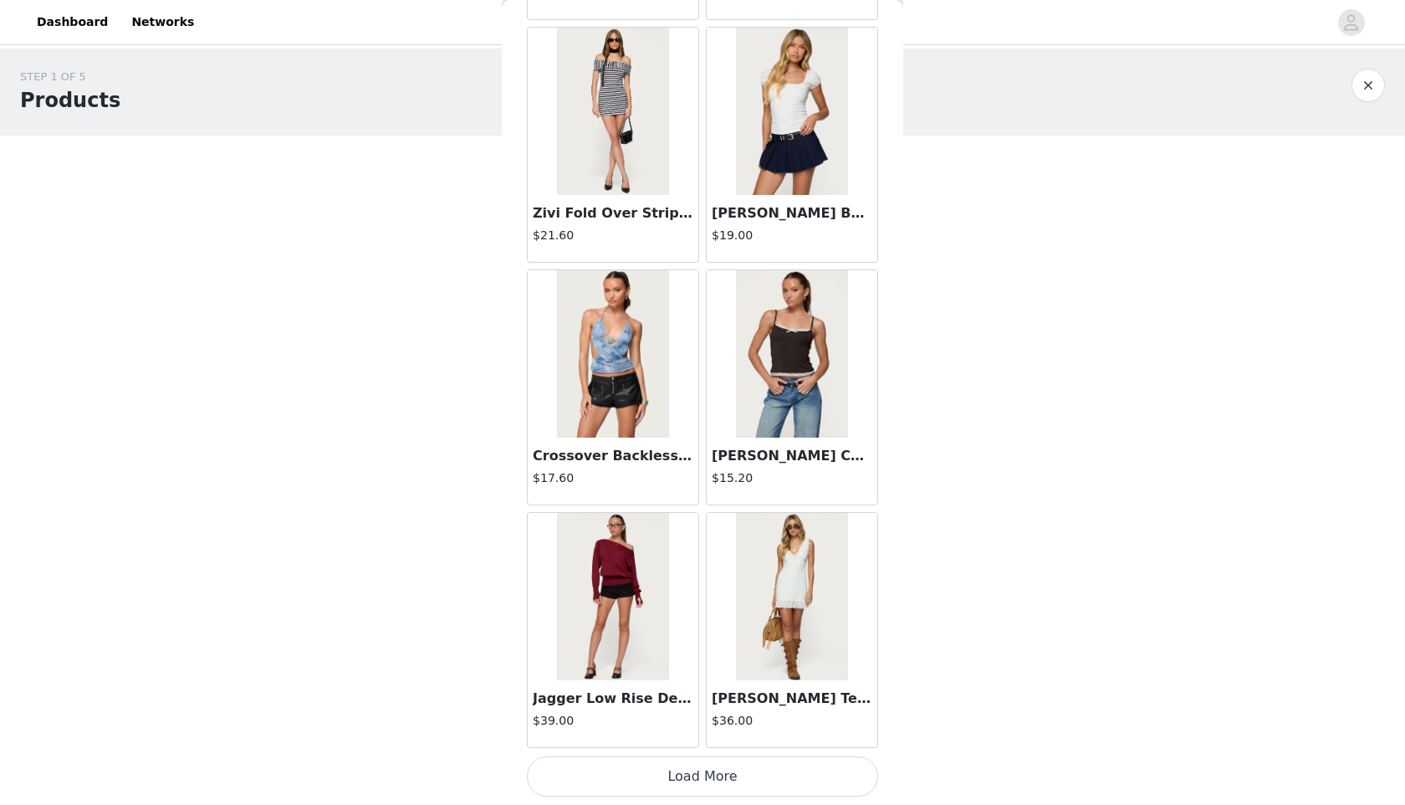
scroll to position [105, 0]
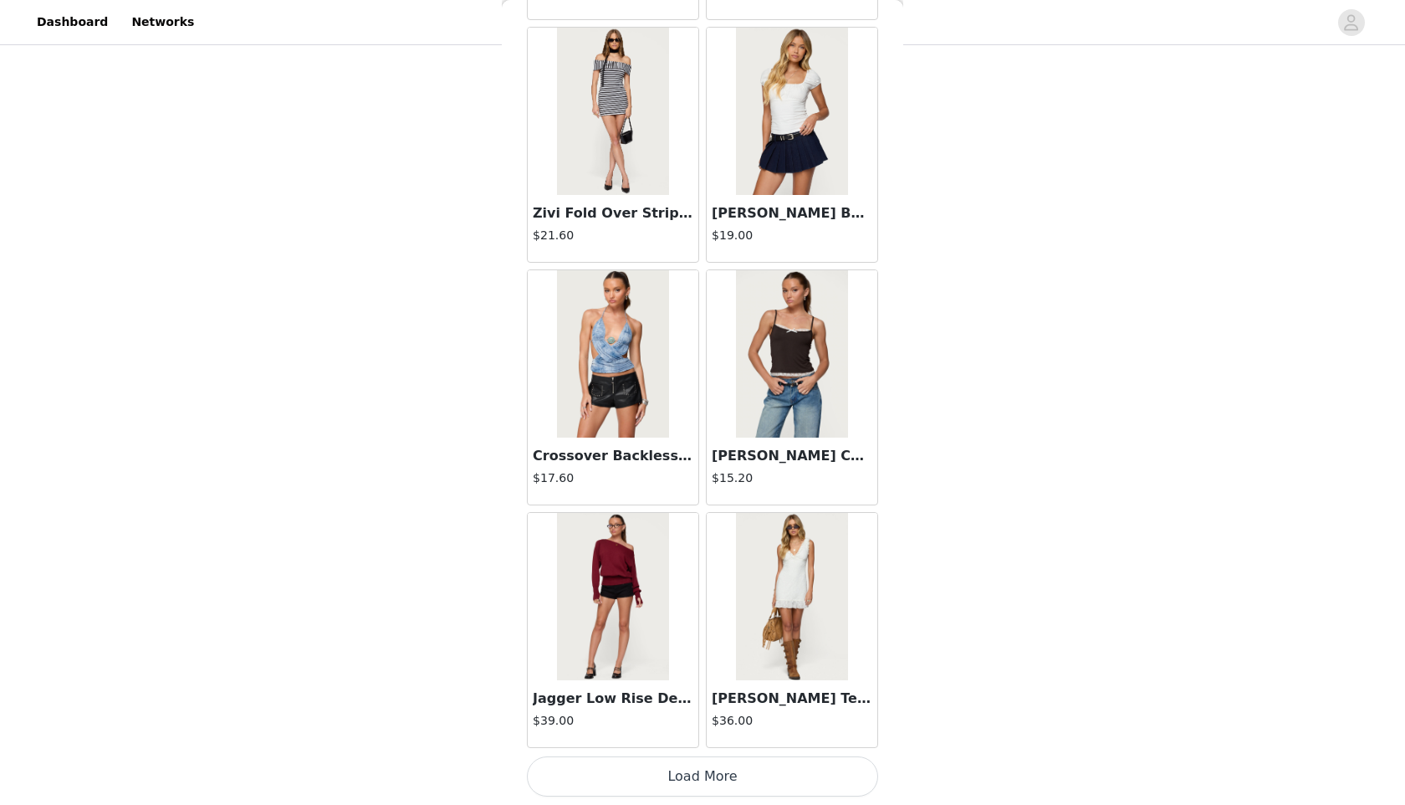
click at [647, 772] on button "Load More" at bounding box center [702, 776] width 351 height 40
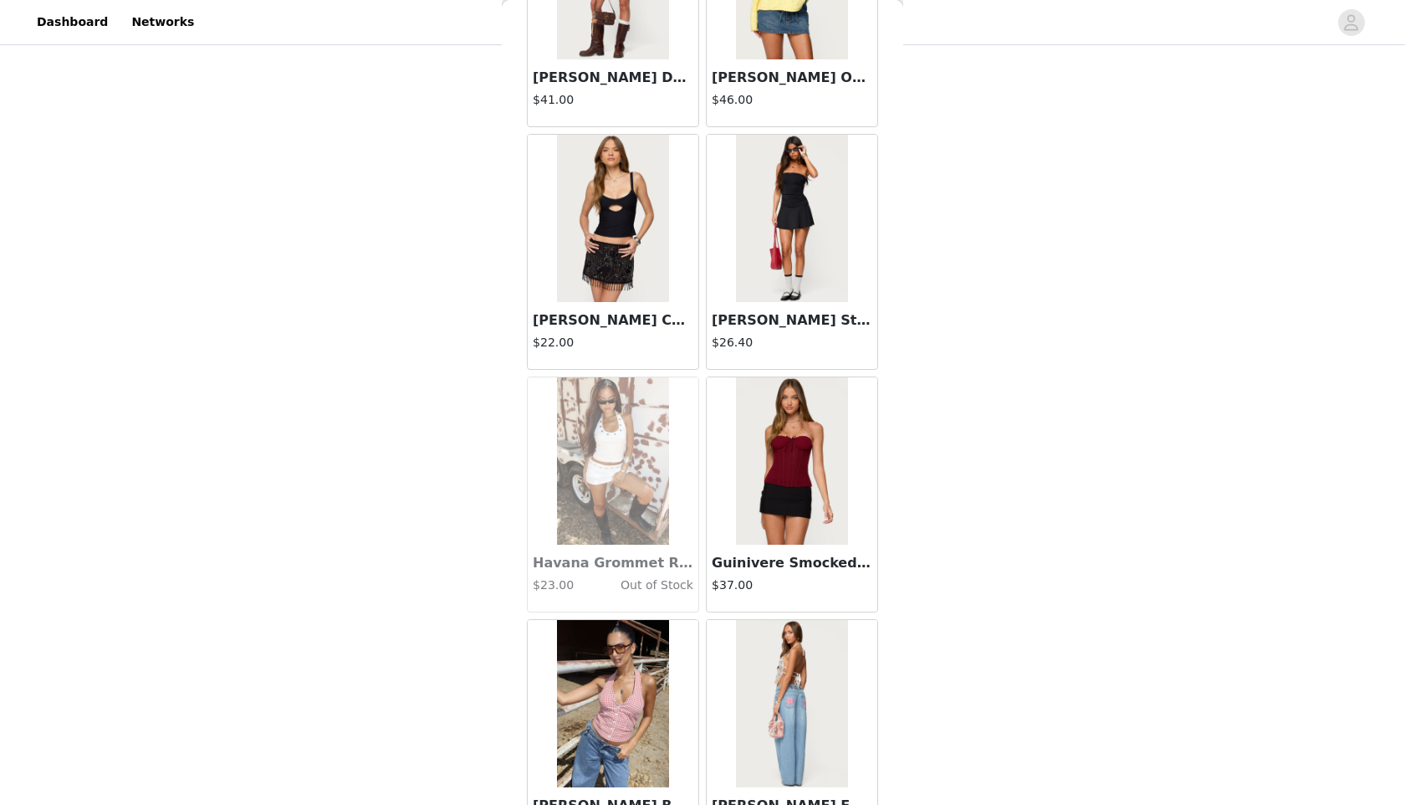
scroll to position [26015, 0]
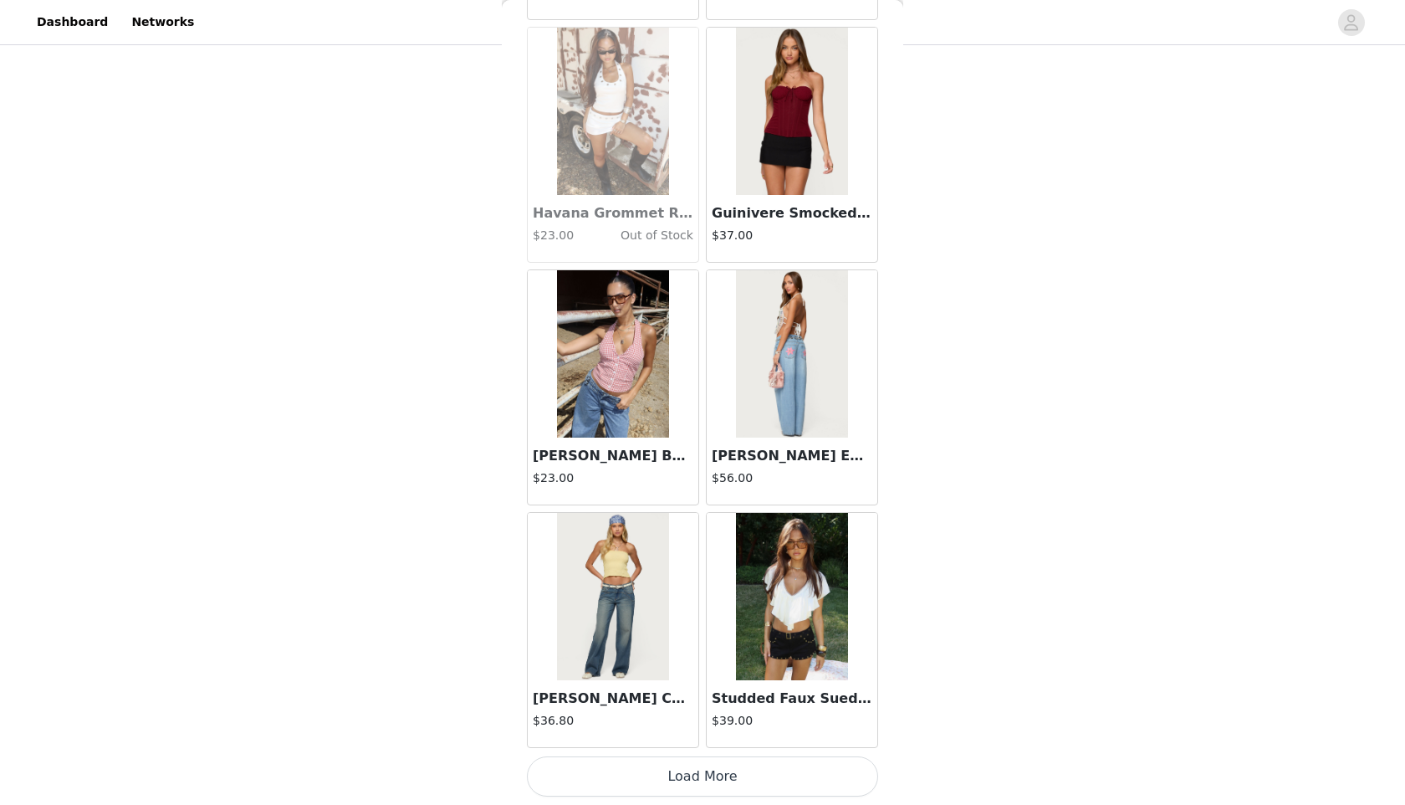
click at [658, 774] on button "Load More" at bounding box center [702, 776] width 351 height 40
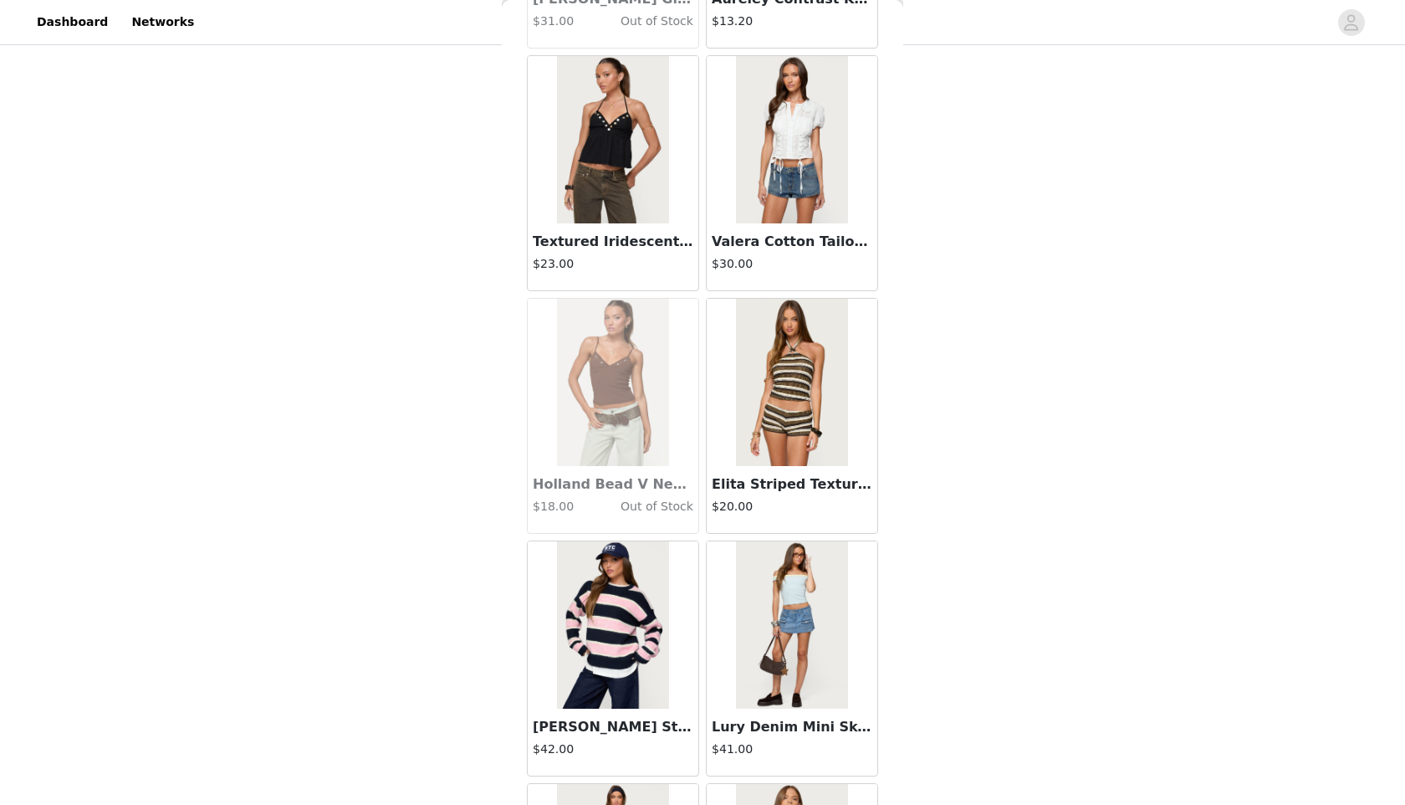
scroll to position [28442, 0]
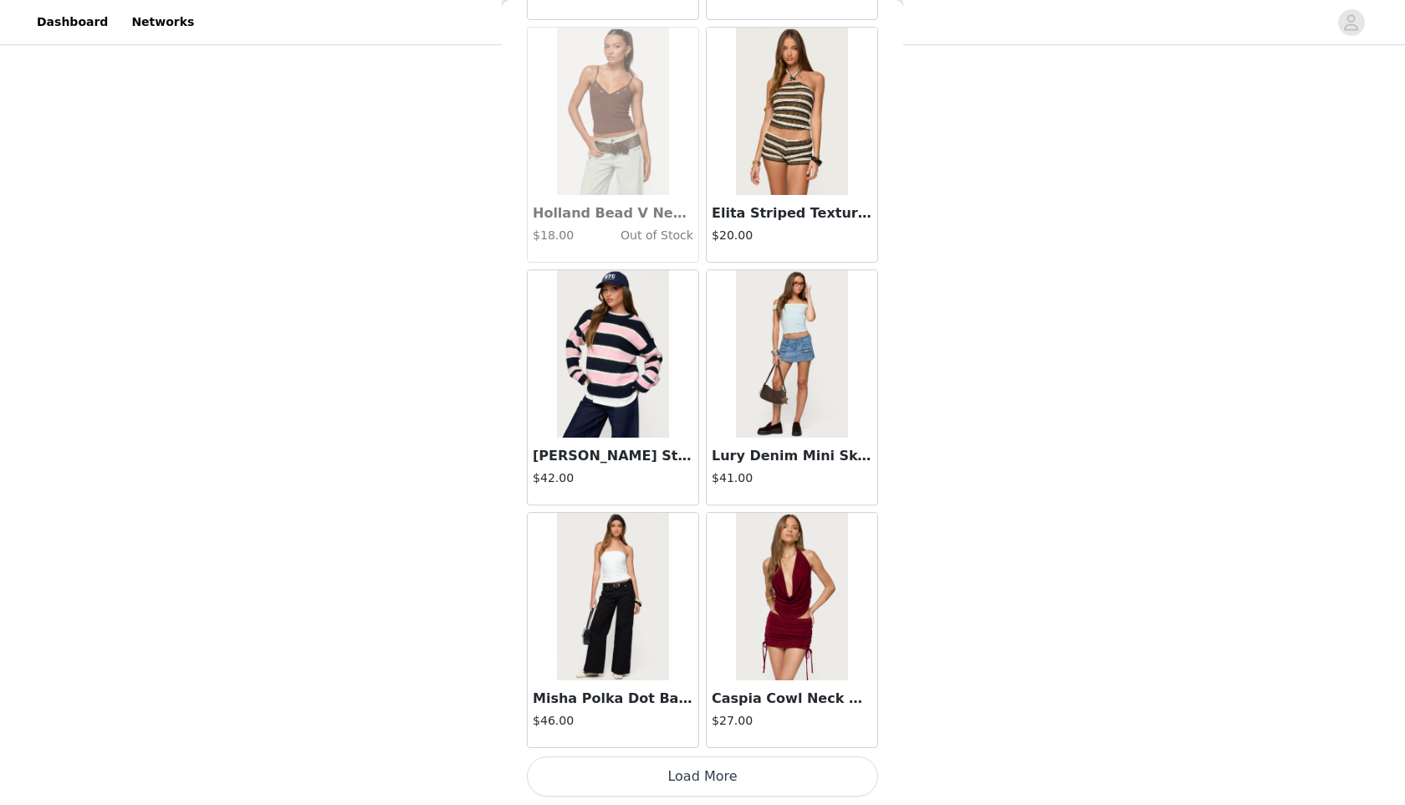
click at [662, 778] on button "Load More" at bounding box center [702, 776] width 351 height 40
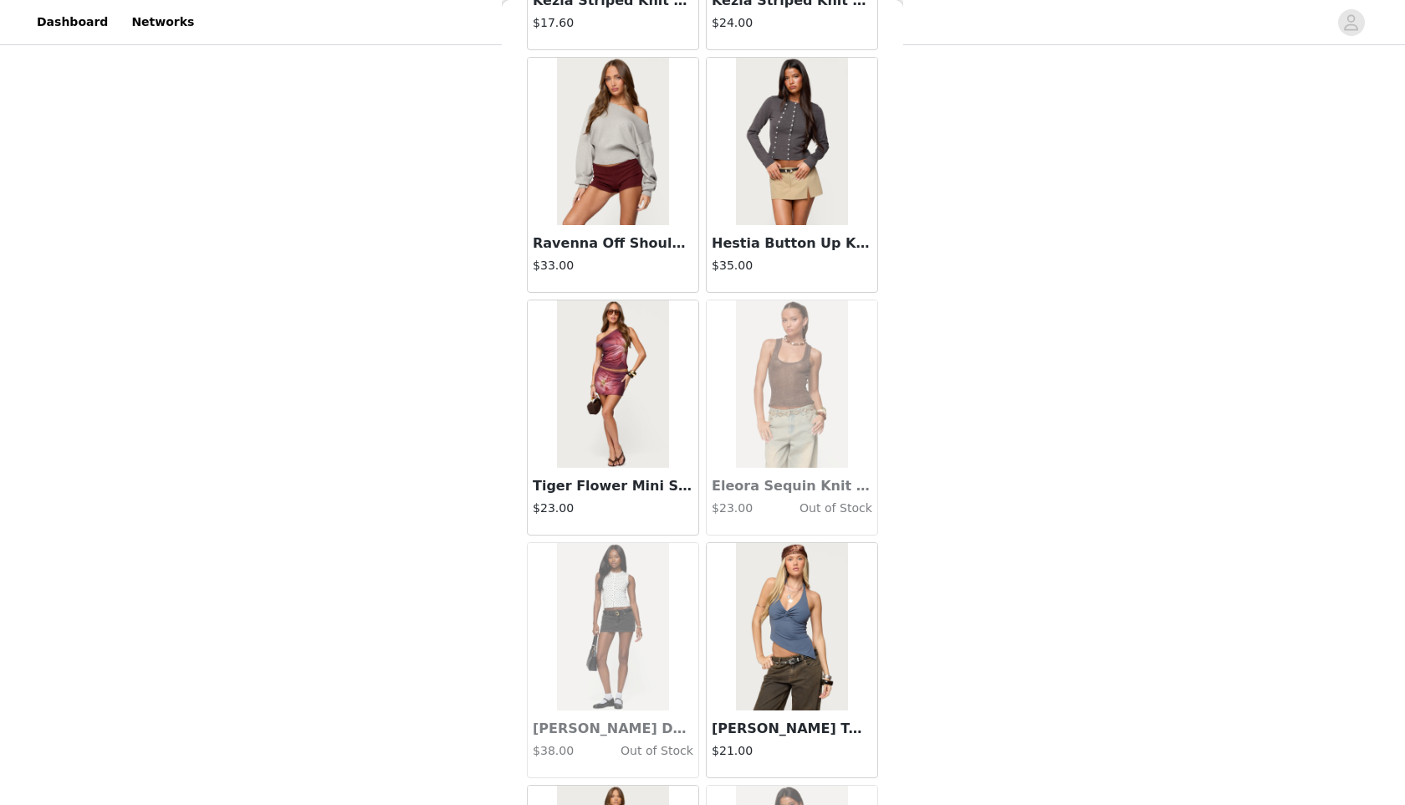
scroll to position [30868, 0]
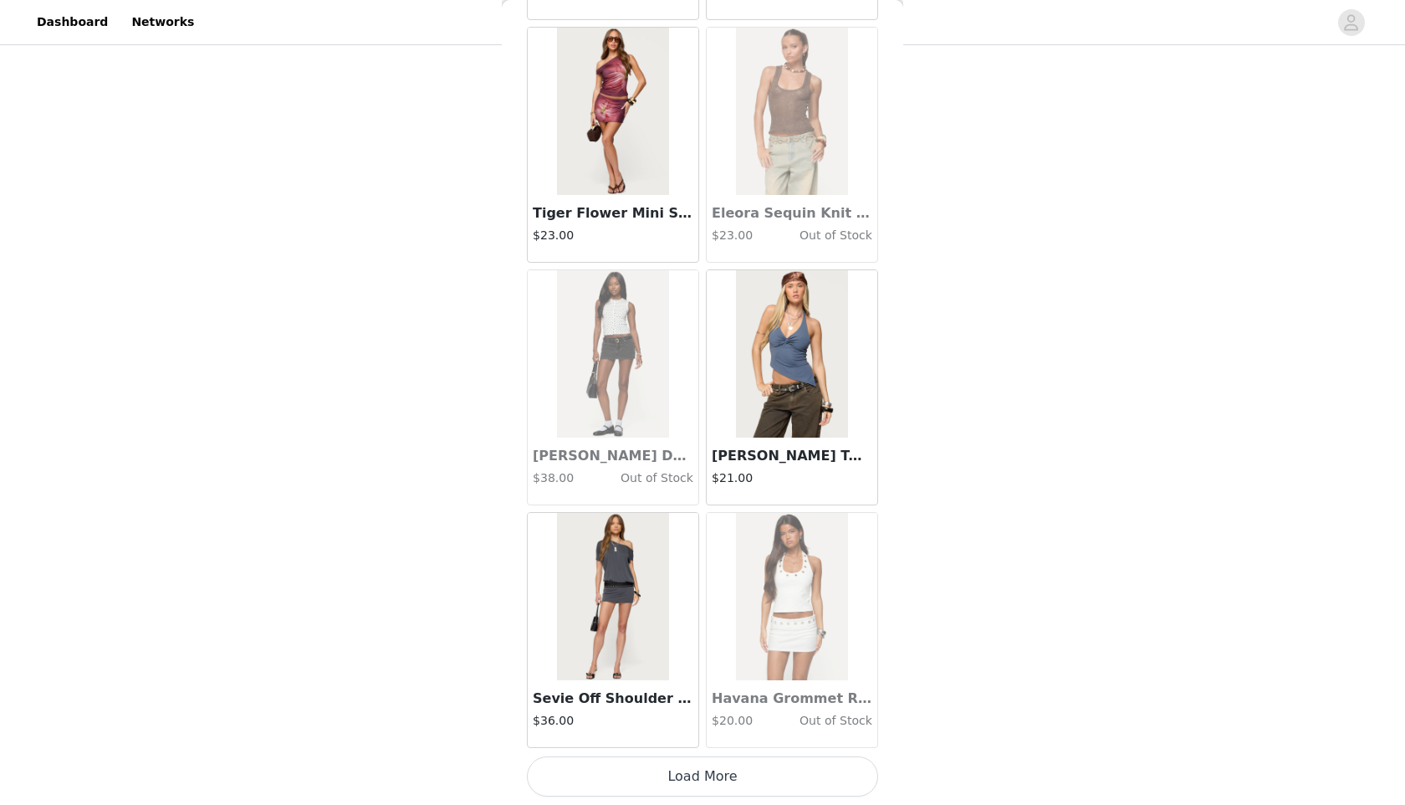
click at [671, 775] on button "Load More" at bounding box center [702, 776] width 351 height 40
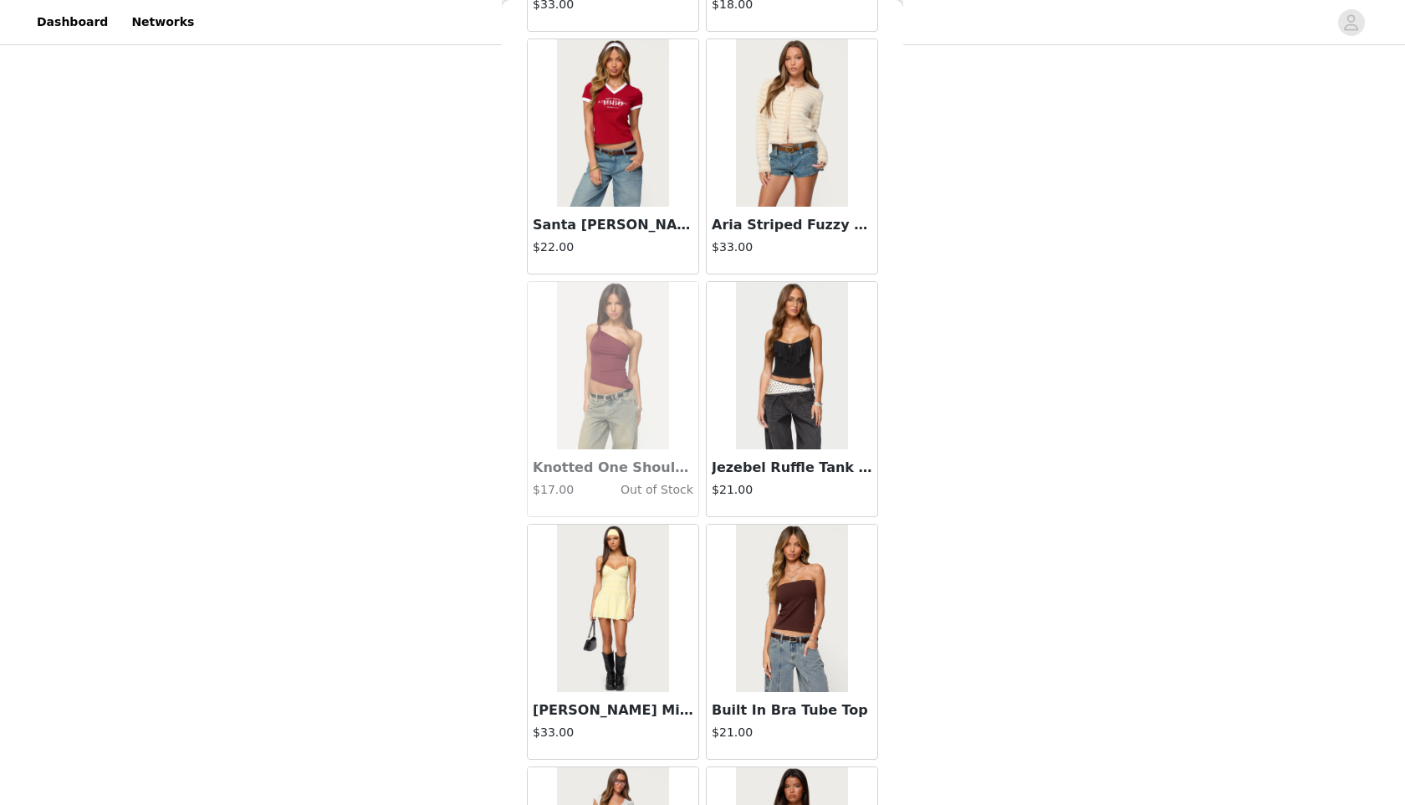
scroll to position [32388, 0]
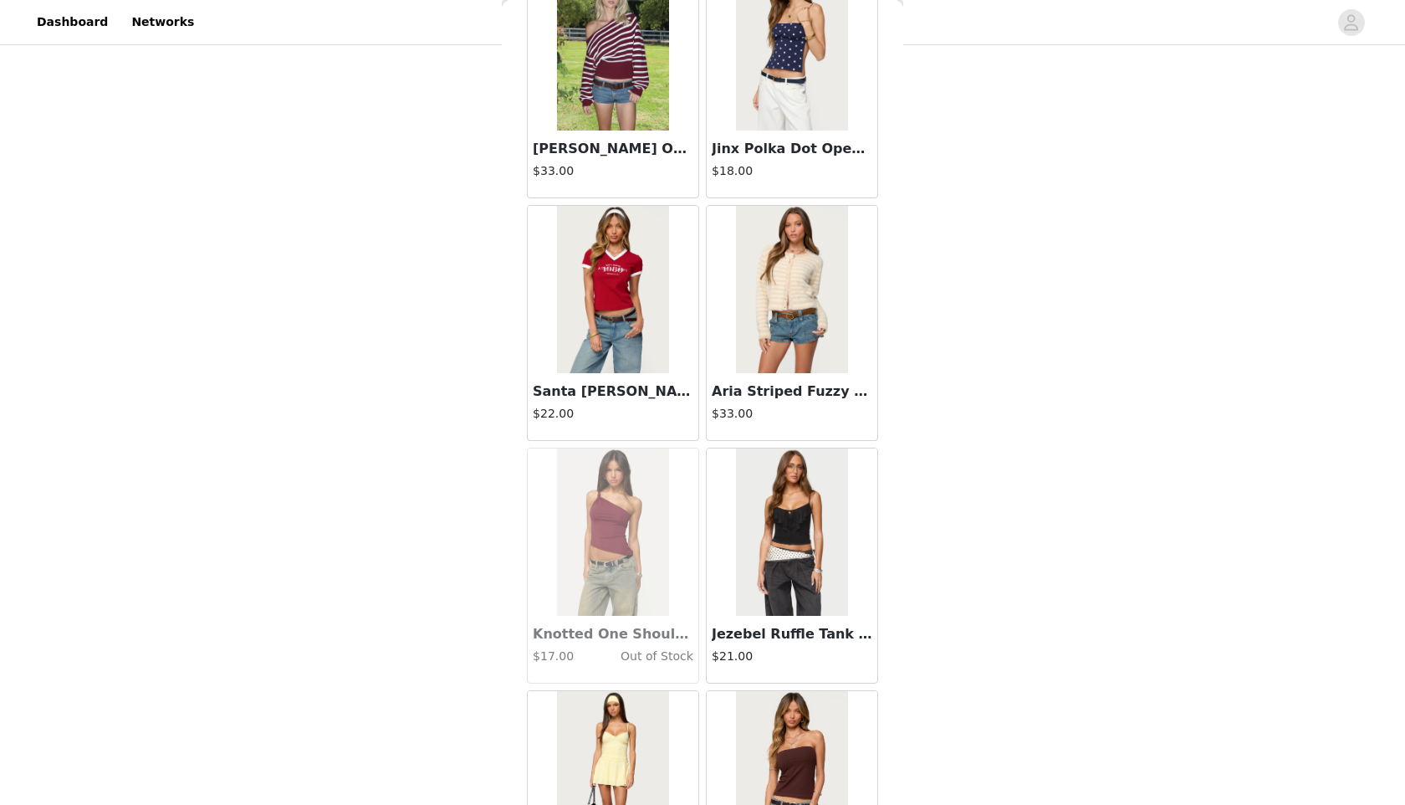
click at [781, 261] on img at bounding box center [791, 289] width 111 height 167
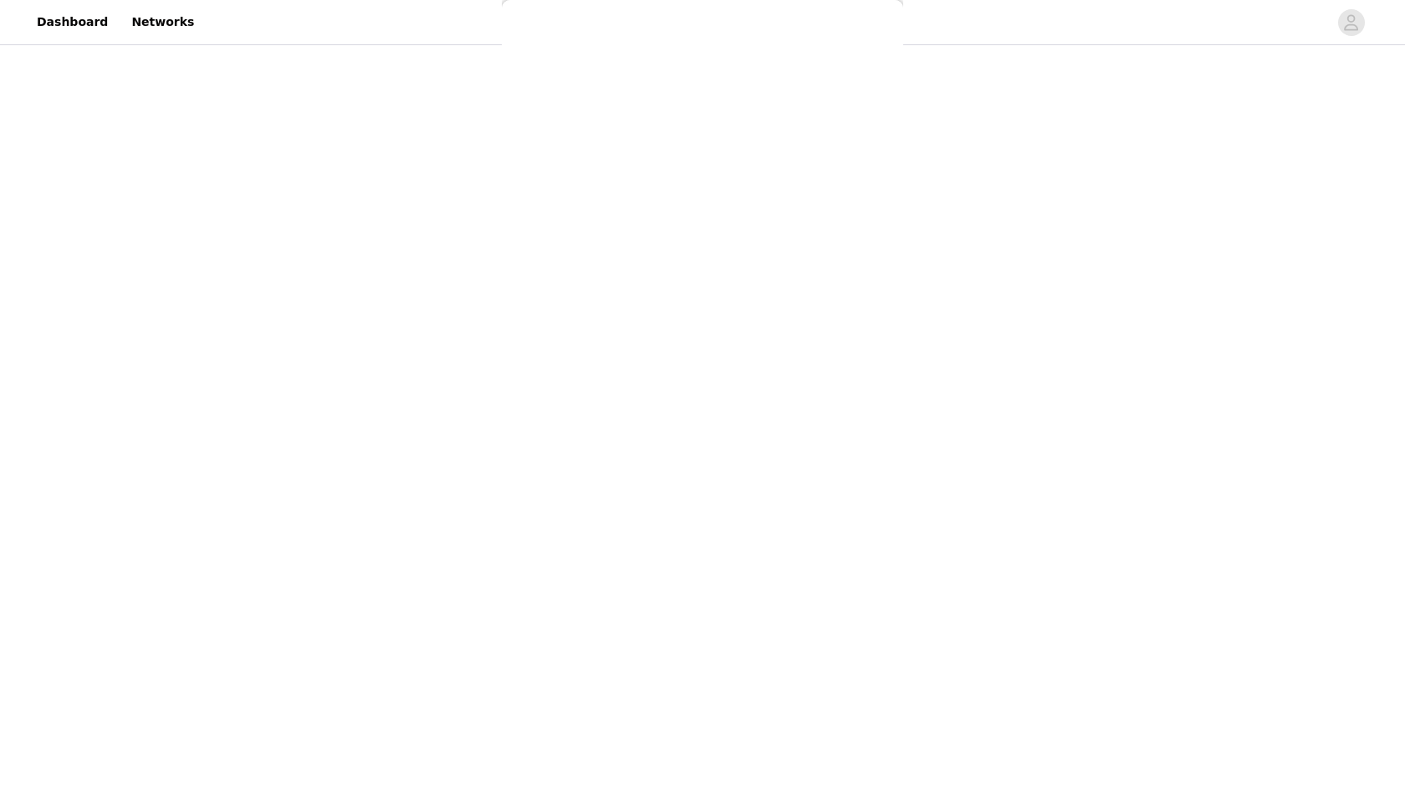
scroll to position [0, 0]
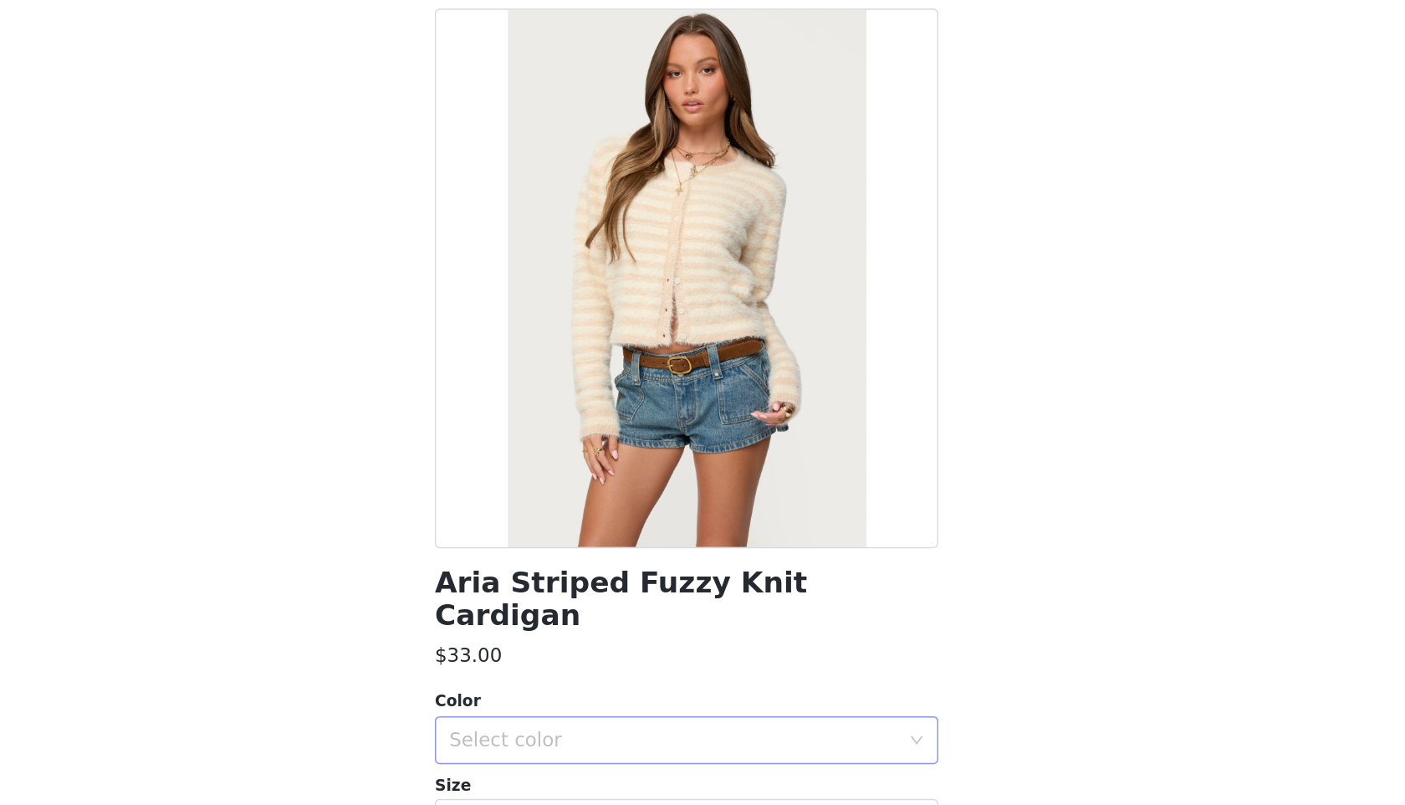
click at [666, 581] on div "Select color" at bounding box center [697, 594] width 320 height 32
click at [668, 599] on li "CREAM" at bounding box center [702, 608] width 351 height 27
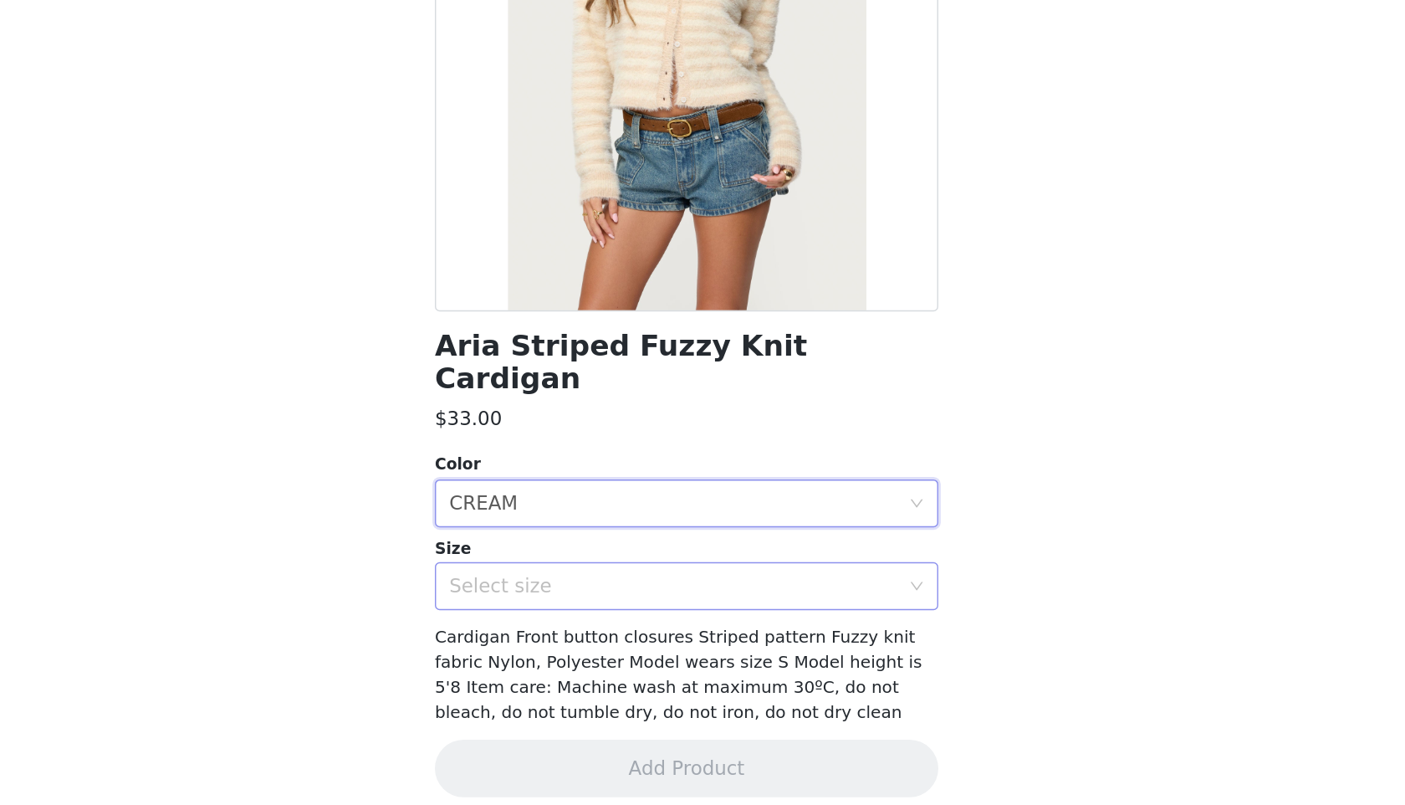
click at [691, 643] on div "Select size" at bounding box center [693, 651] width 313 height 17
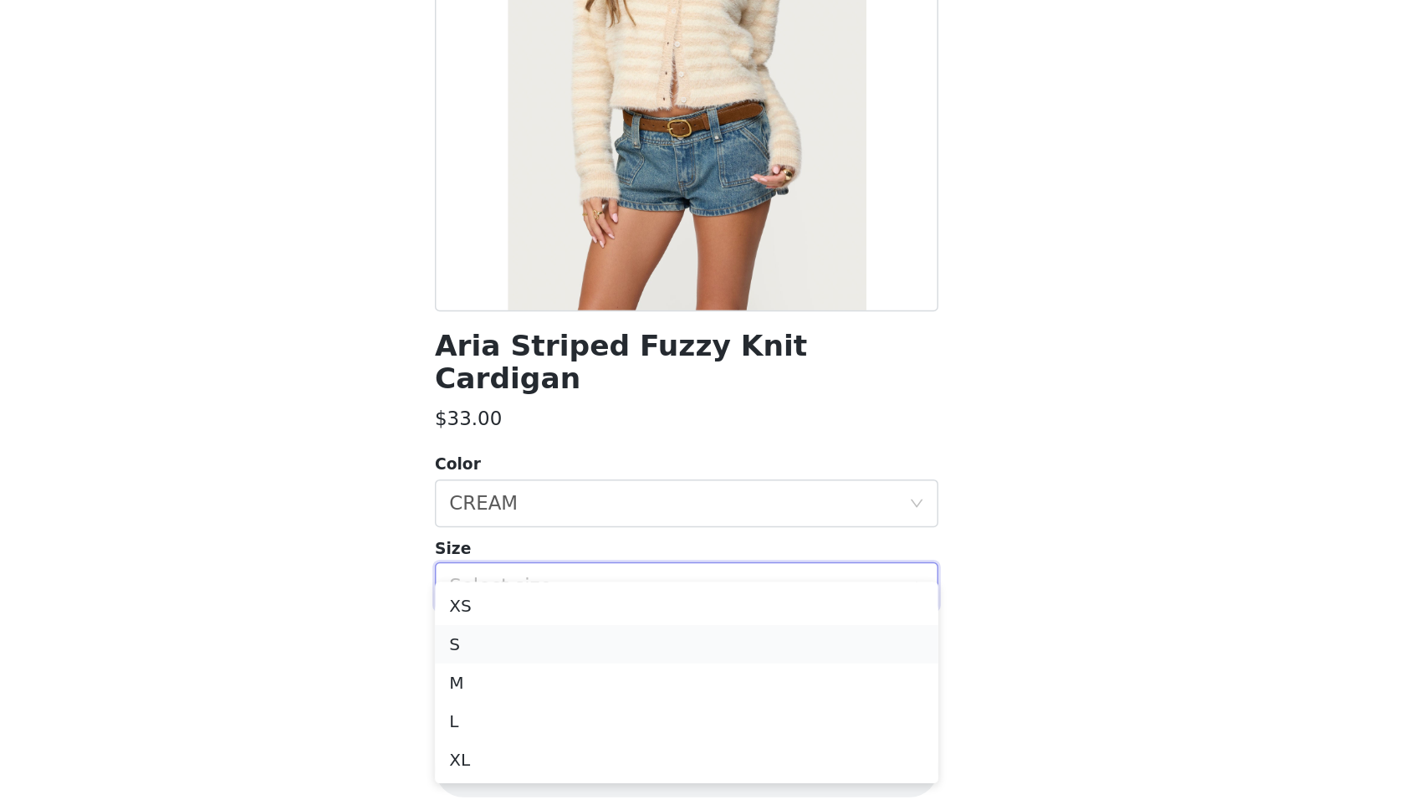
click at [694, 698] on li "S" at bounding box center [702, 692] width 351 height 27
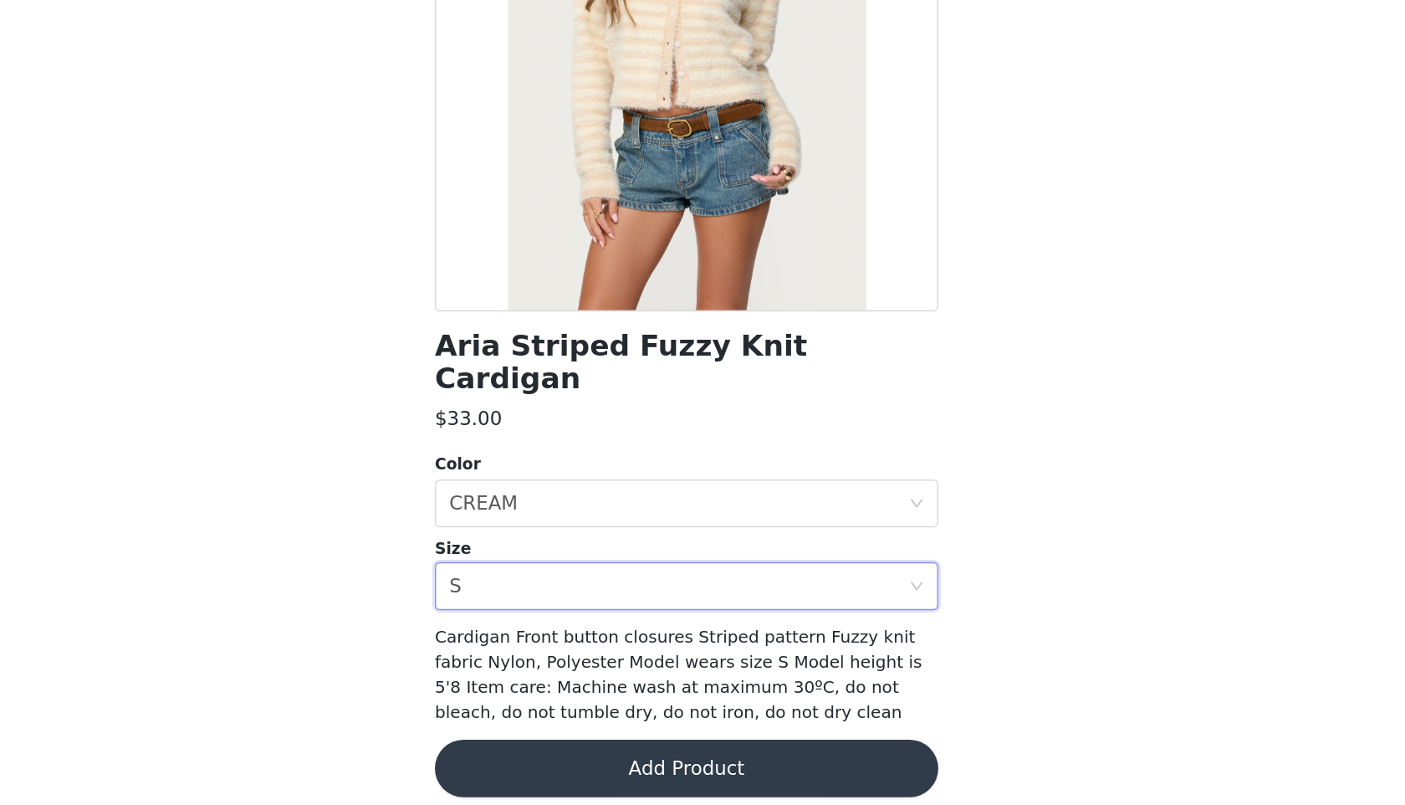
click at [688, 763] on button "Add Product" at bounding box center [702, 779] width 351 height 40
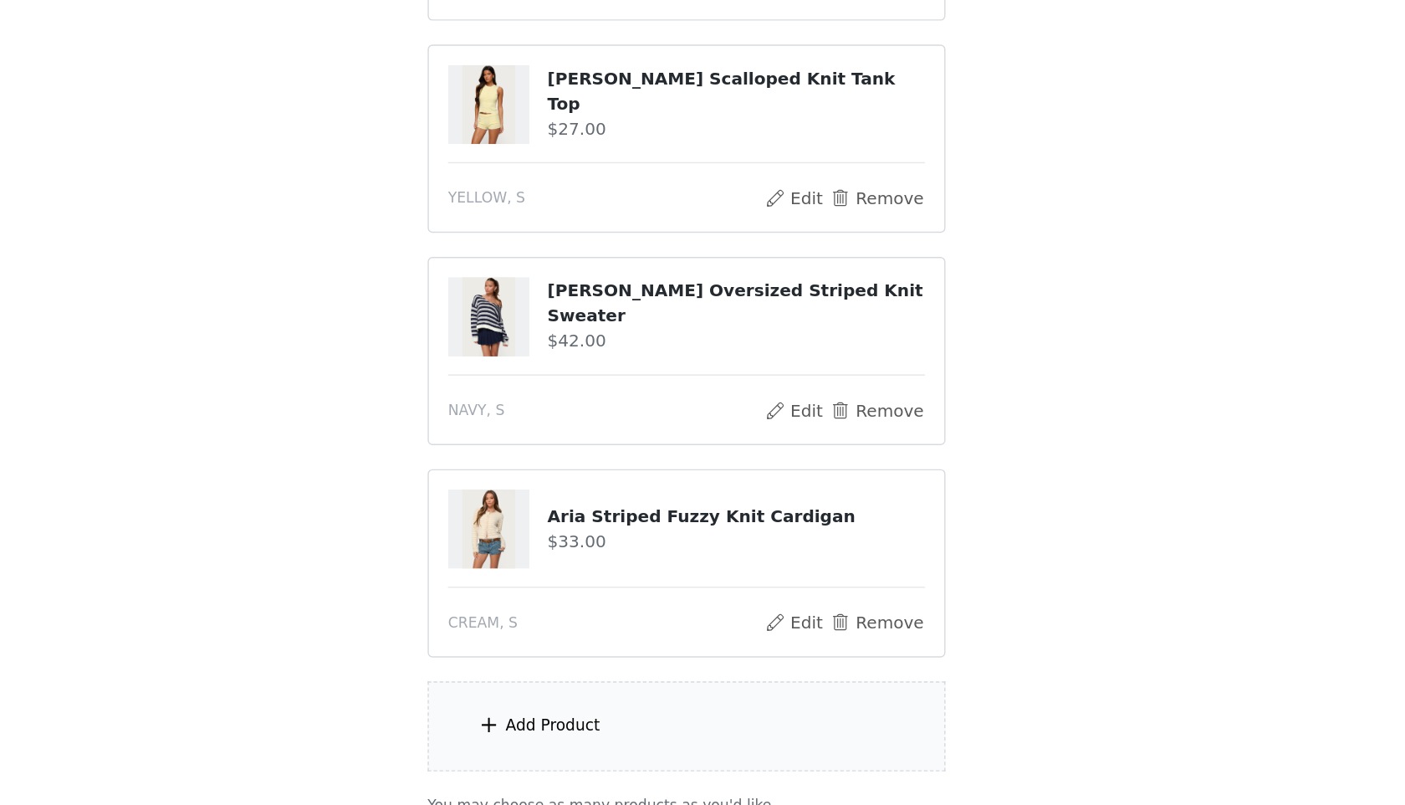
click at [663, 751] on div "Add Product" at bounding box center [702, 750] width 361 height 63
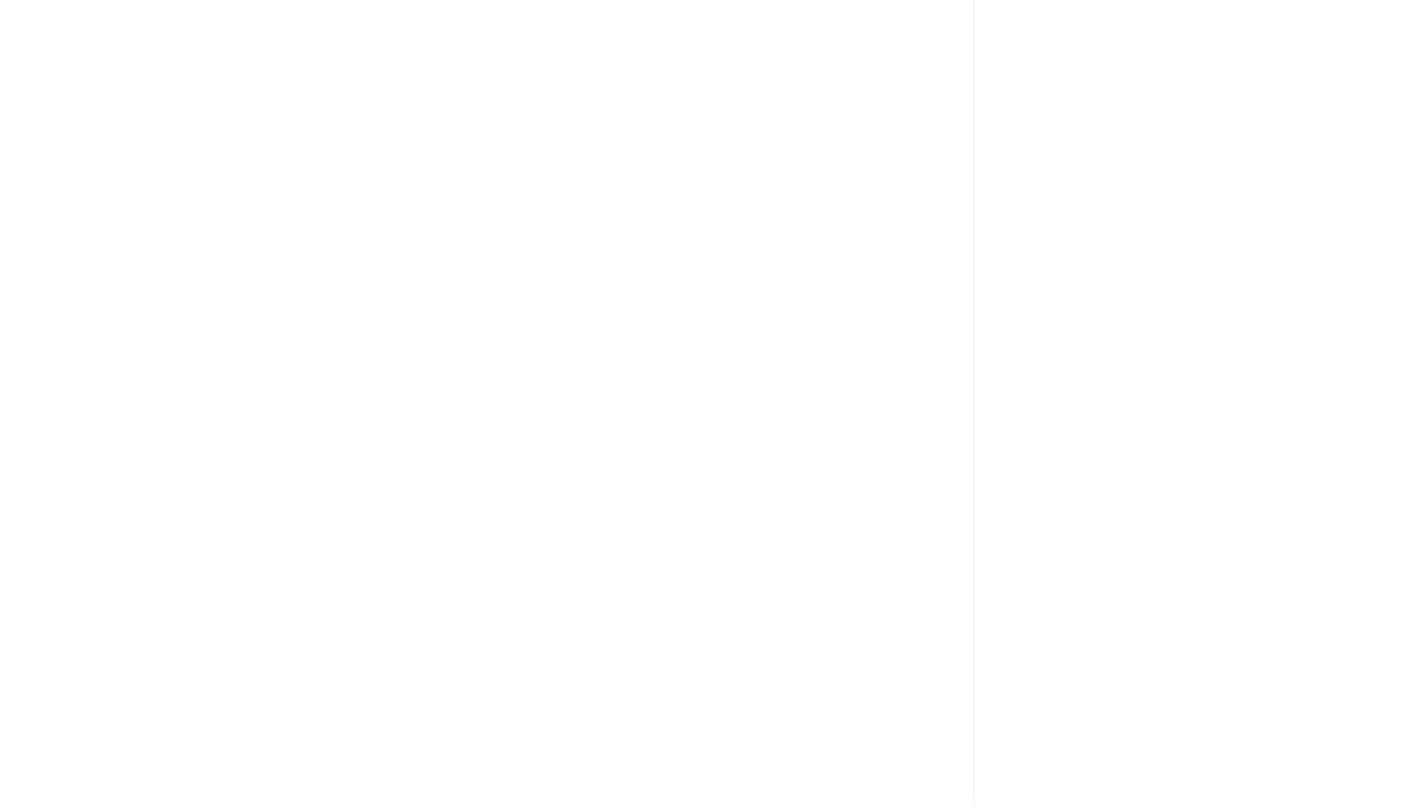
scroll to position [13, 0]
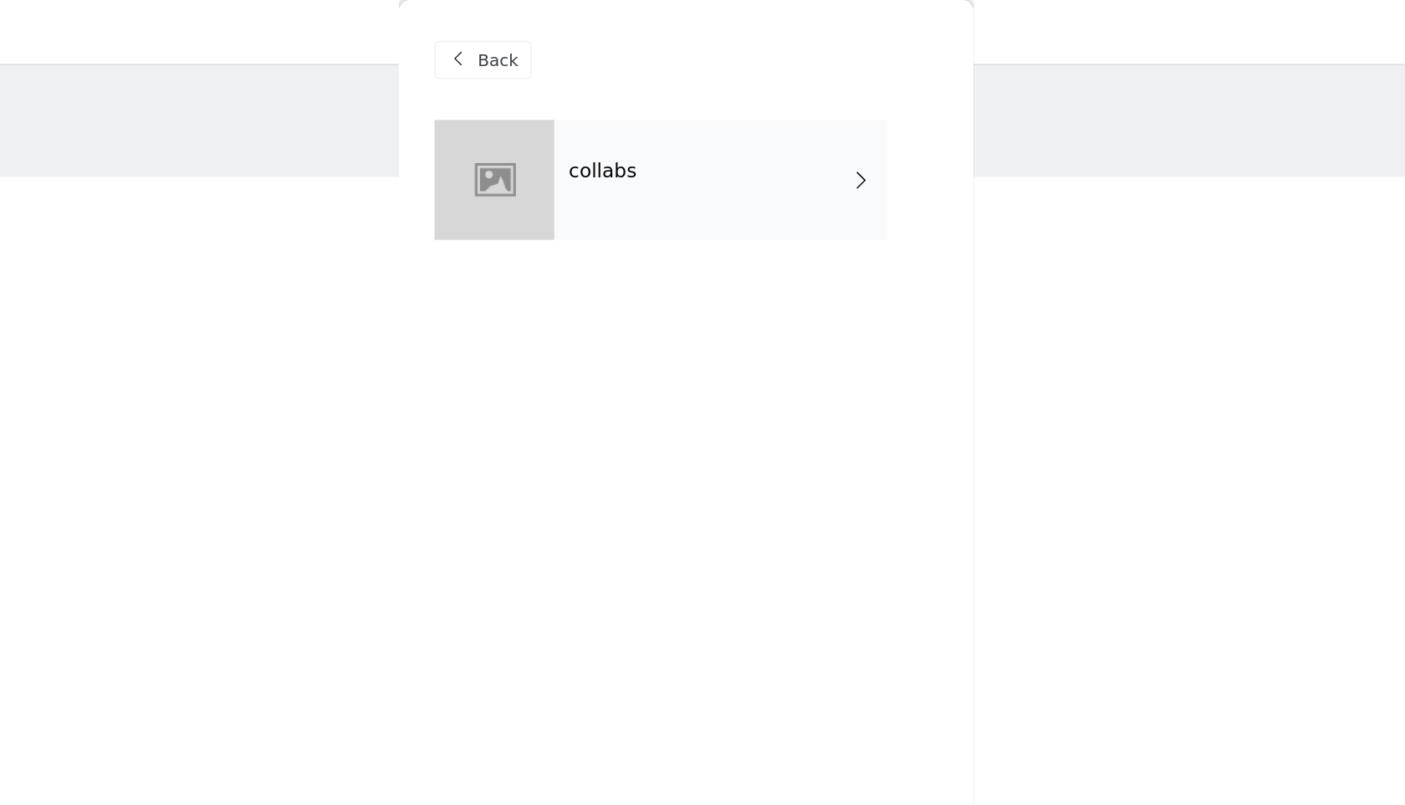
click at [662, 150] on div "collabs" at bounding box center [727, 126] width 233 height 84
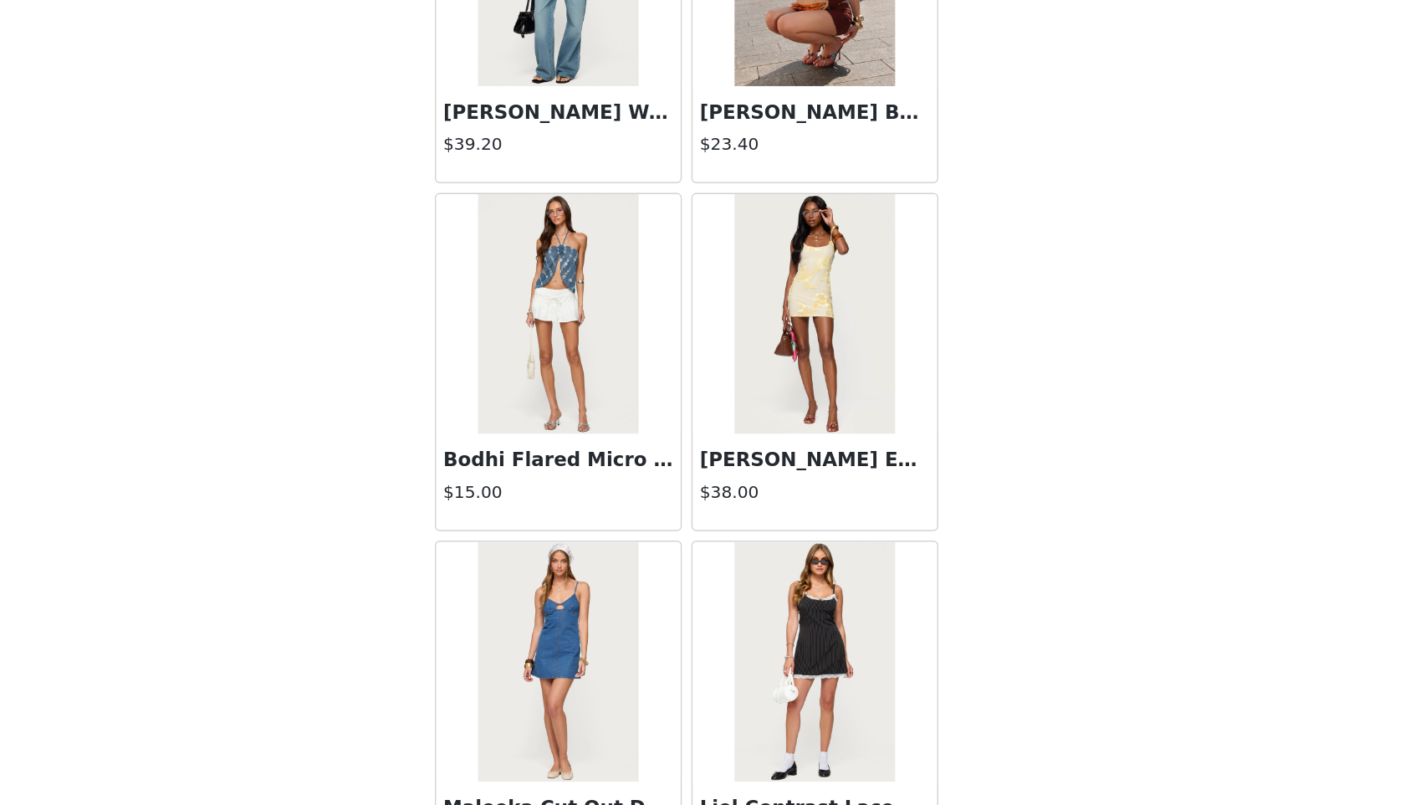
scroll to position [1755, 0]
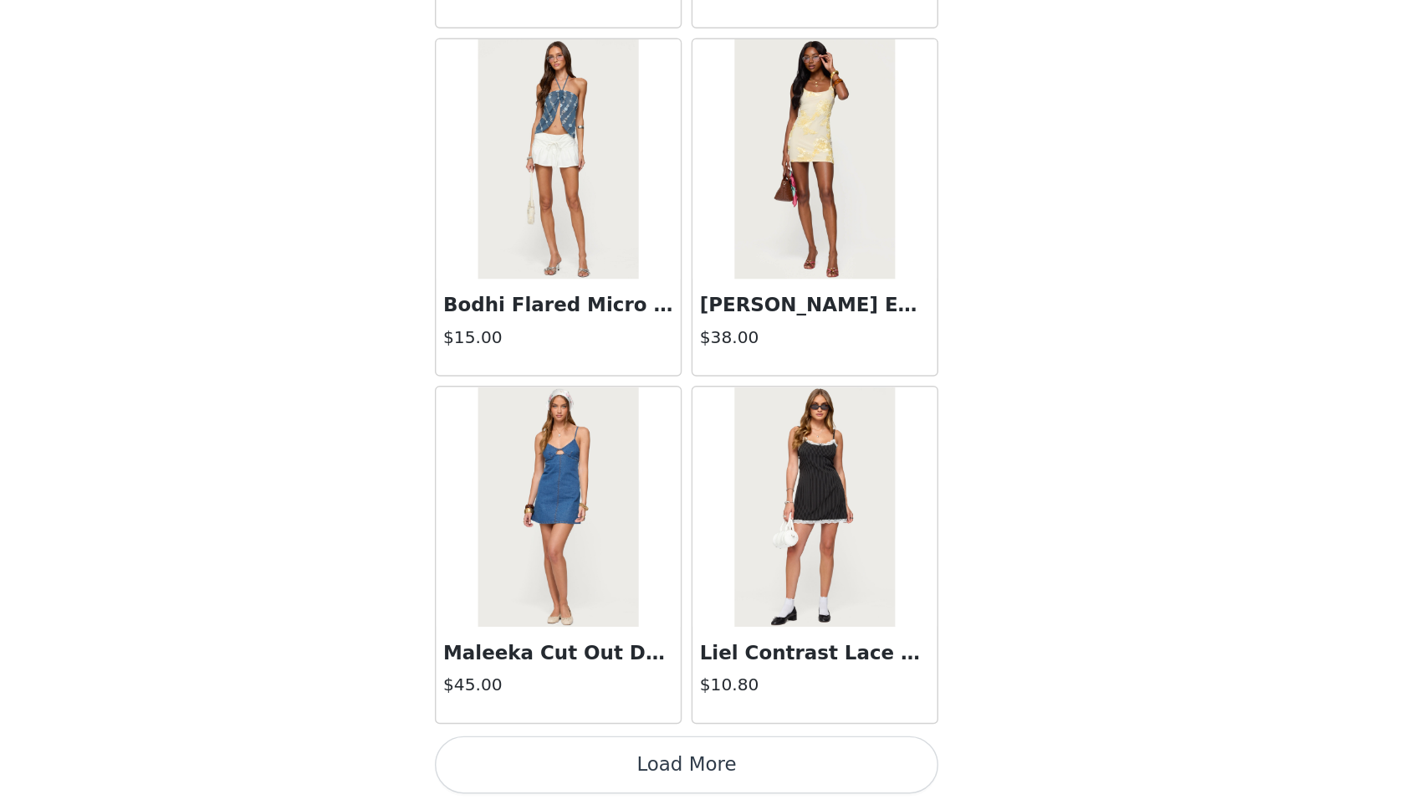
click at [721, 777] on button "Load More" at bounding box center [702, 776] width 351 height 40
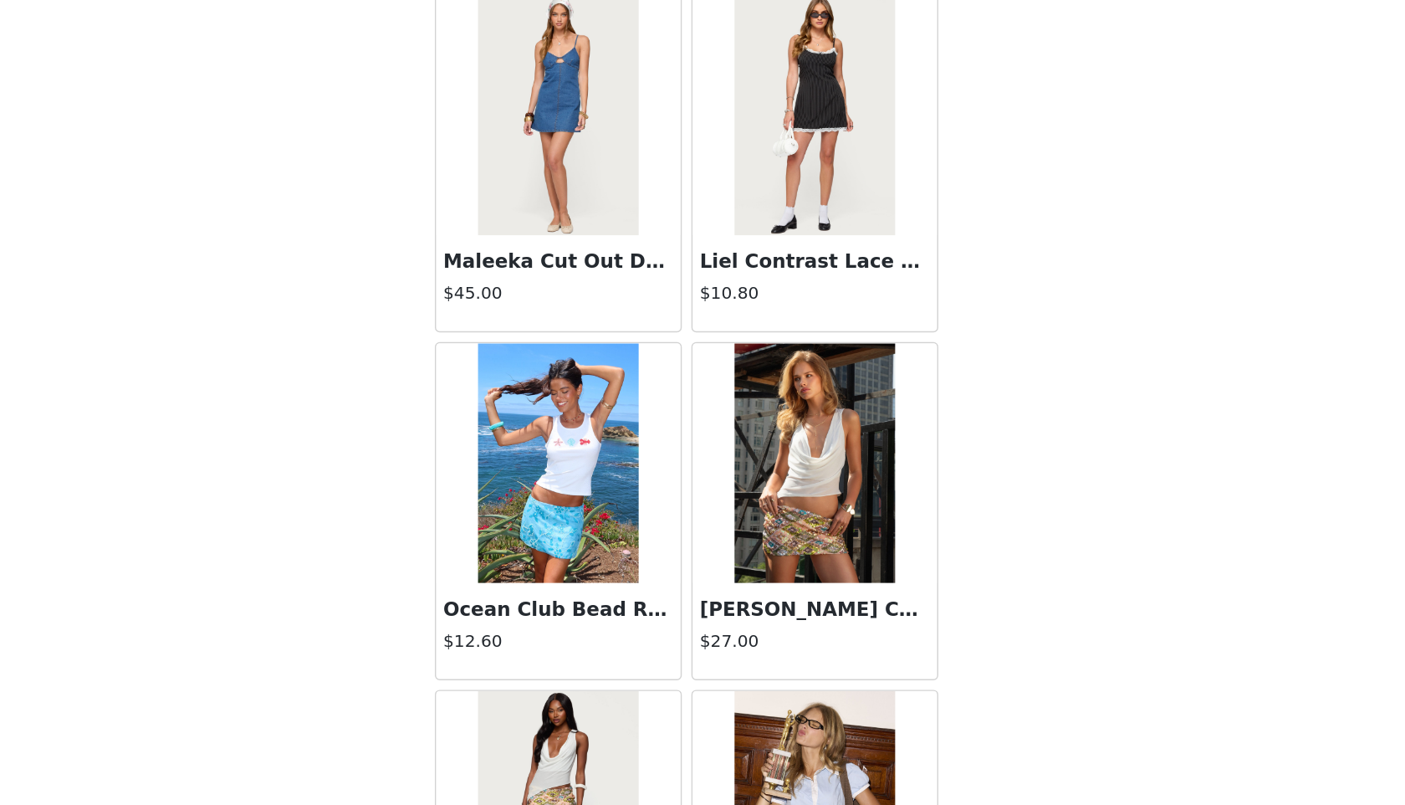
scroll to position [2439, 0]
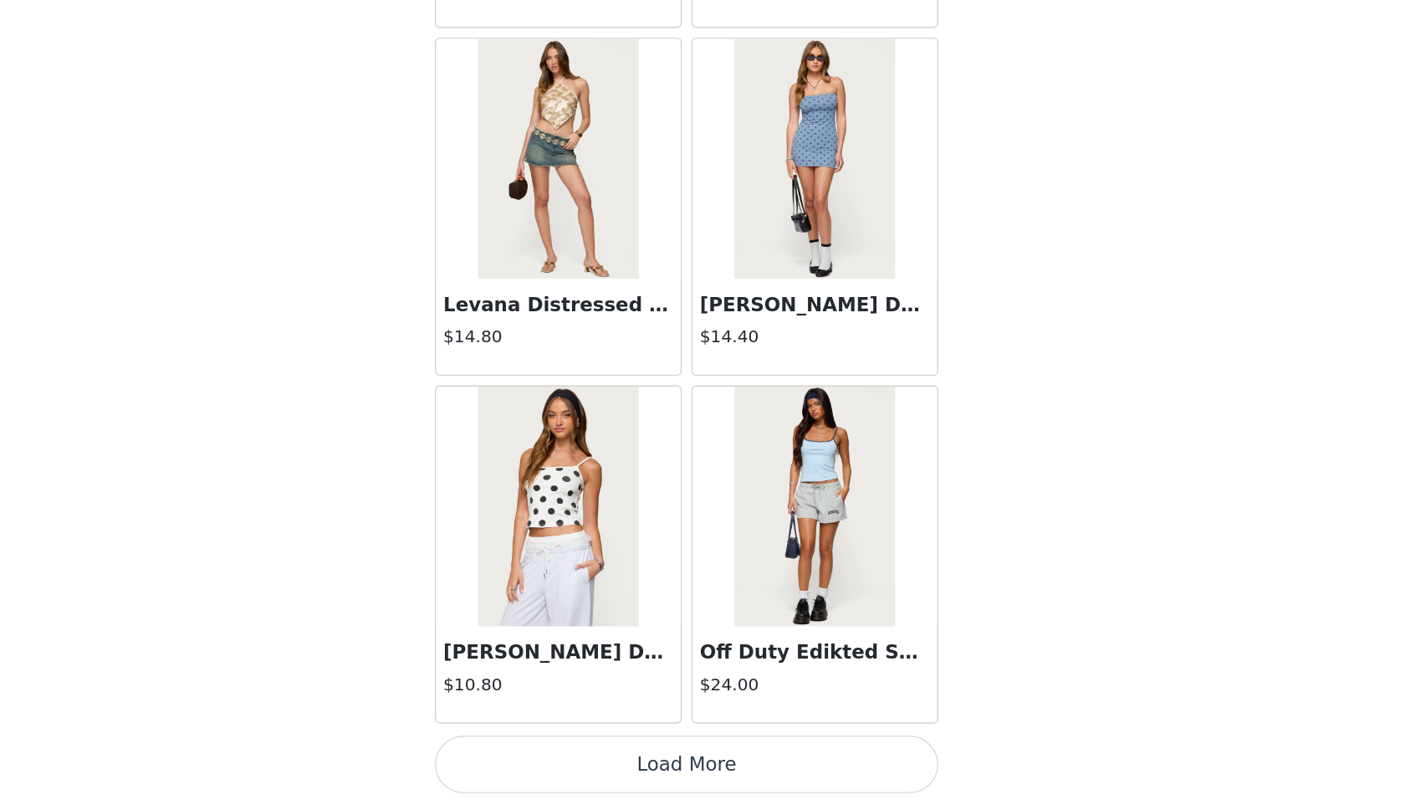
click at [797, 783] on button "Load More" at bounding box center [702, 776] width 351 height 40
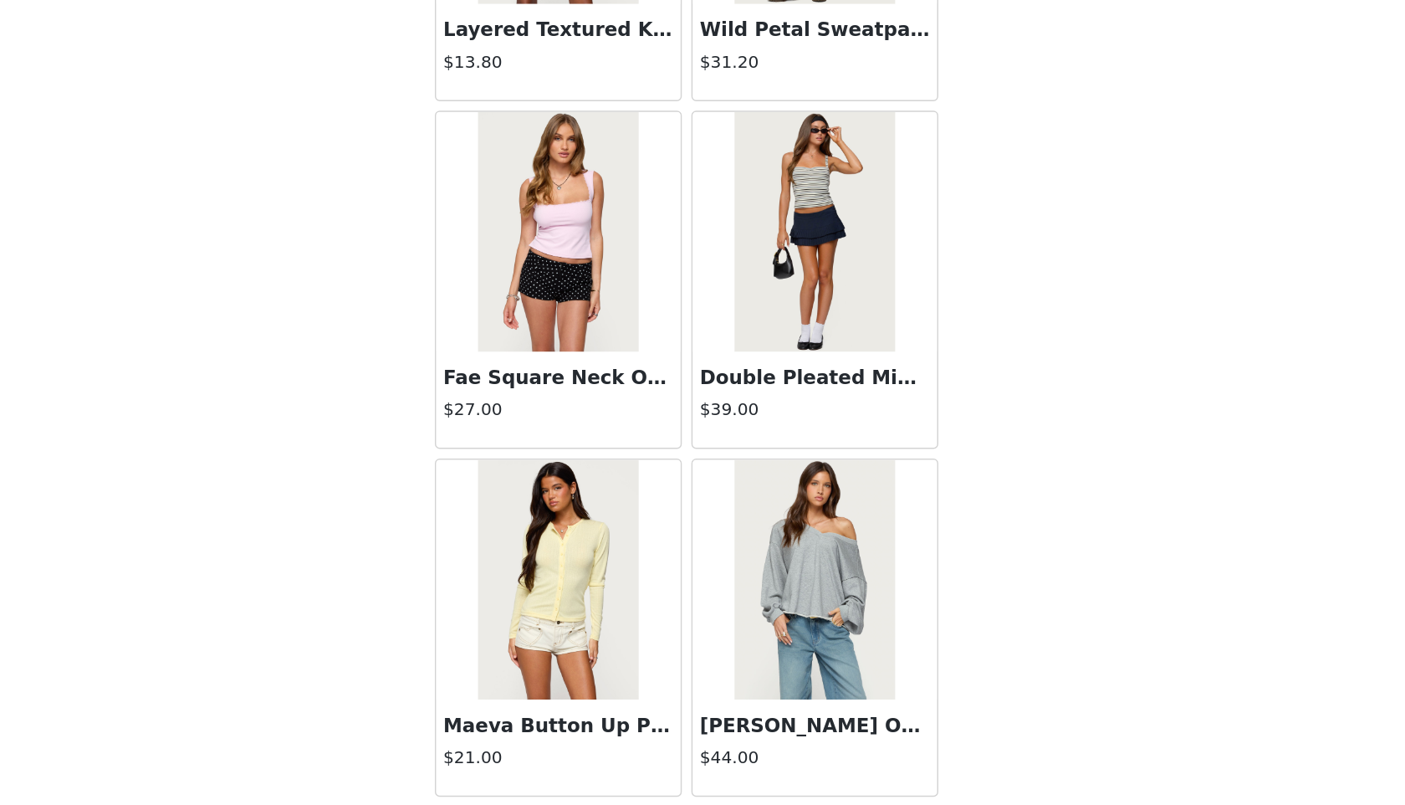
scroll to position [6607, 0]
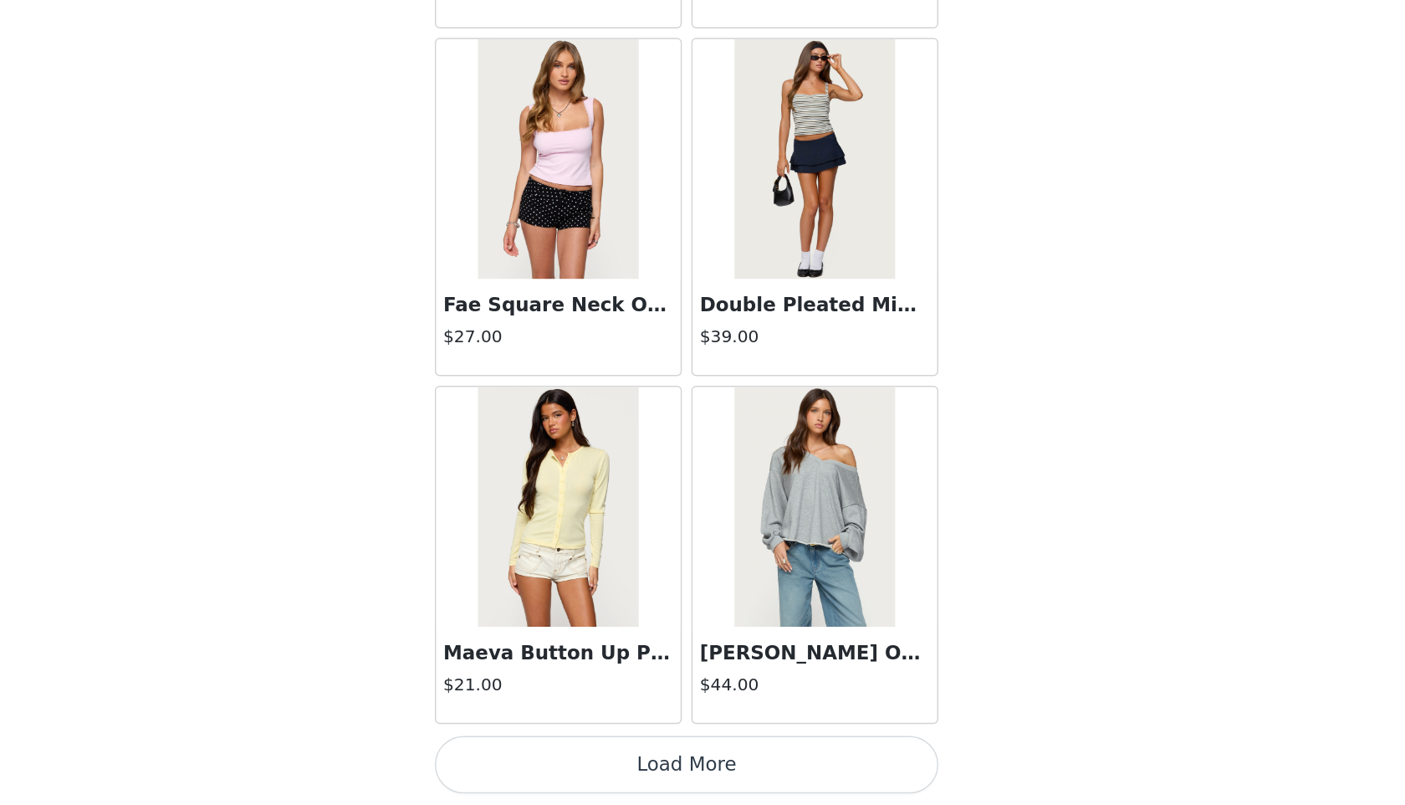
click at [778, 770] on button "Load More" at bounding box center [702, 776] width 351 height 40
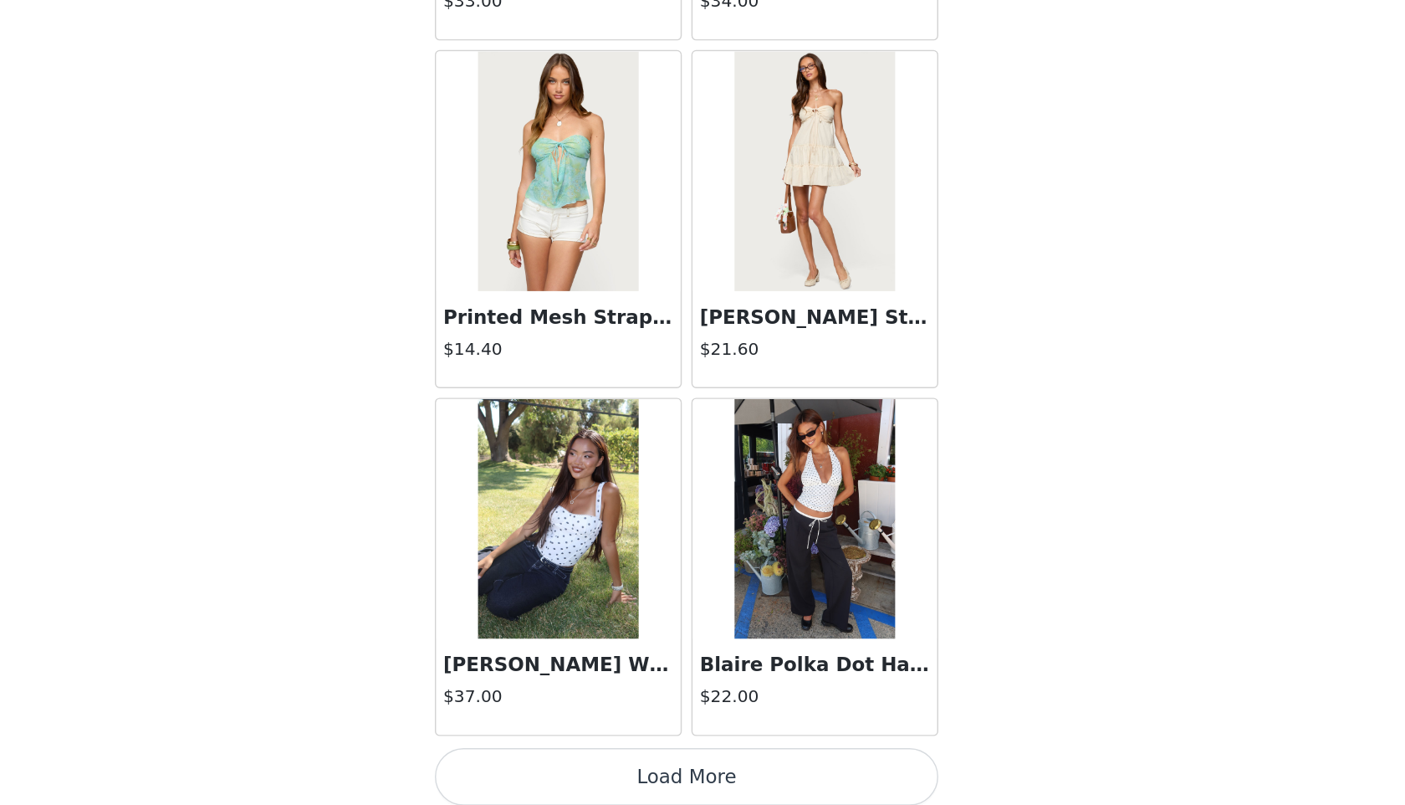
scroll to position [9033, 0]
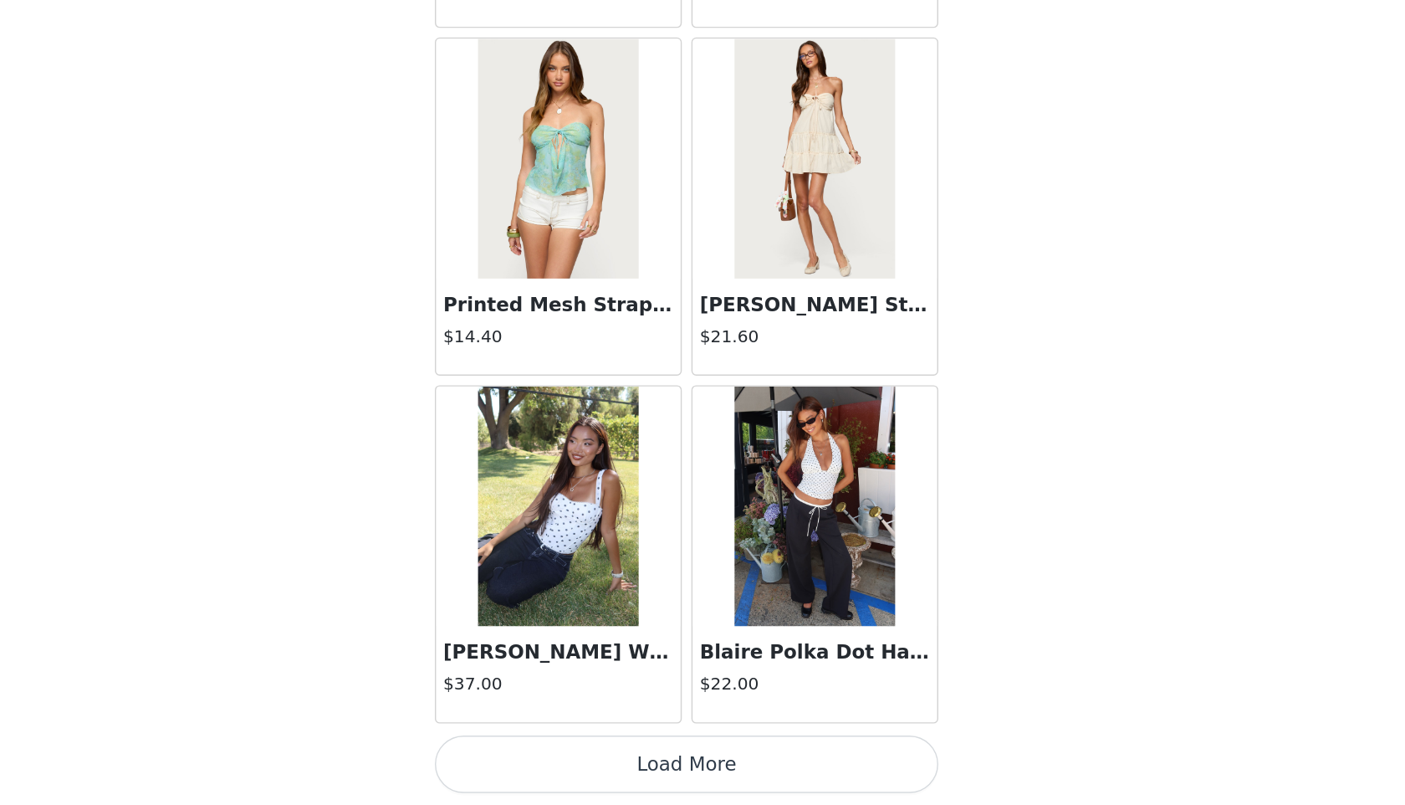
click at [760, 786] on button "Load More" at bounding box center [702, 776] width 351 height 40
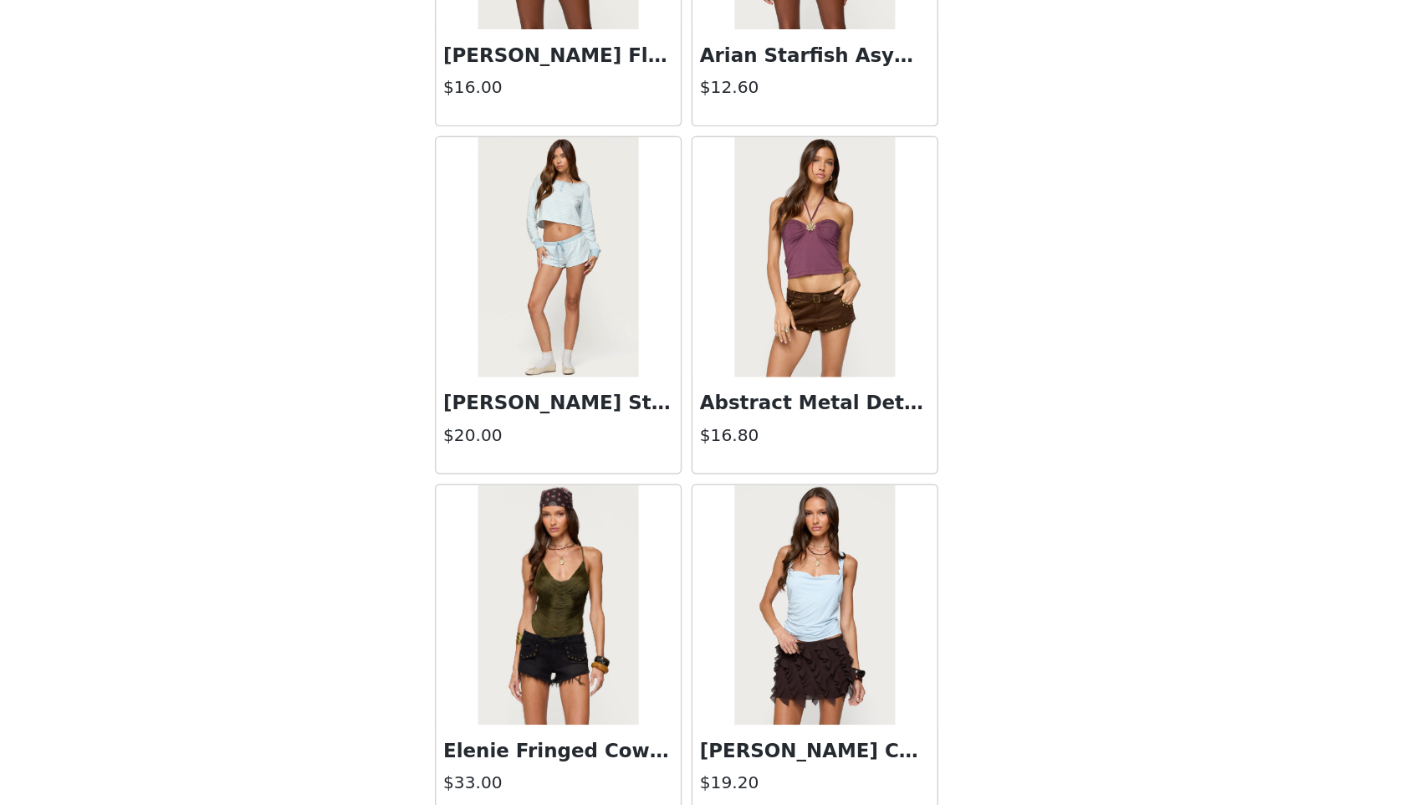
scroll to position [11459, 0]
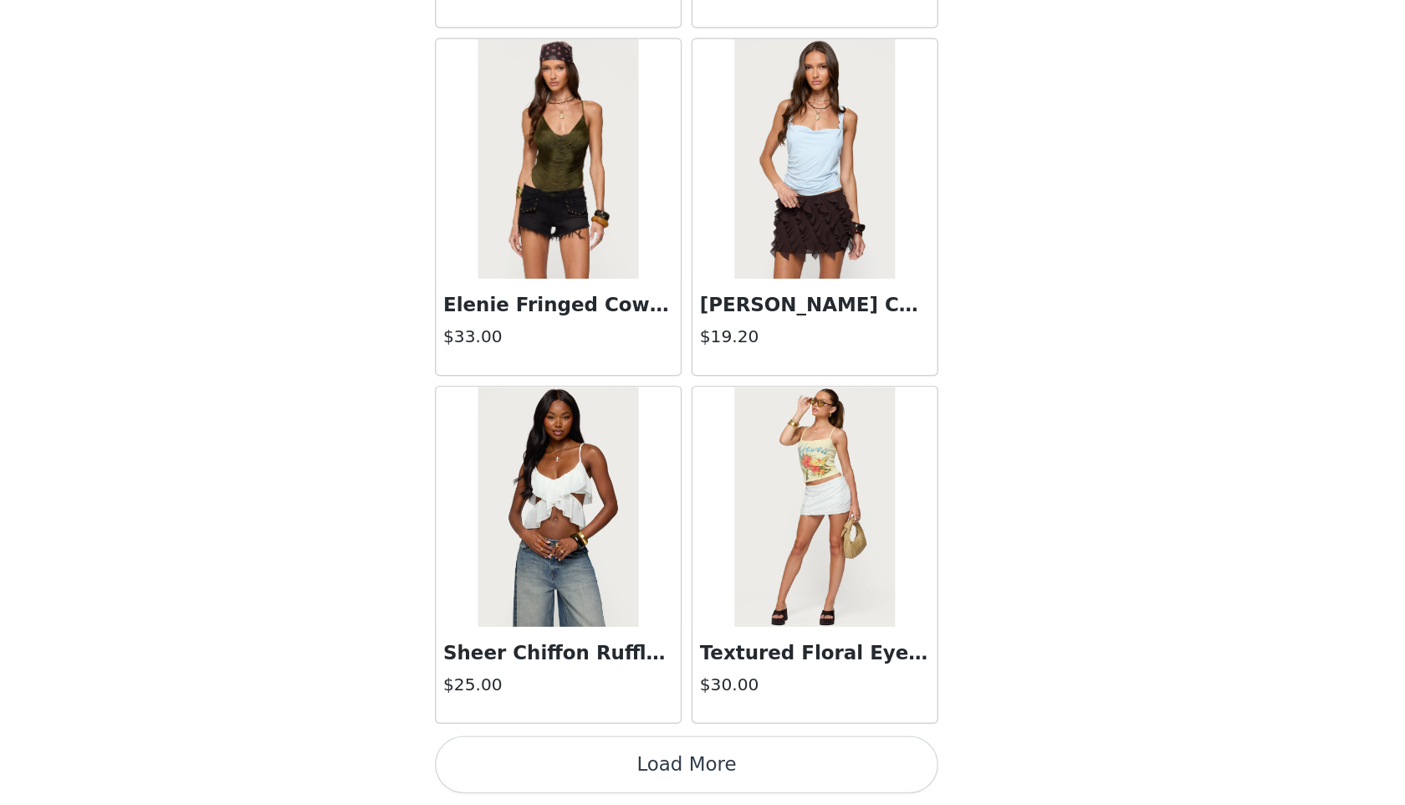
click at [711, 778] on button "Load More" at bounding box center [702, 776] width 351 height 40
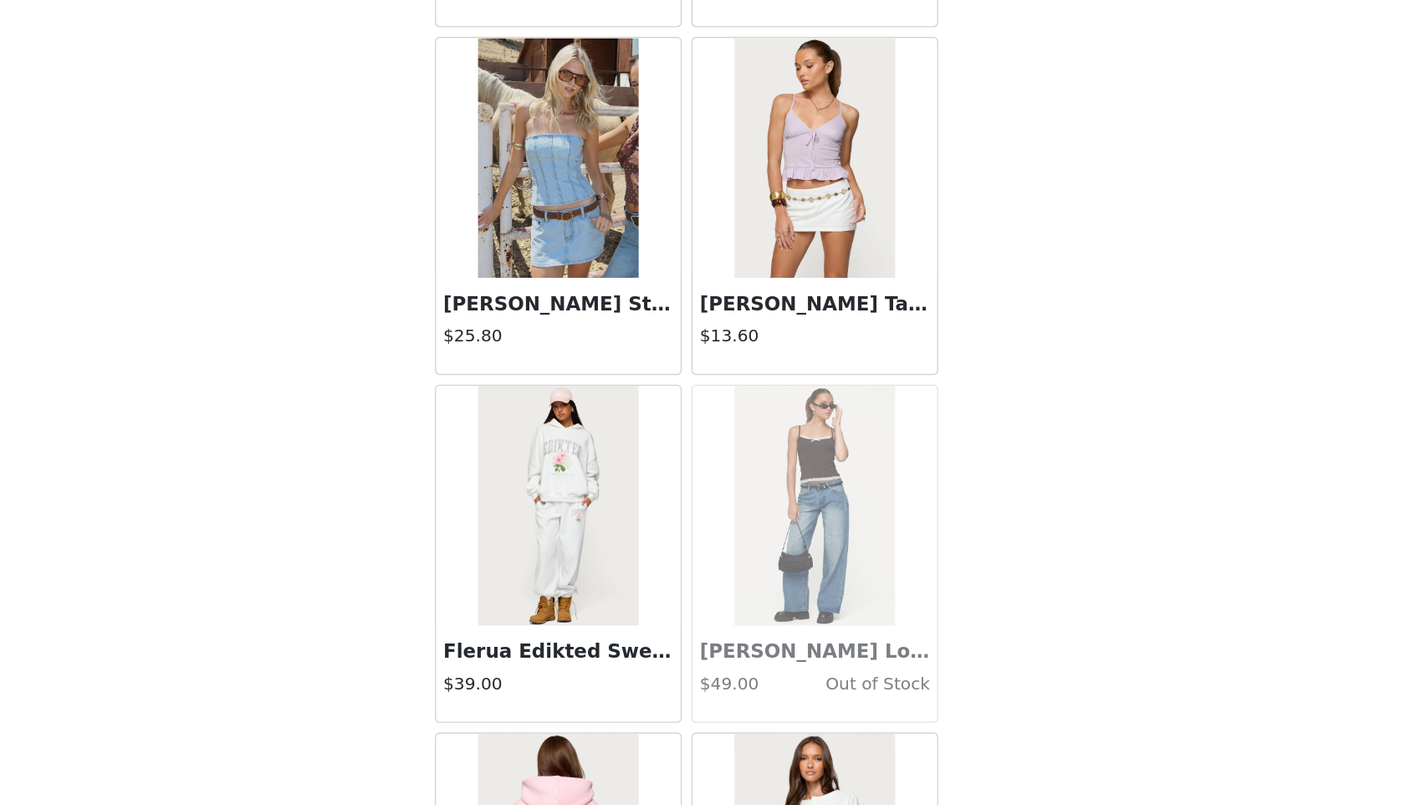
scroll to position [13885, 0]
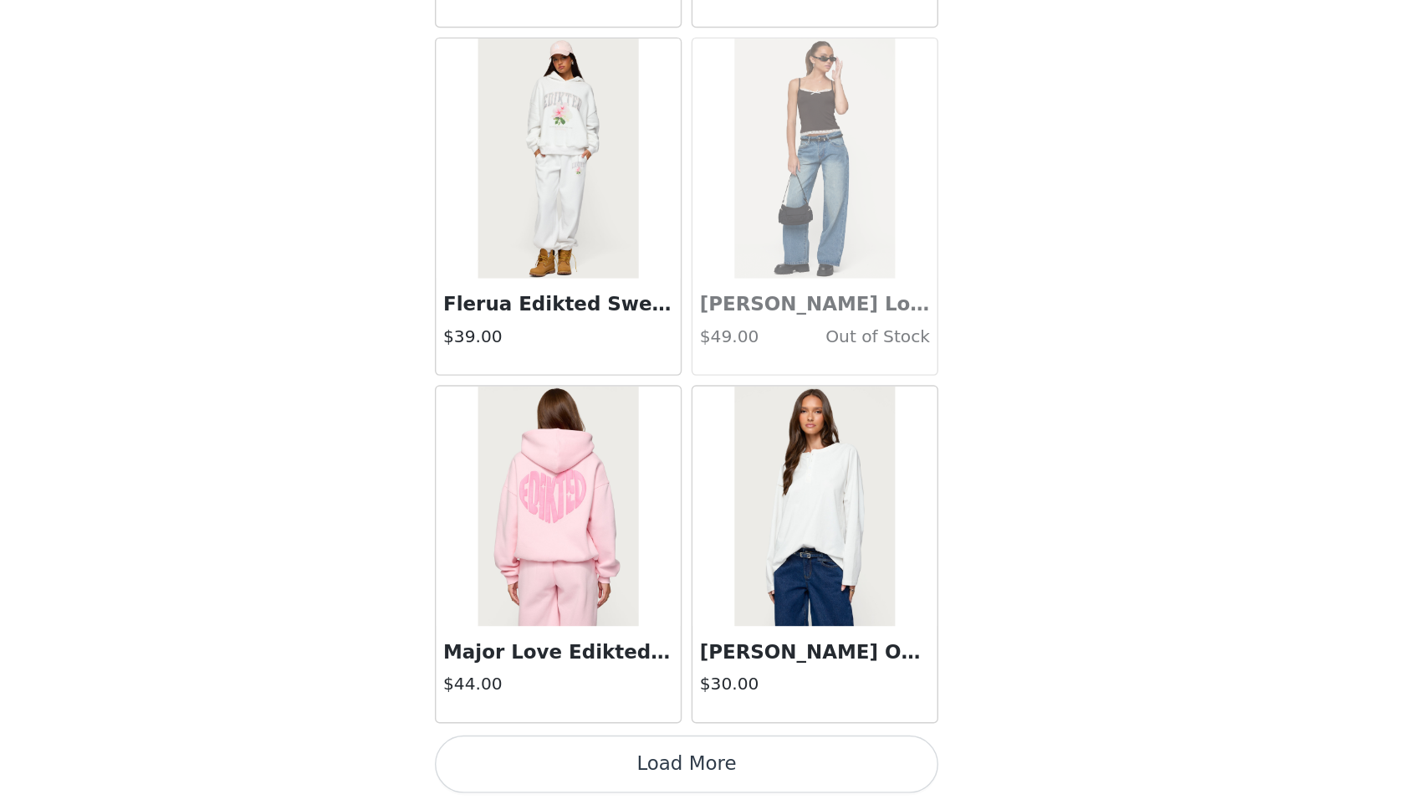
click at [675, 781] on button "Load More" at bounding box center [702, 776] width 351 height 40
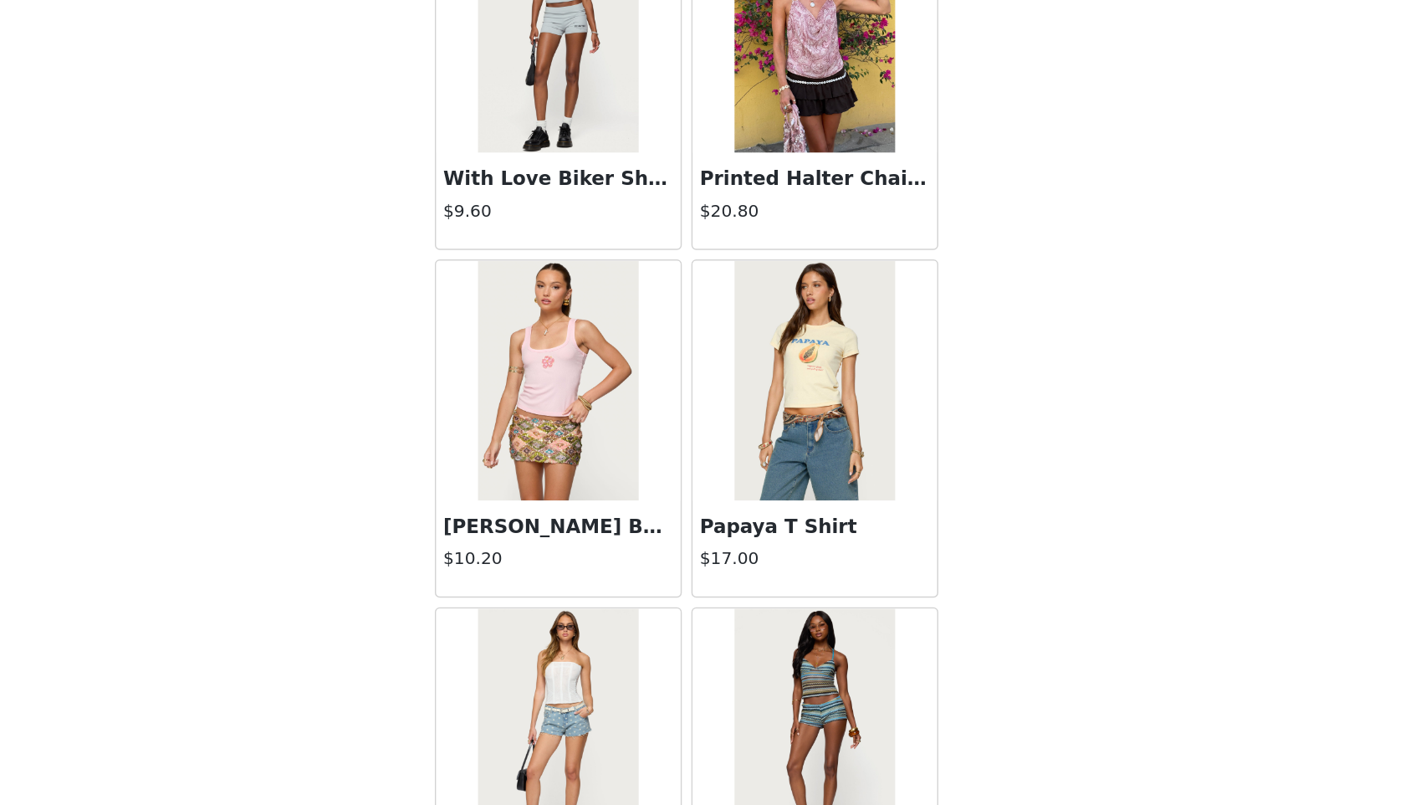
scroll to position [16311, 0]
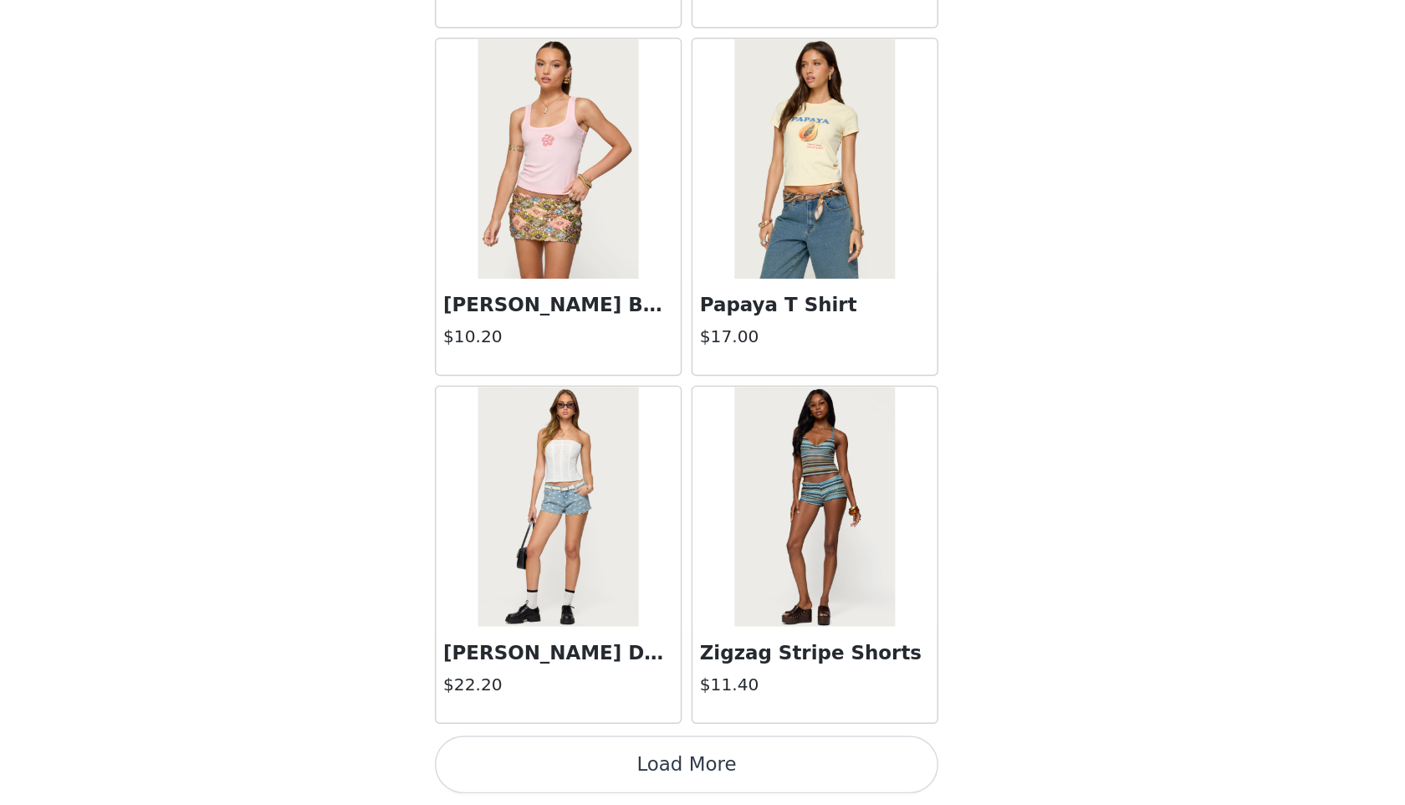
click at [709, 784] on button "Load More" at bounding box center [702, 776] width 351 height 40
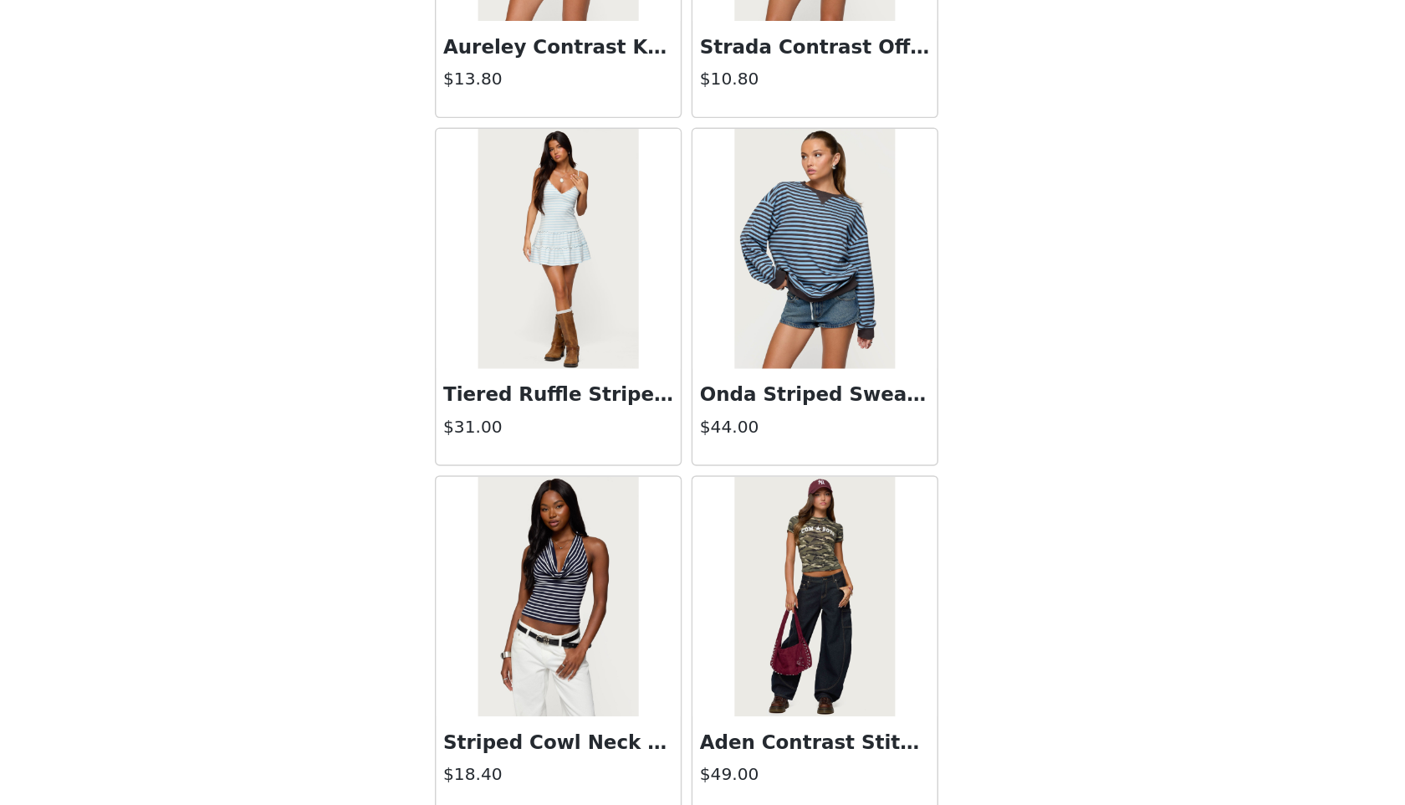
scroll to position [18737, 0]
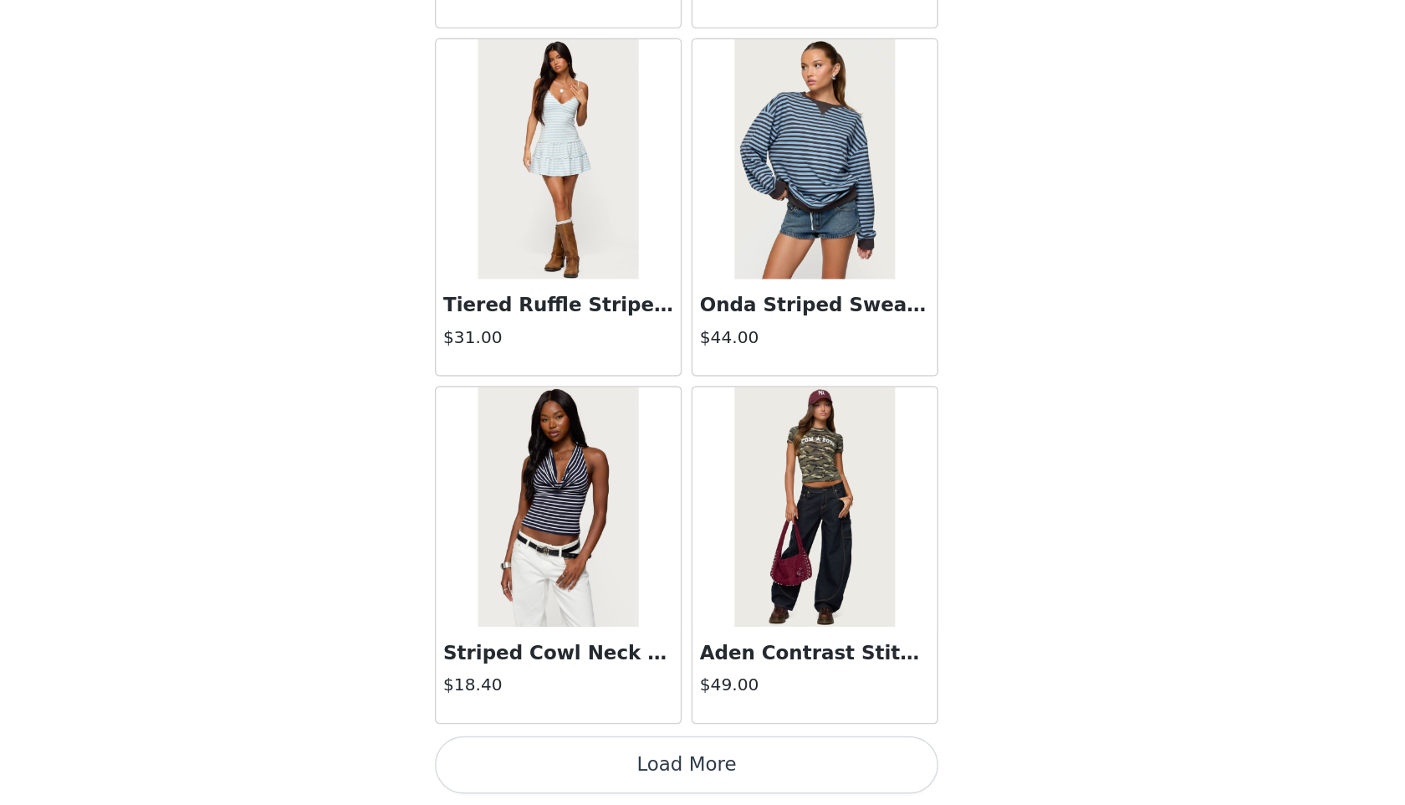
click at [750, 766] on button "Load More" at bounding box center [702, 776] width 351 height 40
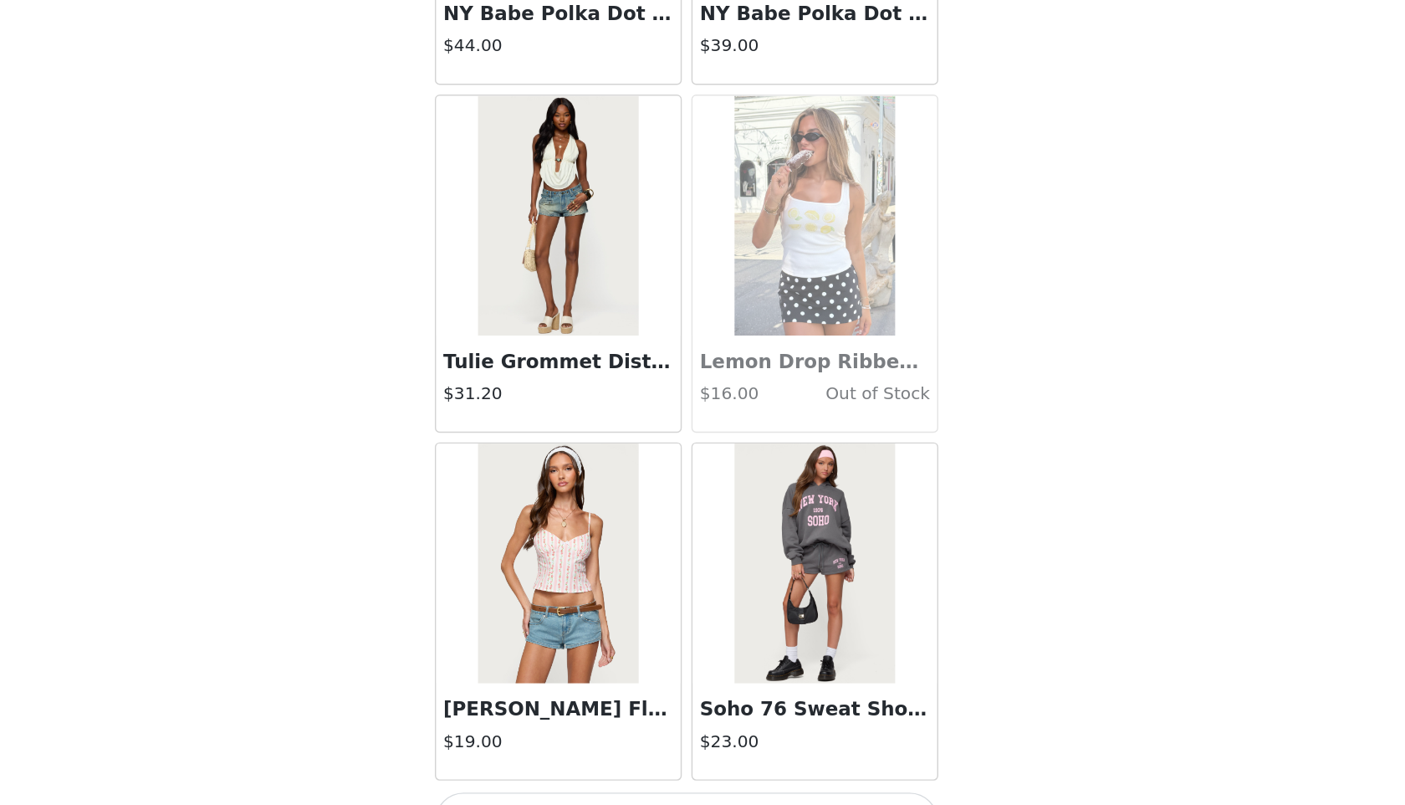
scroll to position [21163, 0]
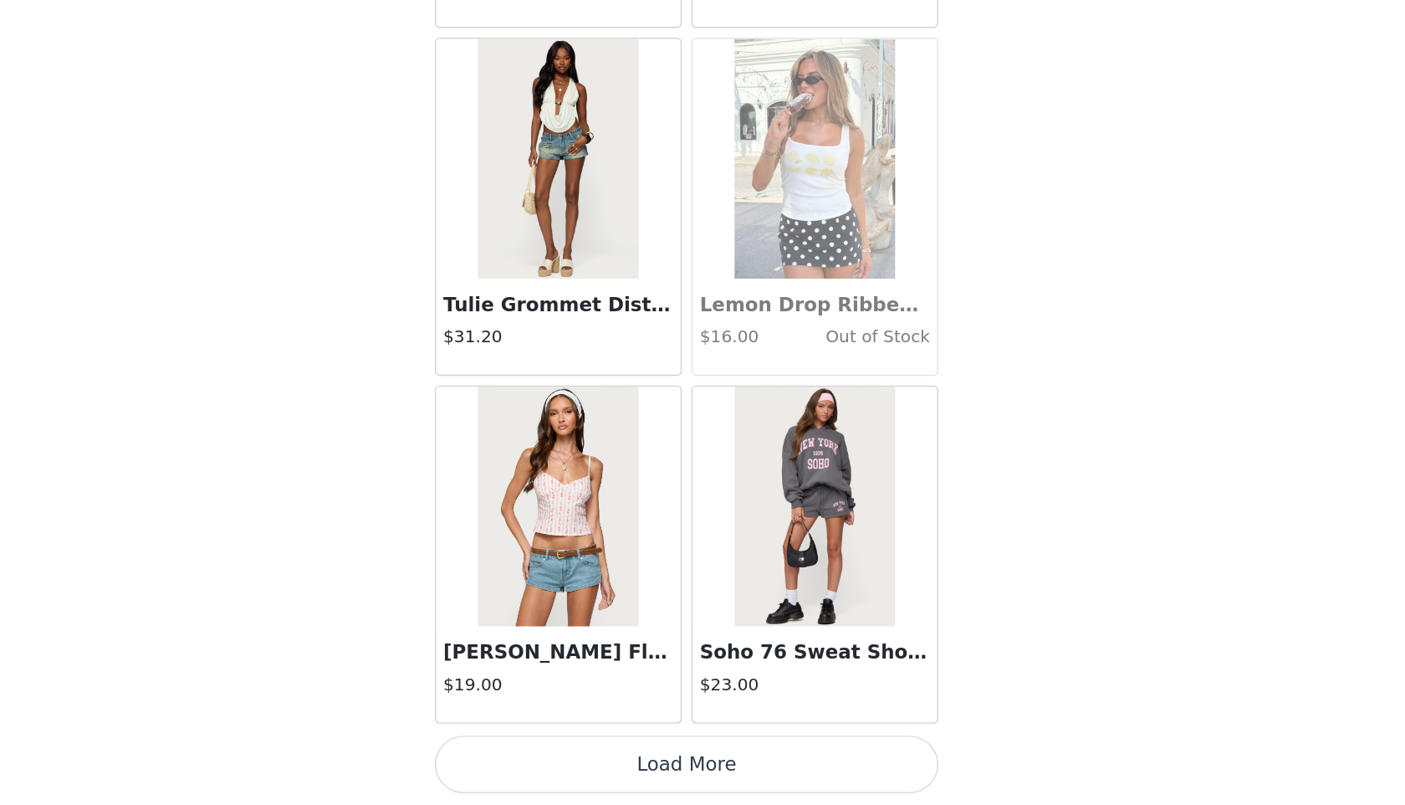
click at [718, 779] on button "Load More" at bounding box center [702, 776] width 351 height 40
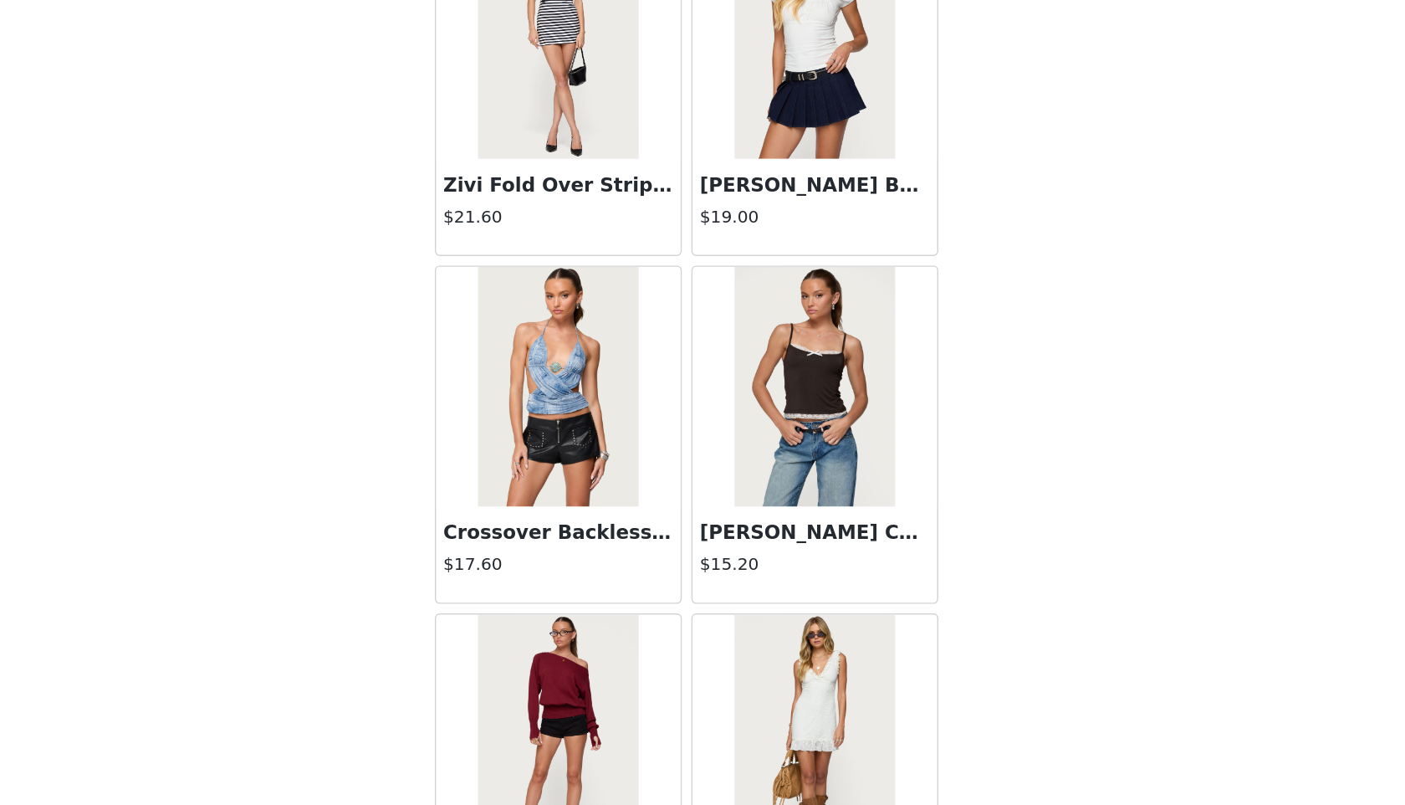
scroll to position [23589, 0]
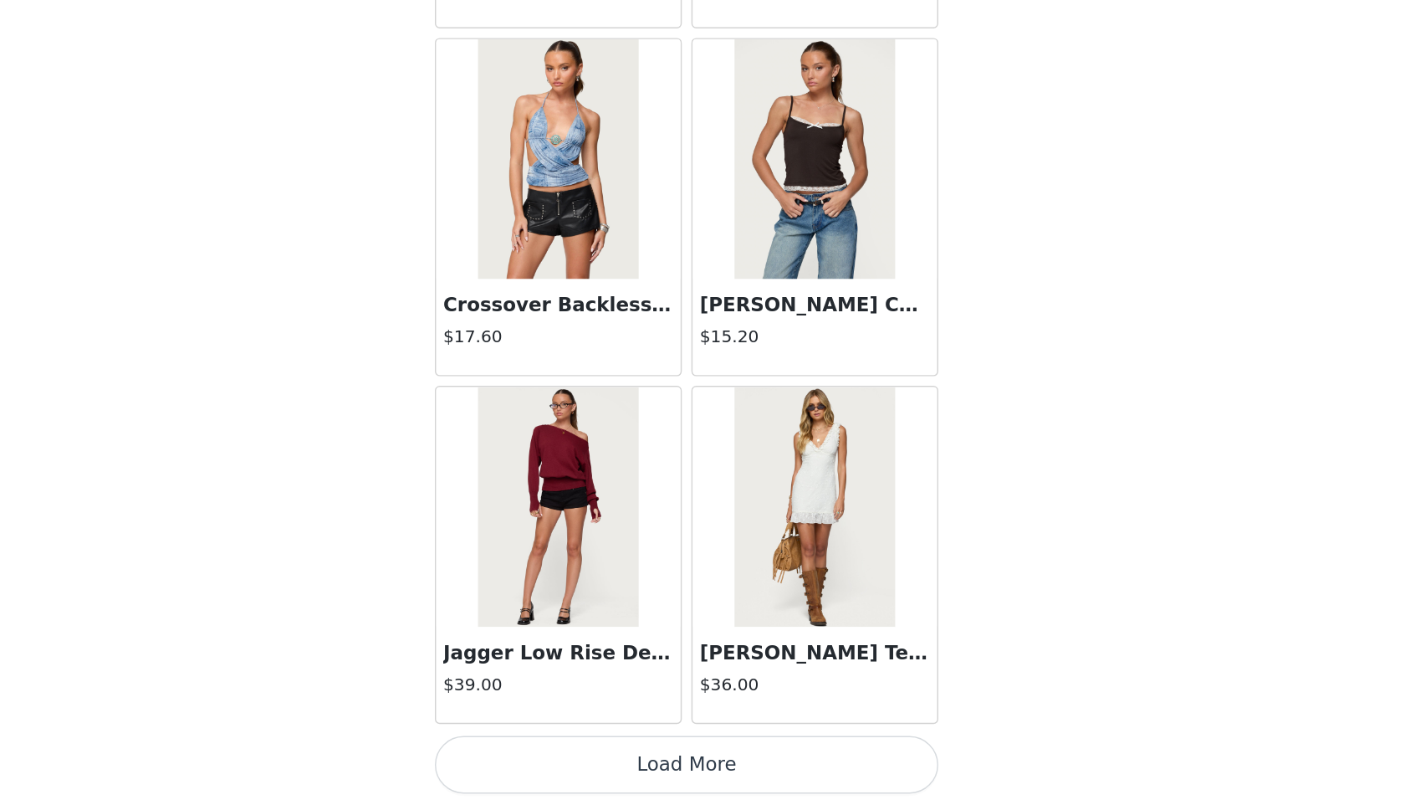
click at [708, 769] on button "Load More" at bounding box center [702, 776] width 351 height 40
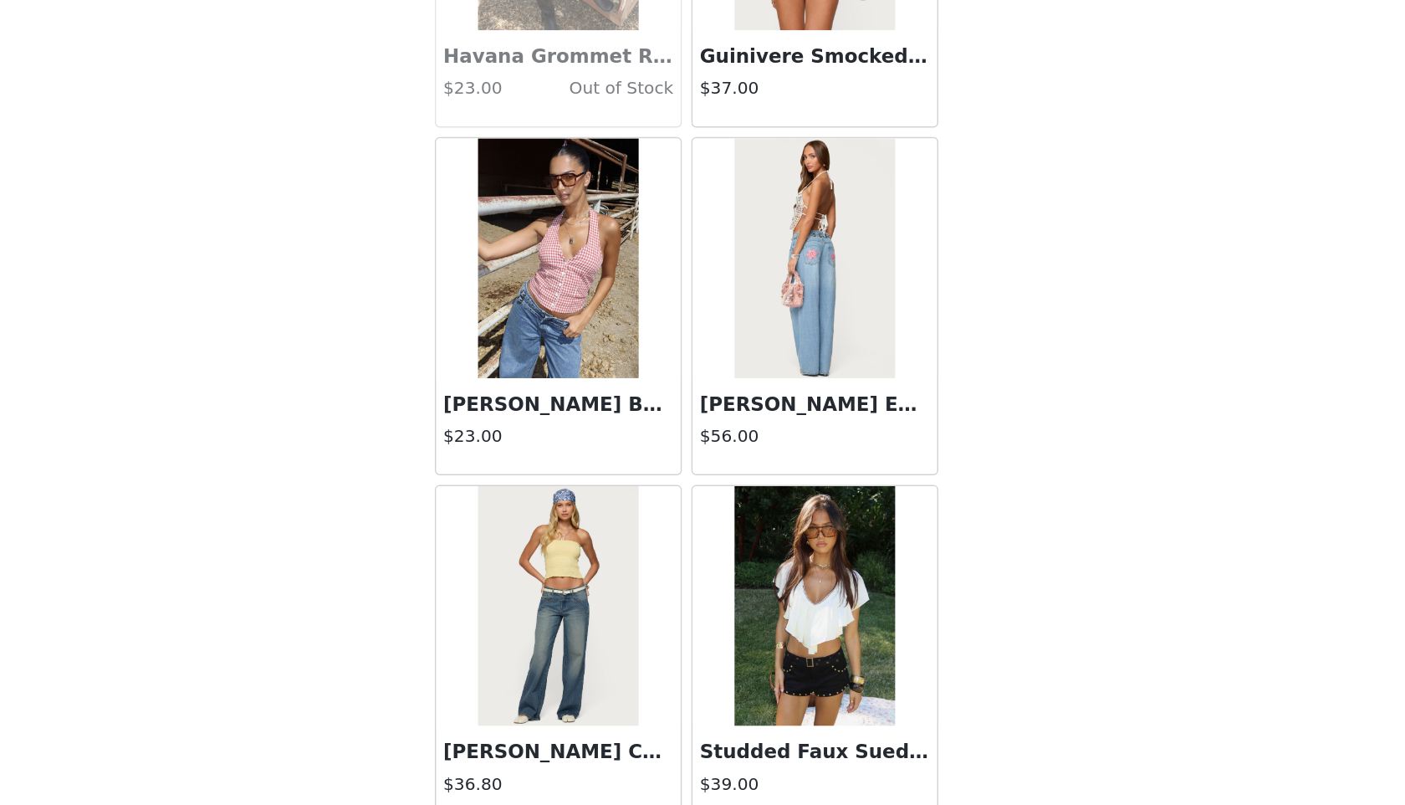
scroll to position [26015, 0]
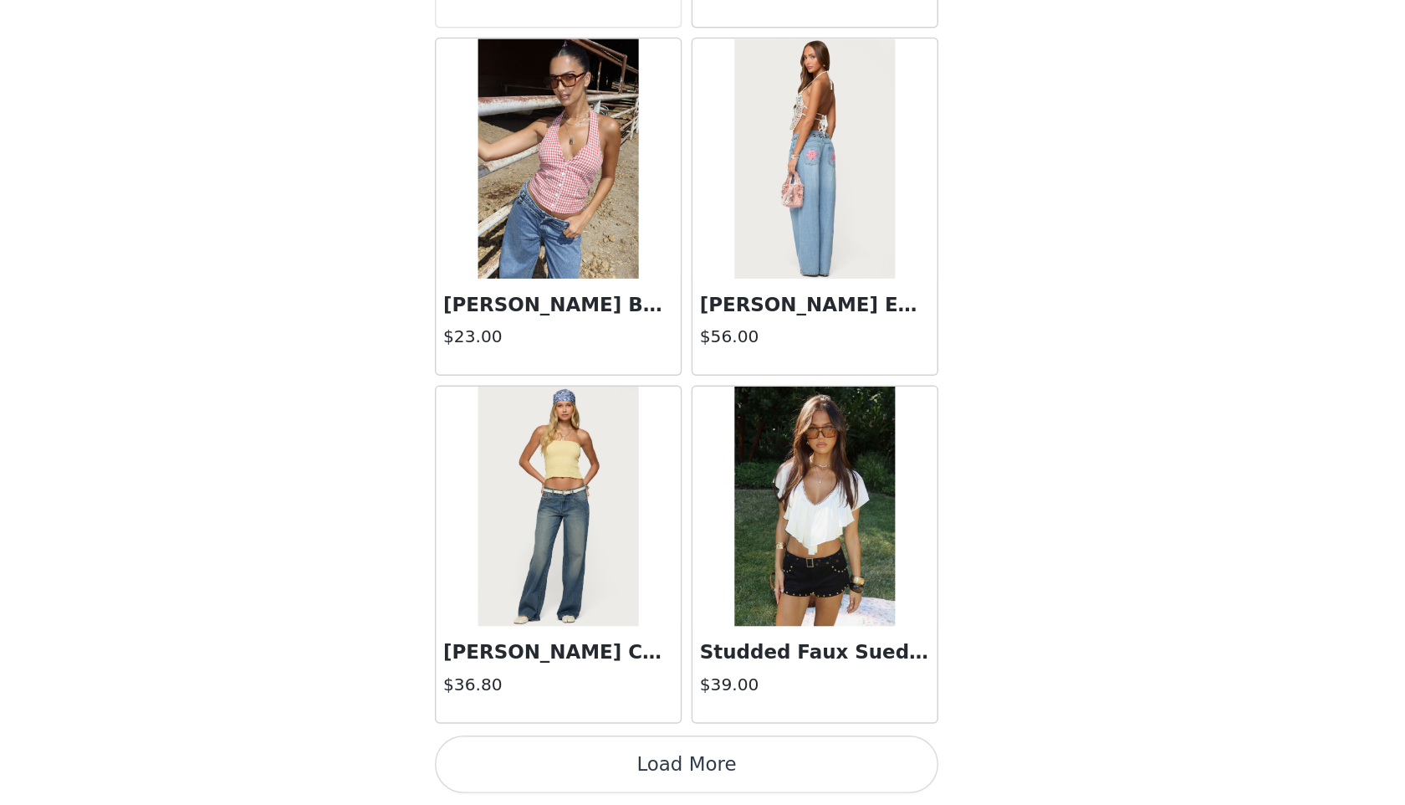
click at [699, 772] on button "Load More" at bounding box center [702, 776] width 351 height 40
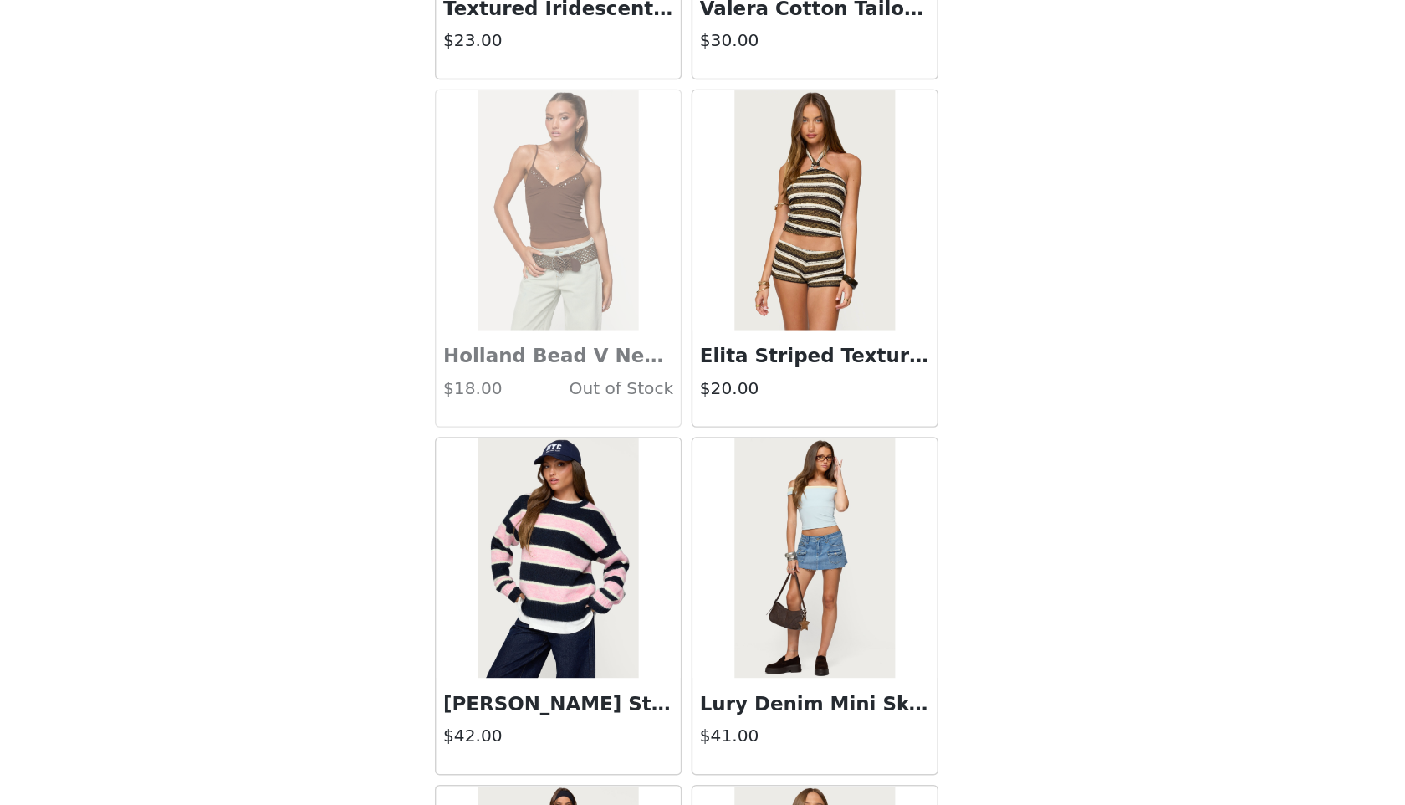
scroll to position [28442, 0]
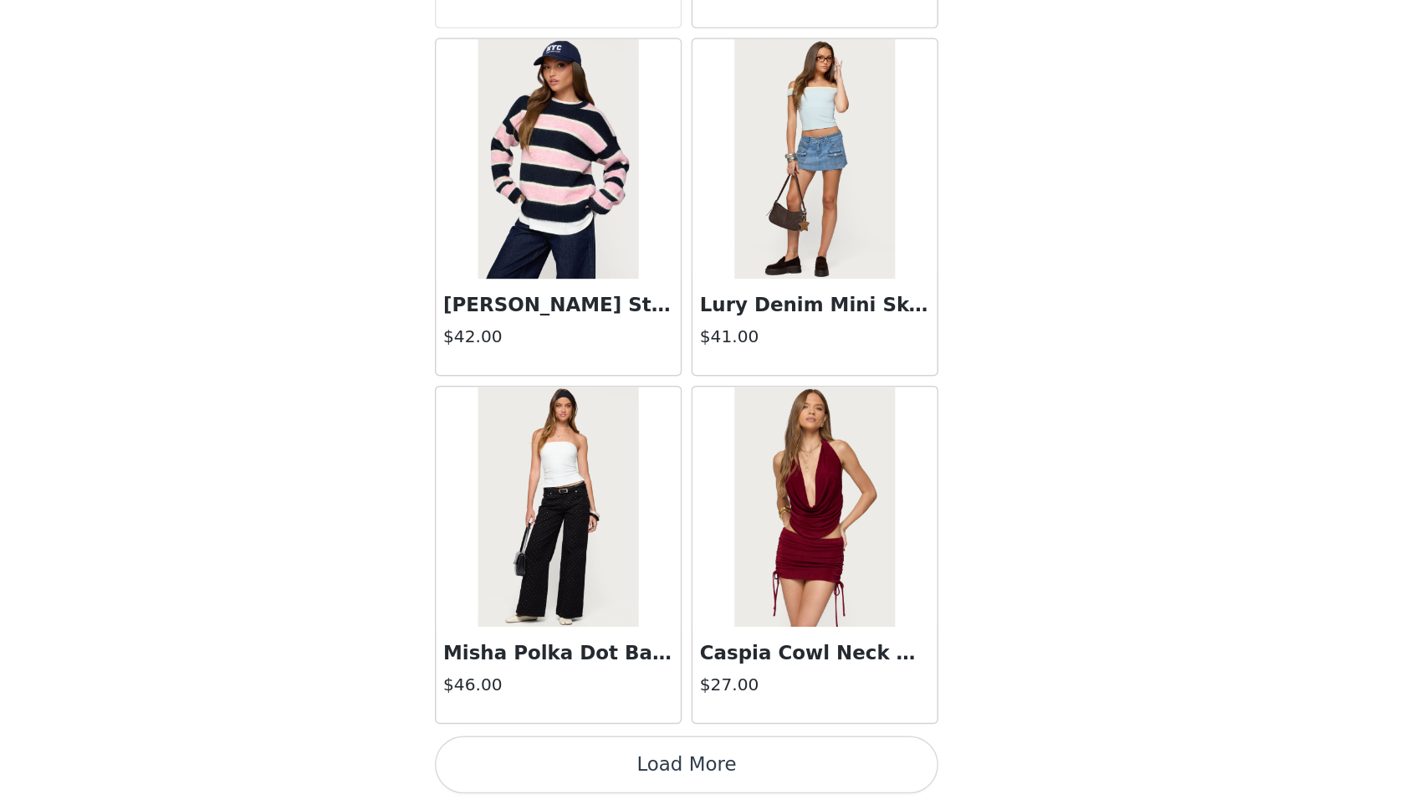
click at [715, 775] on button "Load More" at bounding box center [702, 776] width 351 height 40
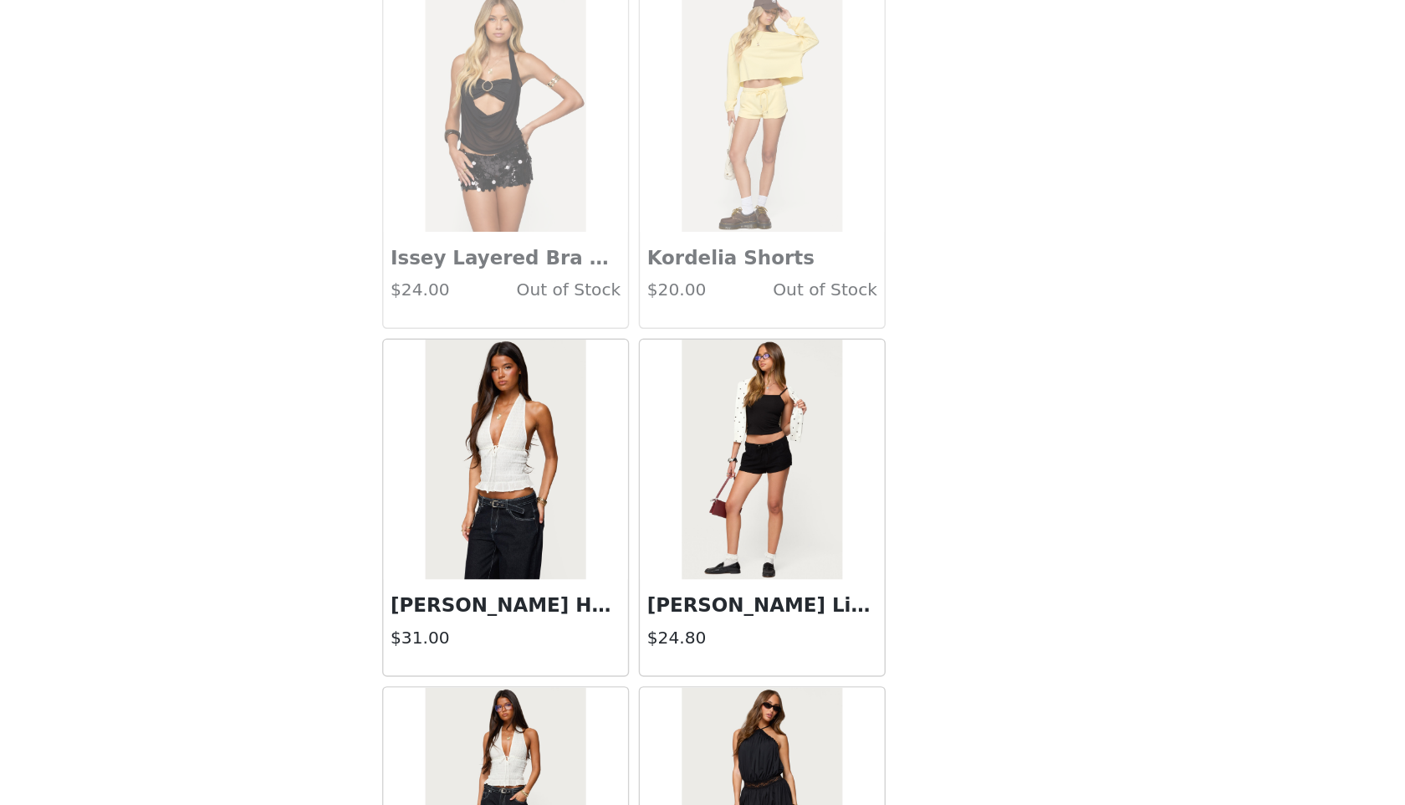
scroll to position [29623, 0]
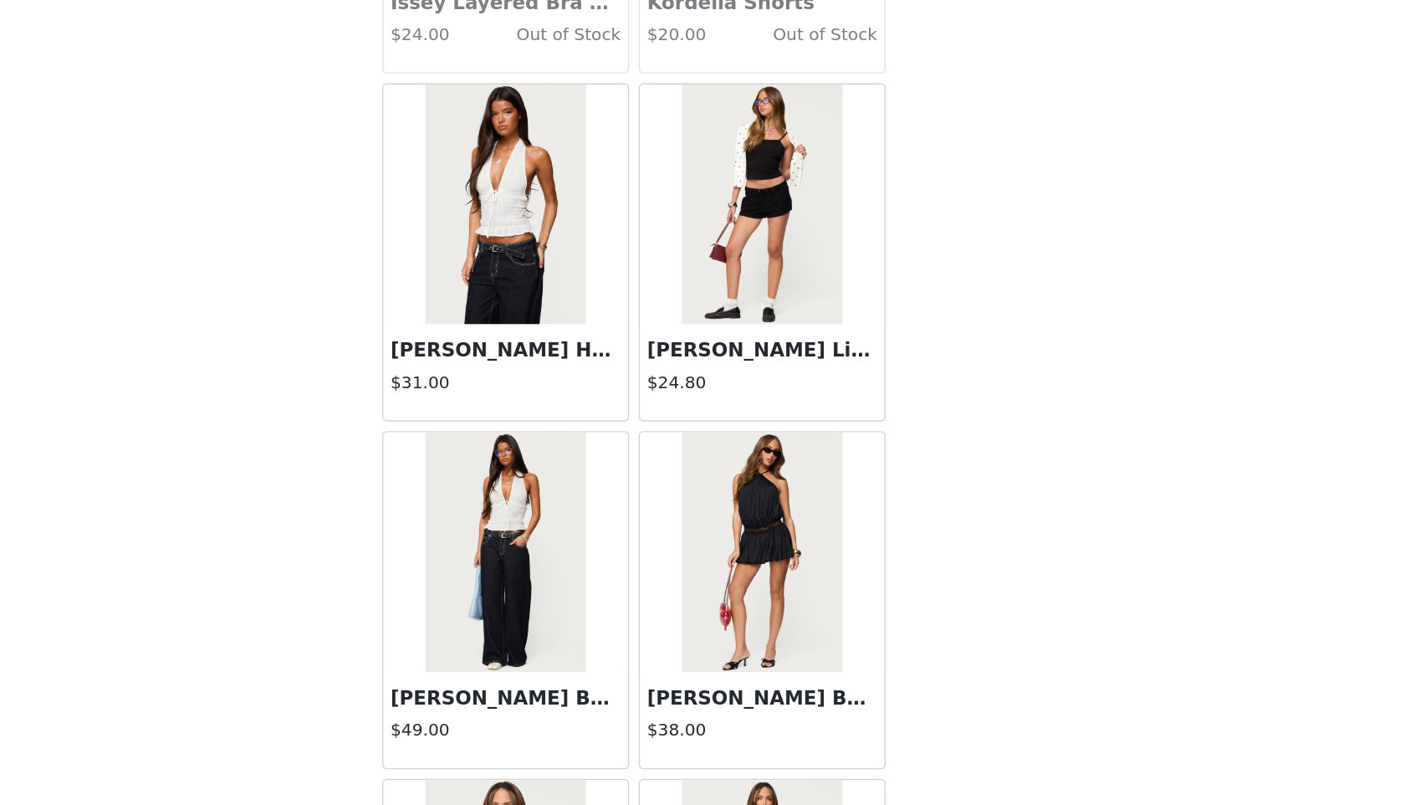
click at [597, 596] on img at bounding box center [612, 628] width 111 height 167
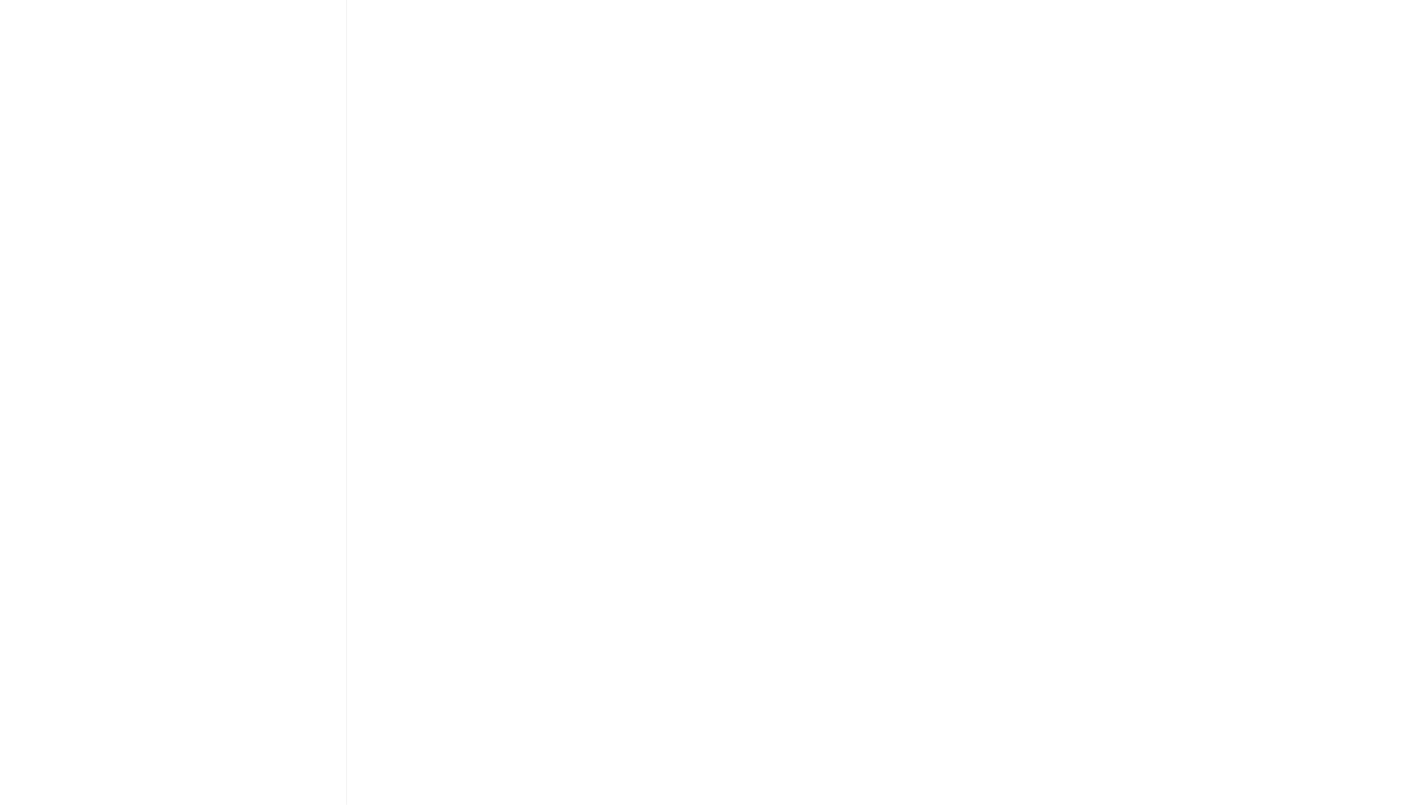
scroll to position [0, 0]
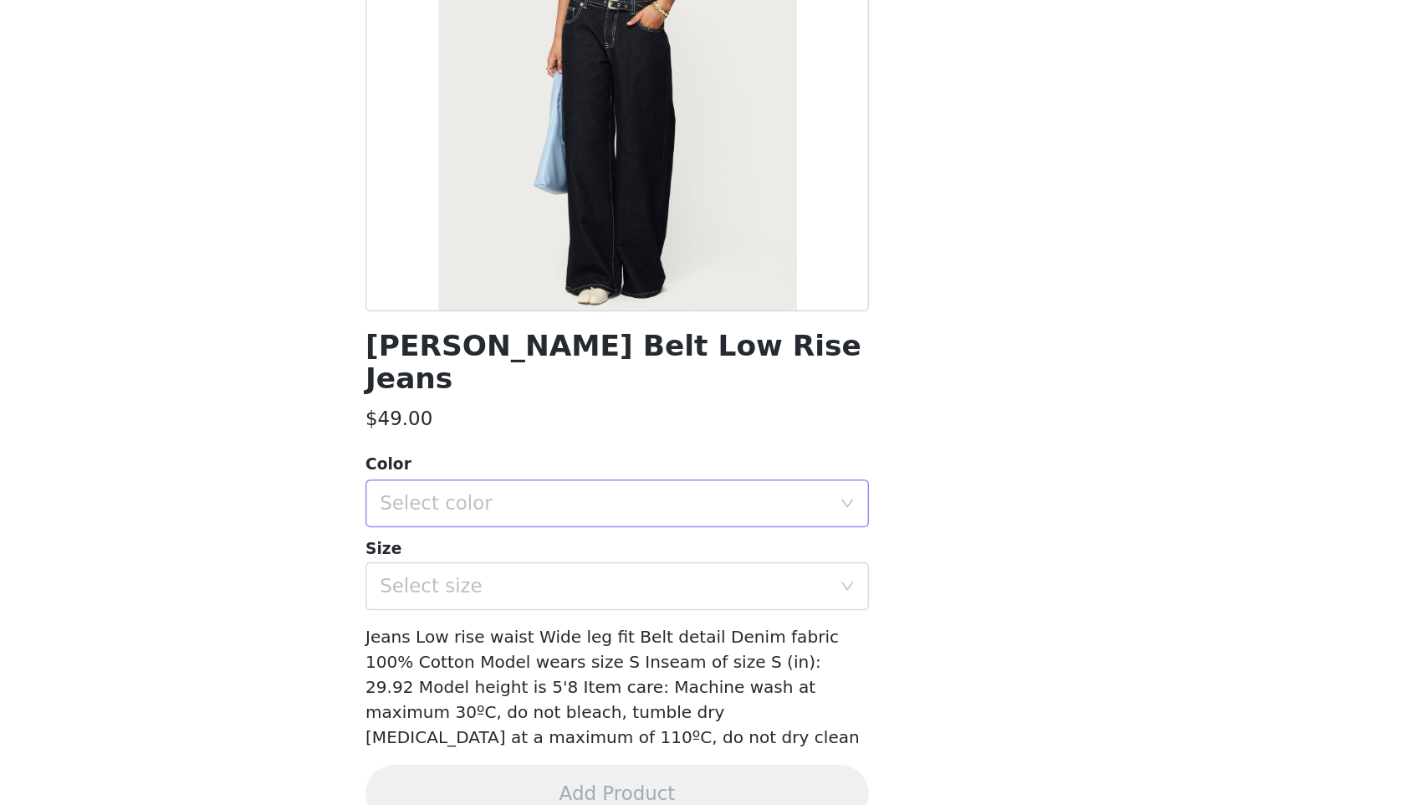
click at [698, 586] on div "Select color" at bounding box center [693, 594] width 313 height 17
click at [698, 607] on li "DARK BLUE" at bounding box center [702, 608] width 351 height 27
click at [699, 643] on div "Select size" at bounding box center [693, 651] width 313 height 17
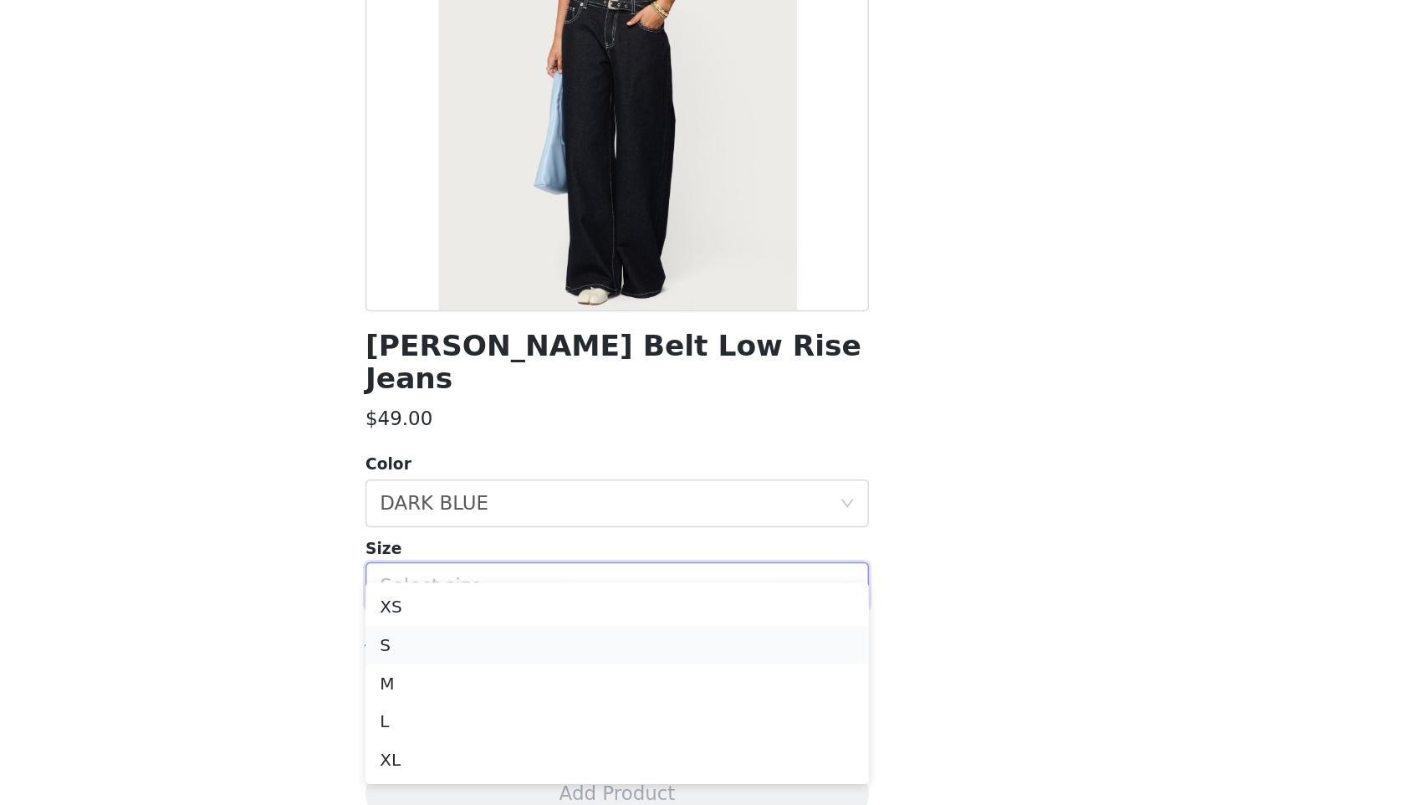
click at [700, 694] on li "S" at bounding box center [702, 692] width 351 height 27
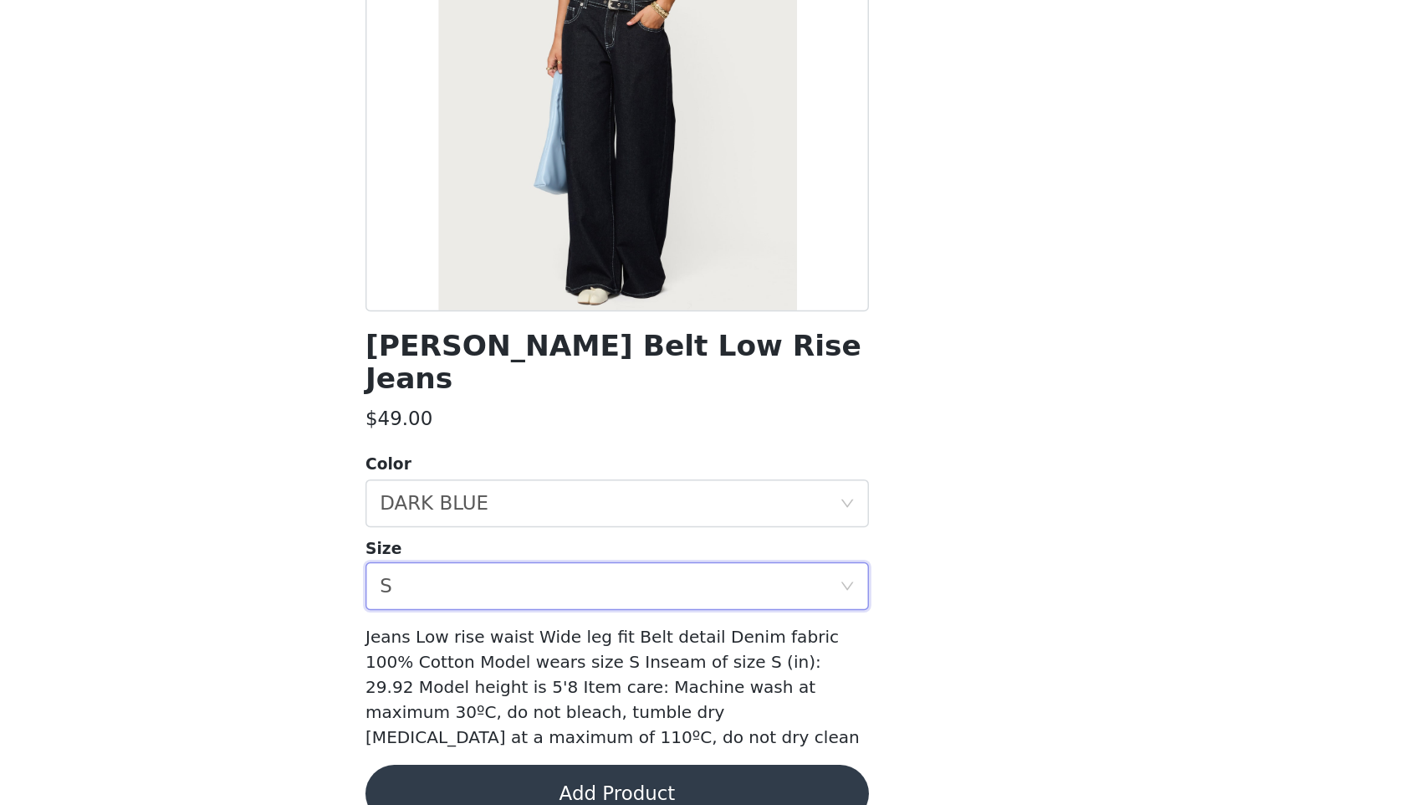
click at [689, 776] on button "Add Product" at bounding box center [702, 796] width 351 height 40
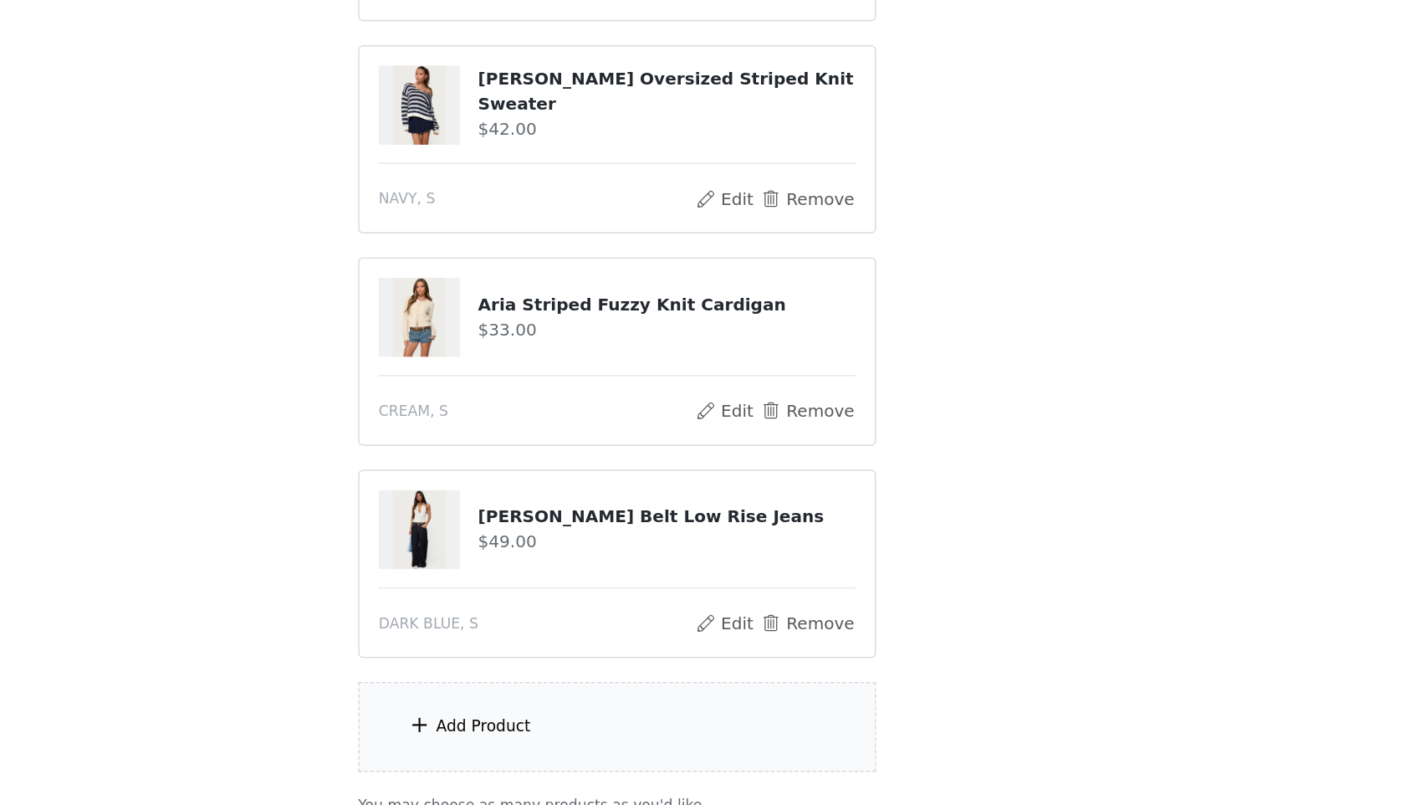
click at [685, 767] on div "Add Product" at bounding box center [702, 750] width 361 height 63
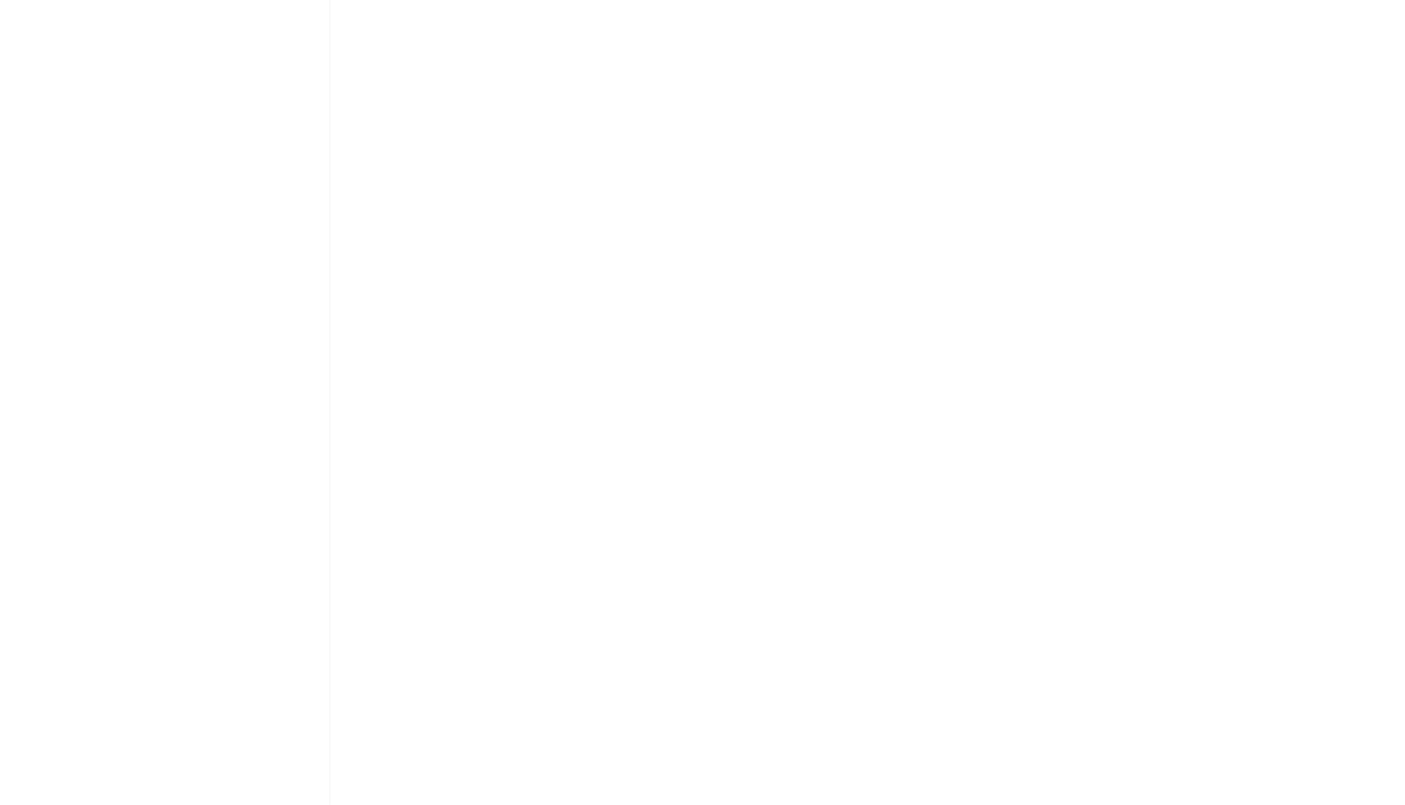
scroll to position [131, 0]
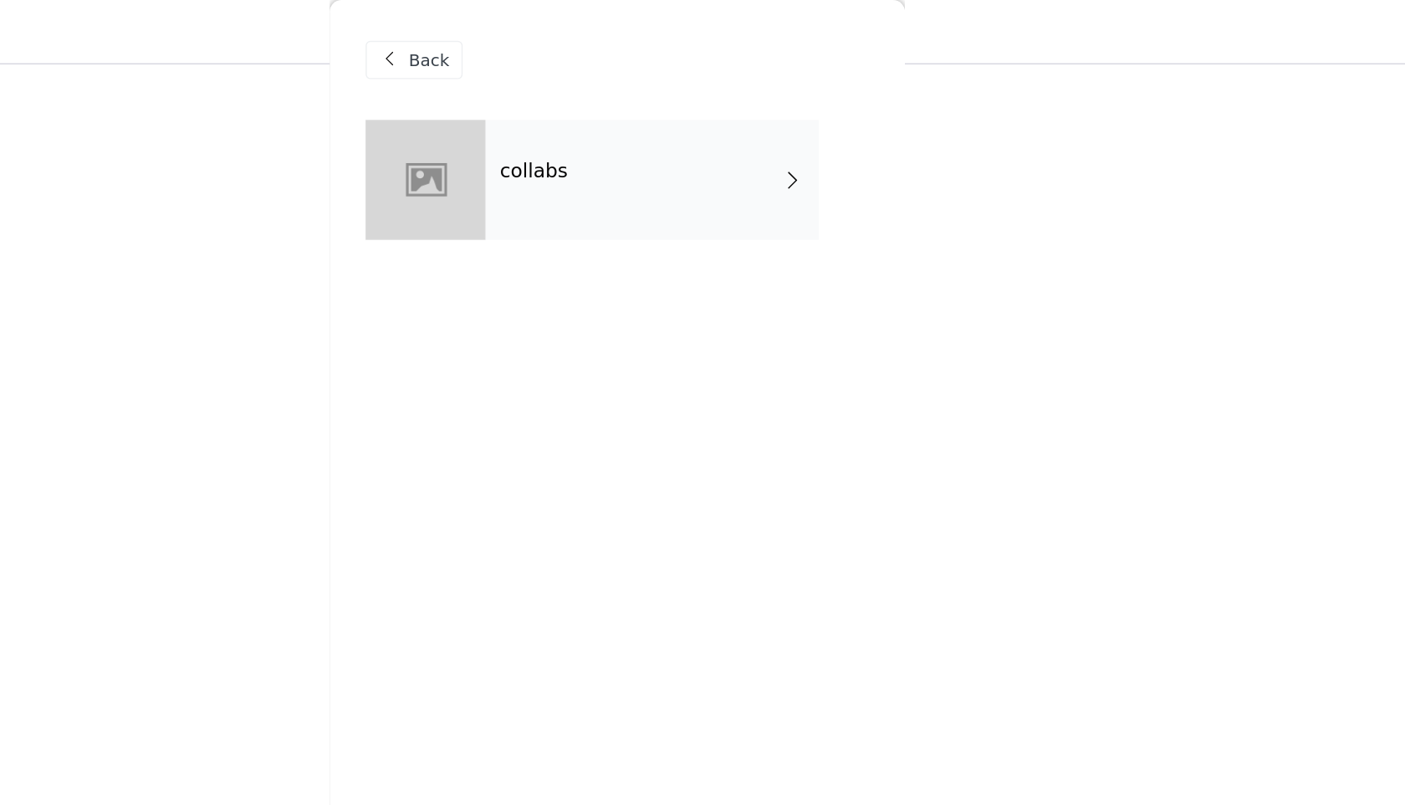
click at [690, 133] on div "collabs" at bounding box center [727, 126] width 233 height 84
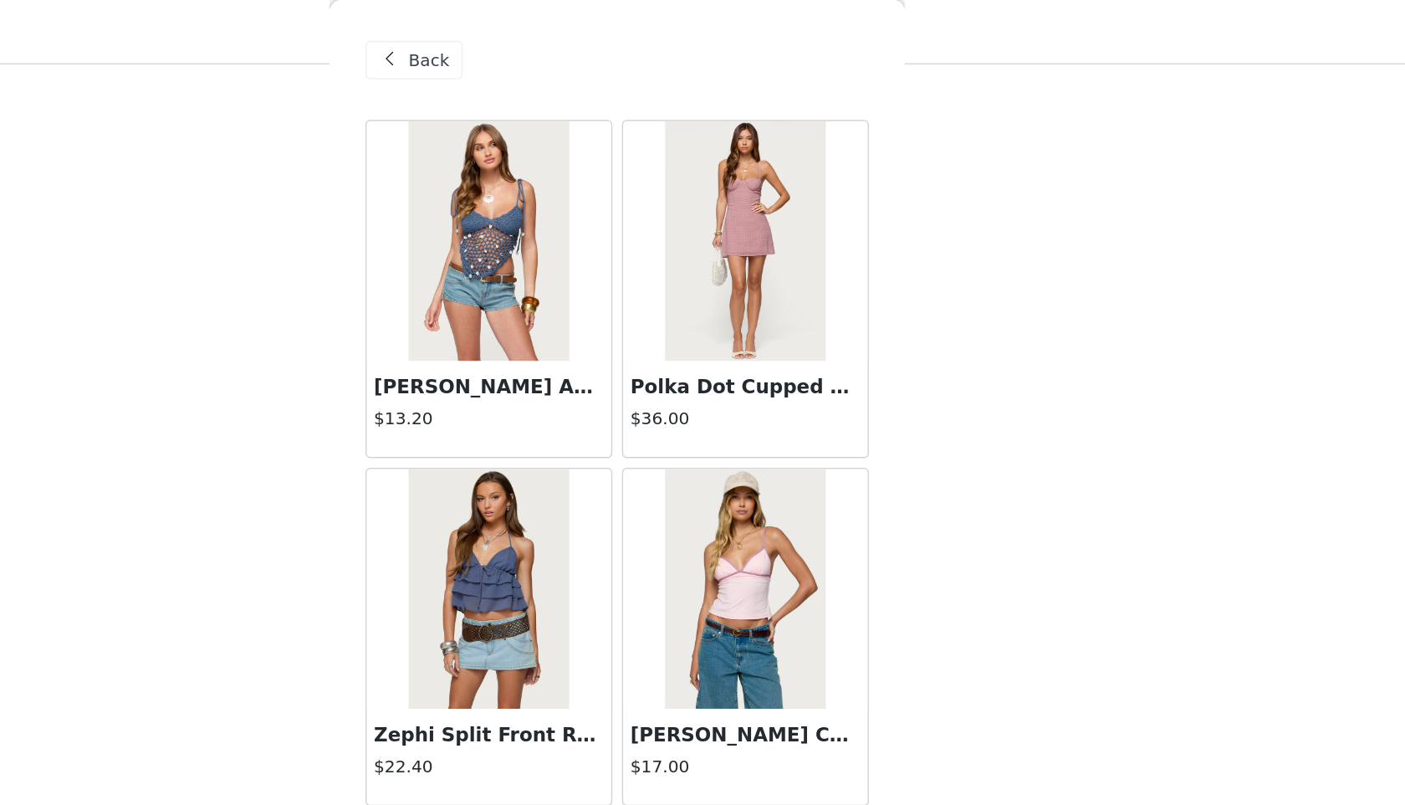
scroll to position [401, 0]
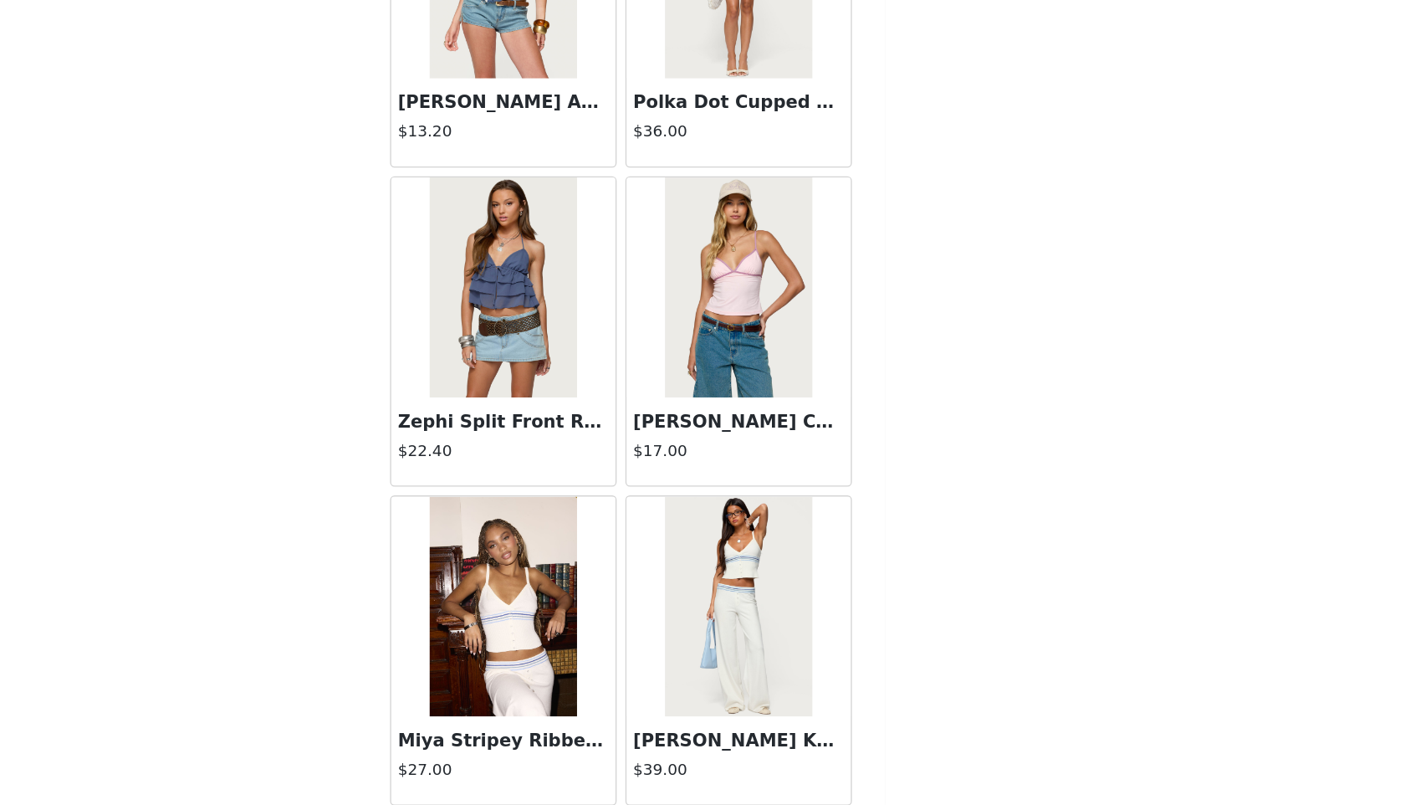
click at [958, 581] on div "STEP 1 OF 5 Products Choose as many products as you'd like, up to $300.00. 5 Se…" at bounding box center [702, 166] width 1405 height 1037
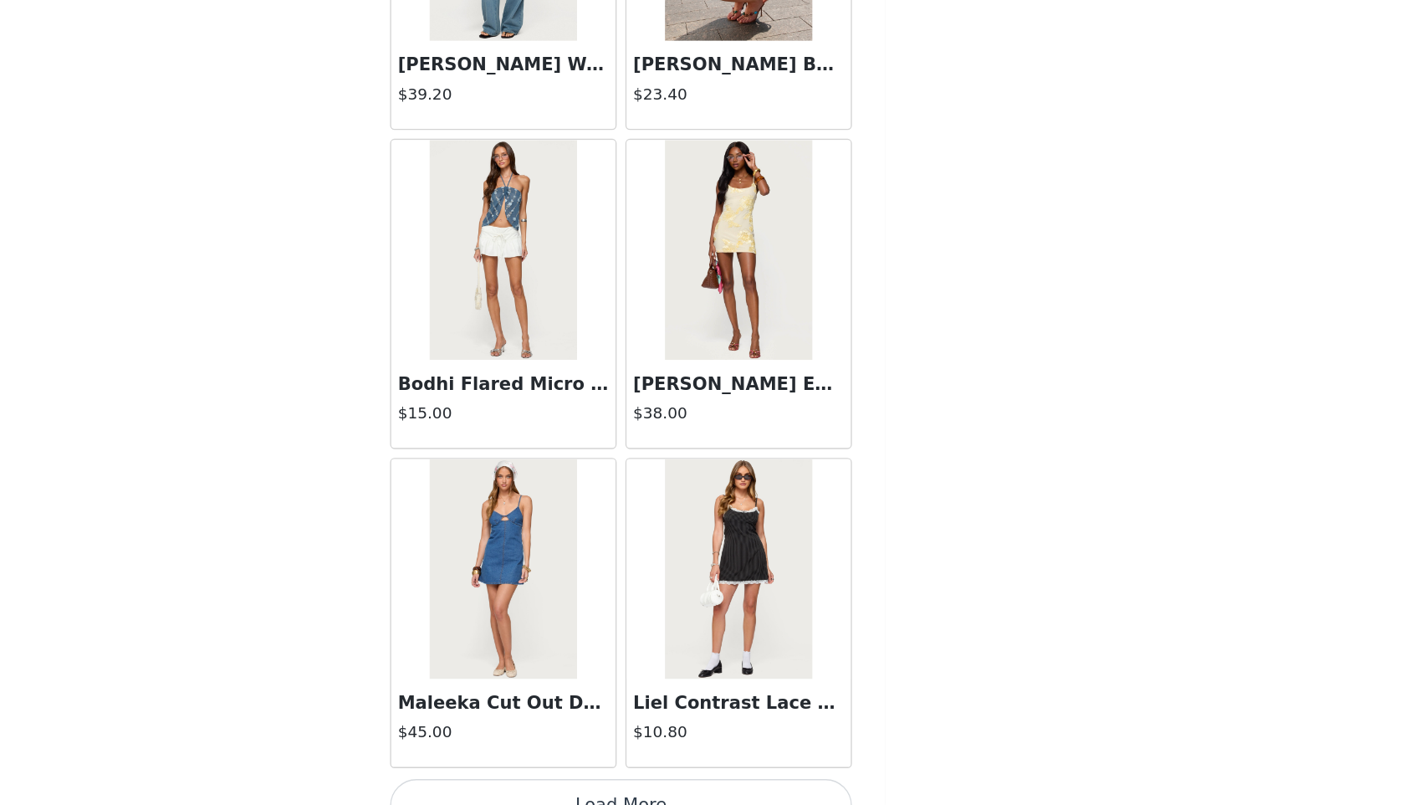
scroll to position [1755, 0]
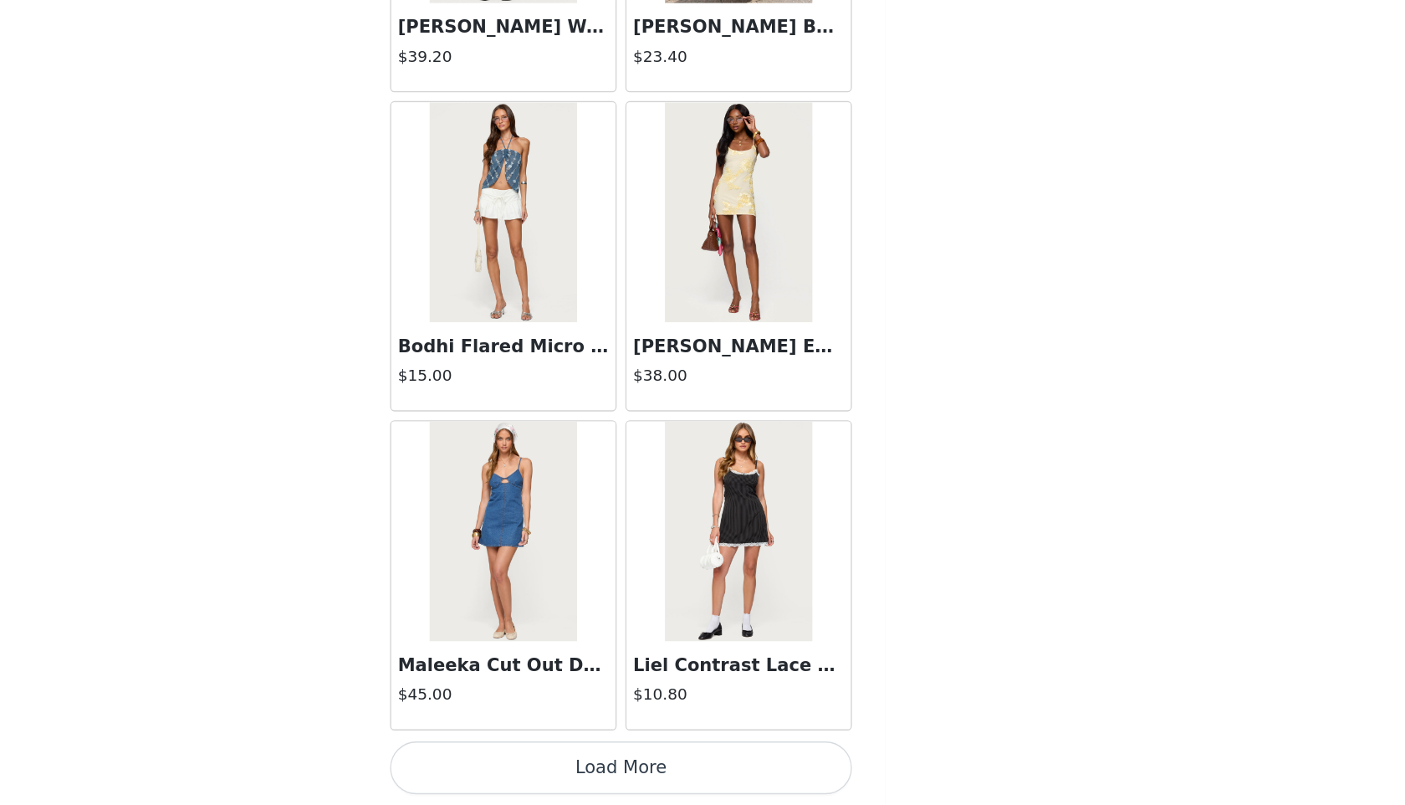
click at [786, 768] on button "Load More" at bounding box center [702, 776] width 351 height 40
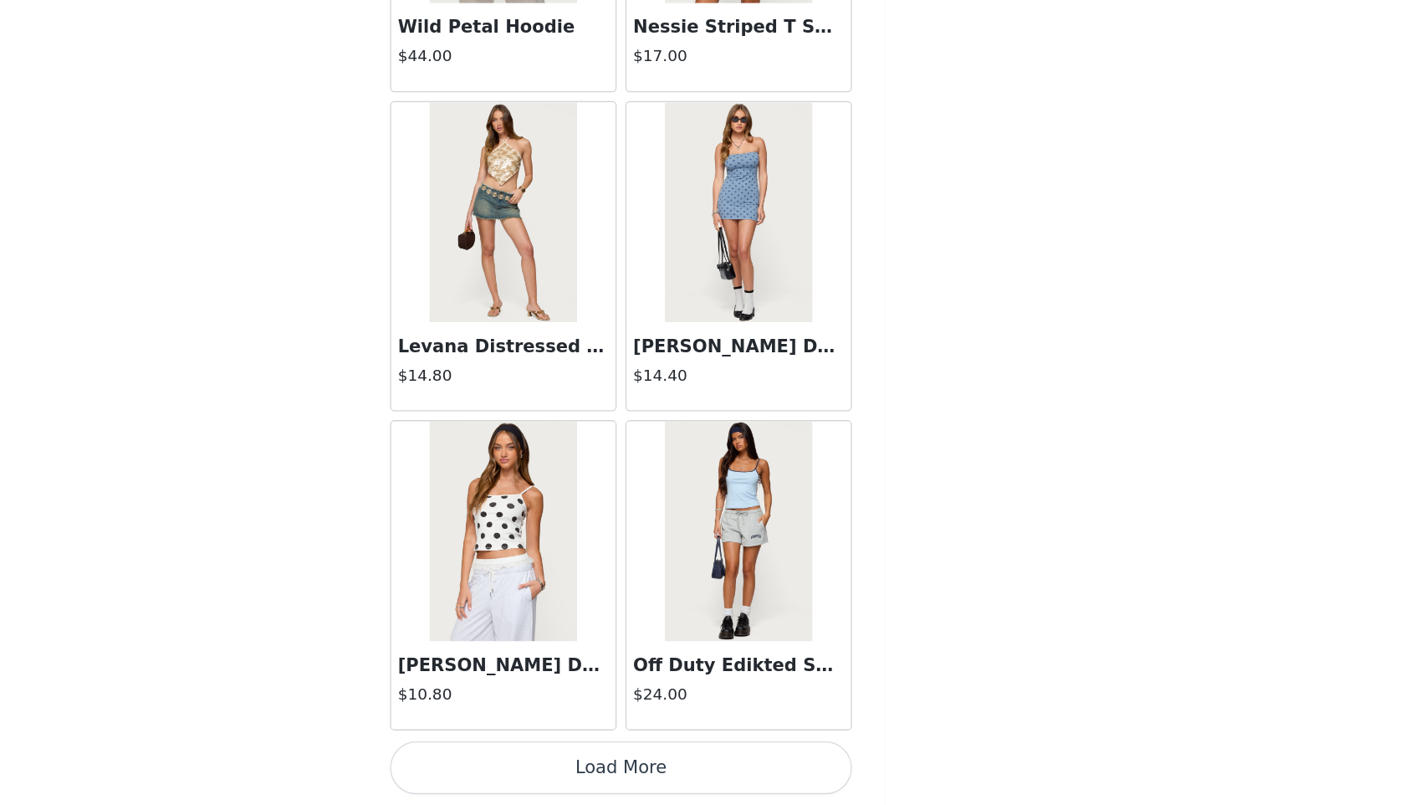
scroll to position [4180, 0]
click at [744, 770] on button "Load More" at bounding box center [702, 777] width 351 height 40
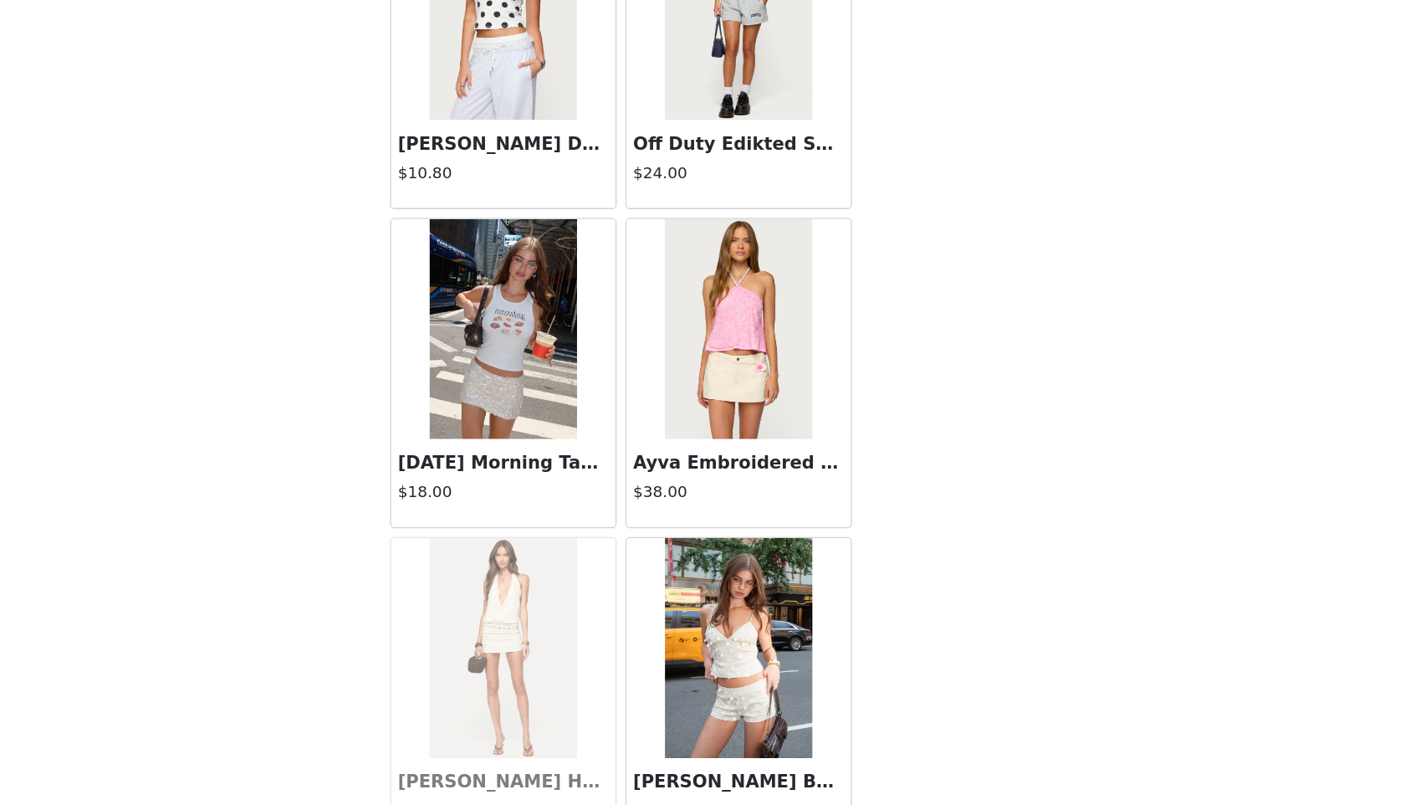
scroll to position [368, 0]
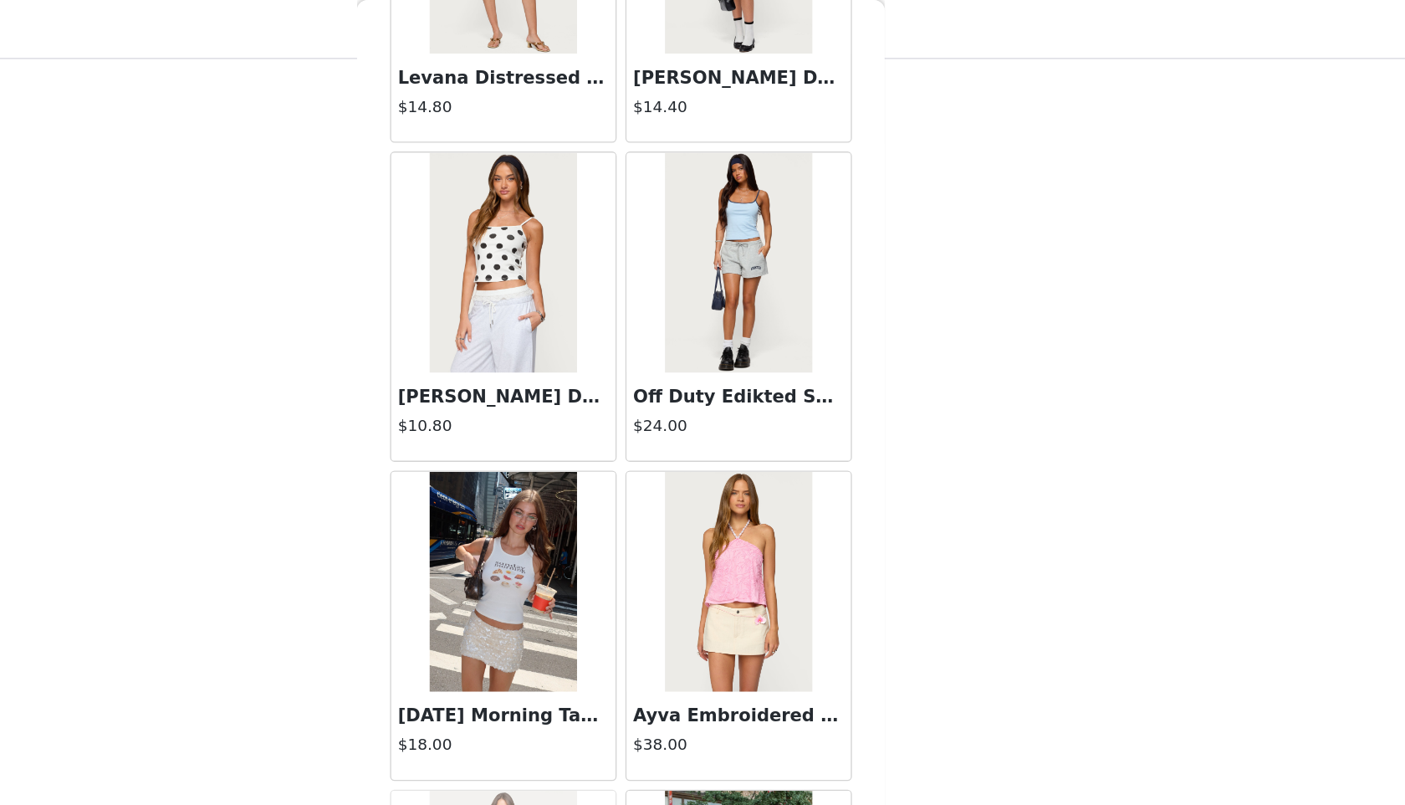
click at [781, 209] on img at bounding box center [791, 199] width 111 height 167
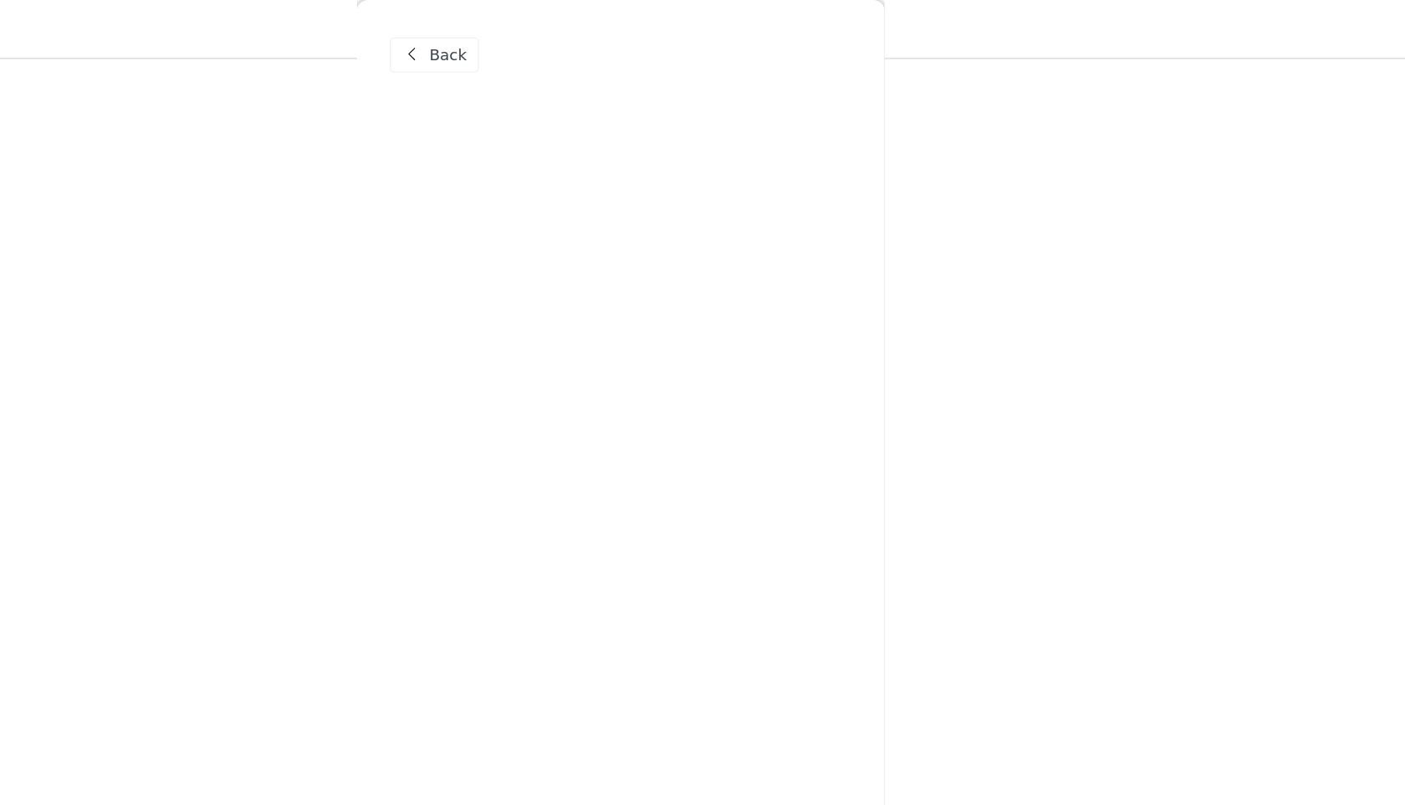
scroll to position [0, 0]
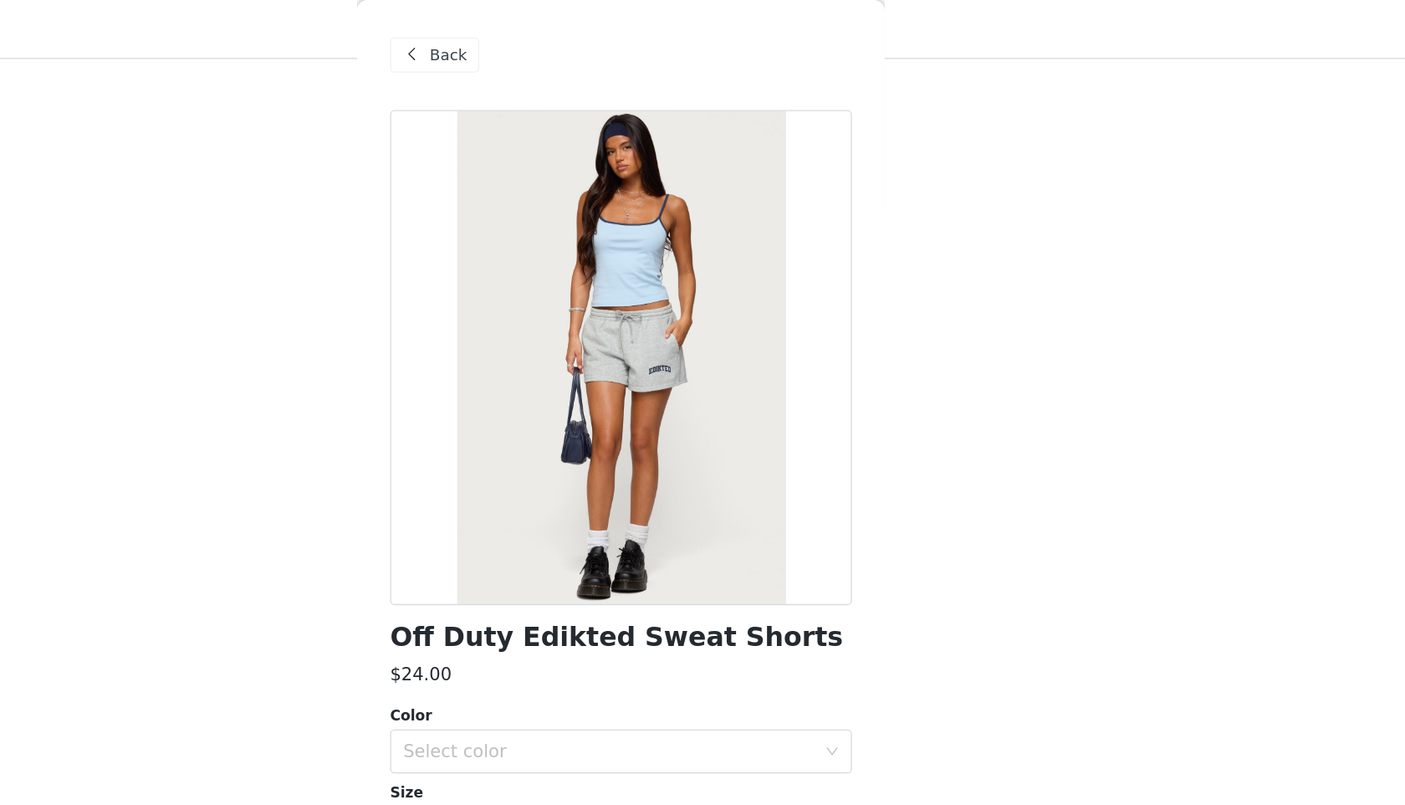
click at [553, 36] on span at bounding box center [544, 42] width 20 height 20
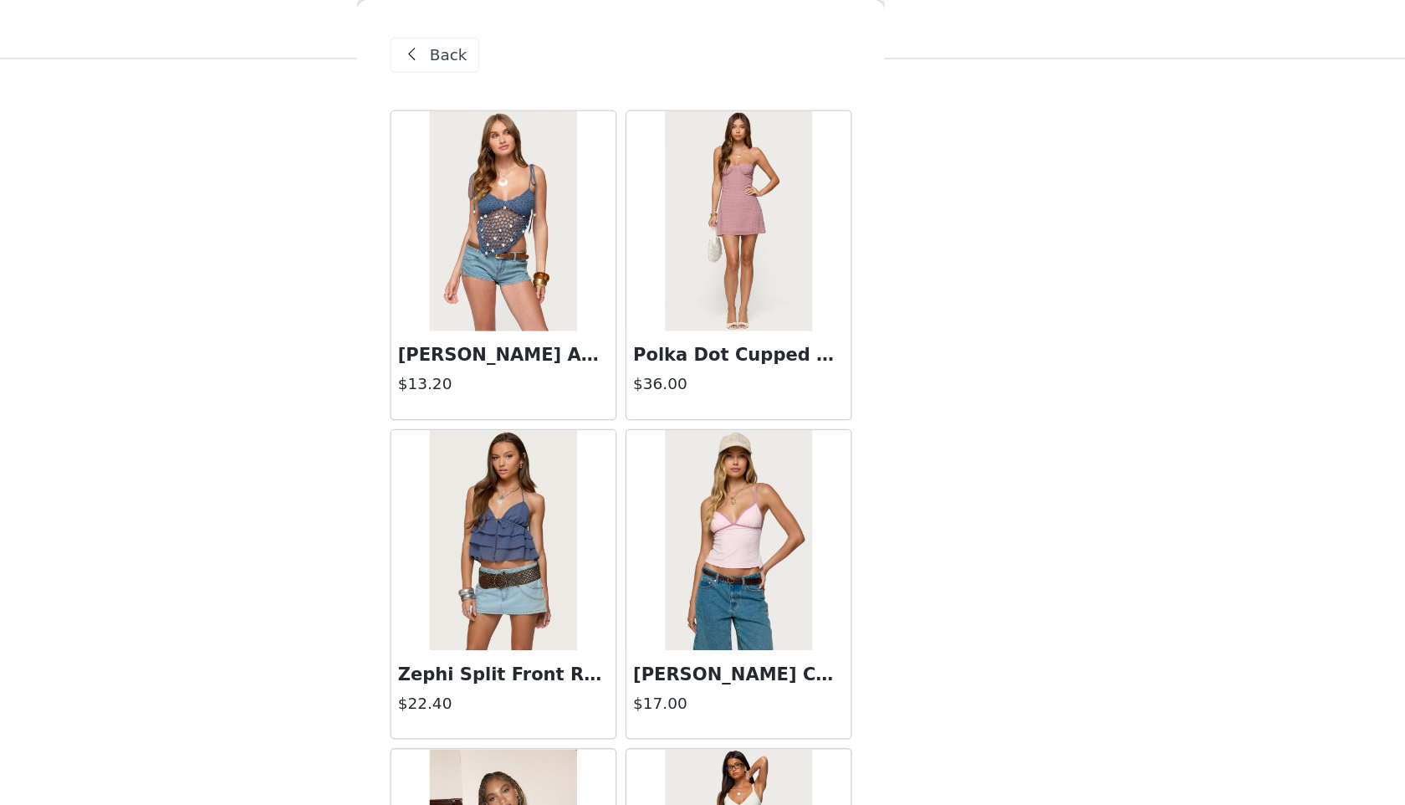
click at [553, 36] on span at bounding box center [544, 42] width 20 height 20
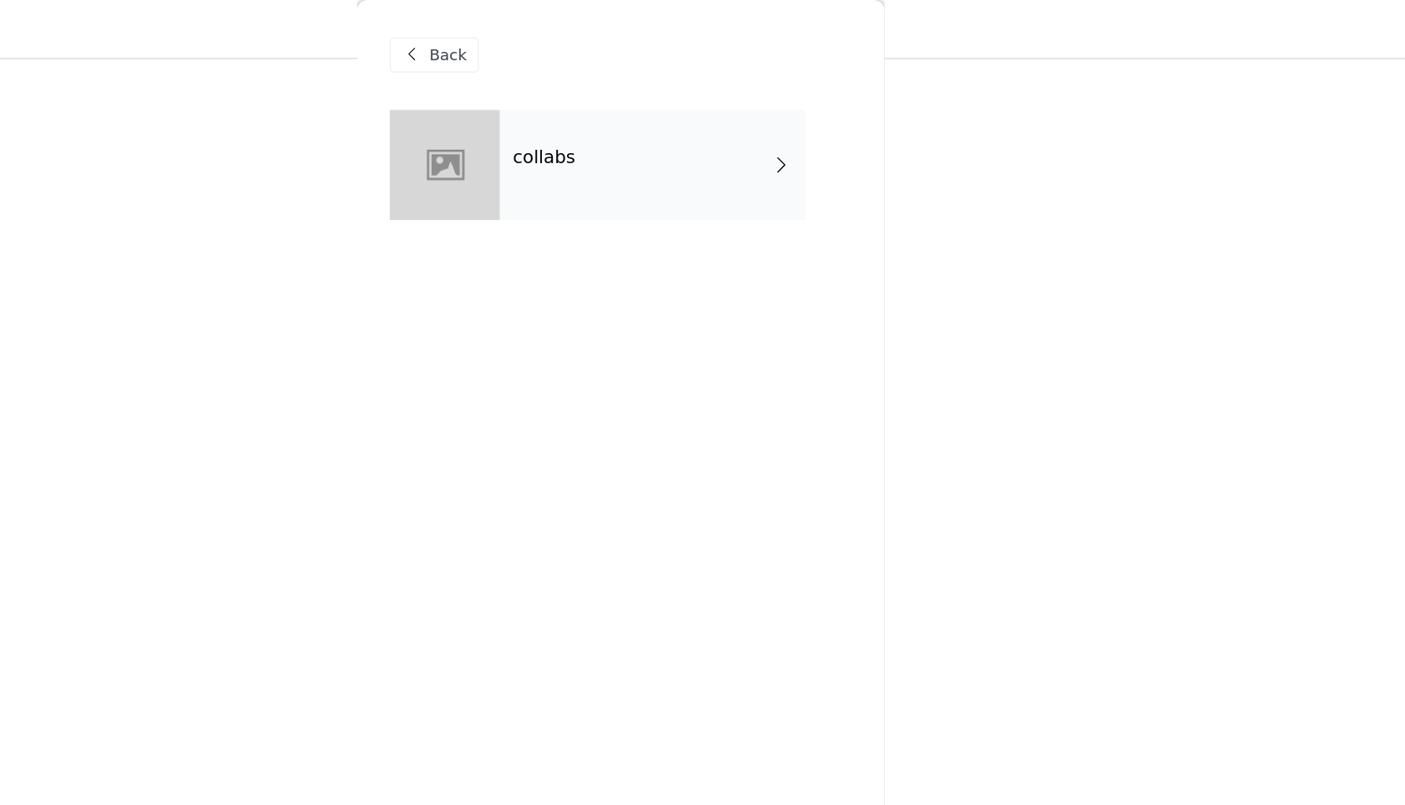
click at [548, 27] on div "Back" at bounding box center [702, 42] width 351 height 84
click at [558, 44] on span "Back" at bounding box center [571, 42] width 28 height 18
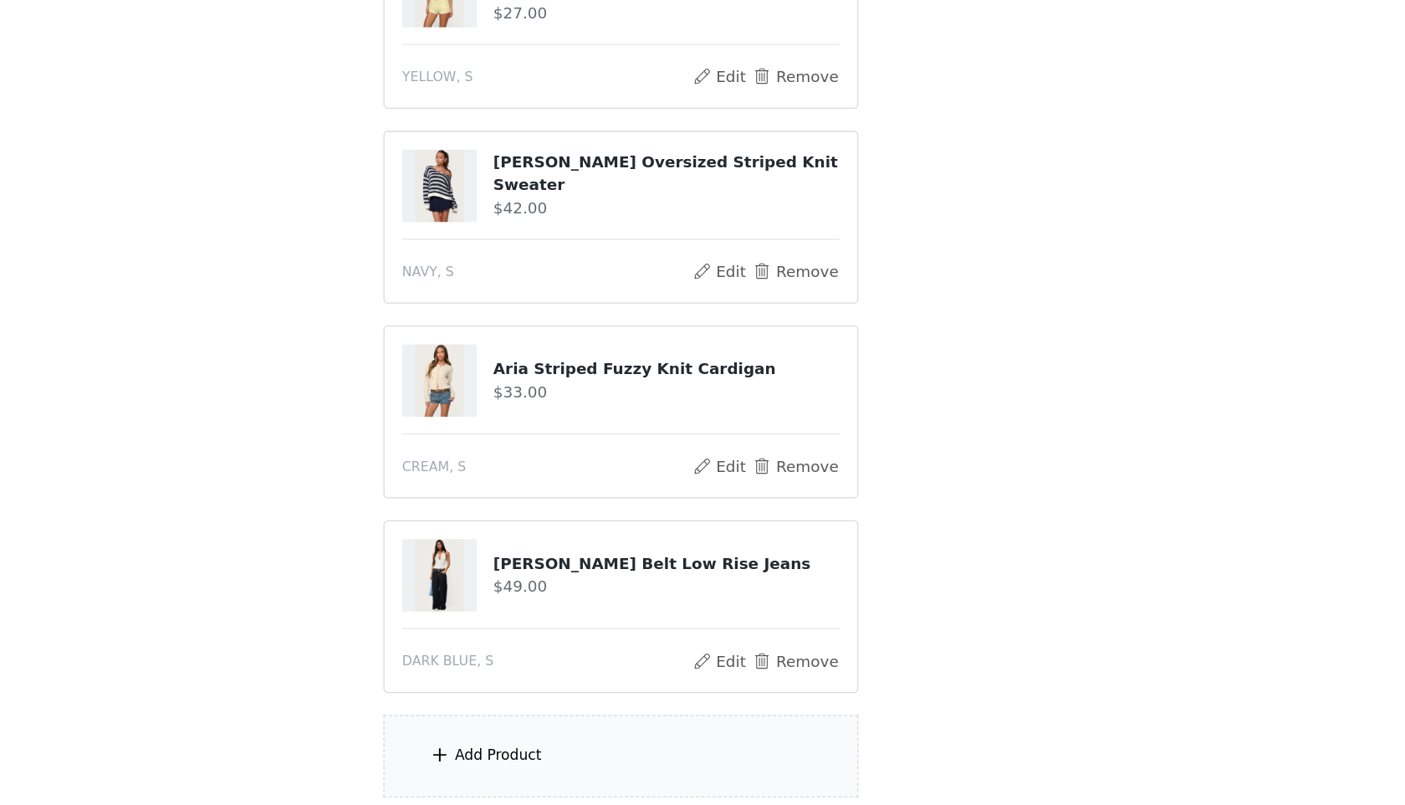
scroll to position [292, 0]
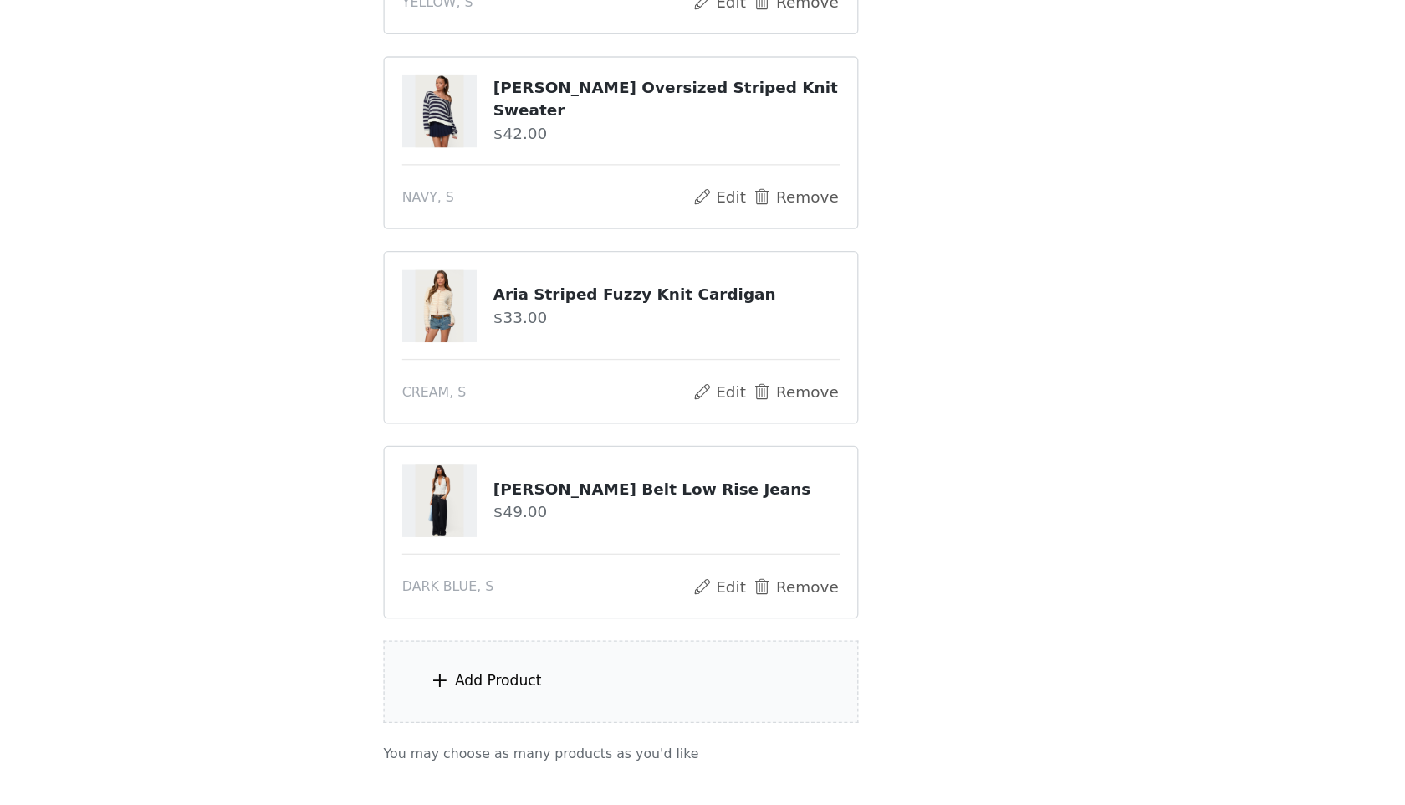
click at [653, 566] on h4 "[PERSON_NAME] Belt Low Rise Jeans" at bounding box center [738, 564] width 264 height 18
click at [584, 566] on div at bounding box center [564, 572] width 57 height 55
click at [567, 566] on img at bounding box center [564, 572] width 37 height 55
click at [786, 633] on button "Edit" at bounding box center [777, 638] width 43 height 20
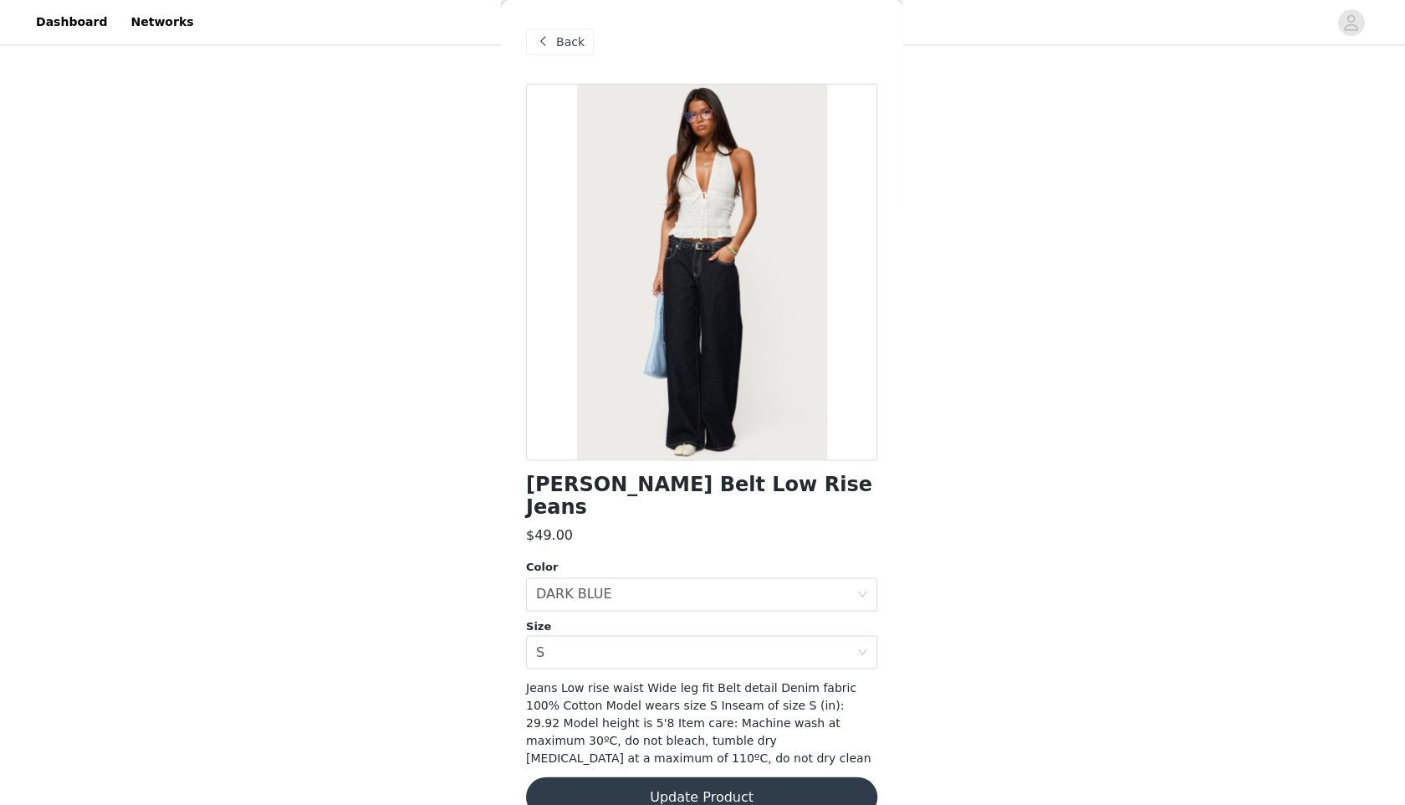
scroll to position [276, 0]
click at [565, 45] on span "Back" at bounding box center [571, 42] width 28 height 18
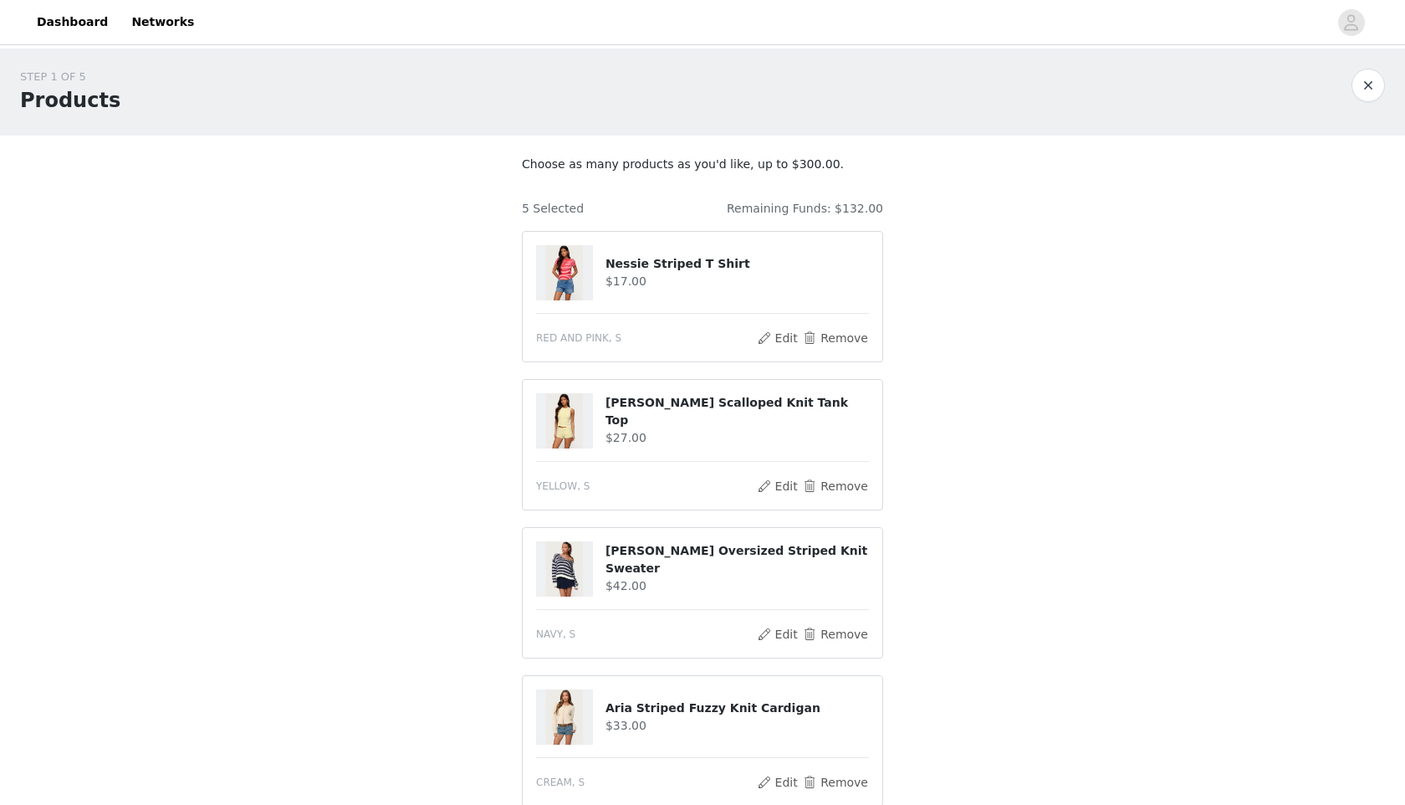
scroll to position [401, 0]
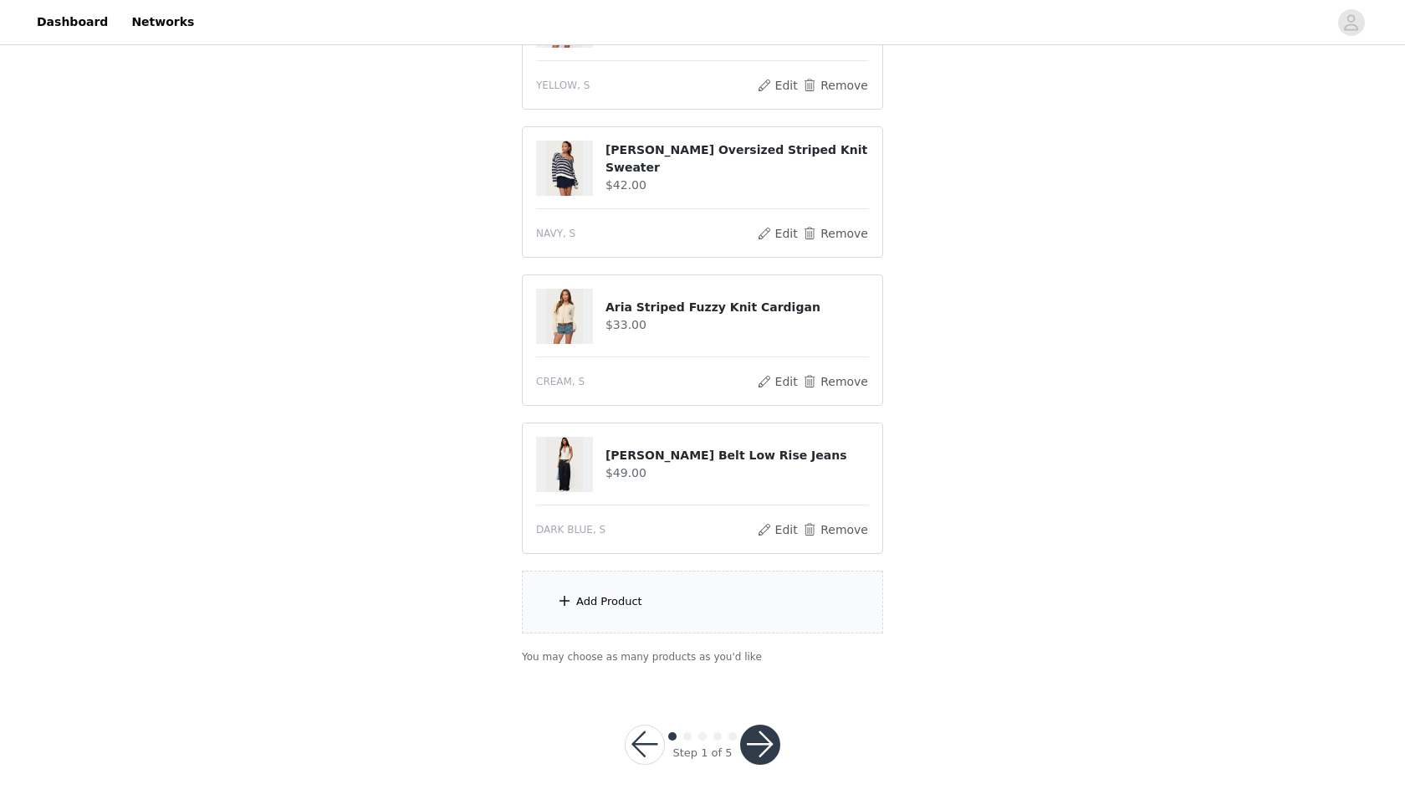
click at [631, 614] on div "Add Product" at bounding box center [702, 602] width 361 height 63
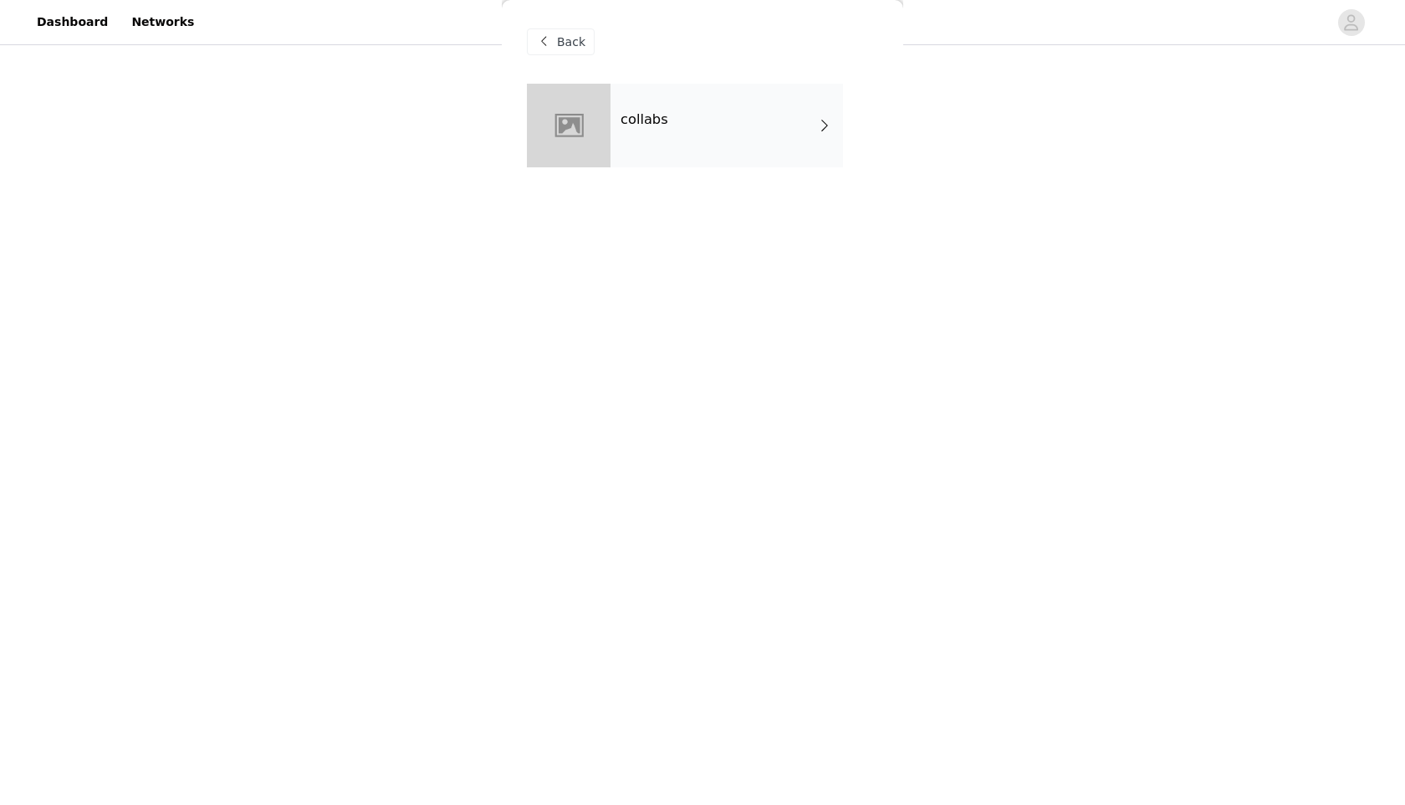
click at [665, 120] on h4 "collabs" at bounding box center [645, 119] width 48 height 15
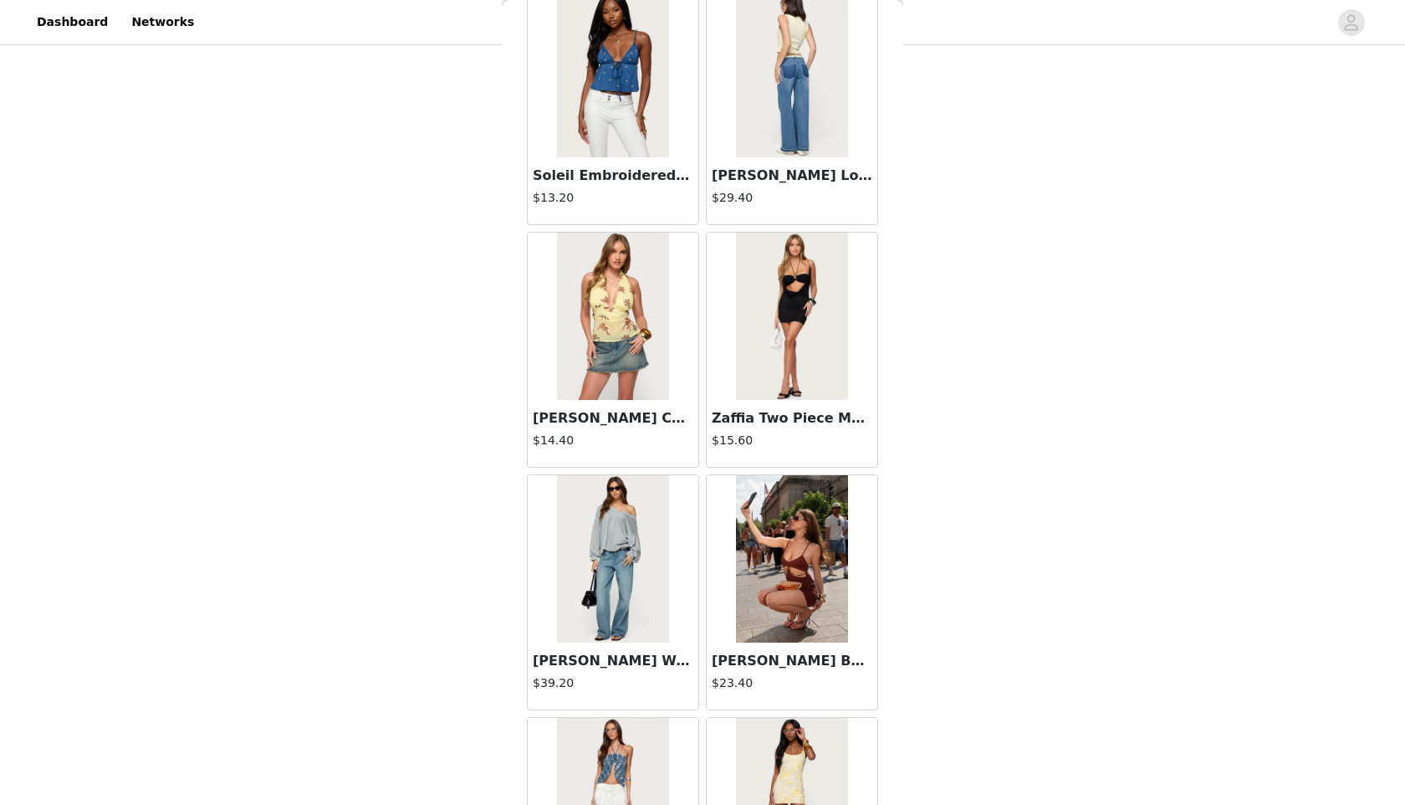
scroll to position [1755, 0]
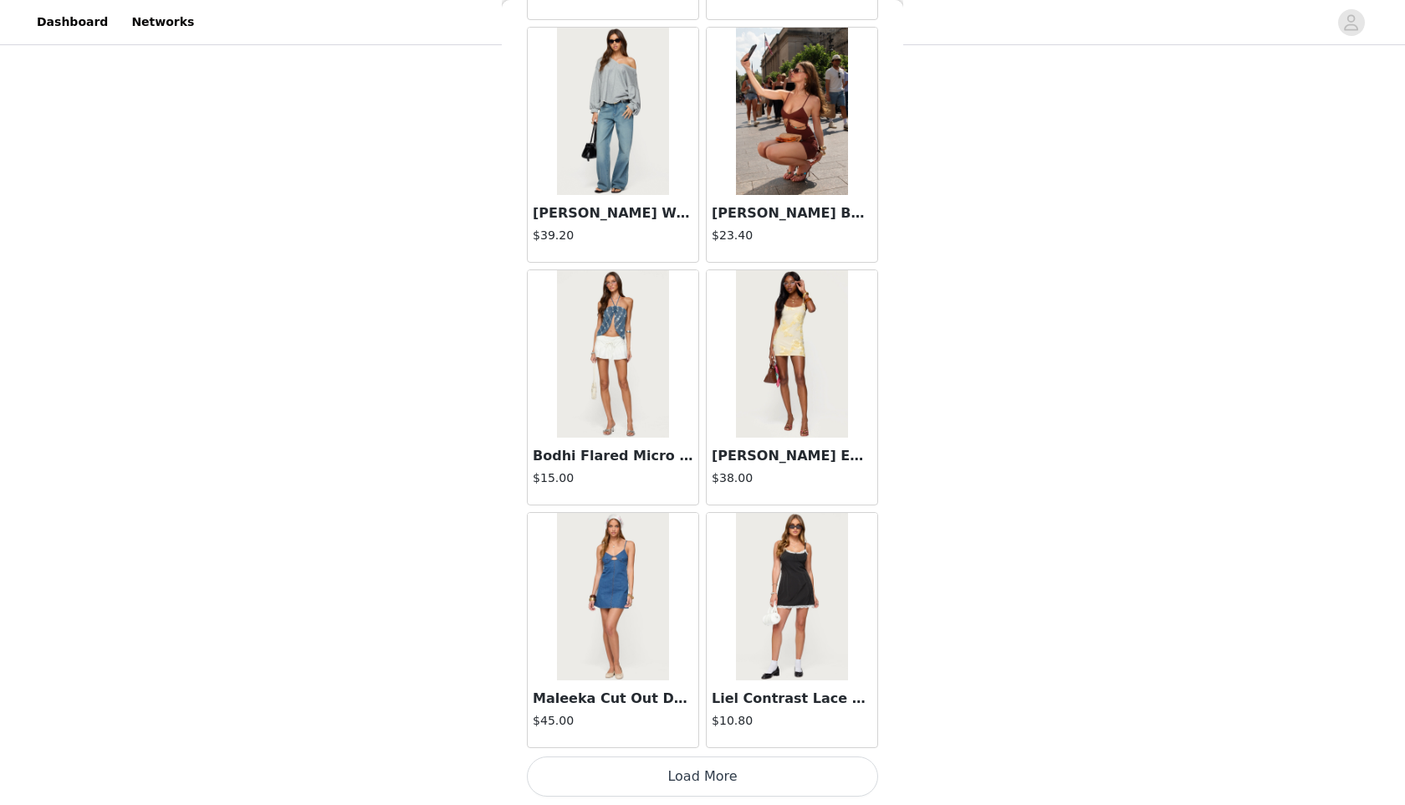
click at [731, 786] on button "Load More" at bounding box center [702, 776] width 351 height 40
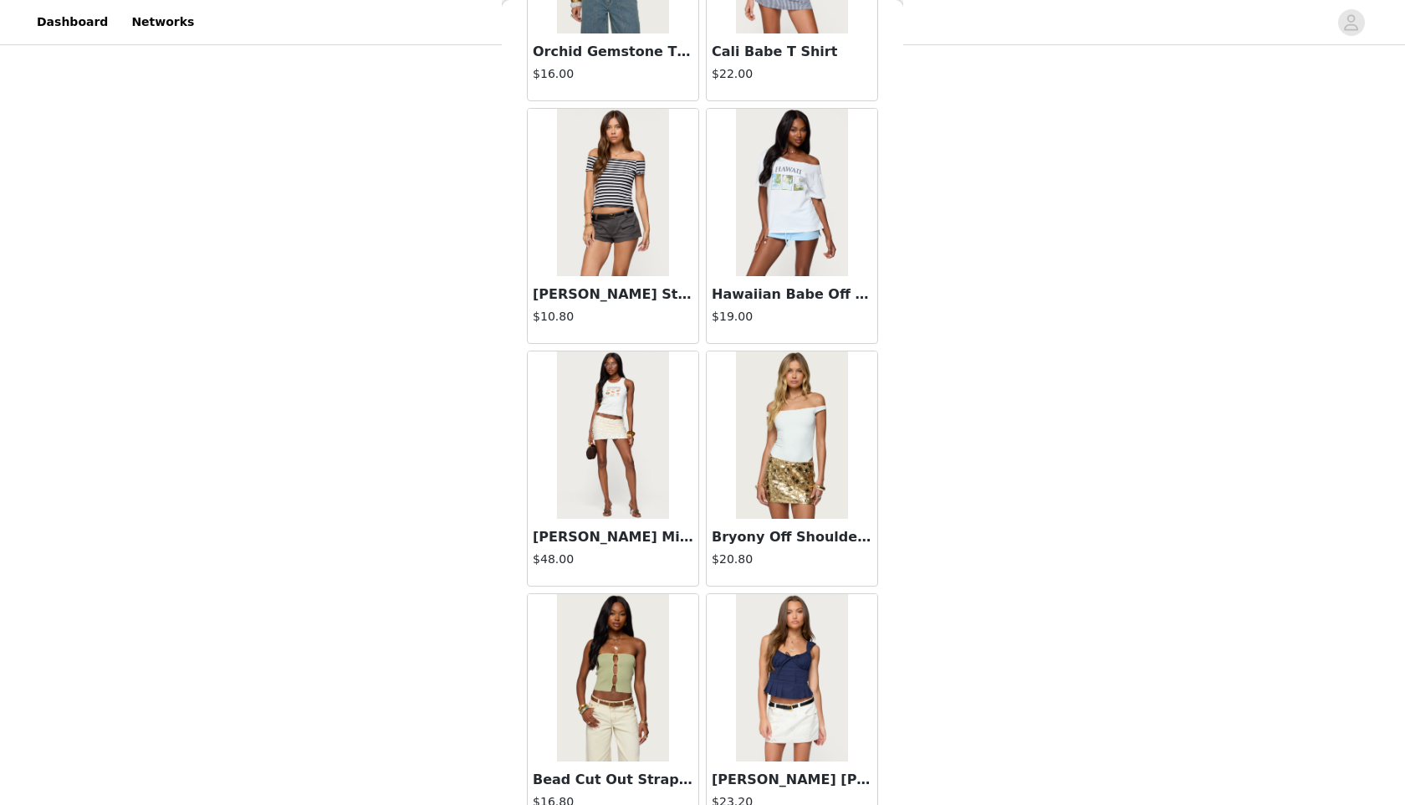
scroll to position [4181, 0]
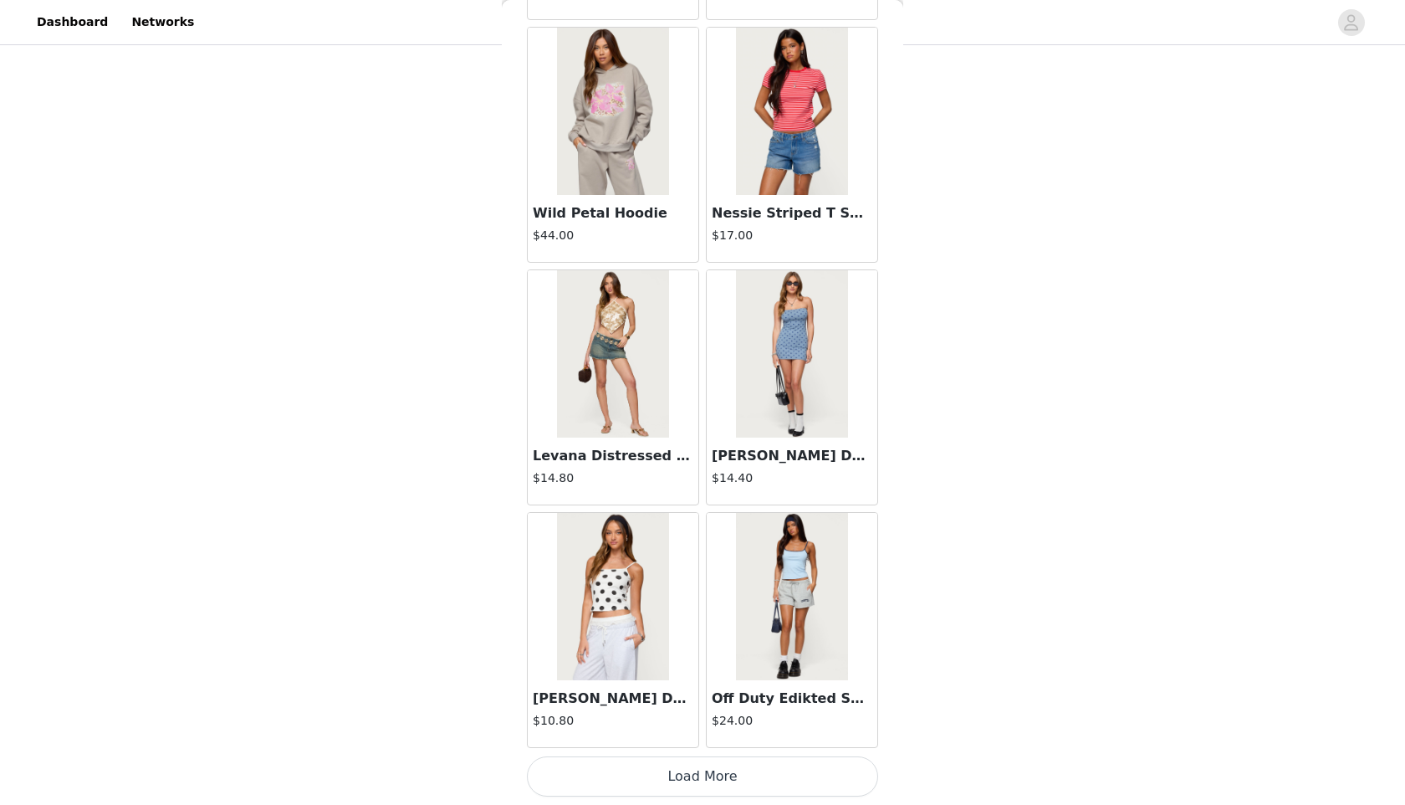
click at [836, 775] on button "Load More" at bounding box center [702, 776] width 351 height 40
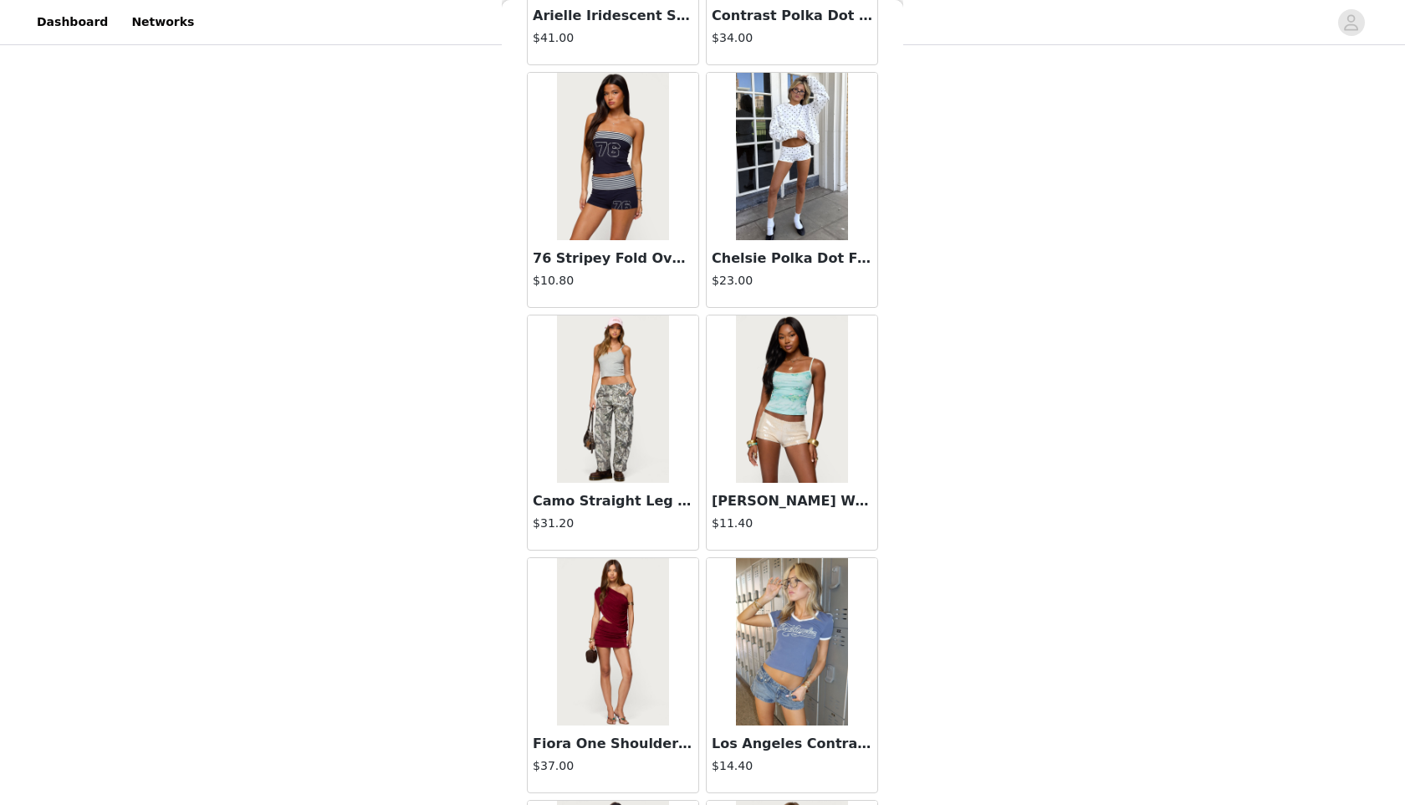
scroll to position [6607, 0]
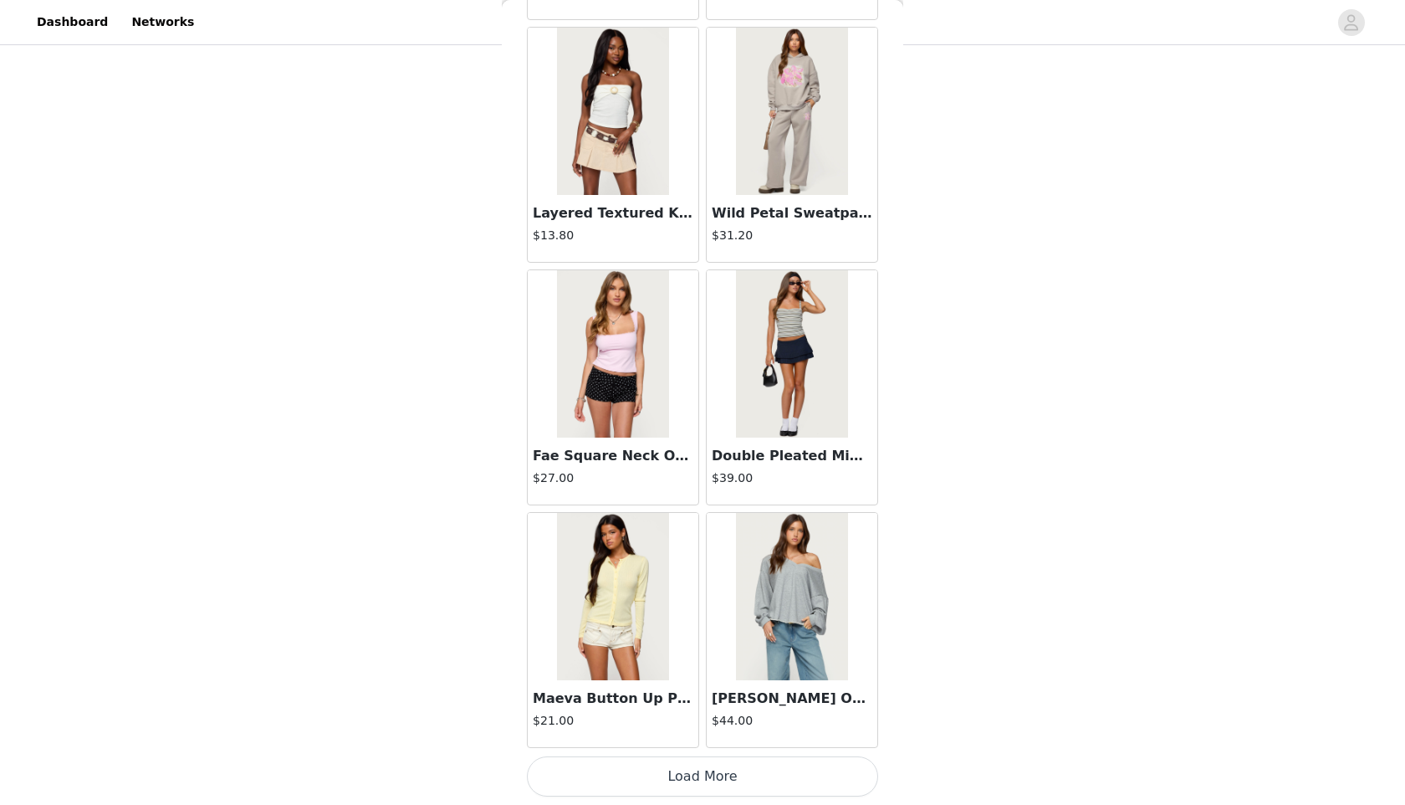
click at [847, 775] on button "Load More" at bounding box center [702, 776] width 351 height 40
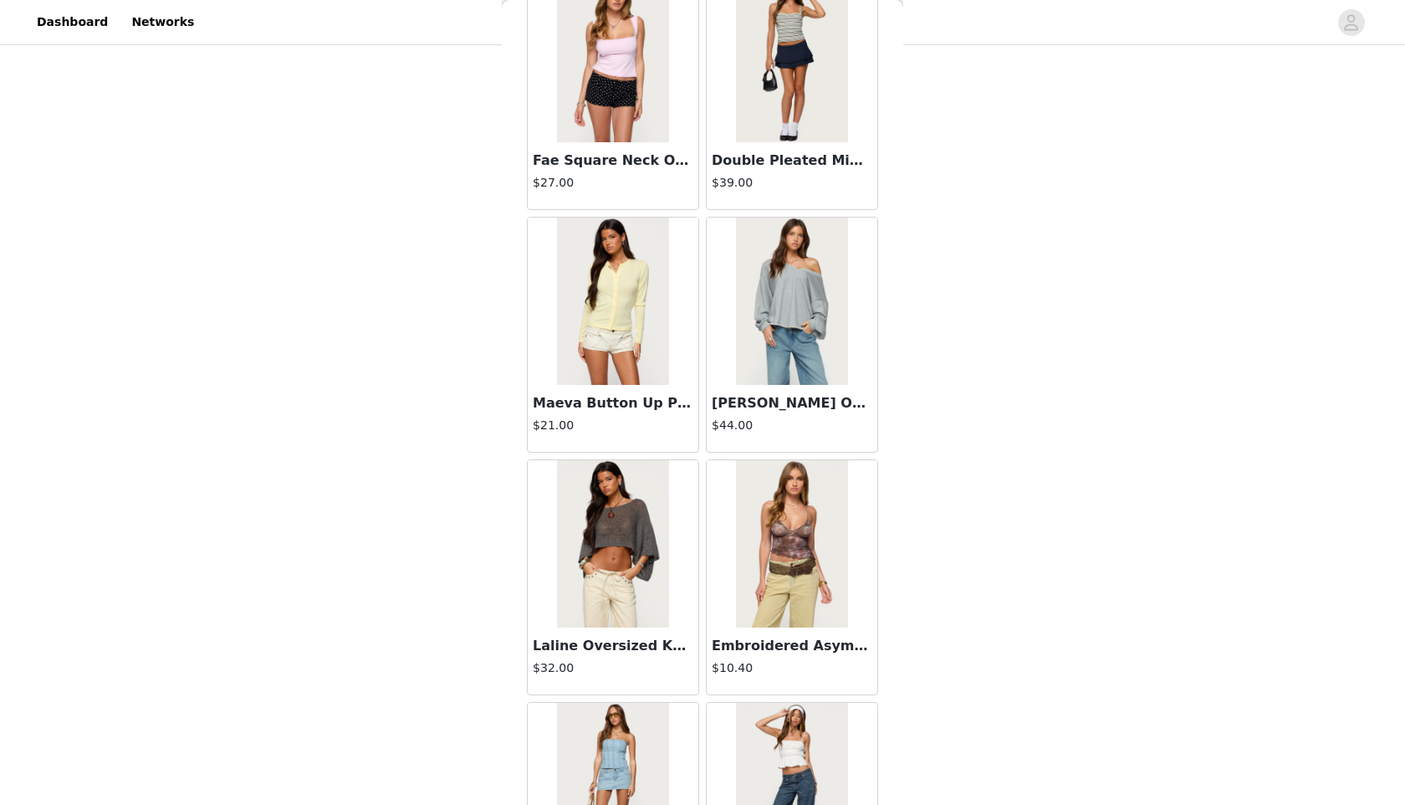
scroll to position [9033, 0]
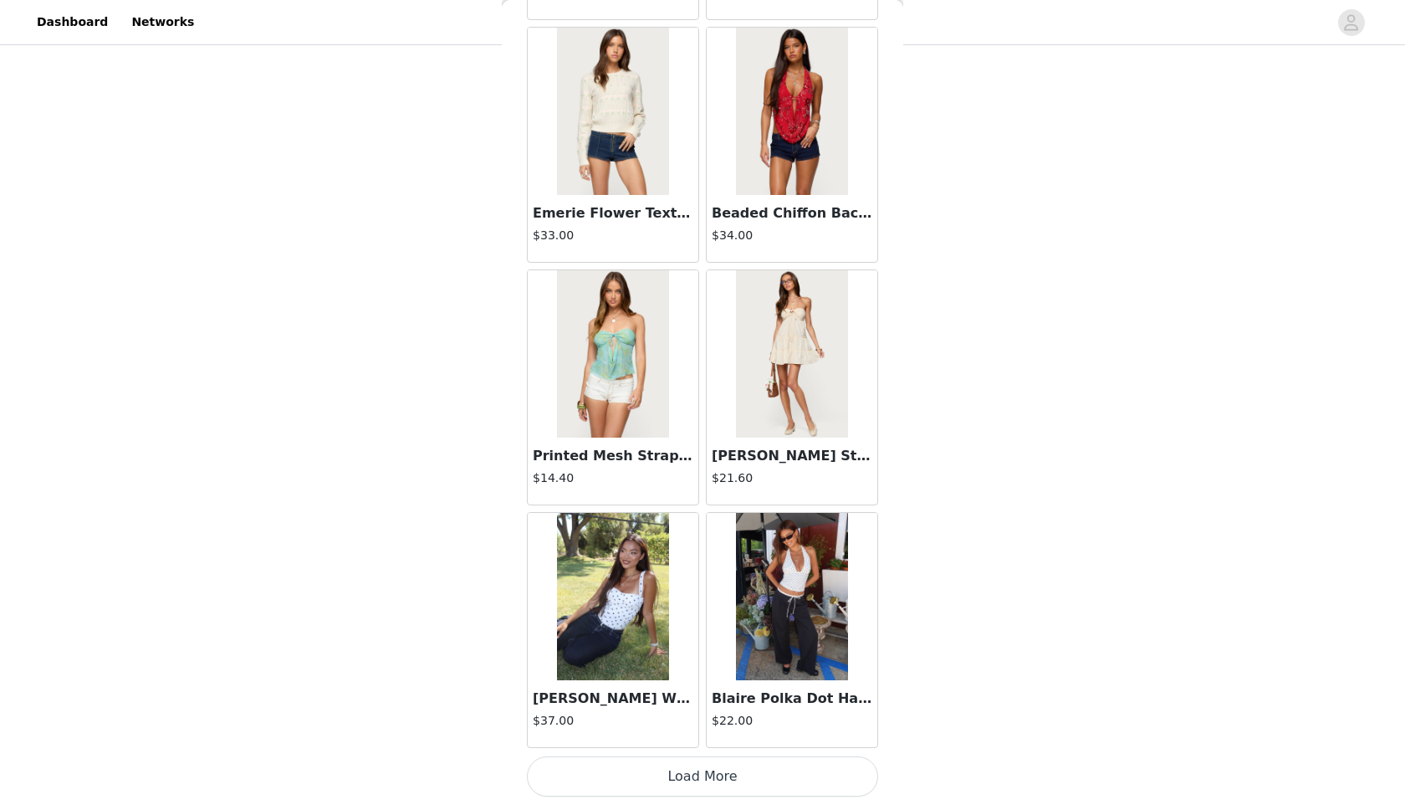
click at [841, 786] on button "Load More" at bounding box center [702, 776] width 351 height 40
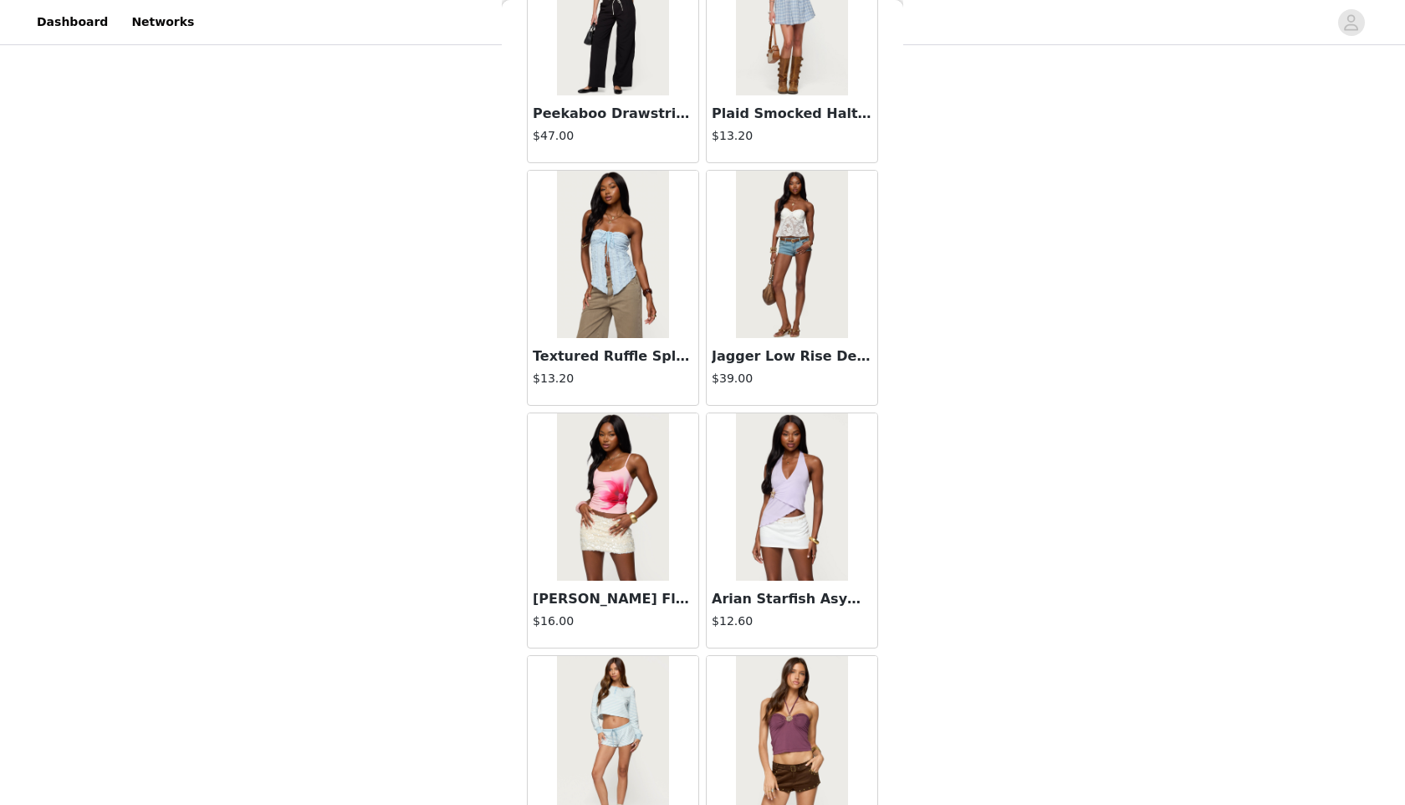
scroll to position [11459, 0]
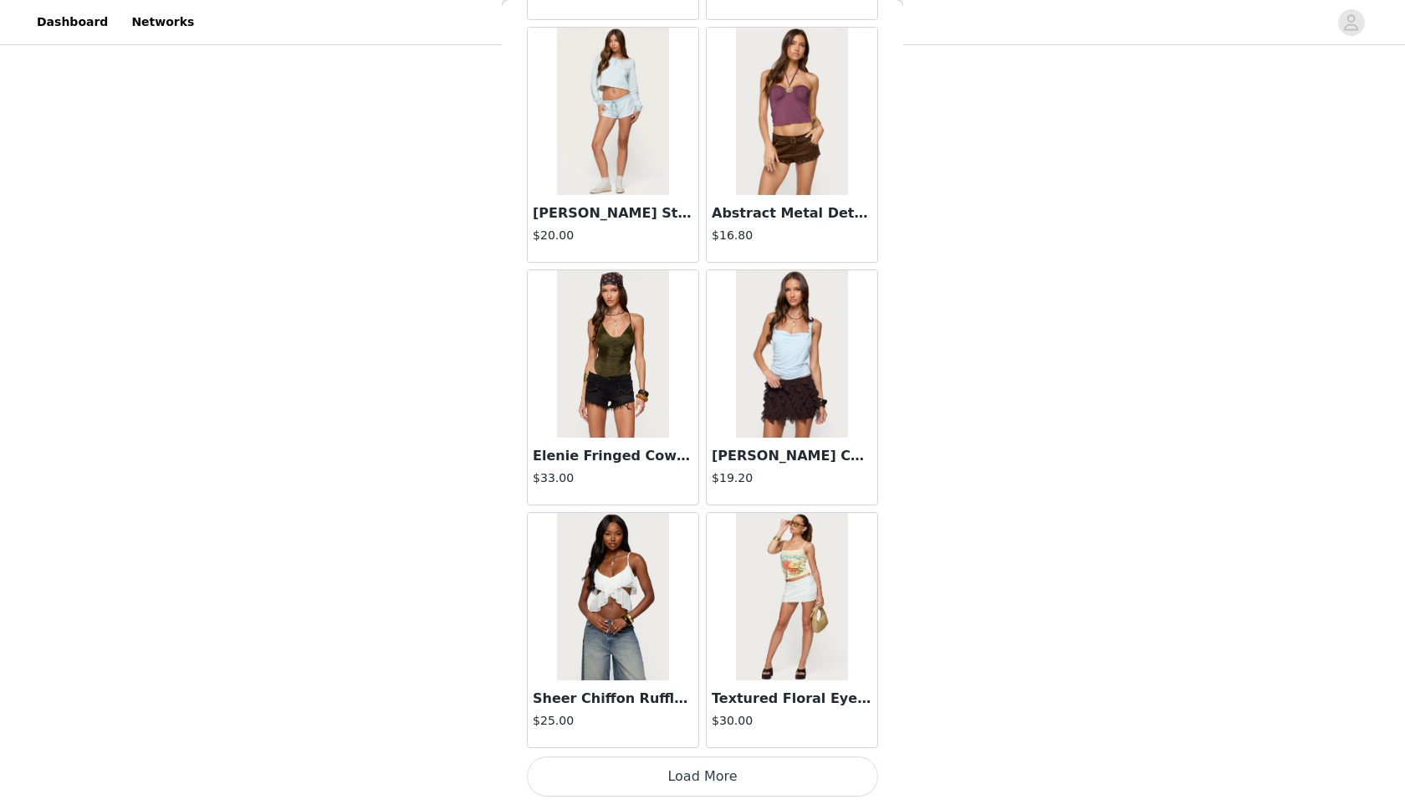
click at [827, 770] on button "Load More" at bounding box center [702, 776] width 351 height 40
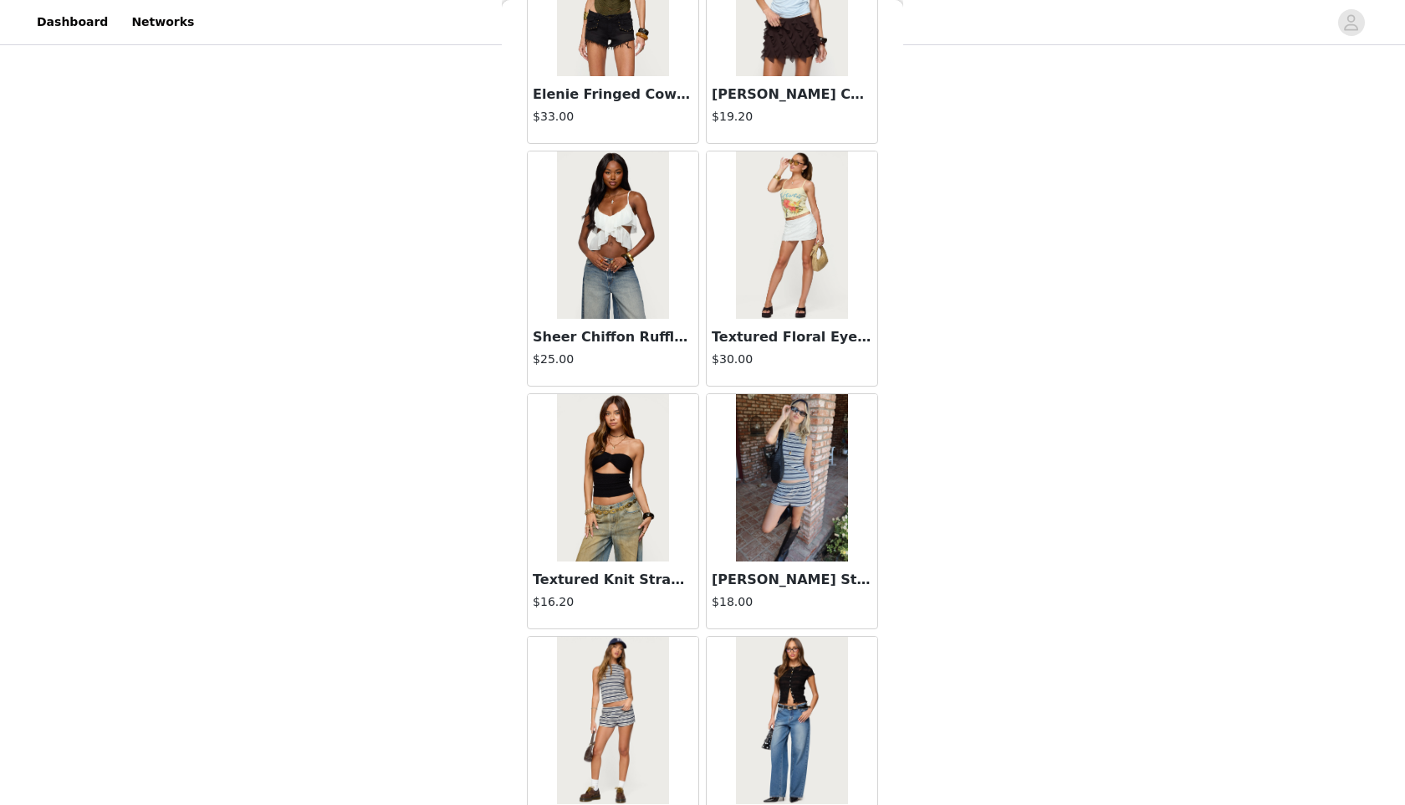
scroll to position [13885, 0]
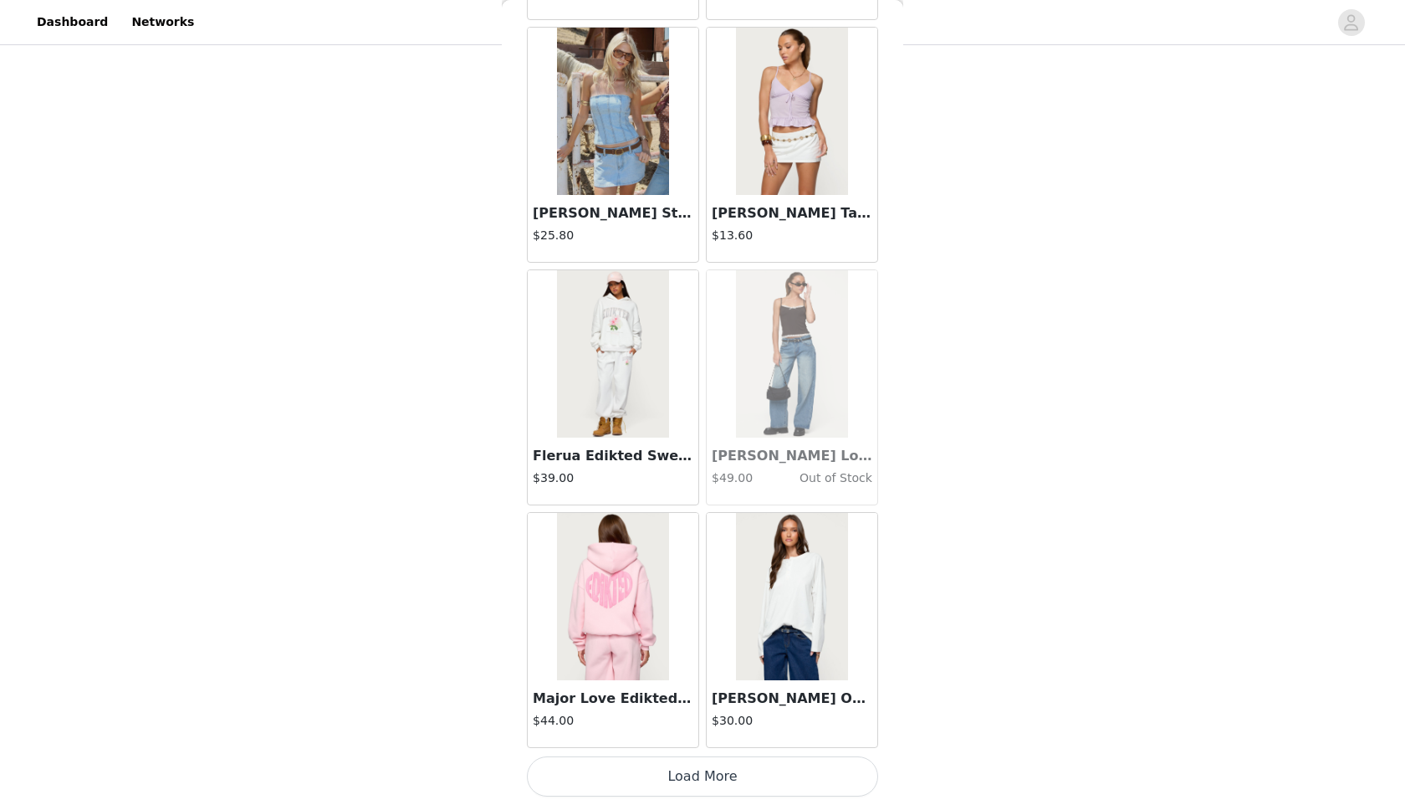
click at [791, 772] on button "Load More" at bounding box center [702, 776] width 351 height 40
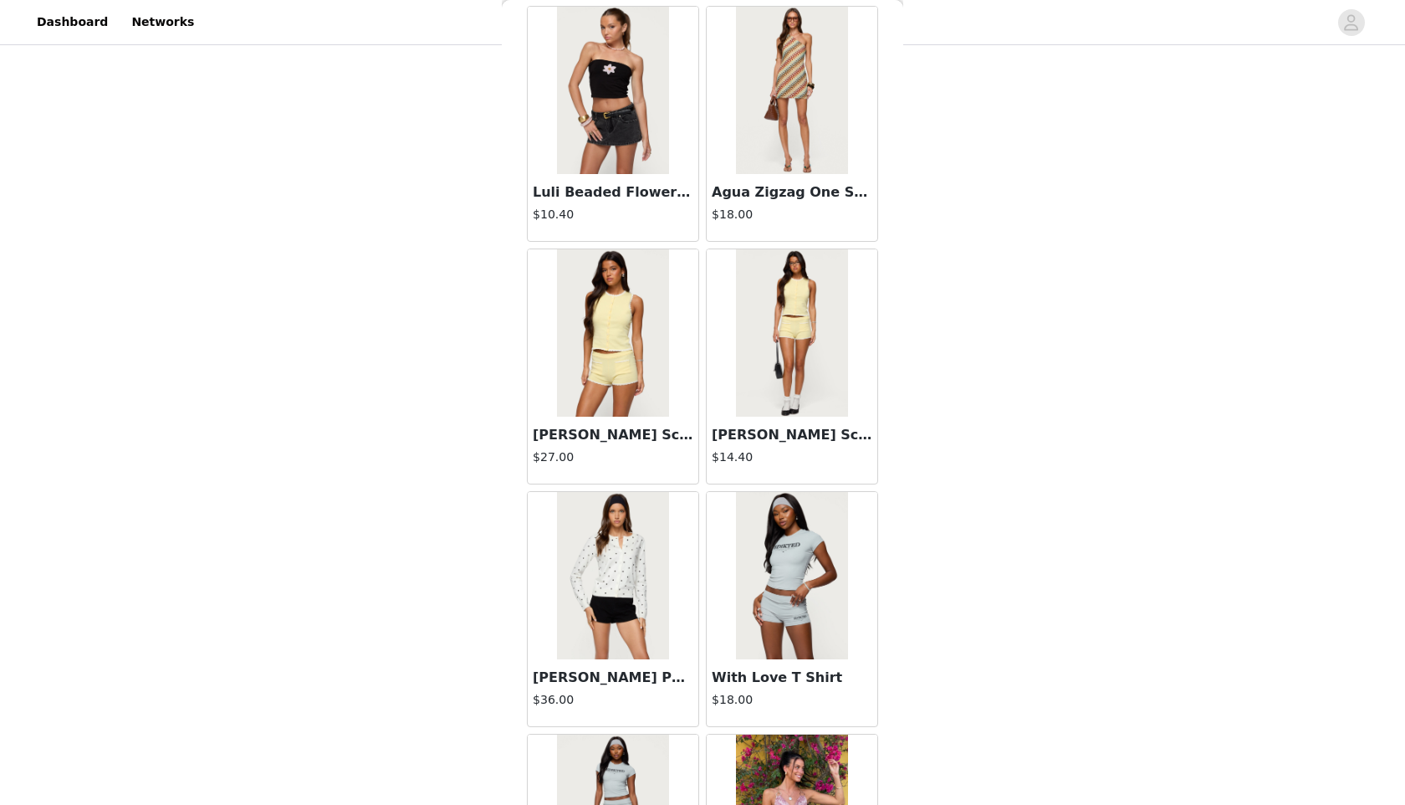
scroll to position [16311, 0]
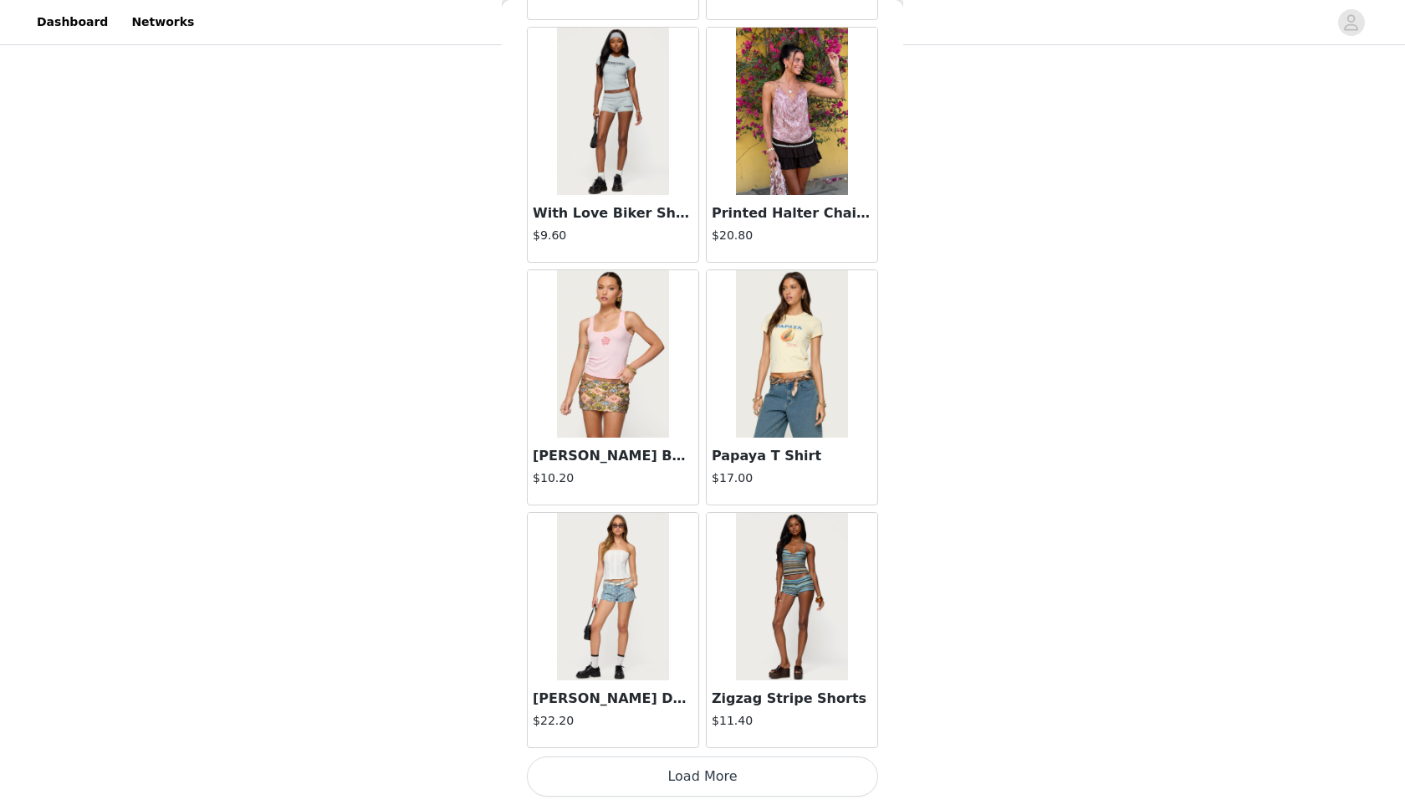
click at [832, 781] on button "Load More" at bounding box center [702, 776] width 351 height 40
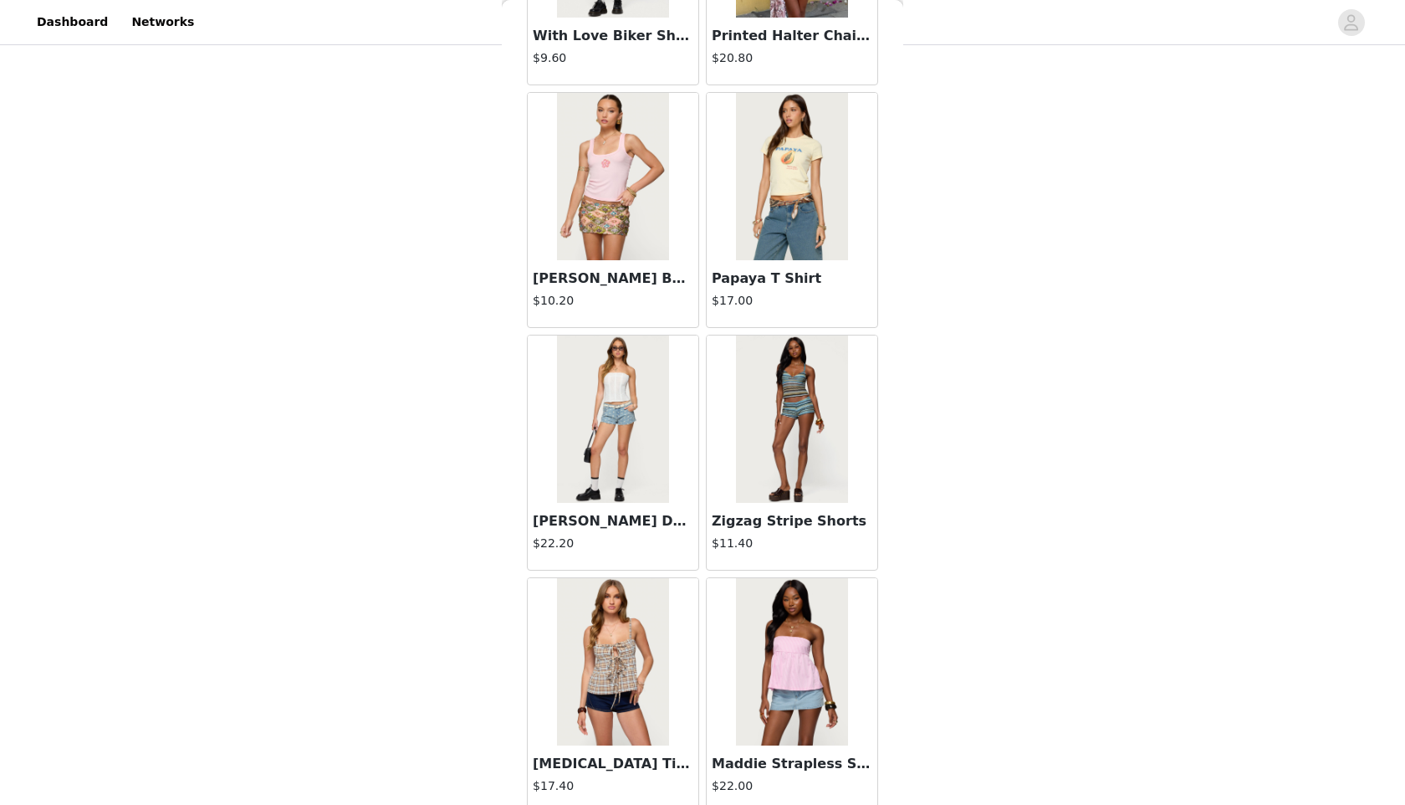
scroll to position [18737, 0]
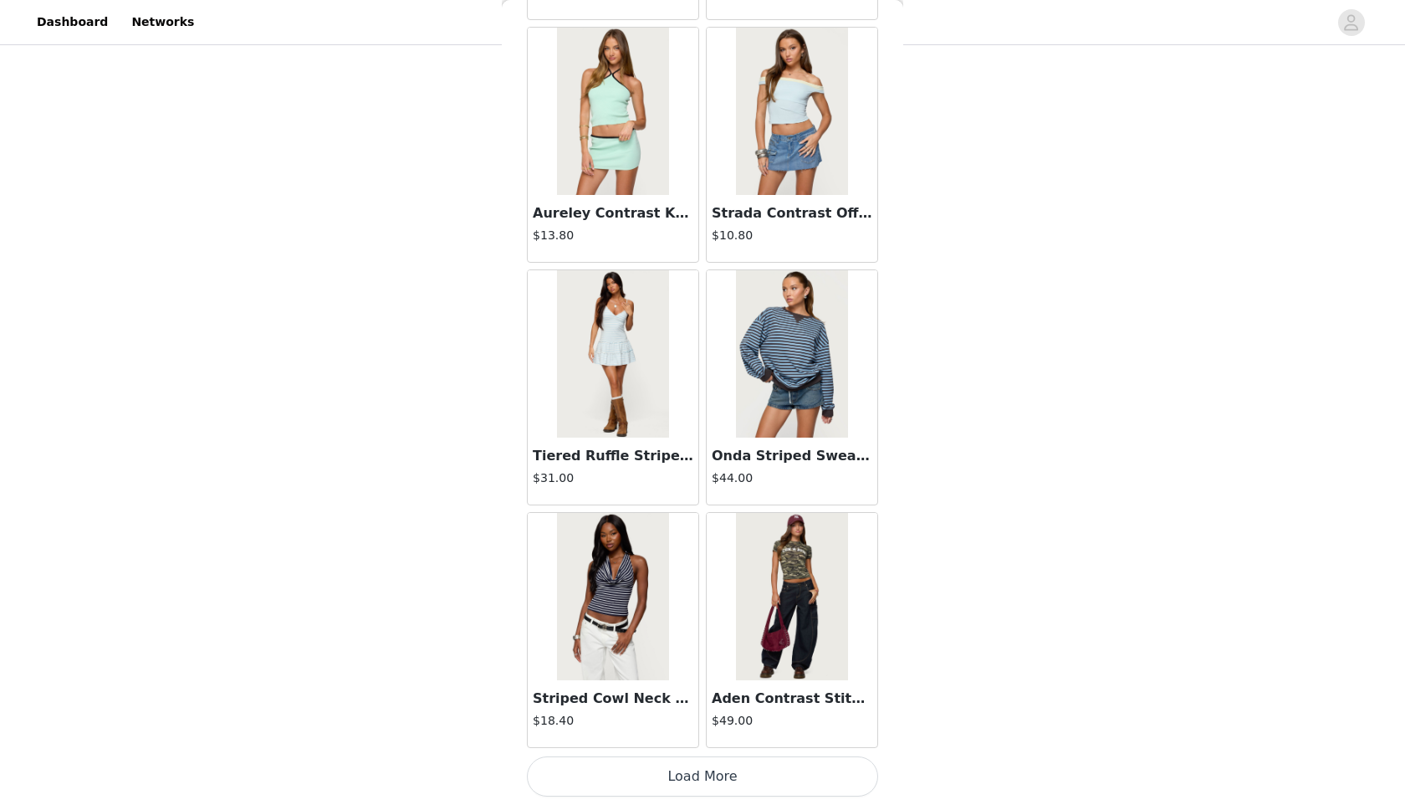
click at [832, 781] on button "Load More" at bounding box center [702, 776] width 351 height 40
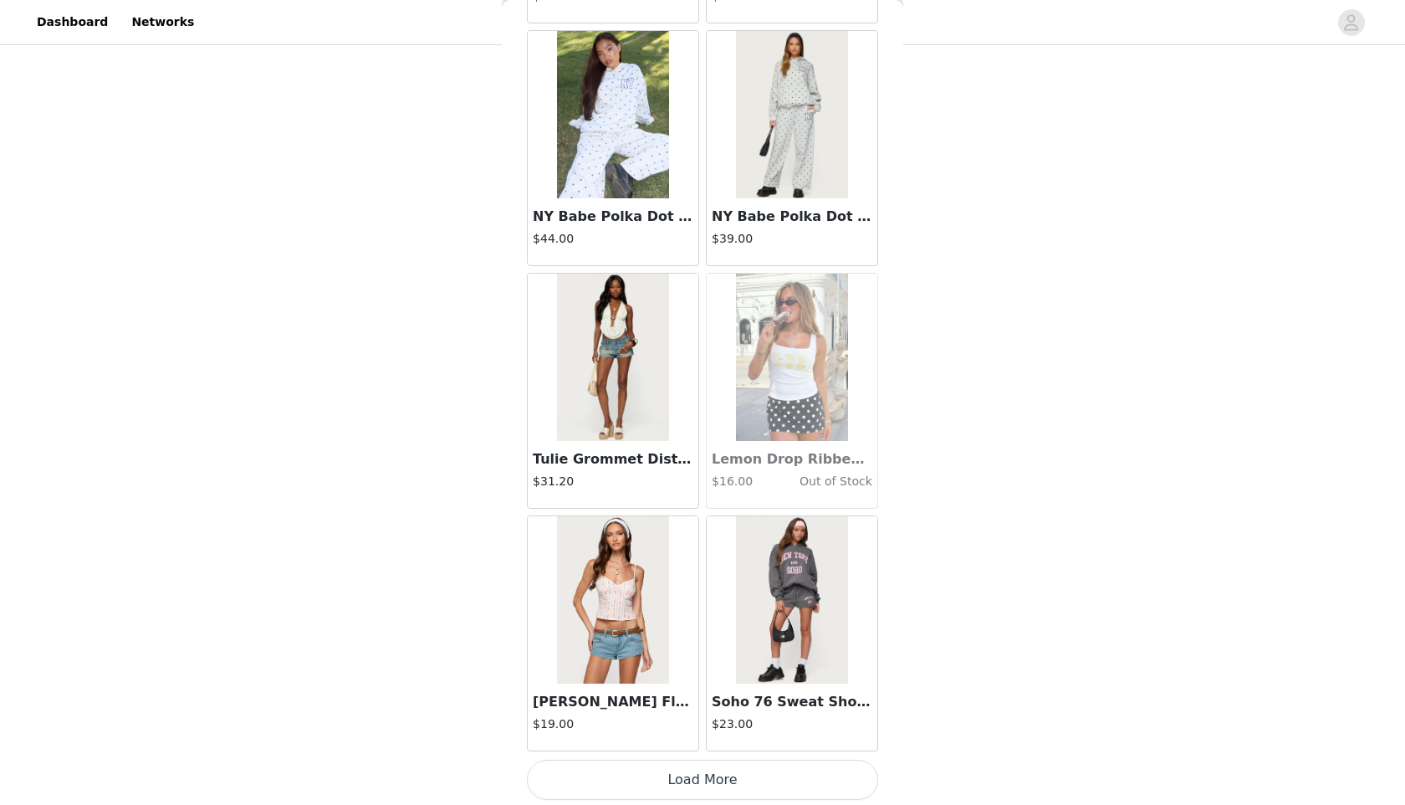
scroll to position [21163, 0]
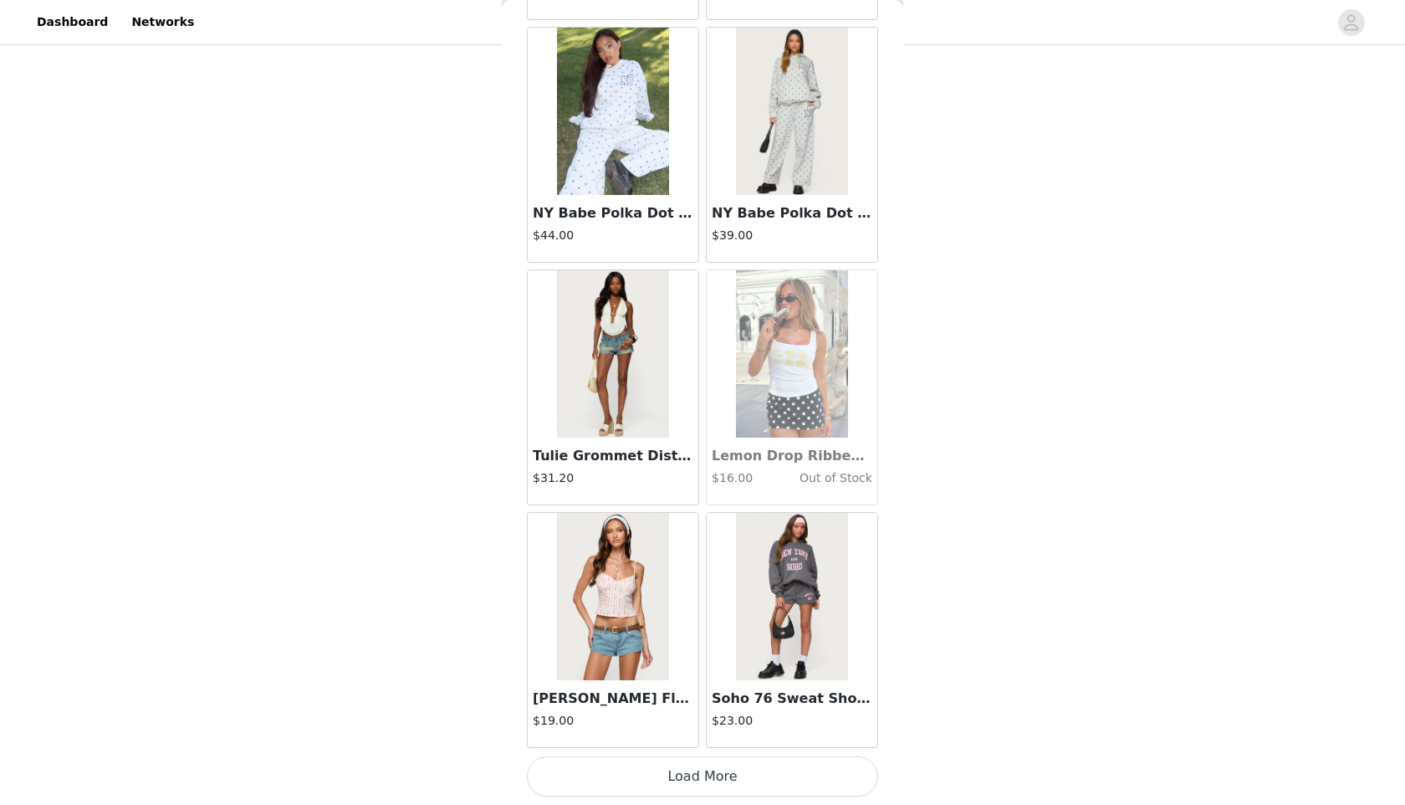
click at [807, 776] on button "Load More" at bounding box center [702, 776] width 351 height 40
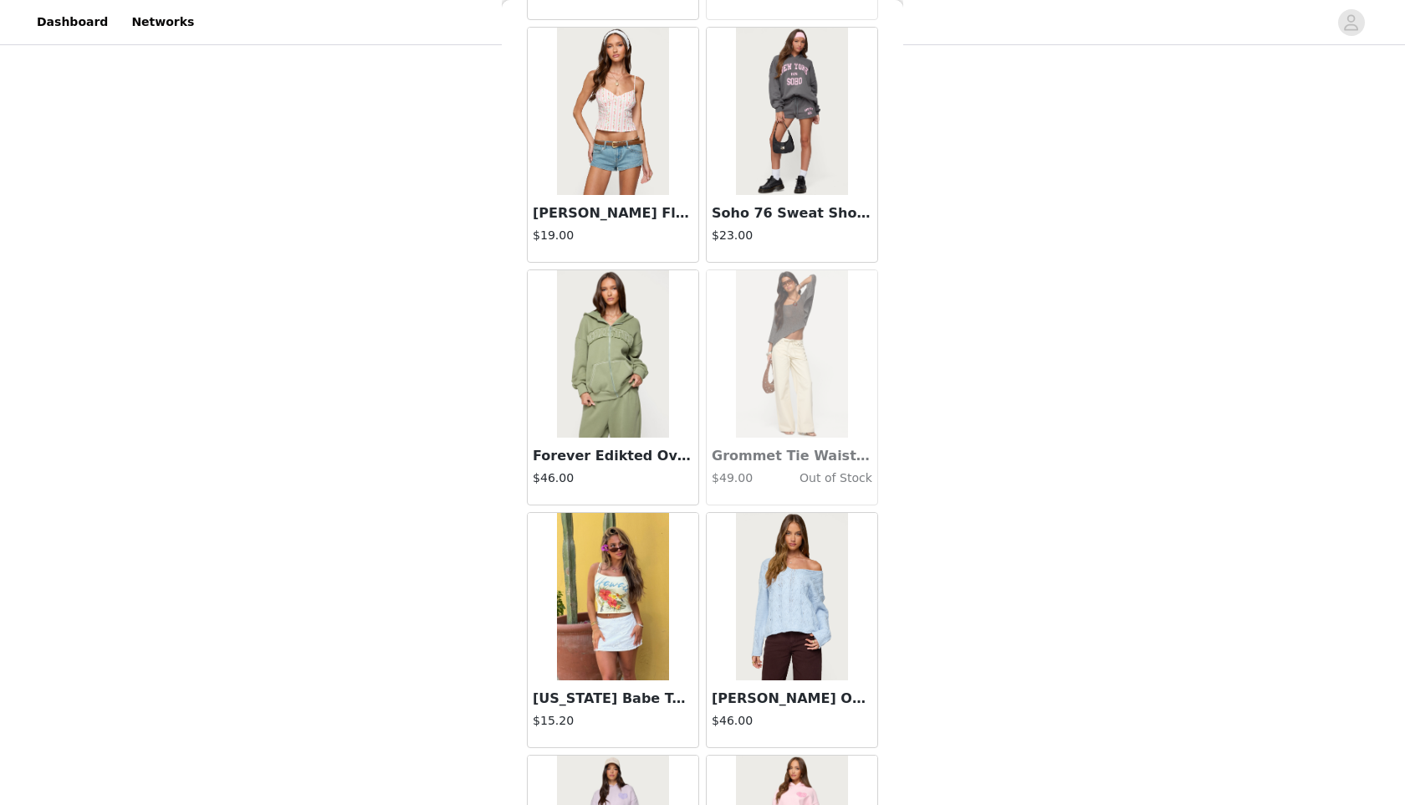
scroll to position [23589, 0]
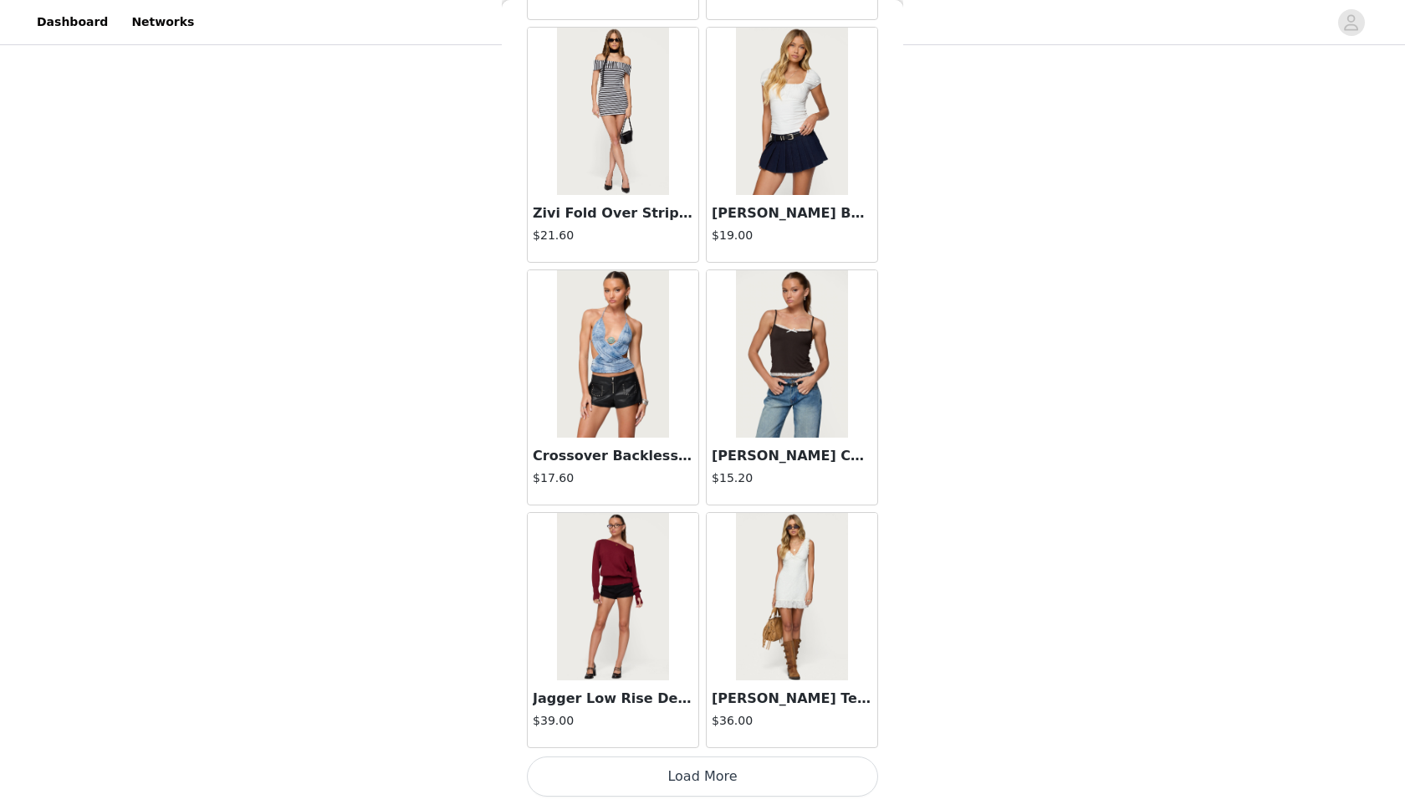
click at [832, 770] on button "Load More" at bounding box center [702, 776] width 351 height 40
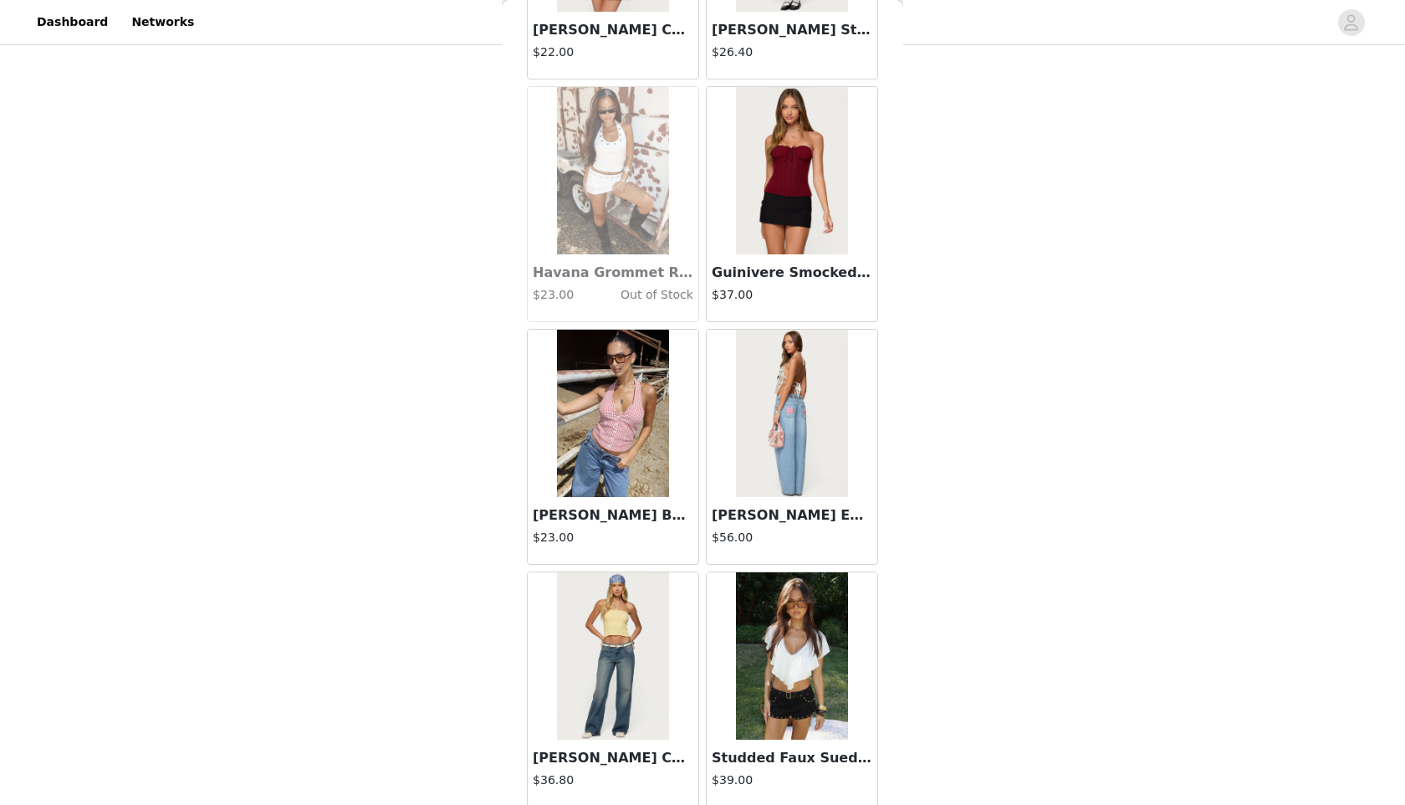
scroll to position [26015, 0]
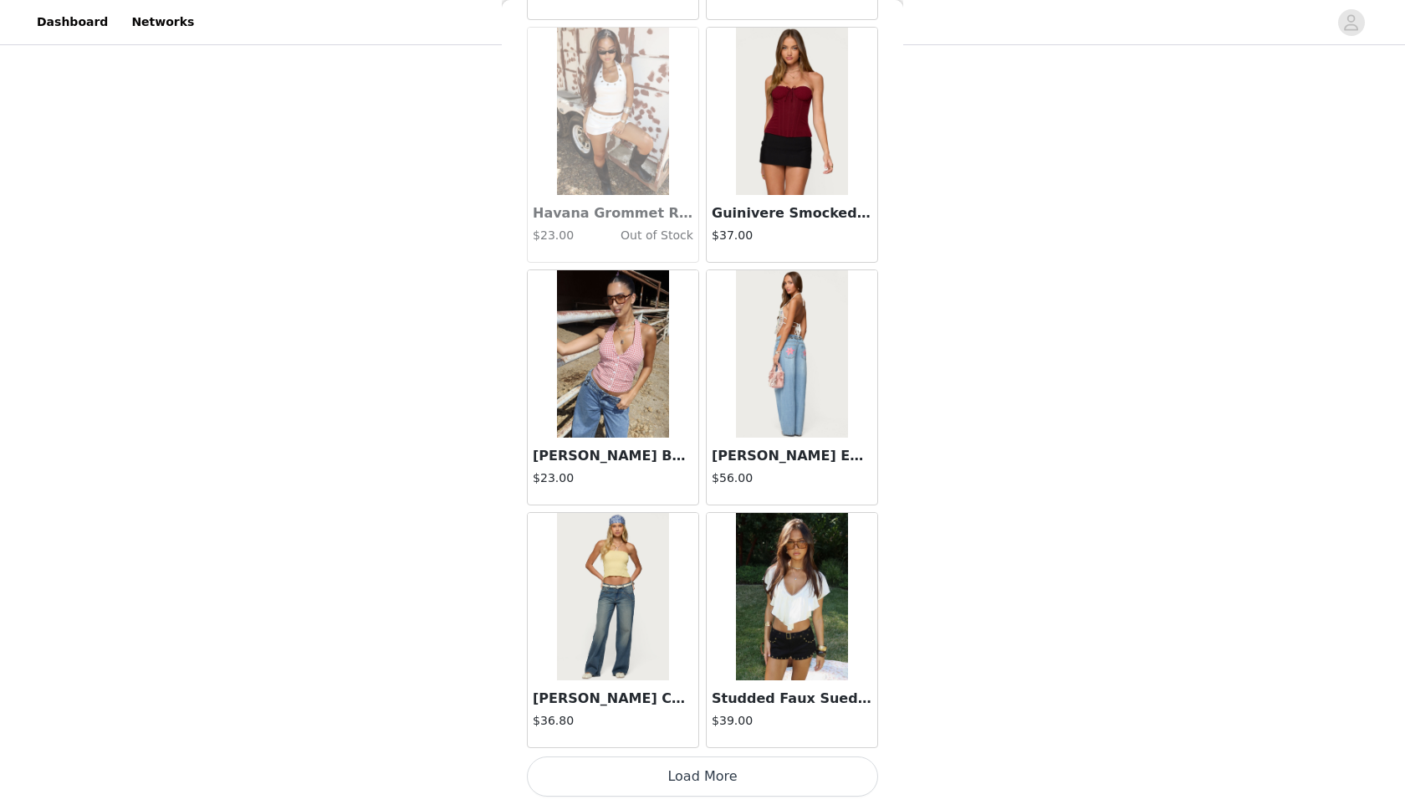
click at [771, 781] on button "Load More" at bounding box center [702, 776] width 351 height 40
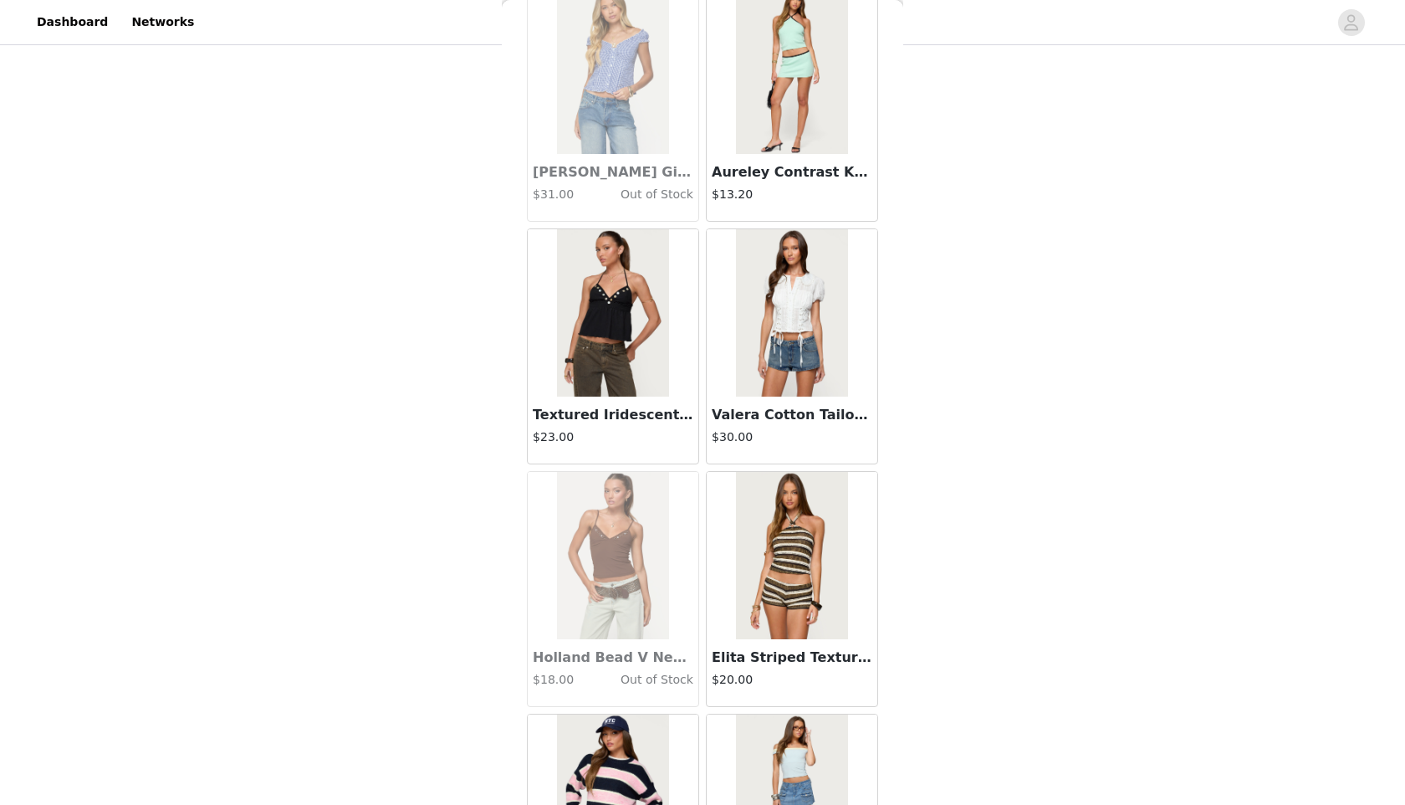
scroll to position [28442, 0]
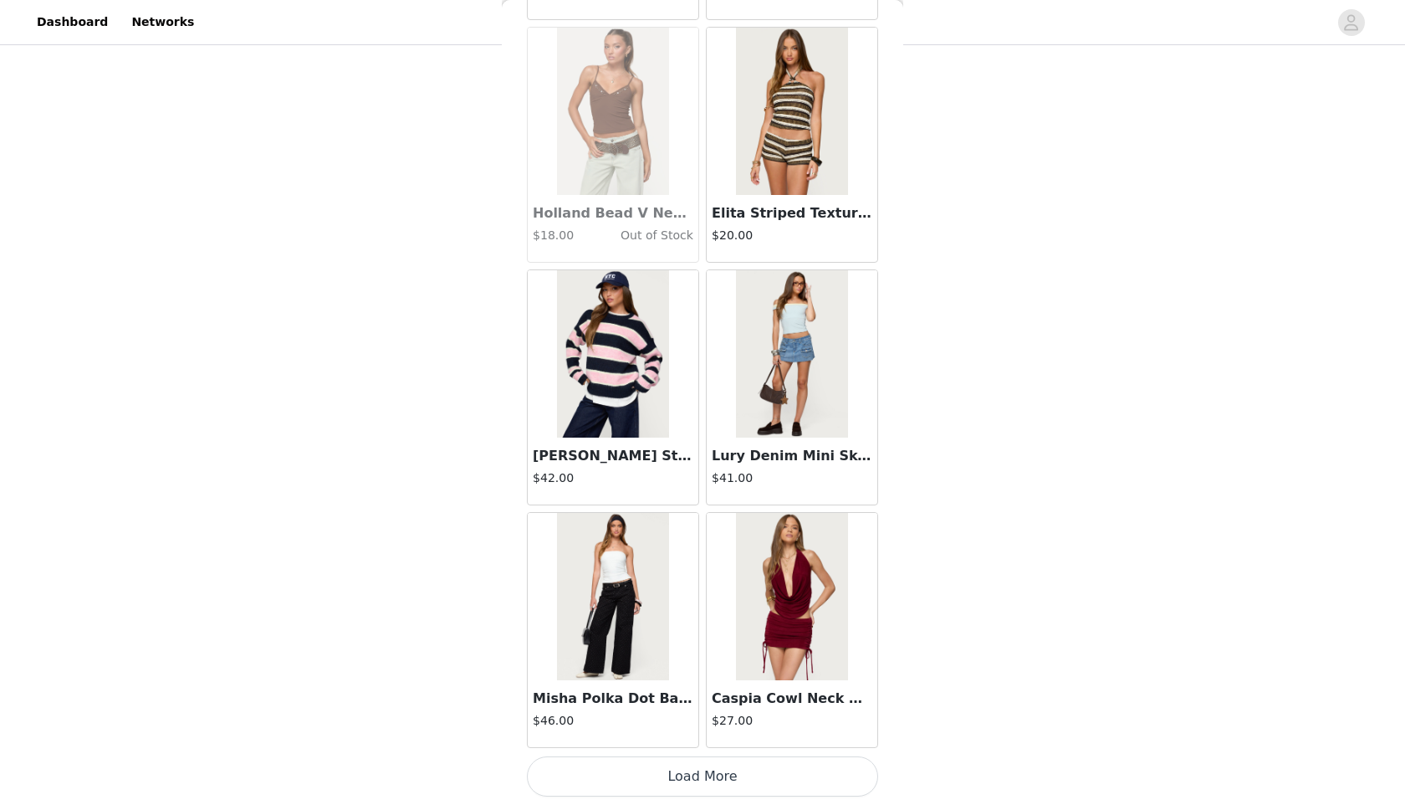
click at [775, 771] on button "Load More" at bounding box center [702, 776] width 351 height 40
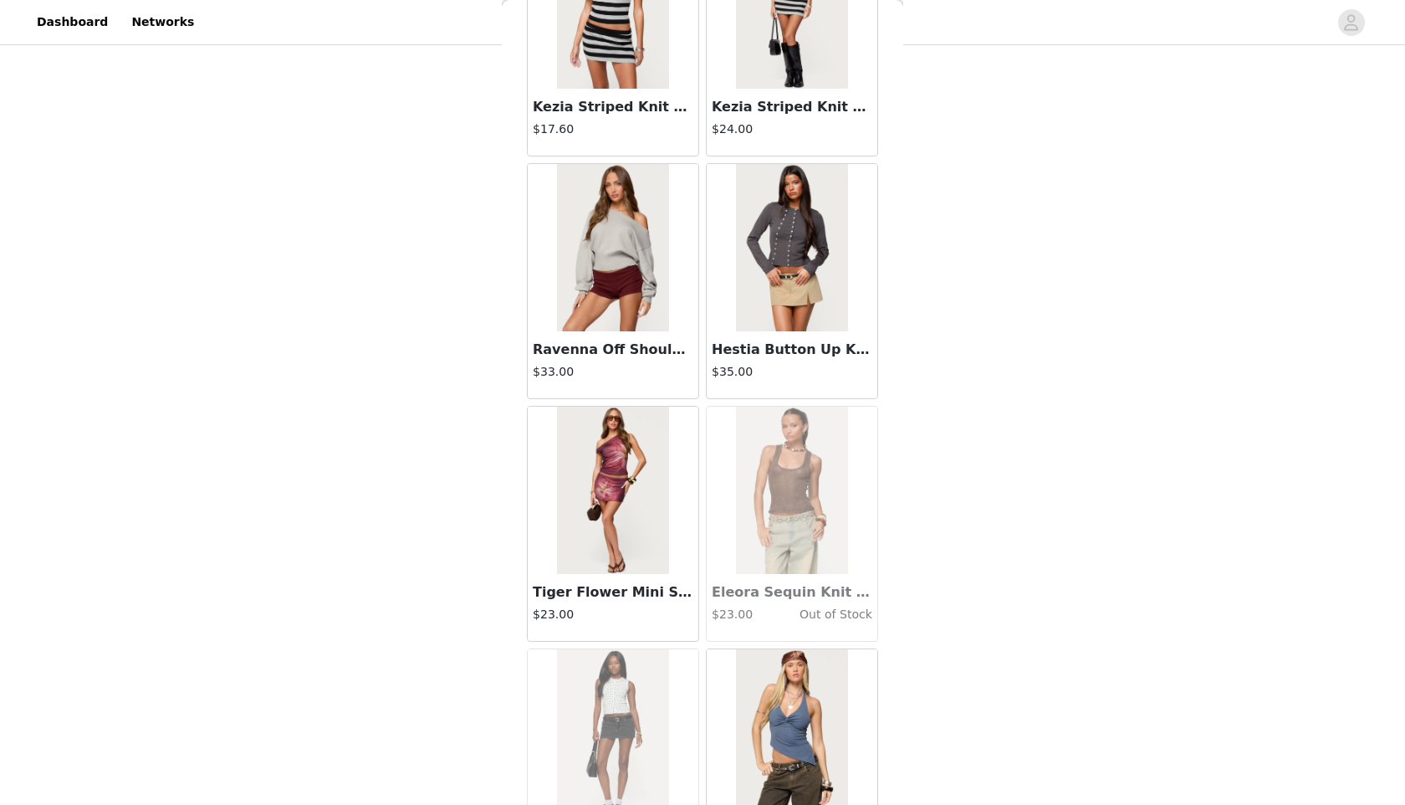
scroll to position [30868, 0]
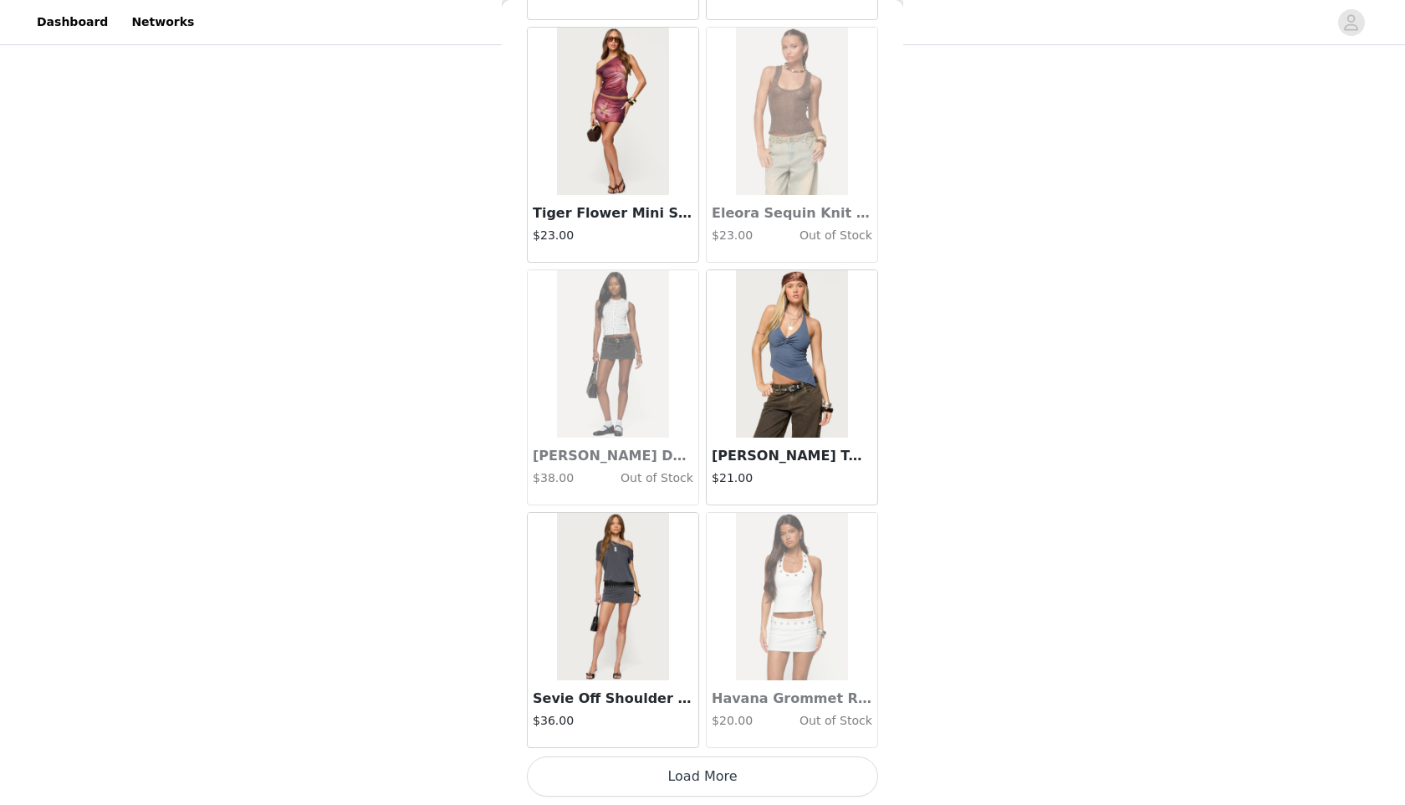
click at [712, 774] on button "Load More" at bounding box center [702, 776] width 351 height 40
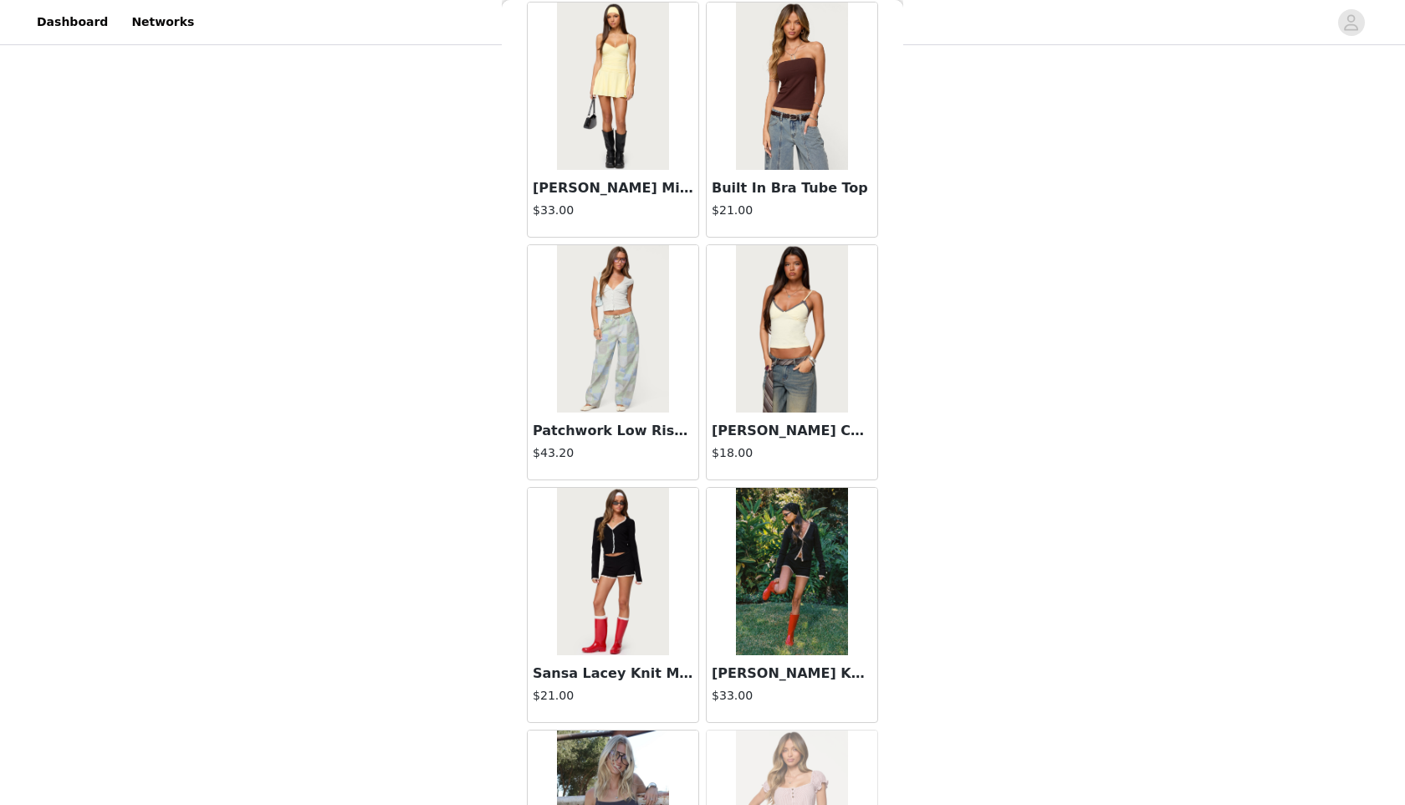
scroll to position [33294, 0]
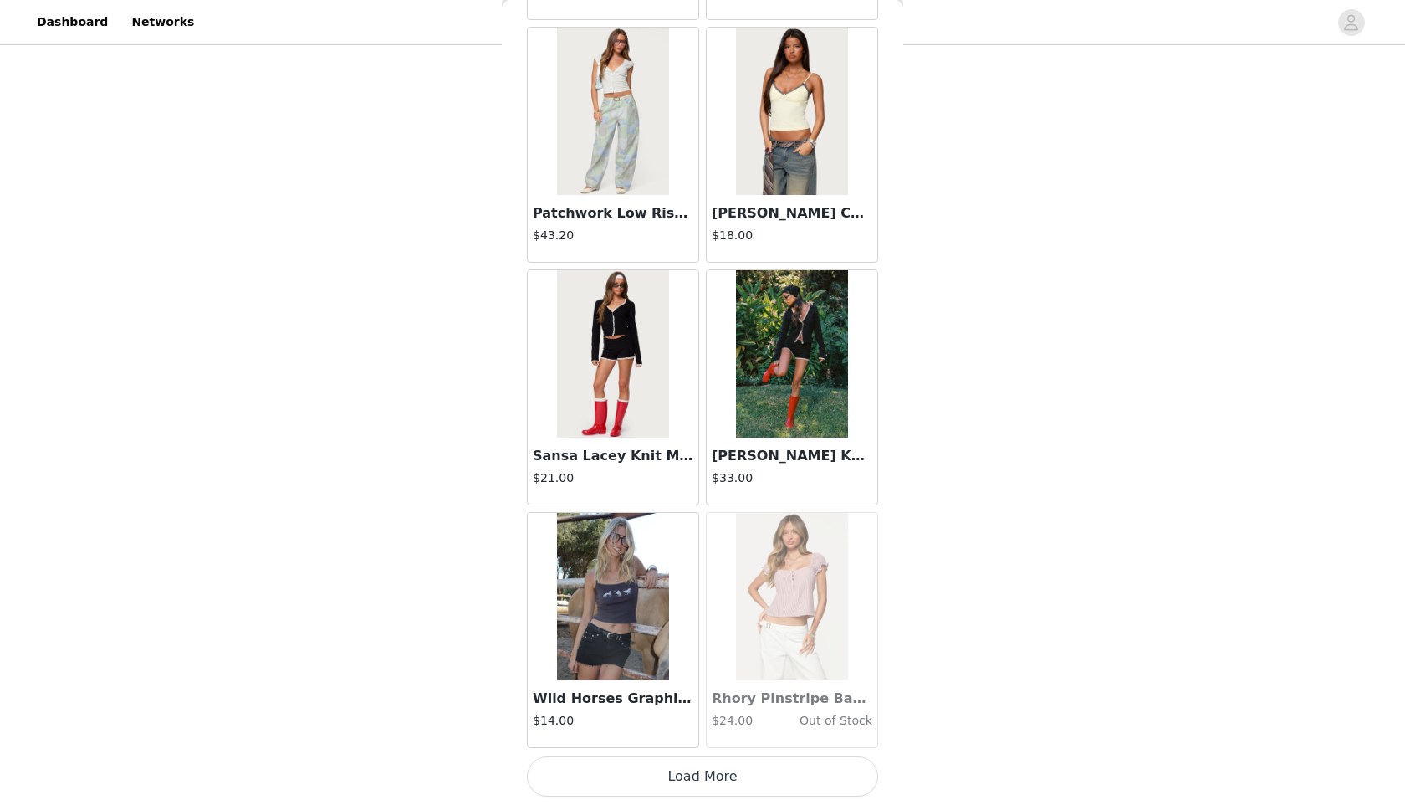
click at [663, 778] on button "Load More" at bounding box center [702, 776] width 351 height 40
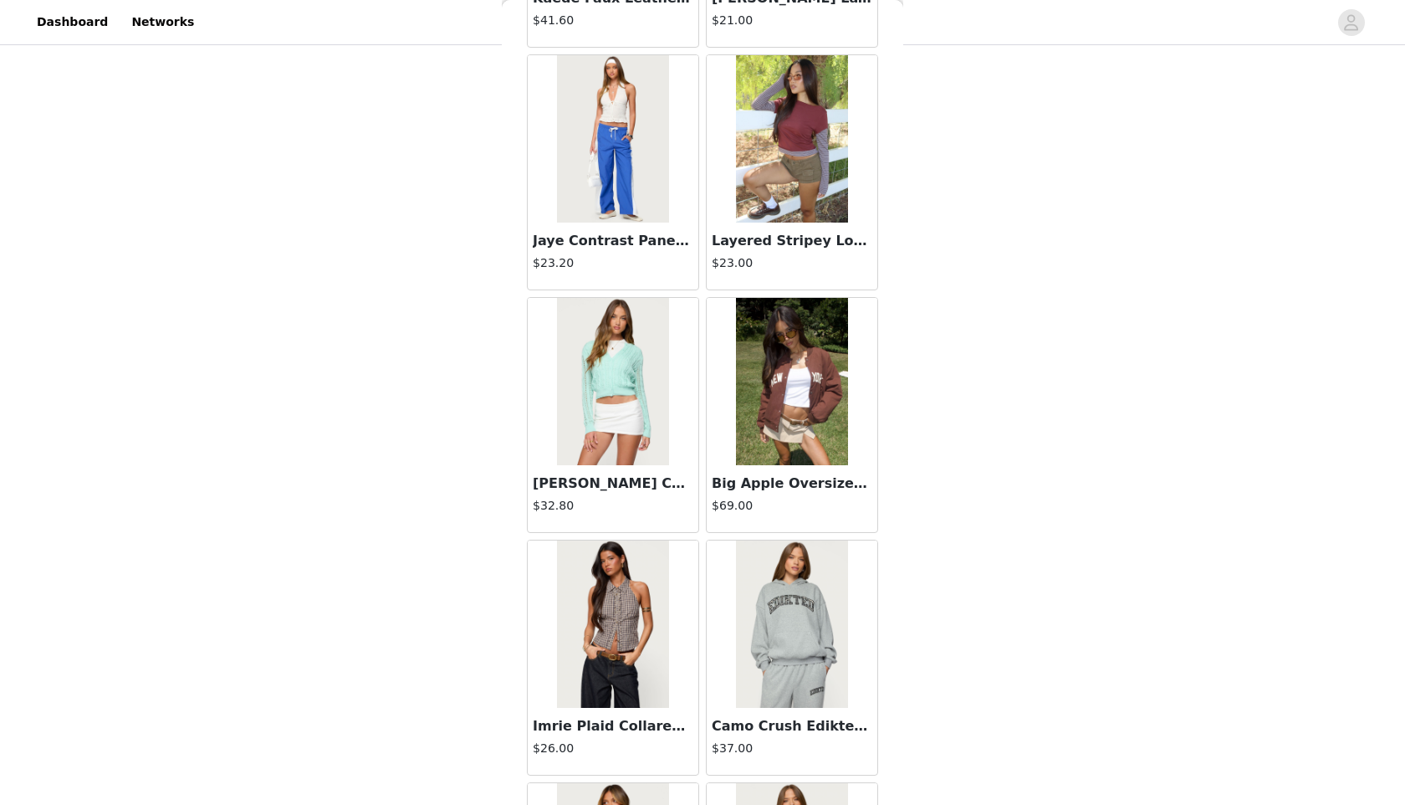
scroll to position [35720, 0]
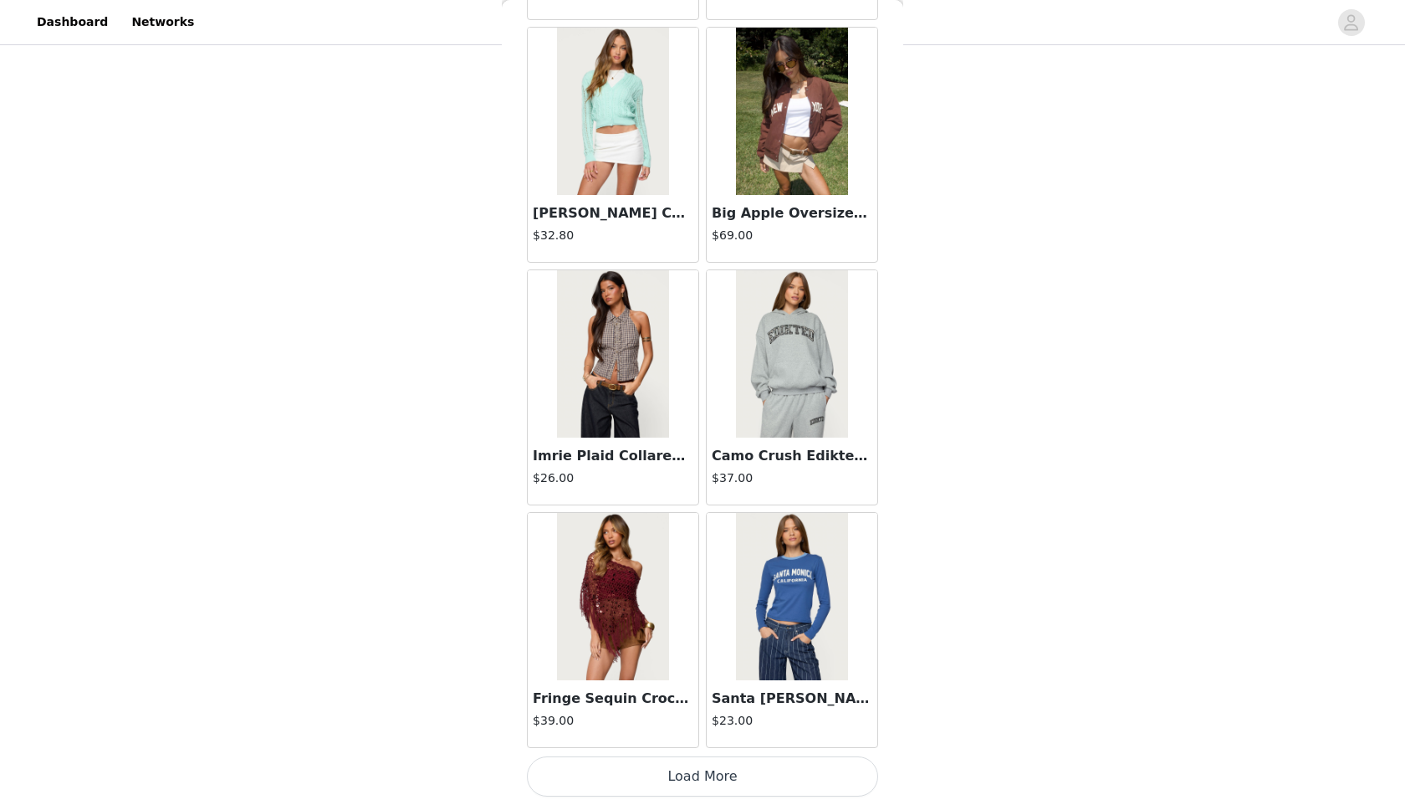
click at [655, 777] on button "Load More" at bounding box center [702, 776] width 351 height 40
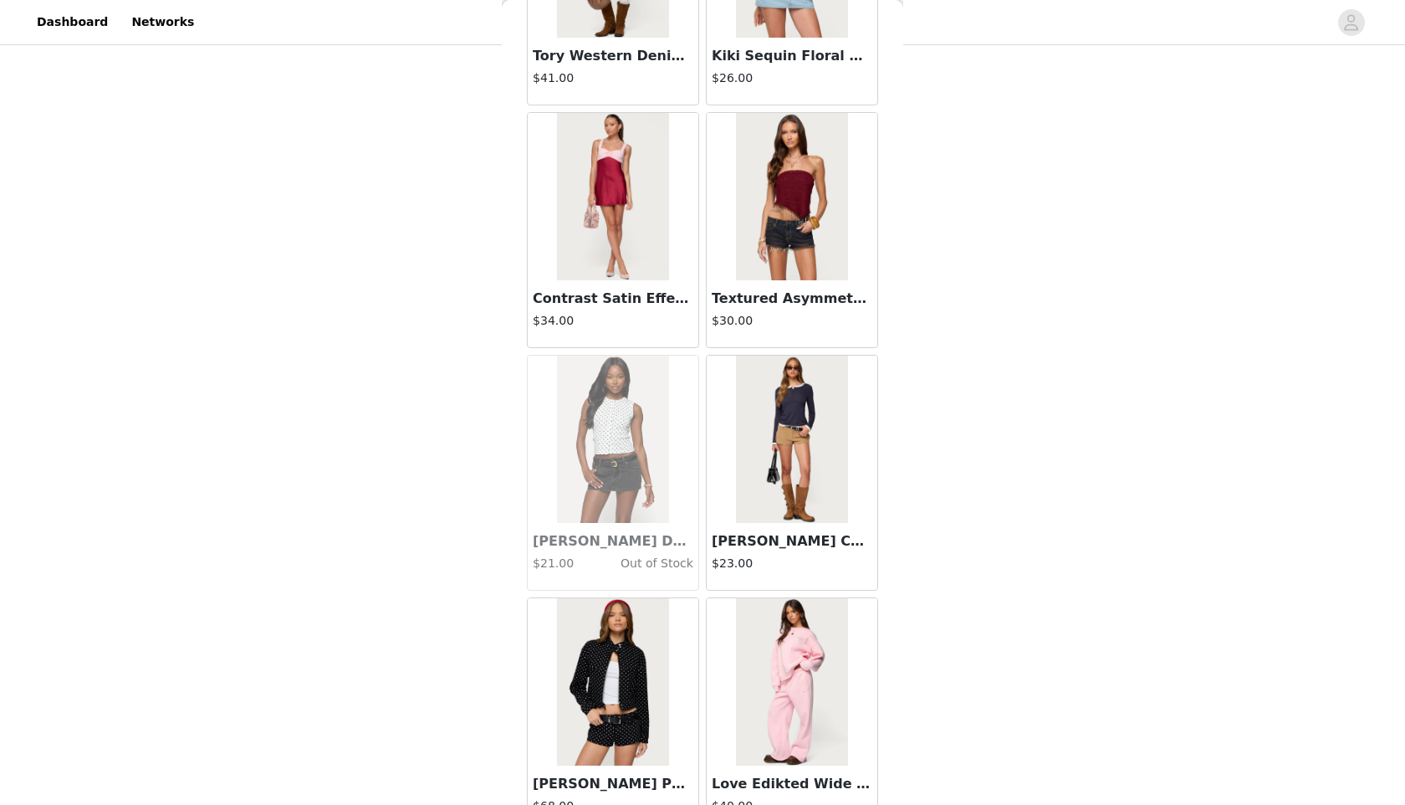
scroll to position [38146, 0]
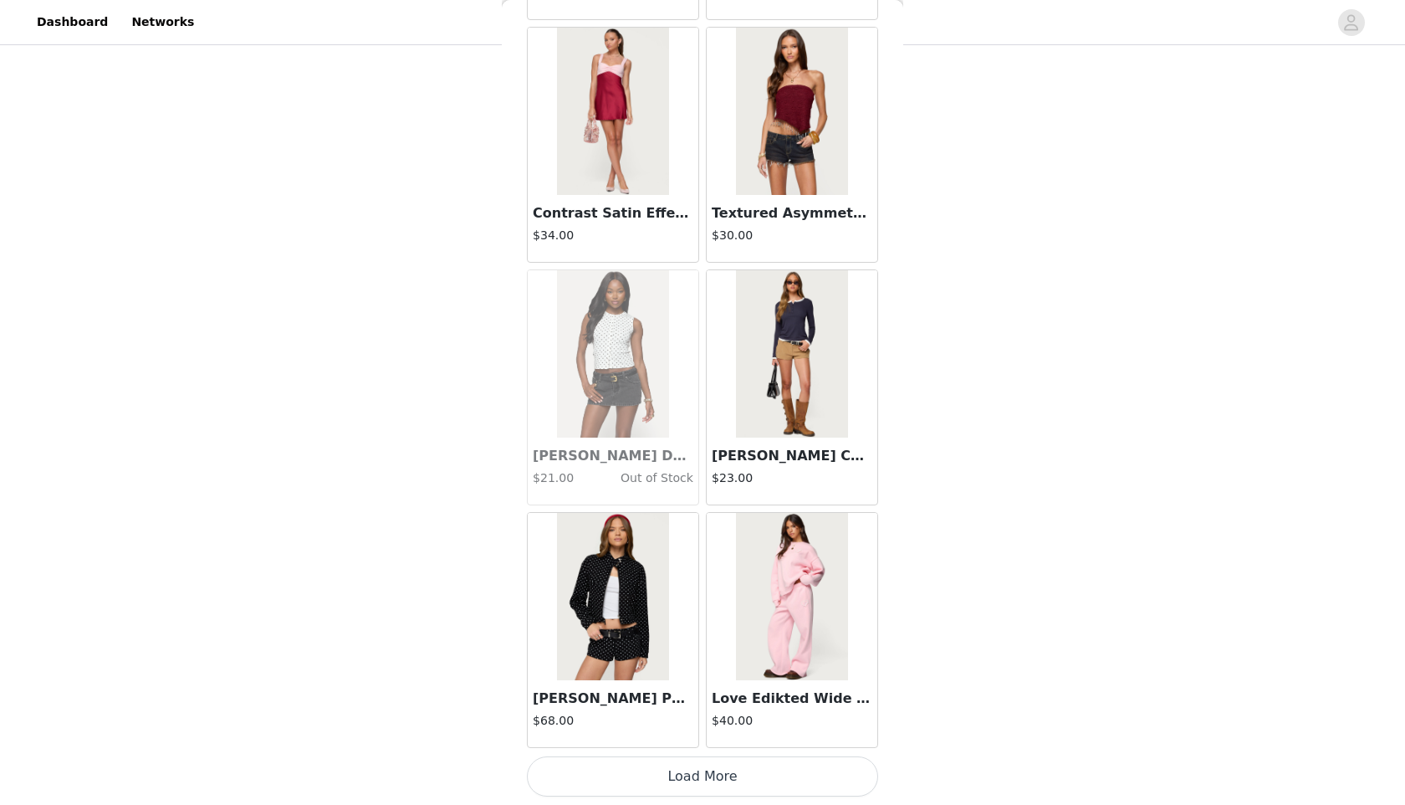
click at [598, 766] on button "Load More" at bounding box center [702, 776] width 351 height 40
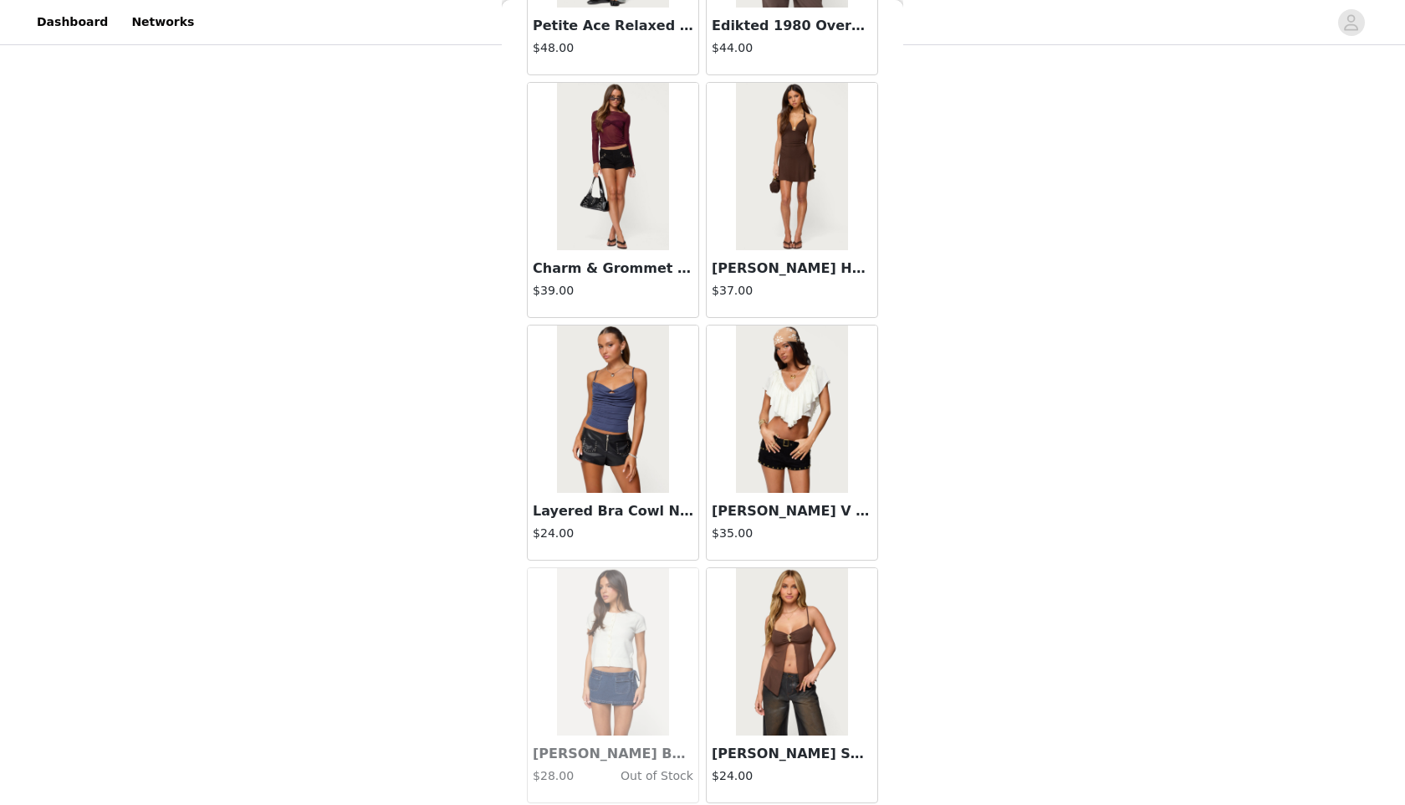
scroll to position [40572, 0]
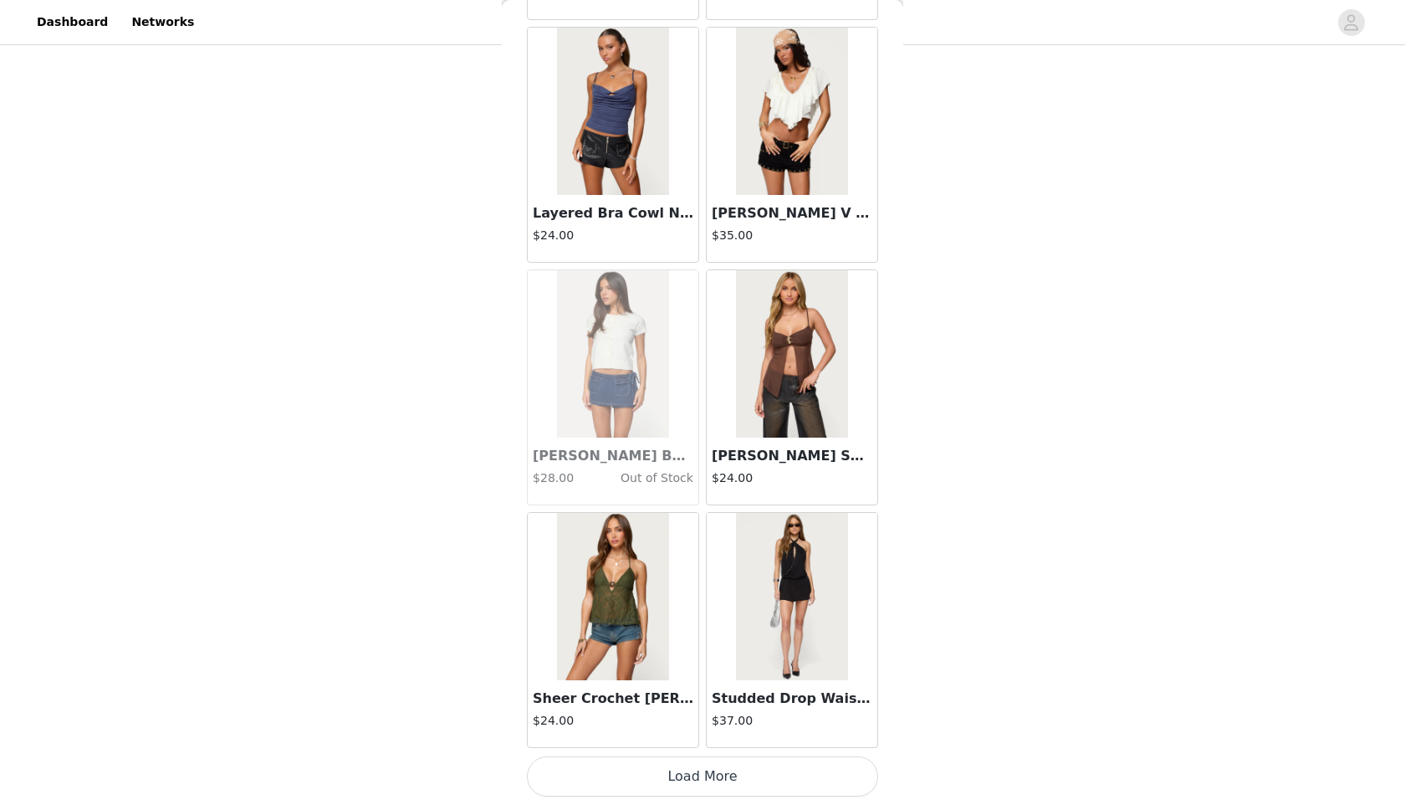
click at [689, 785] on button "Load More" at bounding box center [702, 776] width 351 height 40
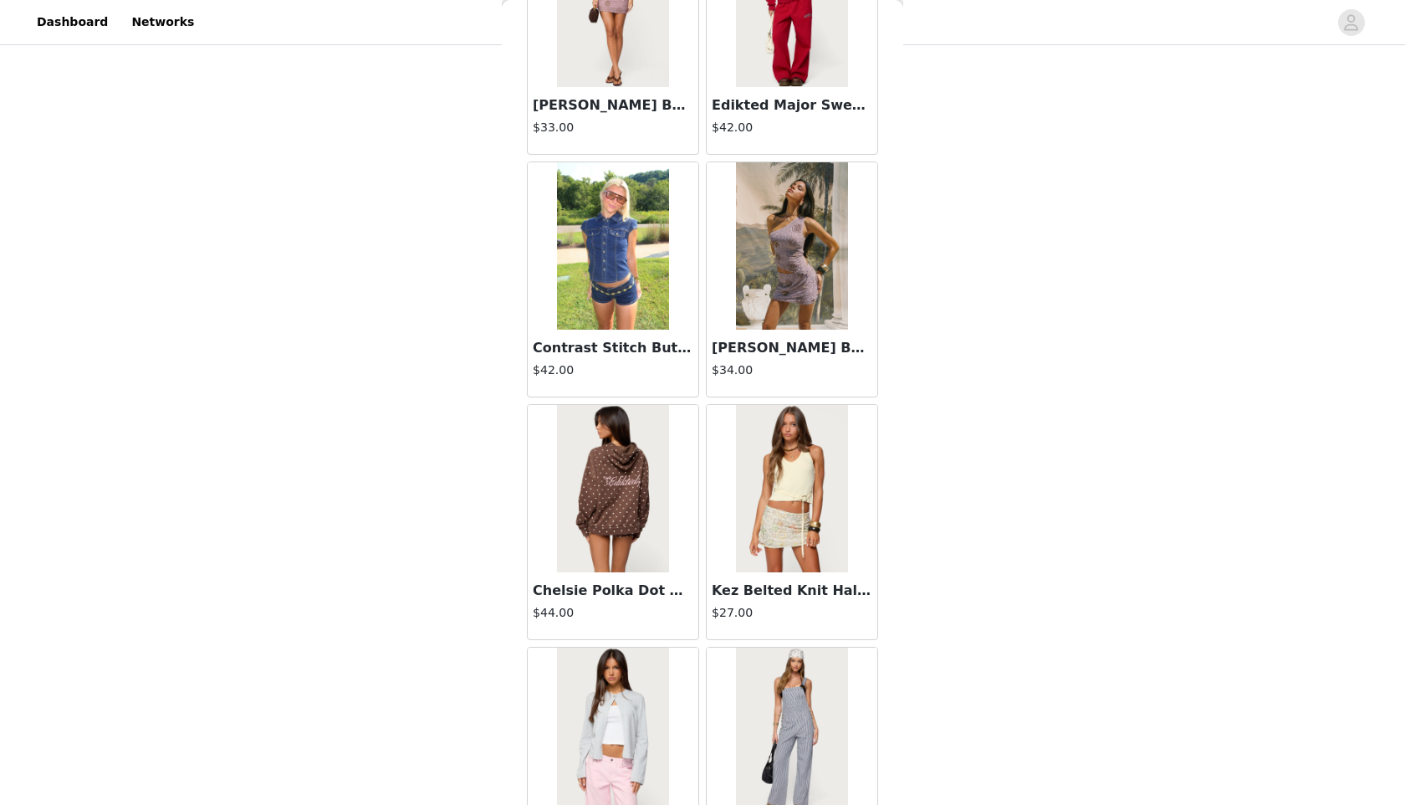
scroll to position [42998, 0]
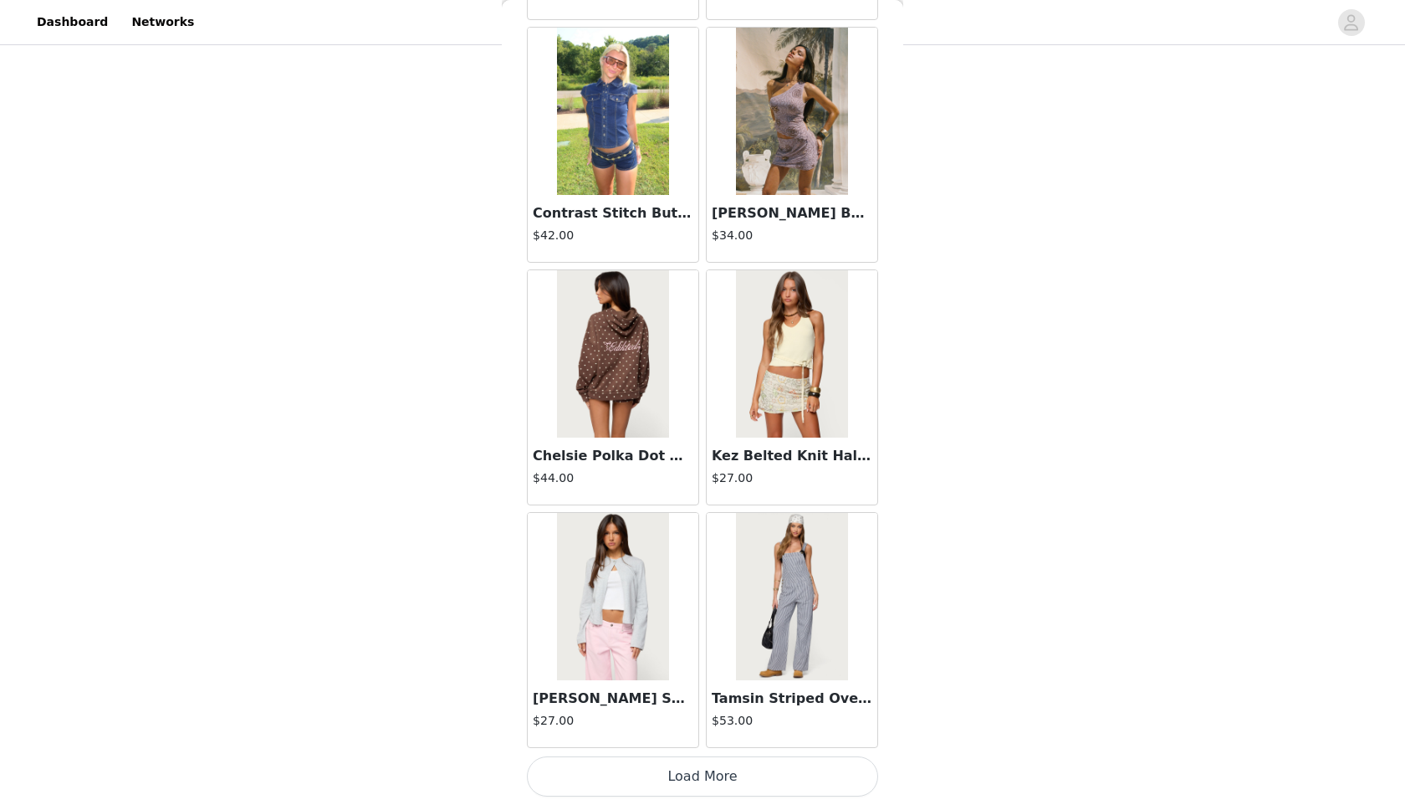
click at [664, 789] on button "Load More" at bounding box center [702, 776] width 351 height 40
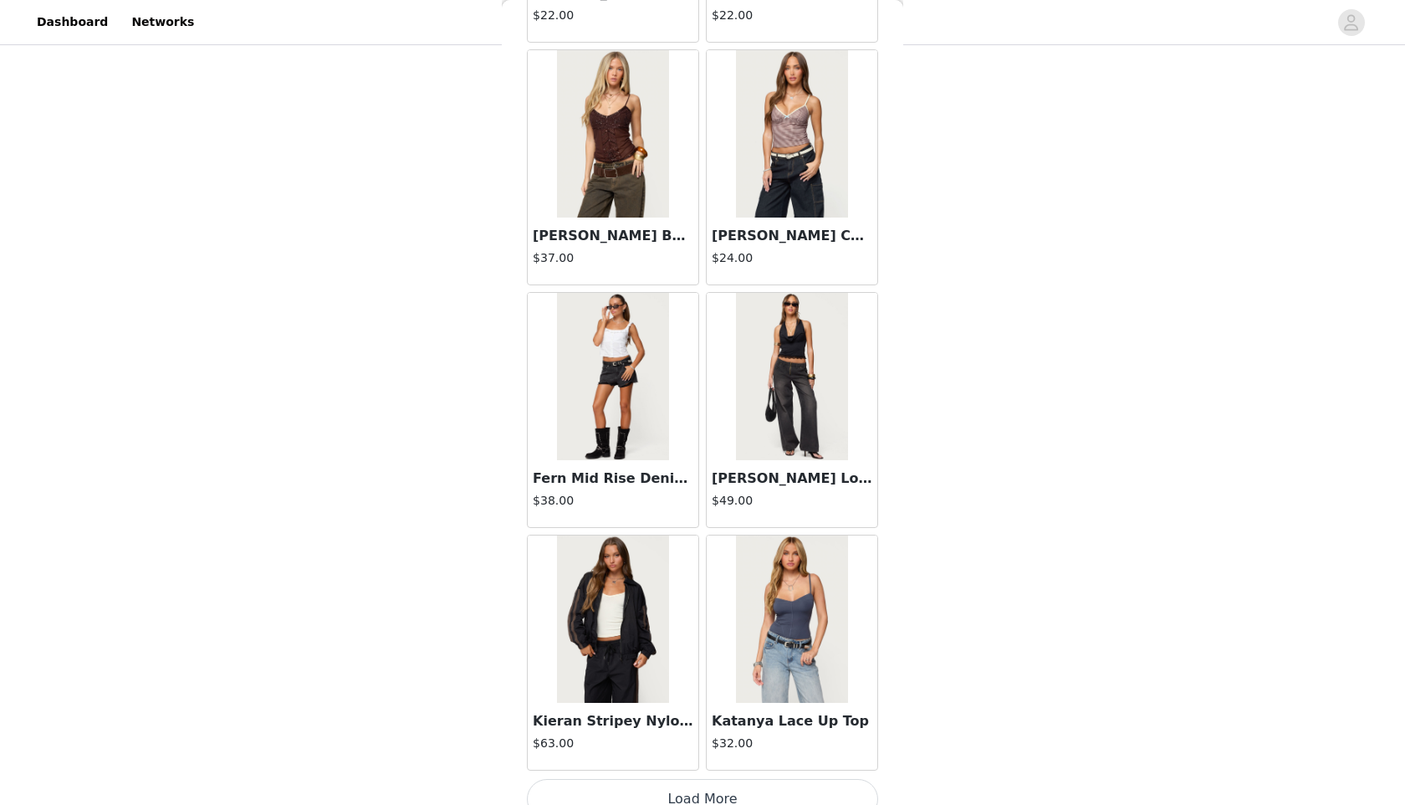
scroll to position [45424, 0]
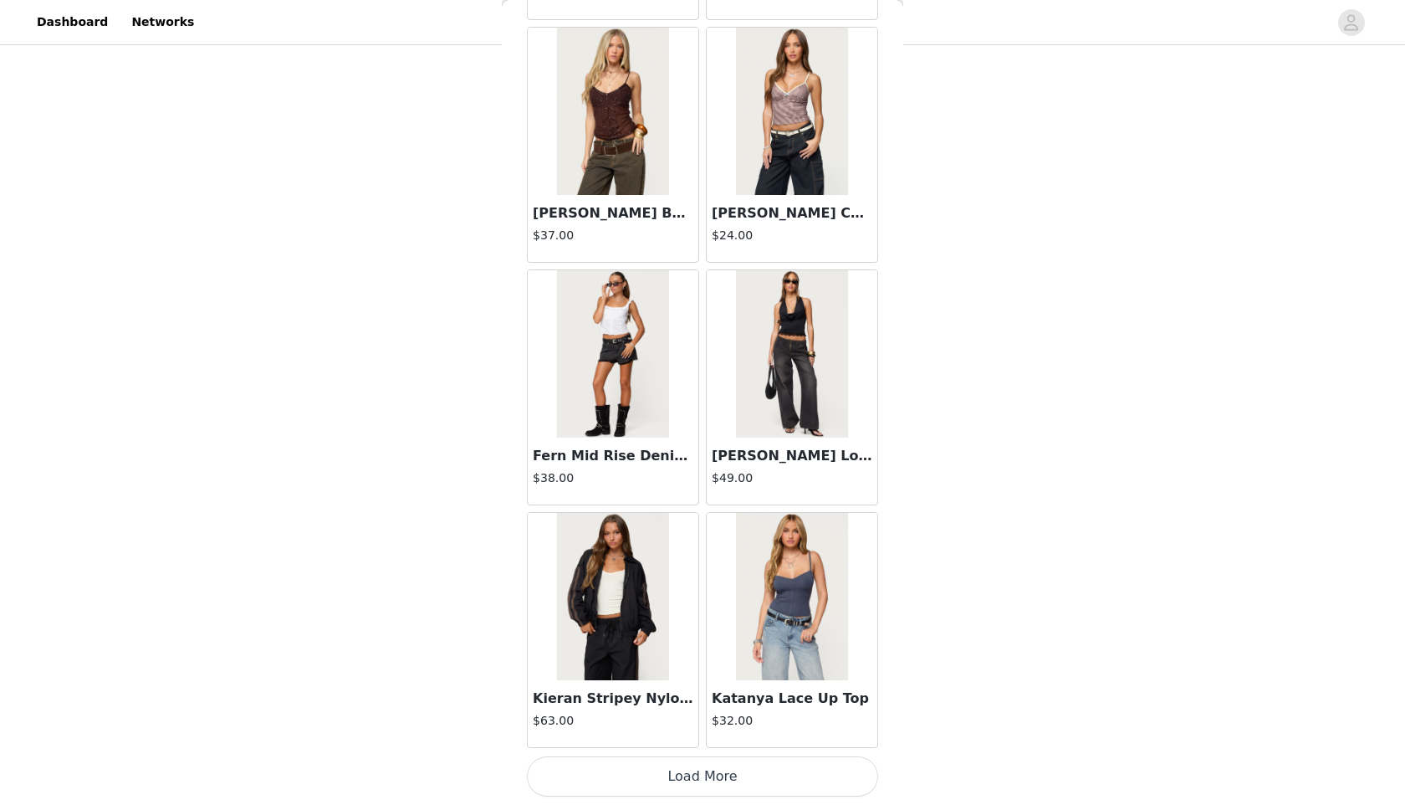
click at [653, 776] on button "Load More" at bounding box center [702, 776] width 351 height 40
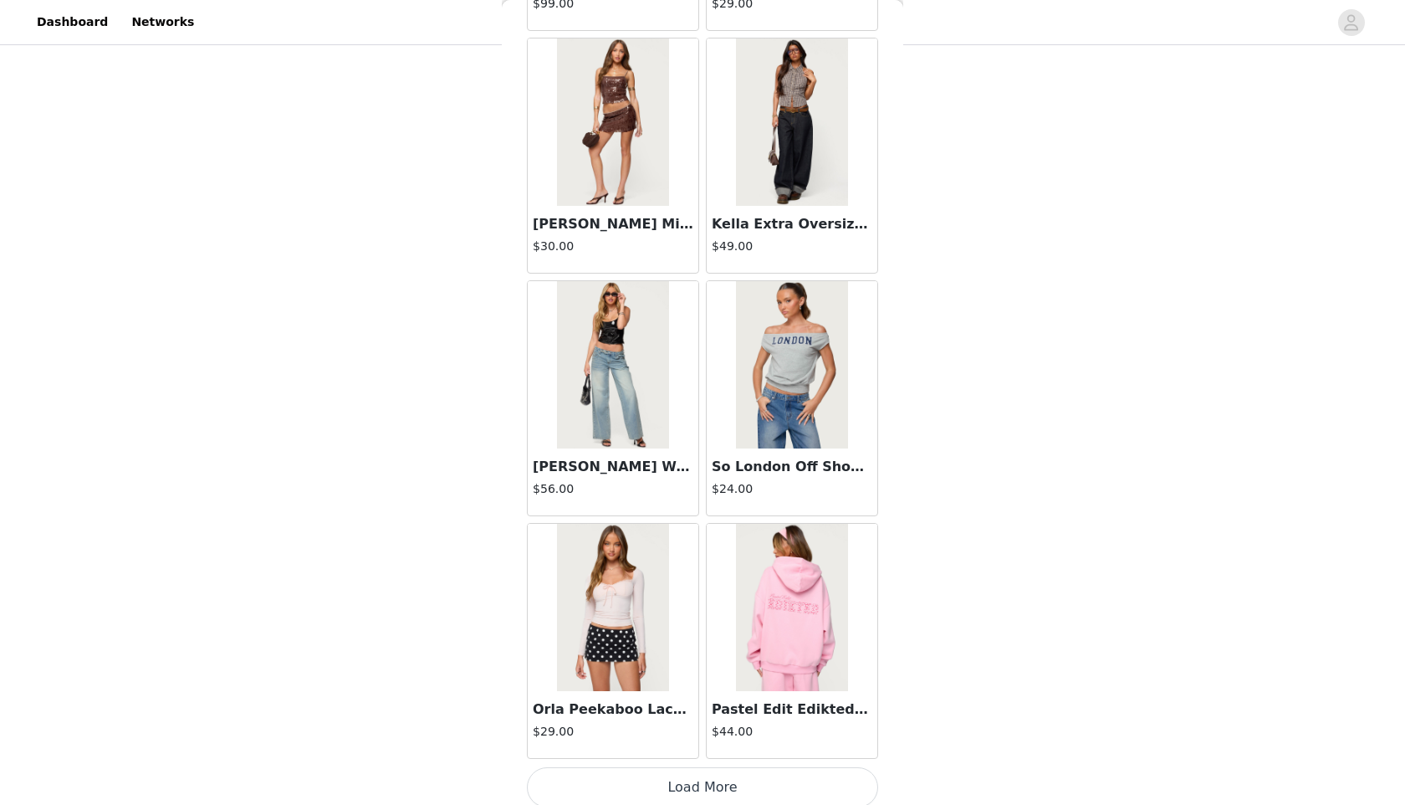
scroll to position [47850, 0]
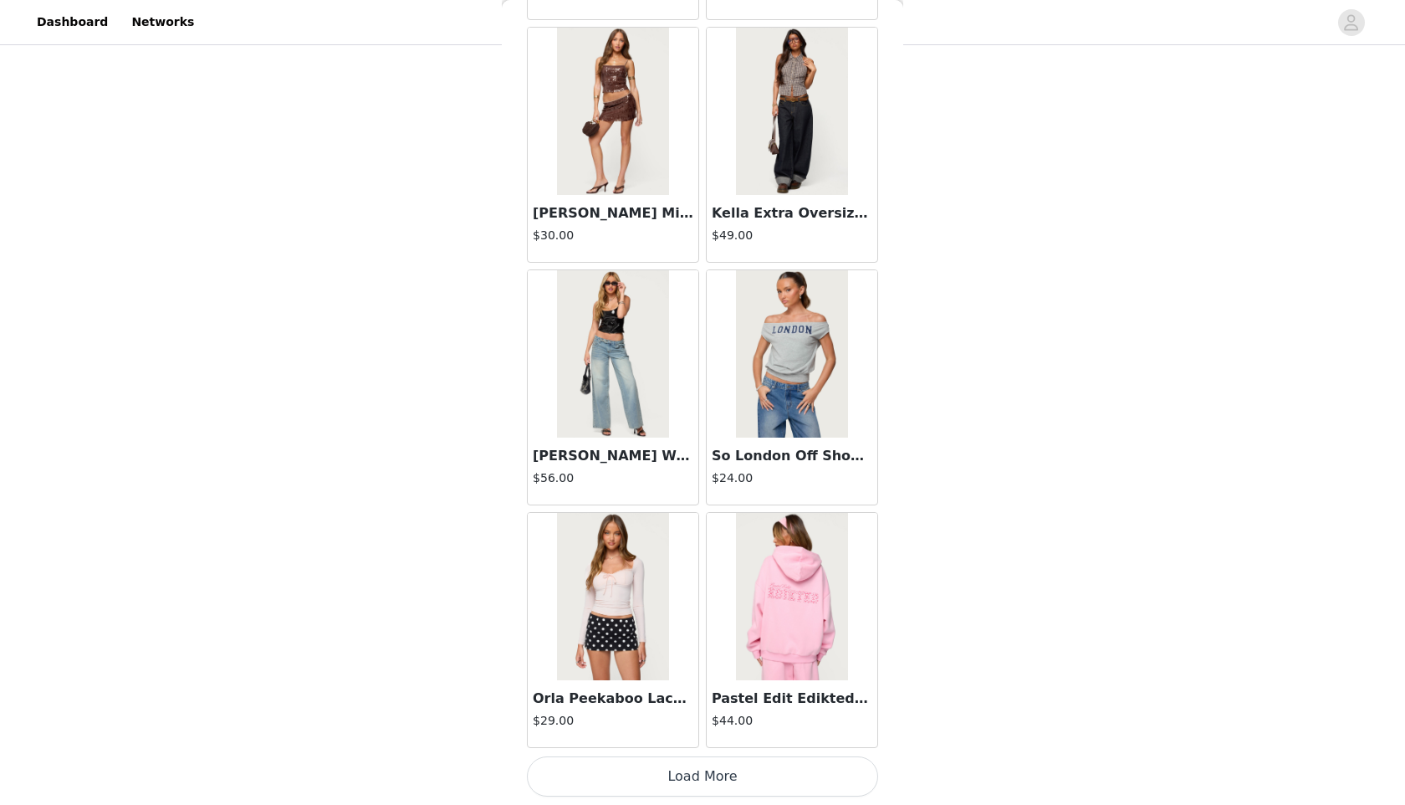
click at [620, 777] on button "Load More" at bounding box center [702, 776] width 351 height 40
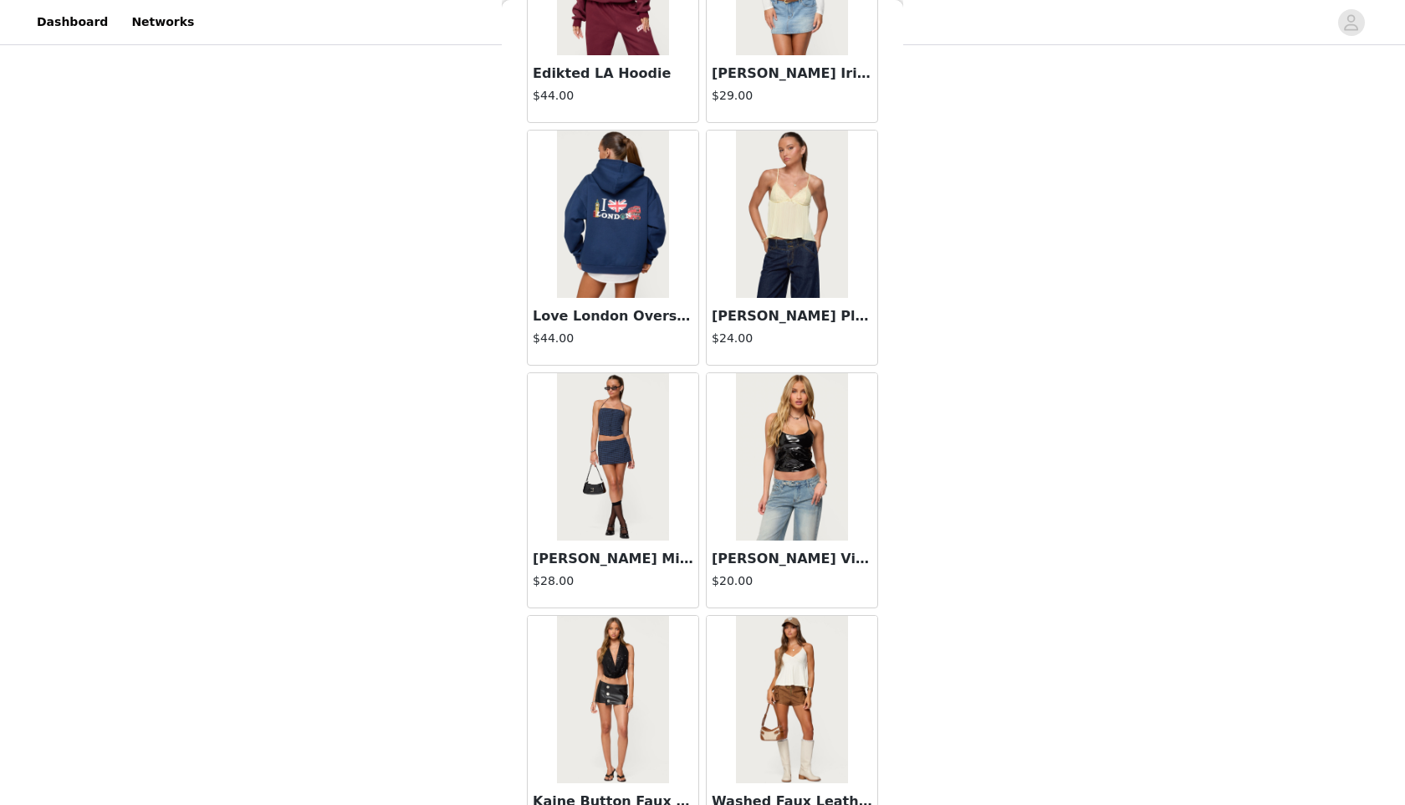
scroll to position [50276, 0]
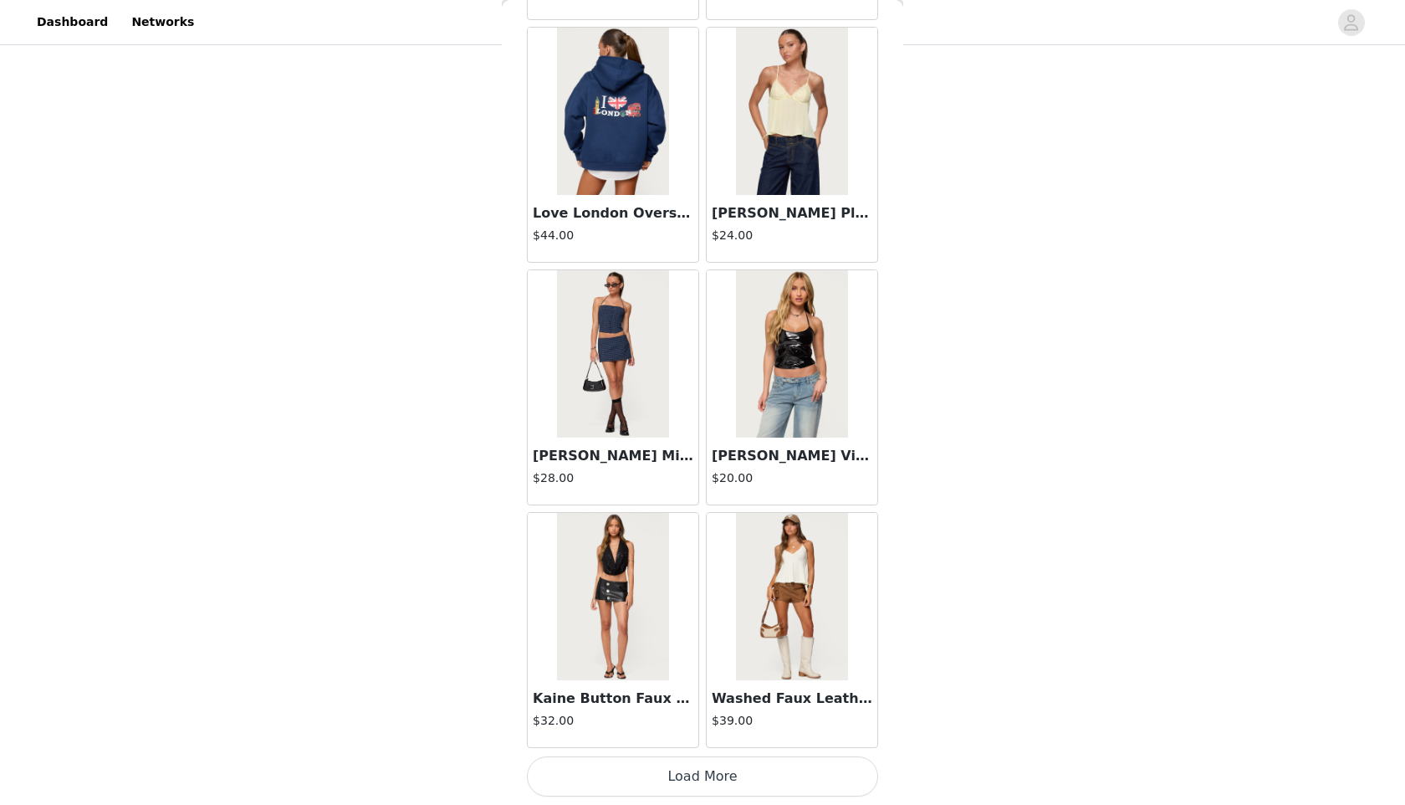
click at [675, 770] on button "Load More" at bounding box center [702, 776] width 351 height 40
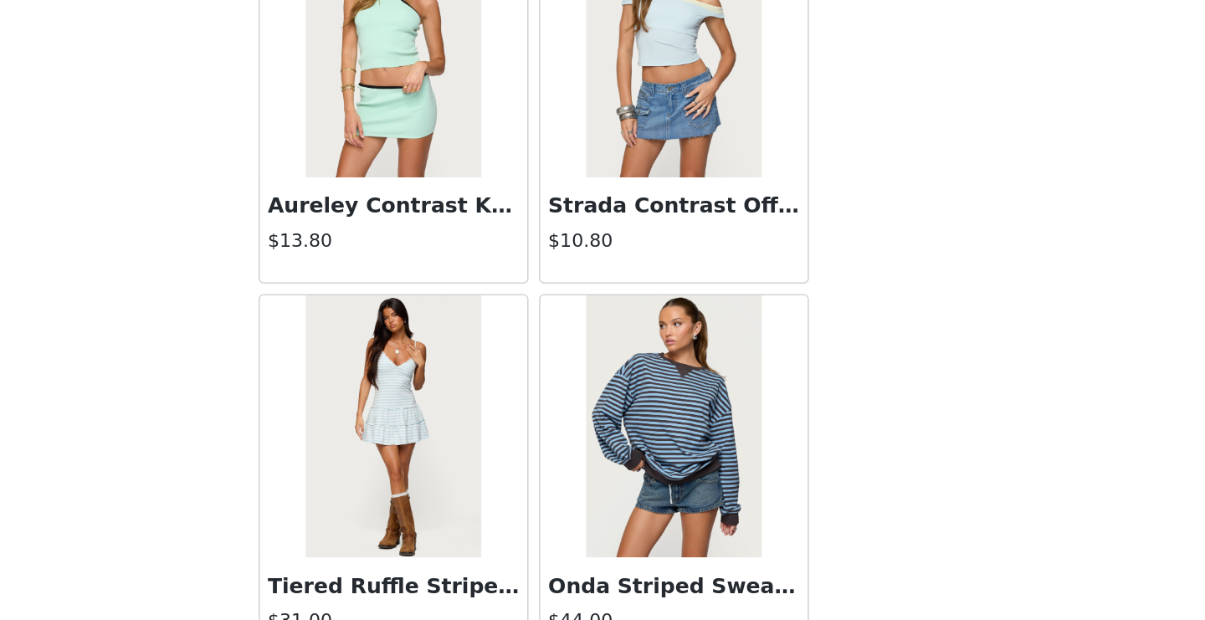
scroll to position [190, 0]
